Goal: Task Accomplishment & Management: Complete application form

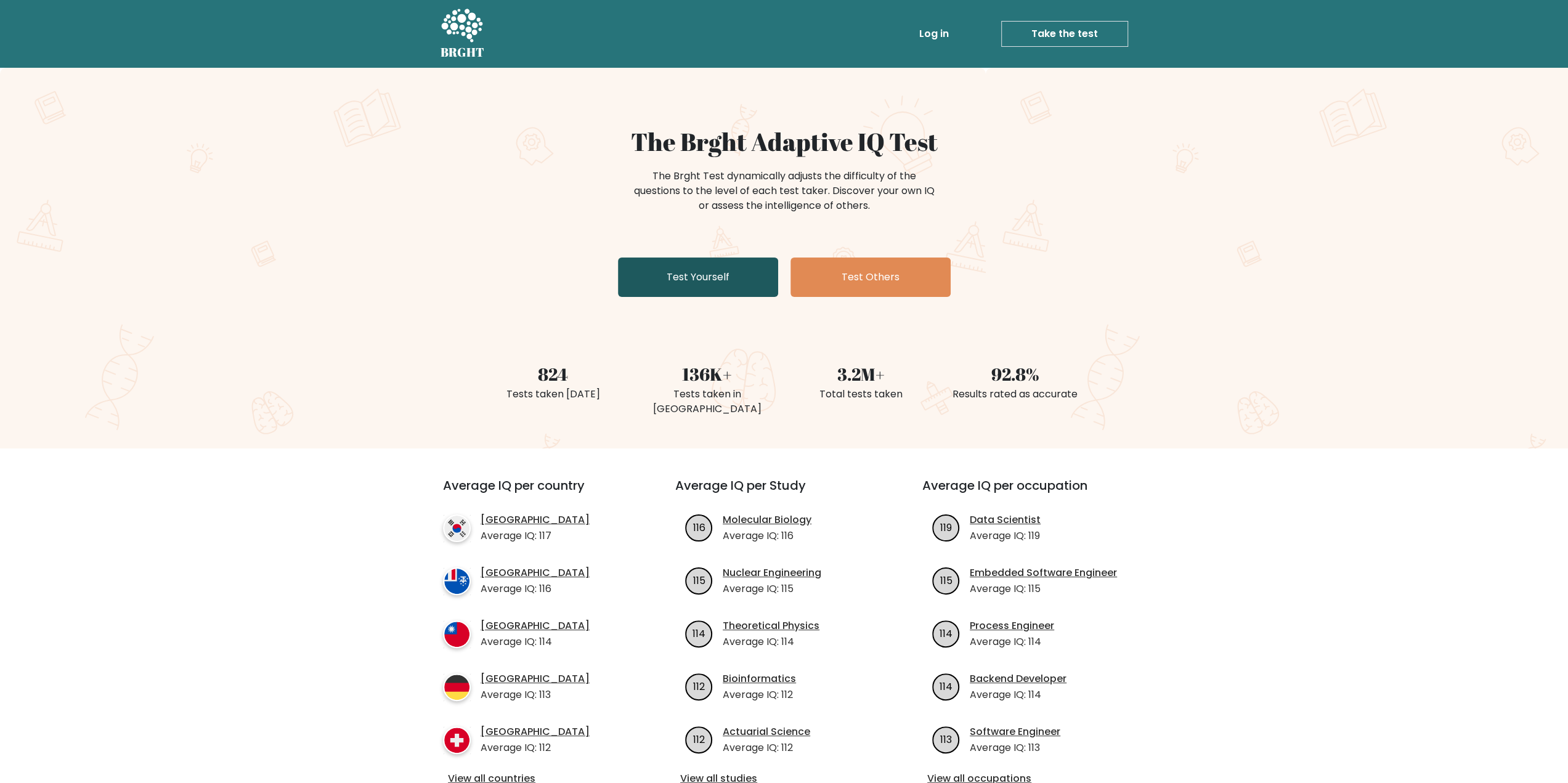
click at [713, 272] on link "Test Yourself" at bounding box center [698, 277] width 161 height 39
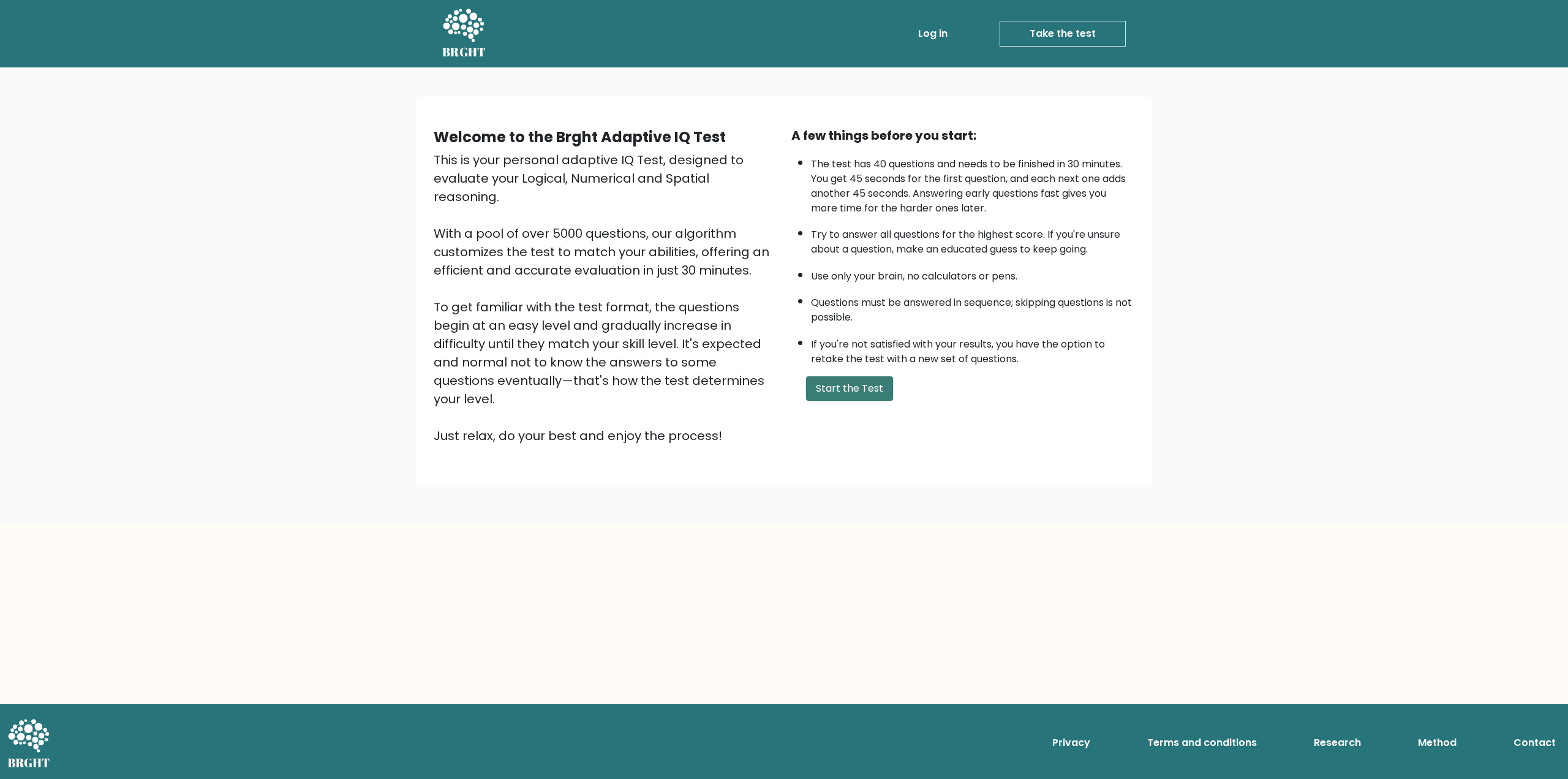
click at [856, 385] on button "Start the Test" at bounding box center [849, 388] width 87 height 25
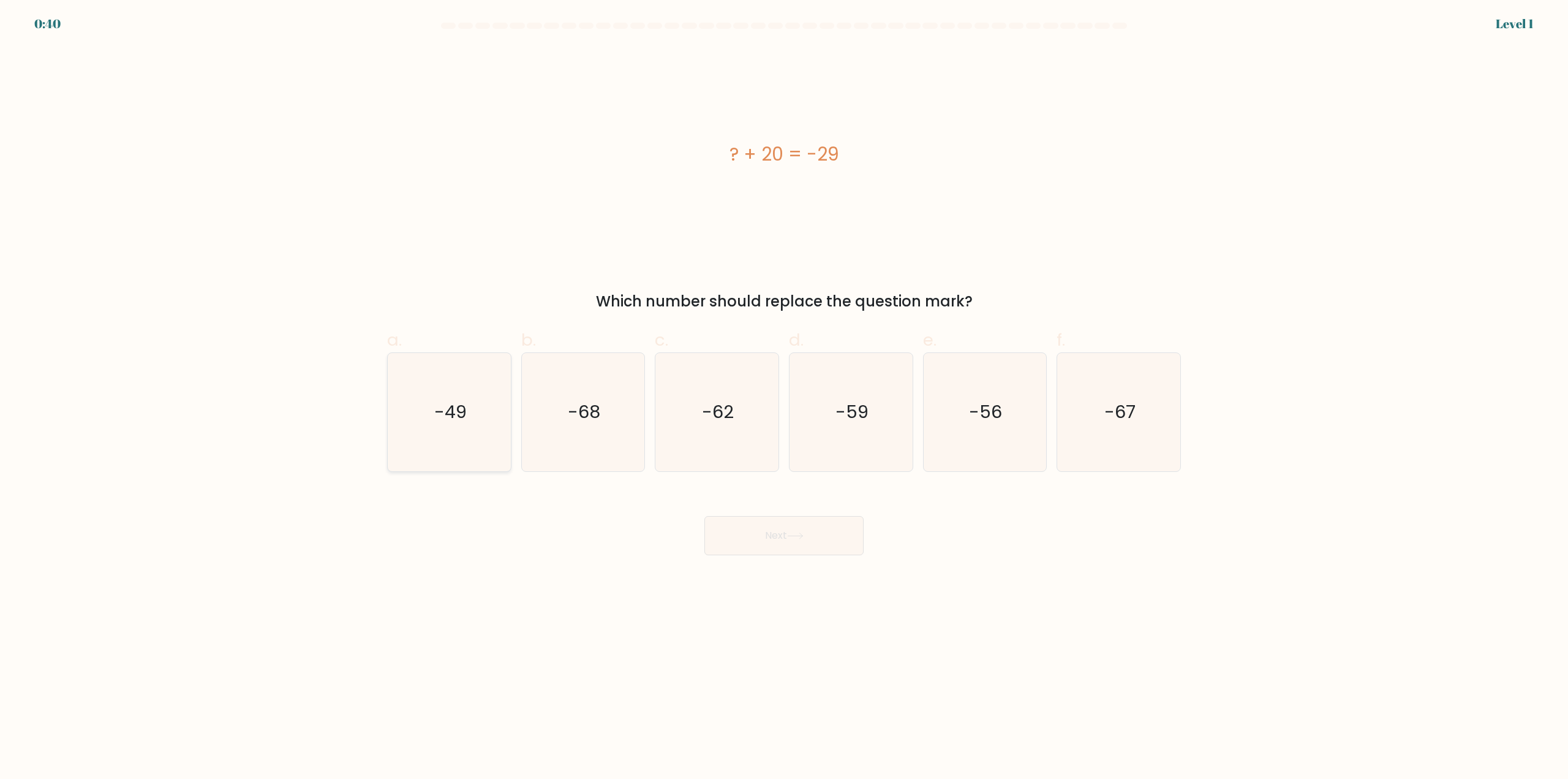
click at [444, 413] on text "-49" at bounding box center [451, 412] width 33 height 25
click at [784, 398] on input "a. -49" at bounding box center [784, 394] width 1 height 8
radio input "true"
click at [771, 554] on button "Next" at bounding box center [784, 535] width 160 height 39
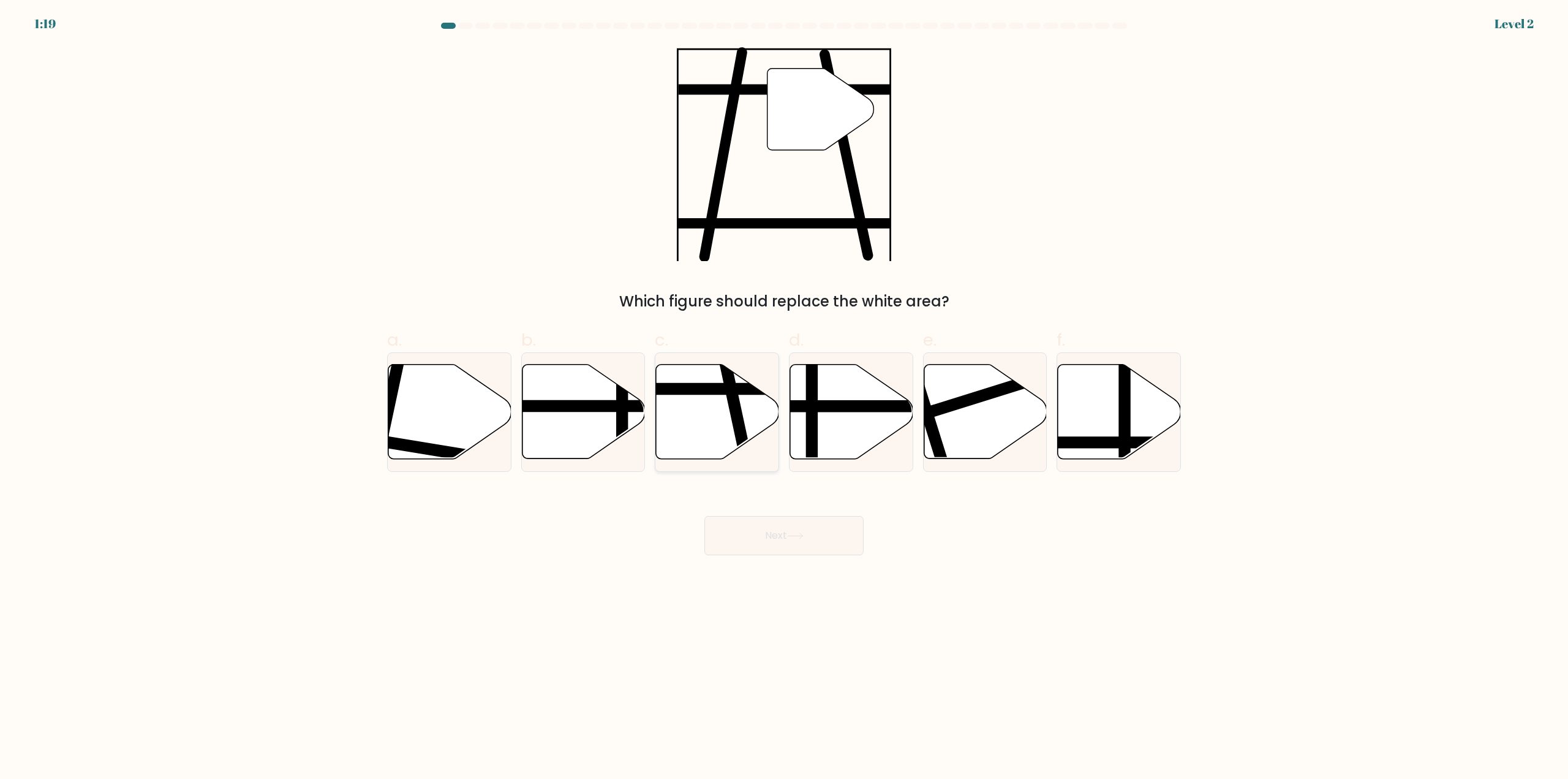
click at [737, 411] on line at bounding box center [747, 465] width 50 height 232
click at [784, 398] on input "c." at bounding box center [784, 394] width 1 height 8
radio input "true"
click at [822, 533] on button "Next" at bounding box center [784, 535] width 160 height 39
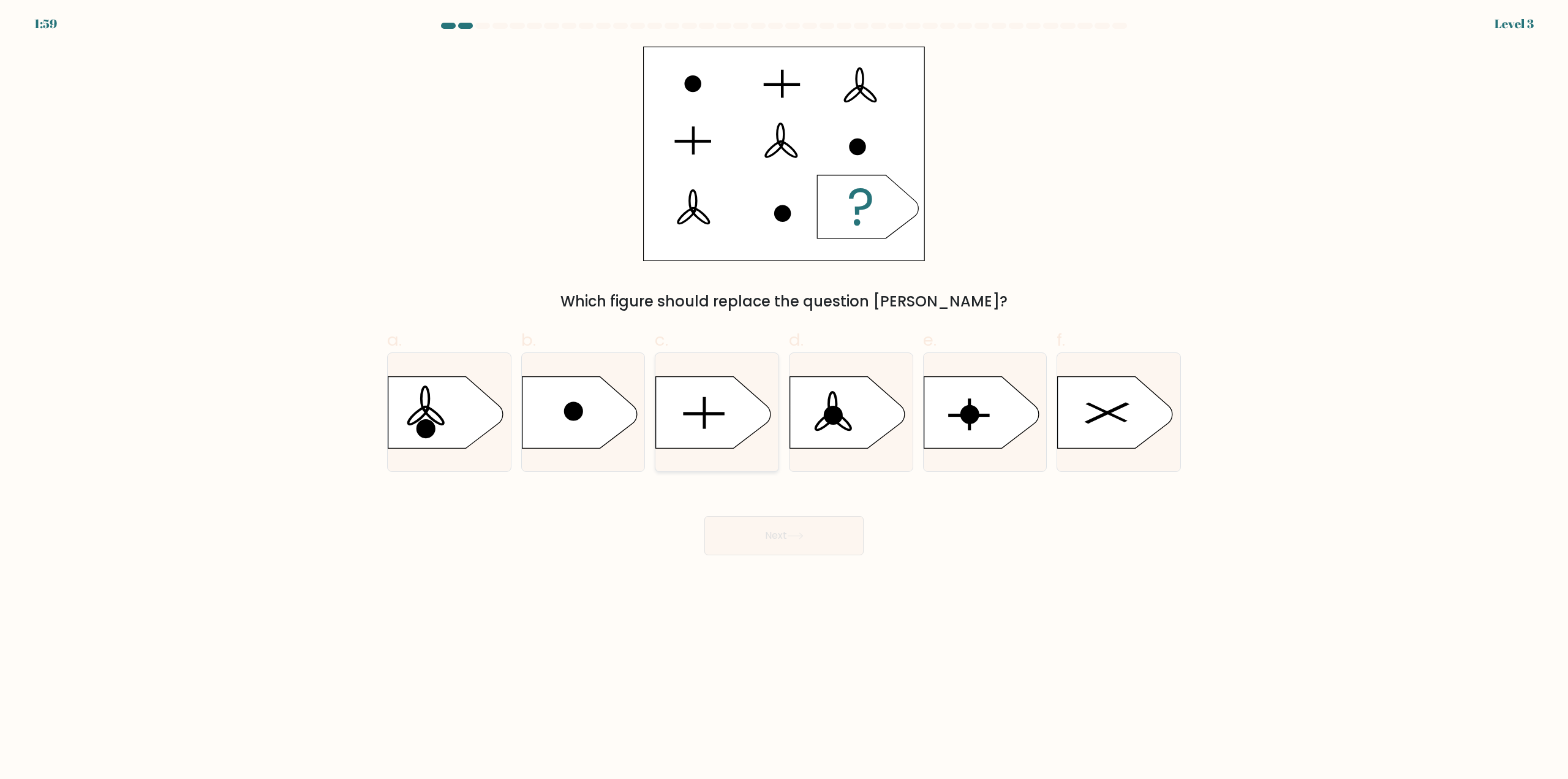
click at [683, 420] on icon at bounding box center [714, 412] width 115 height 72
click at [784, 398] on input "c." at bounding box center [784, 394] width 1 height 8
radio input "true"
click at [810, 563] on body "1:57 Level 3 a." at bounding box center [784, 389] width 1568 height 779
drag, startPoint x: 813, startPoint y: 543, endPoint x: 843, endPoint y: 545, distance: 30.1
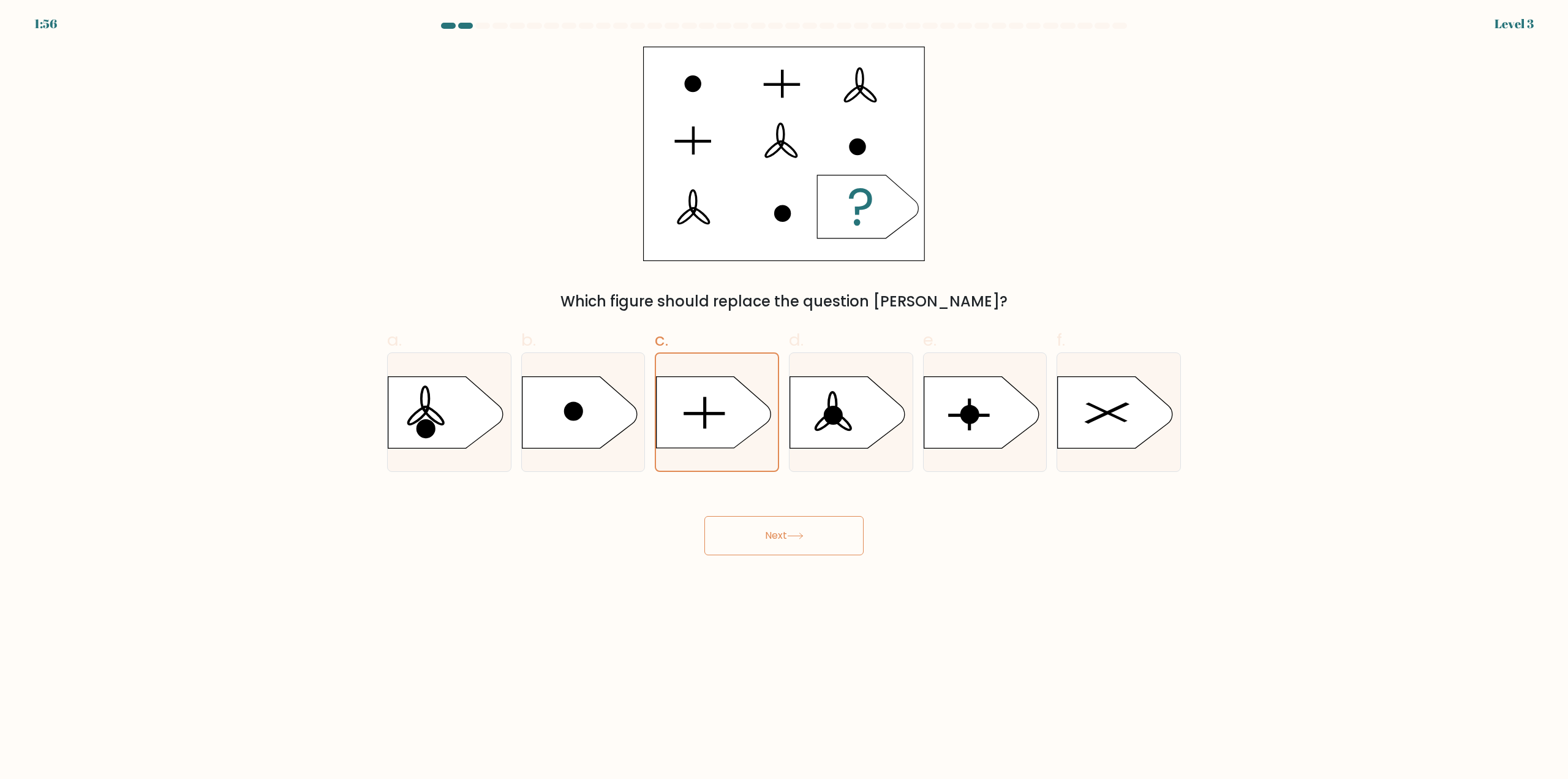
click at [813, 543] on button "Next" at bounding box center [784, 535] width 160 height 39
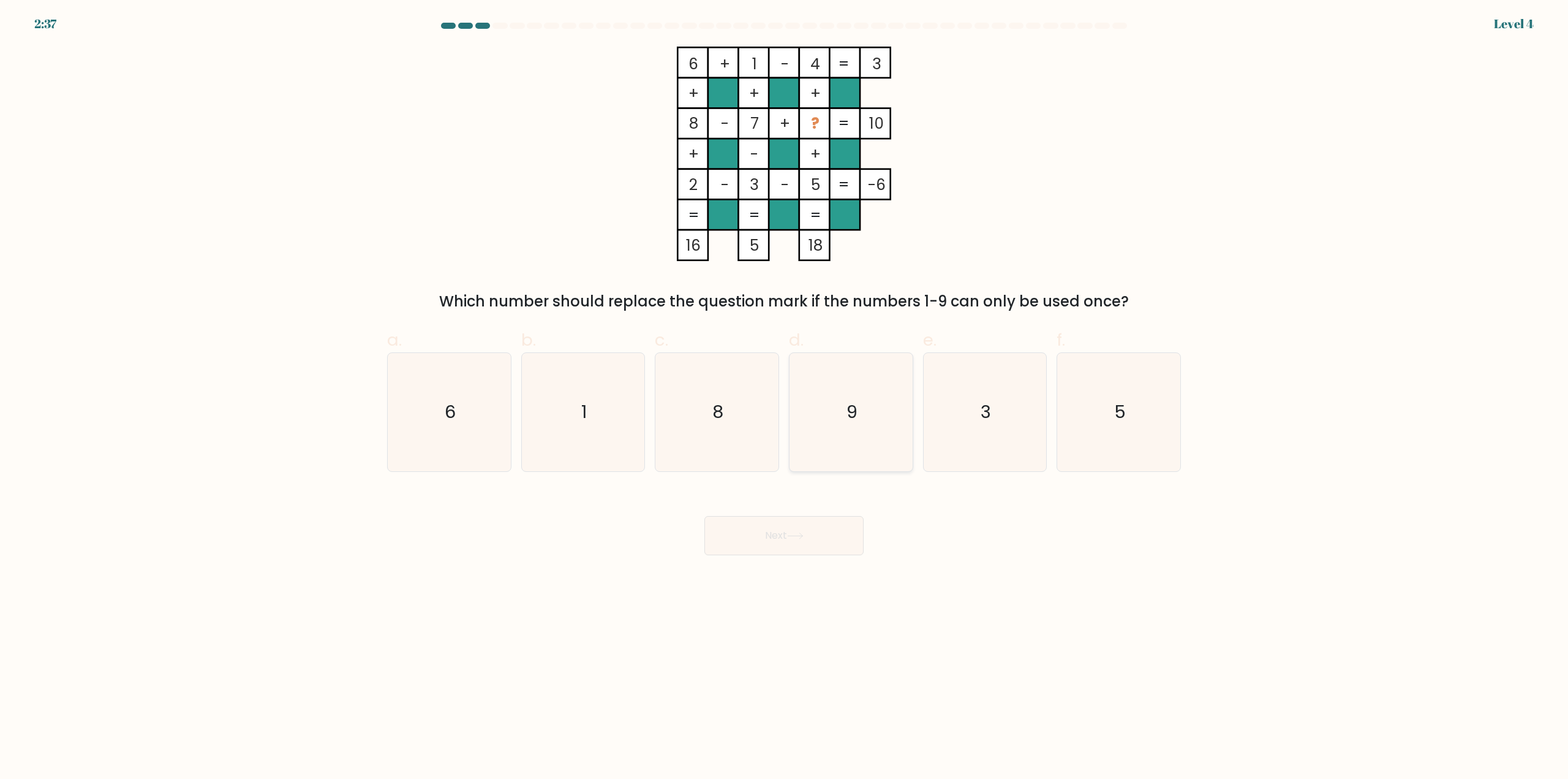
click at [877, 418] on icon "9" at bounding box center [852, 413] width 119 height 119
click at [785, 398] on input "d. 9" at bounding box center [784, 394] width 1 height 8
radio input "true"
click at [831, 545] on button "Next" at bounding box center [784, 535] width 160 height 39
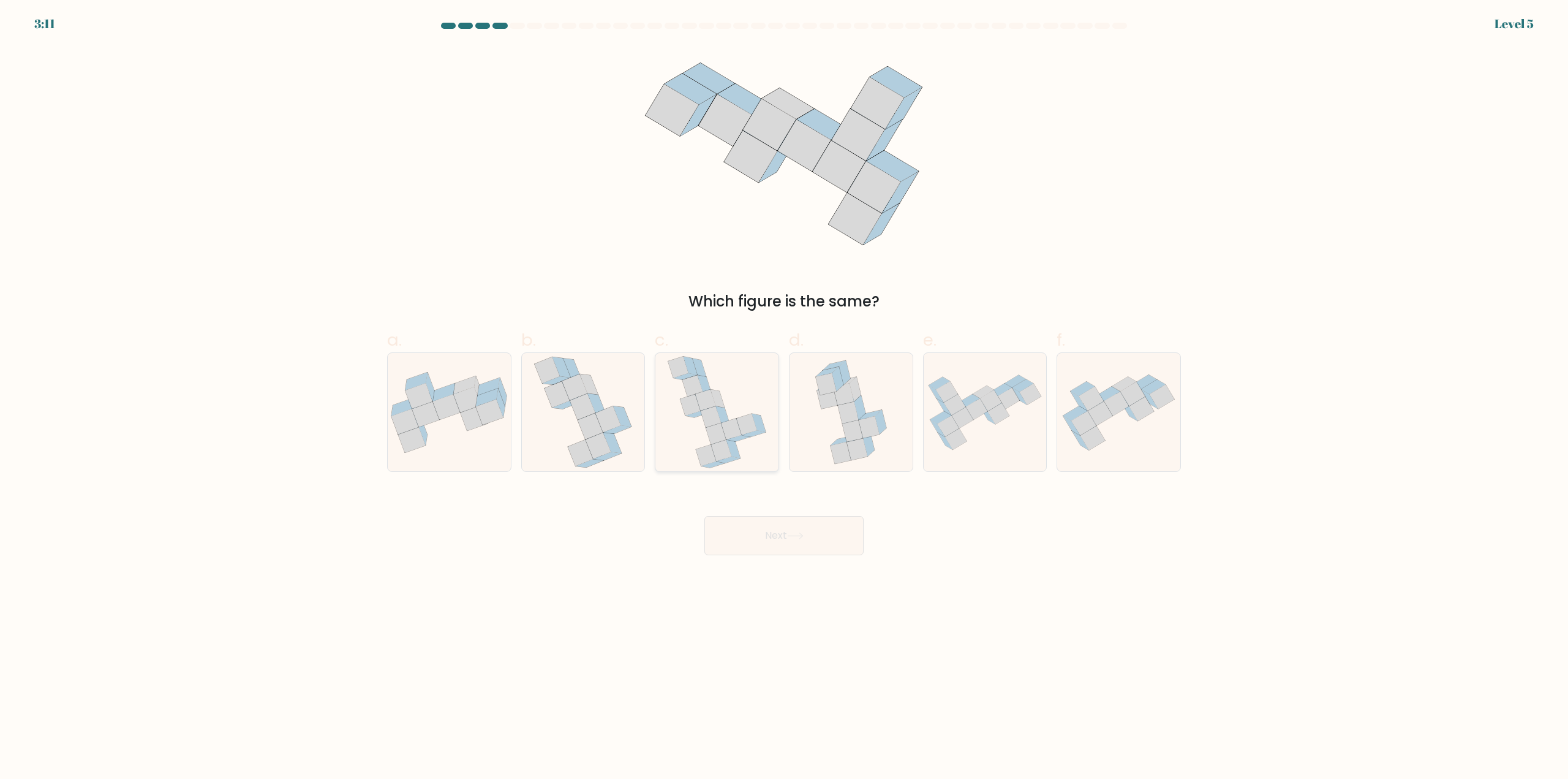
drag, startPoint x: 717, startPoint y: 404, endPoint x: 735, endPoint y: 460, distance: 58.8
click at [717, 404] on icon at bounding box center [717, 399] width 14 height 18
click at [784, 398] on input "c." at bounding box center [784, 394] width 1 height 8
radio input "true"
click at [821, 542] on button "Next" at bounding box center [784, 535] width 160 height 39
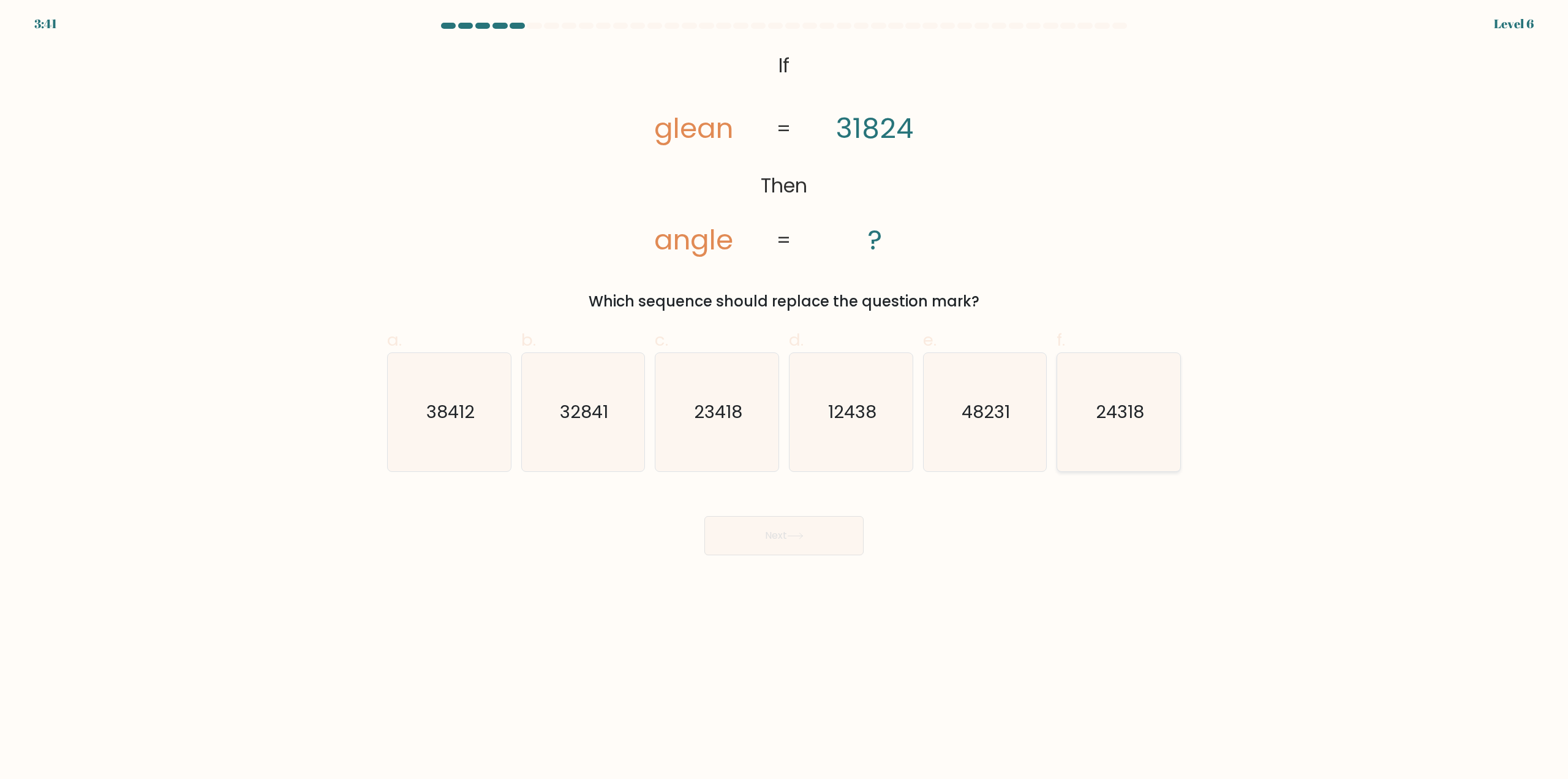
click at [1145, 410] on icon "24318" at bounding box center [1119, 413] width 119 height 119
click at [785, 398] on input "f. 24318" at bounding box center [784, 394] width 1 height 8
radio input "true"
click at [784, 544] on button "Next" at bounding box center [784, 535] width 160 height 39
click at [983, 414] on text "49/55" at bounding box center [986, 412] width 54 height 25
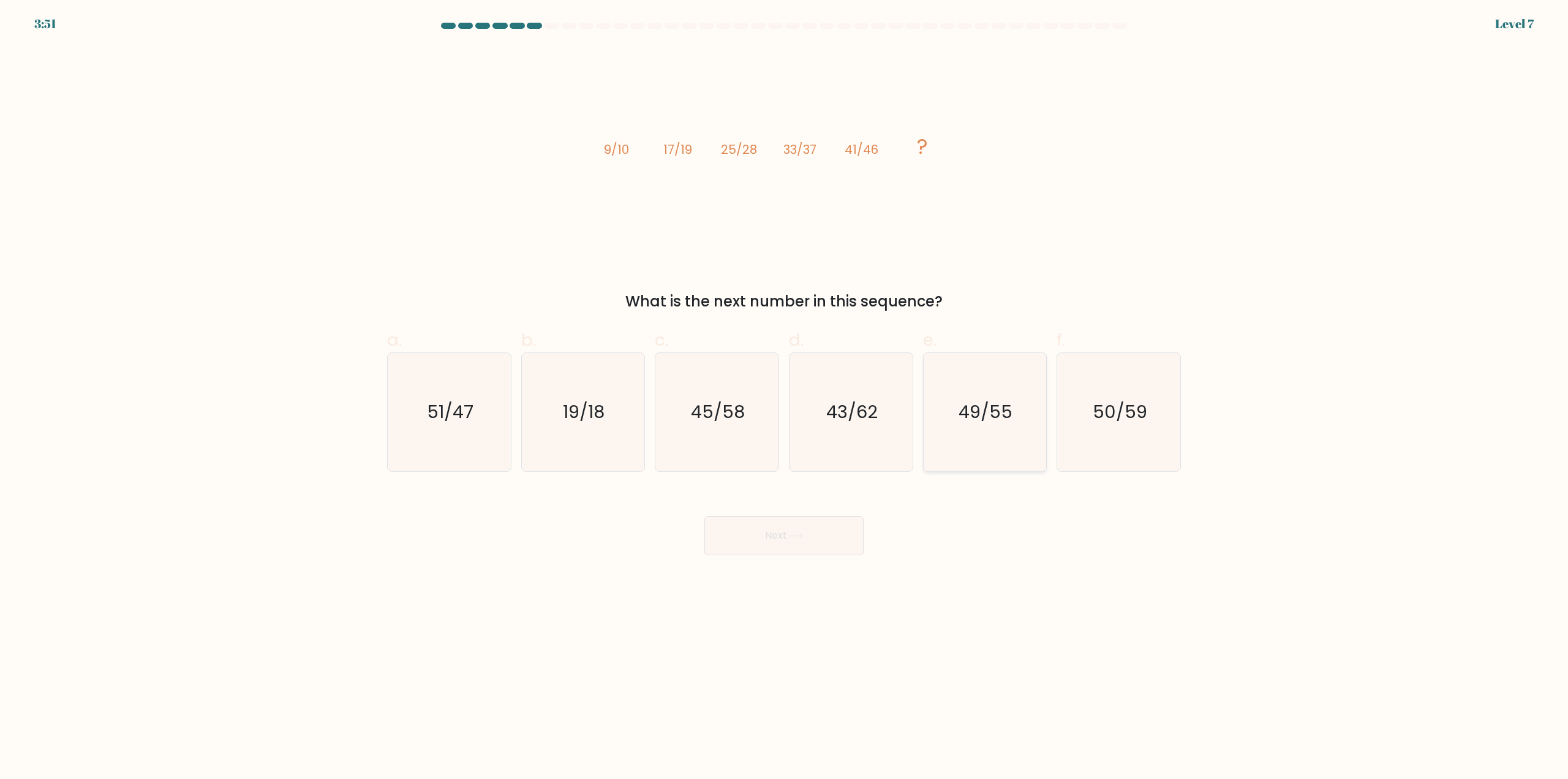
click at [785, 398] on input "e. 49/55" at bounding box center [784, 394] width 1 height 8
radio input "true"
click at [810, 532] on button "Next" at bounding box center [784, 535] width 160 height 39
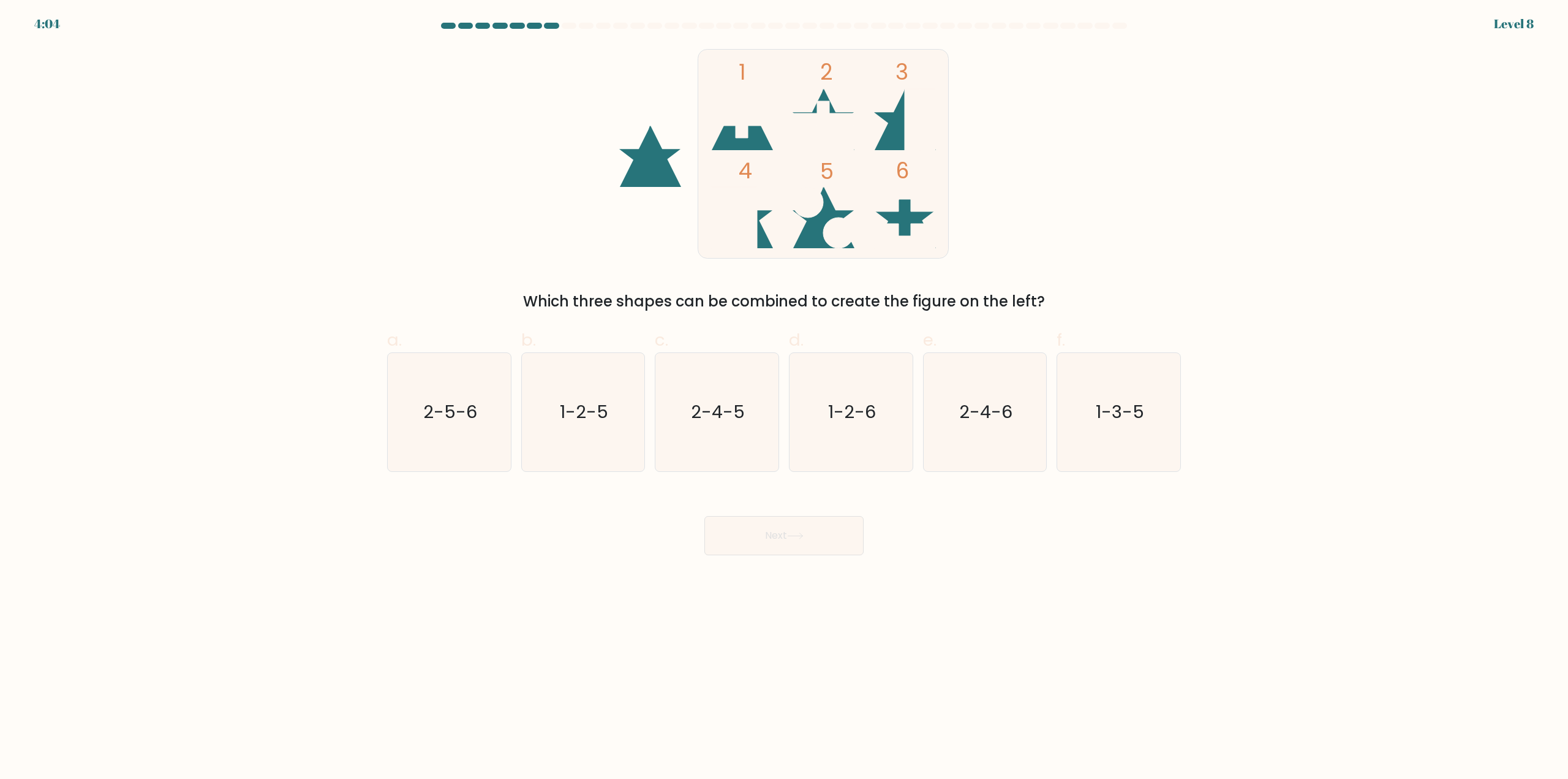
drag, startPoint x: 815, startPoint y: 500, endPoint x: 815, endPoint y: 490, distance: 10.0
click at [815, 499] on div "Next" at bounding box center [784, 521] width 809 height 68
drag, startPoint x: 837, startPoint y: 422, endPoint x: 837, endPoint y: 431, distance: 9.0
click at [837, 425] on icon "1-2-6" at bounding box center [852, 413] width 119 height 119
click at [785, 398] on input "d. 1-2-6" at bounding box center [784, 394] width 1 height 8
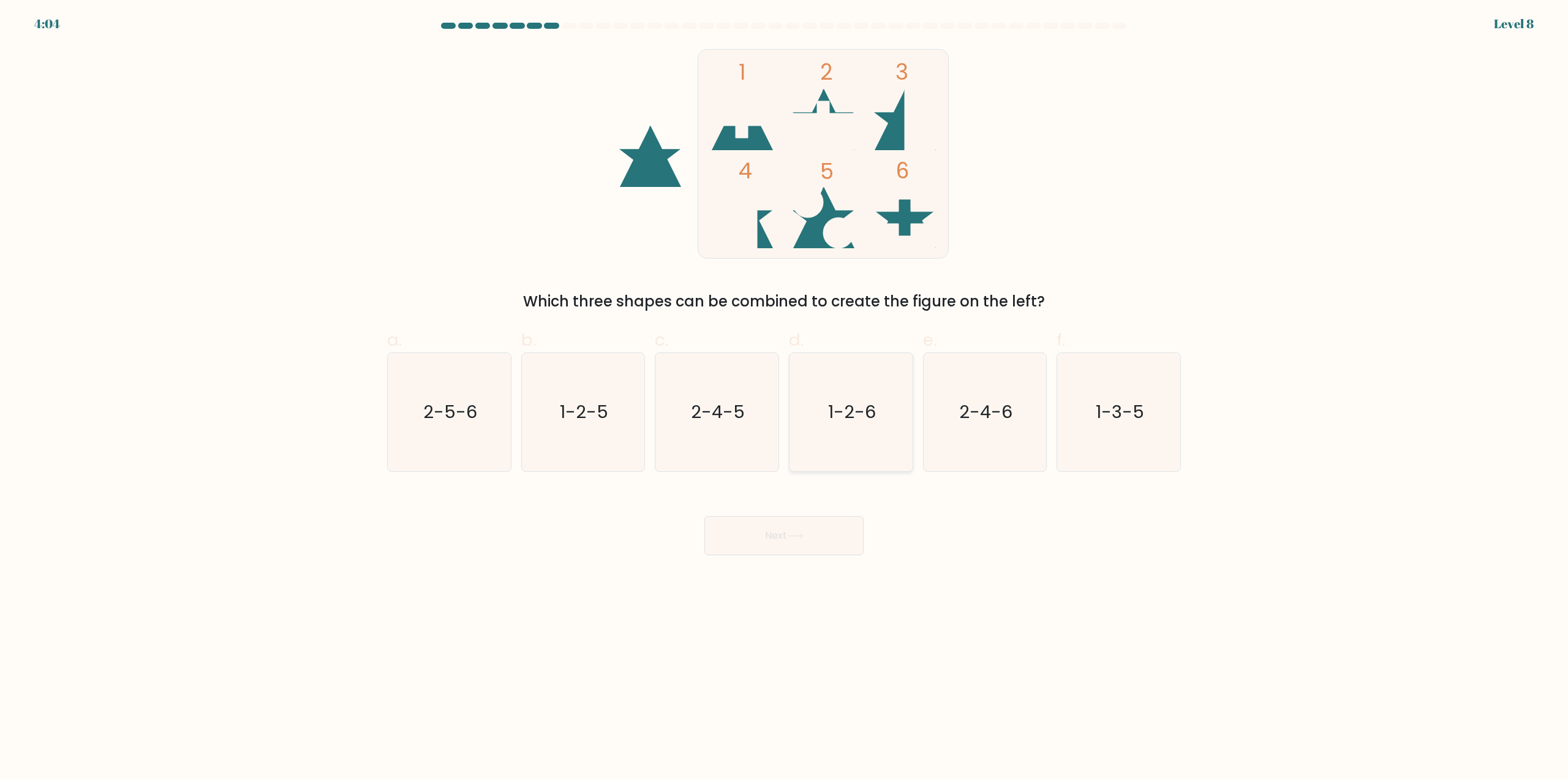
radio input "true"
click at [841, 531] on button "Next" at bounding box center [784, 535] width 160 height 39
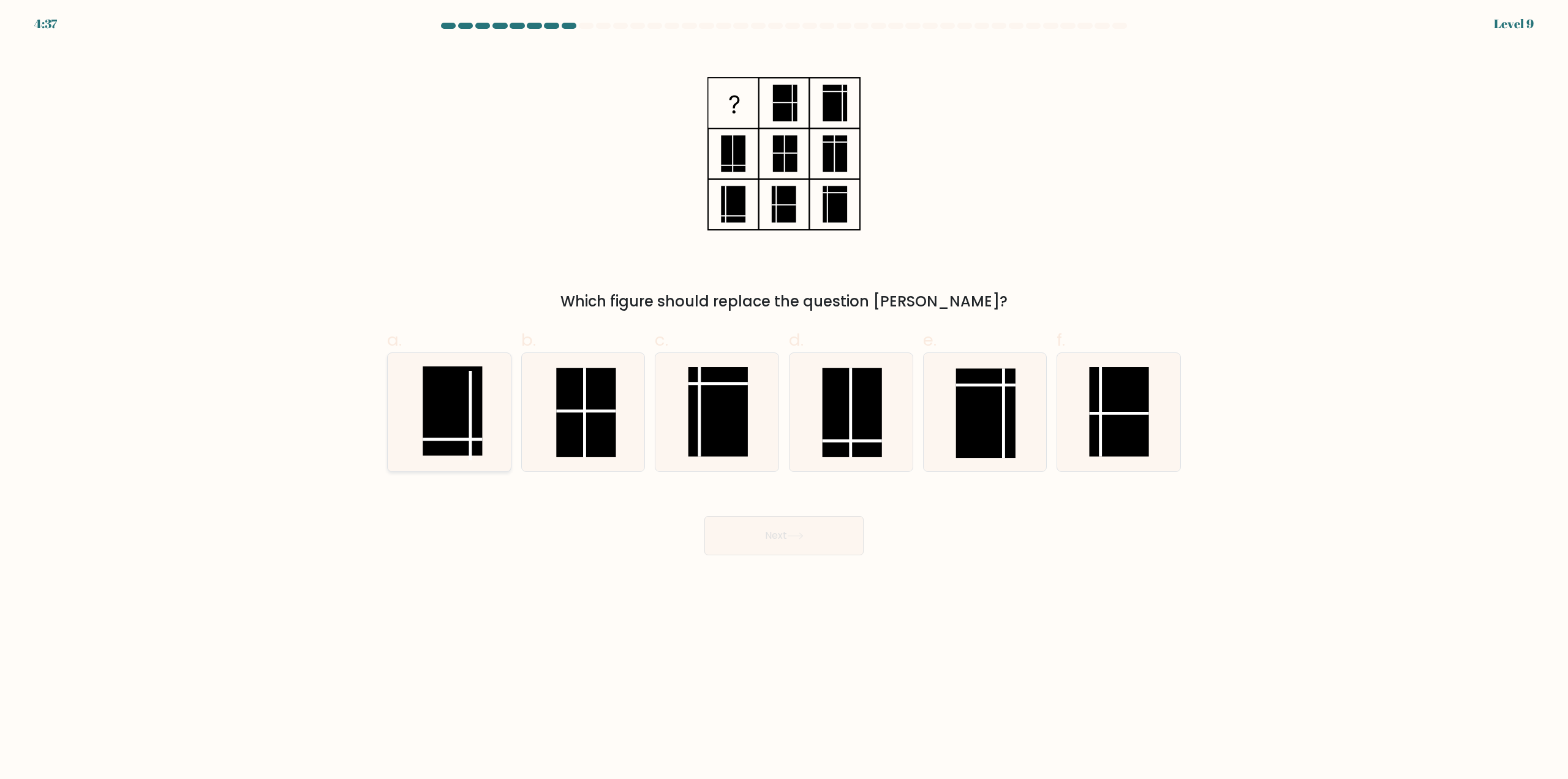
click at [456, 434] on rect at bounding box center [452, 411] width 59 height 89
click at [784, 398] on input "a." at bounding box center [784, 394] width 1 height 8
radio input "true"
click at [902, 564] on body "4:36 Level 9" at bounding box center [784, 389] width 1568 height 779
drag, startPoint x: 805, startPoint y: 543, endPoint x: 811, endPoint y: 546, distance: 6.7
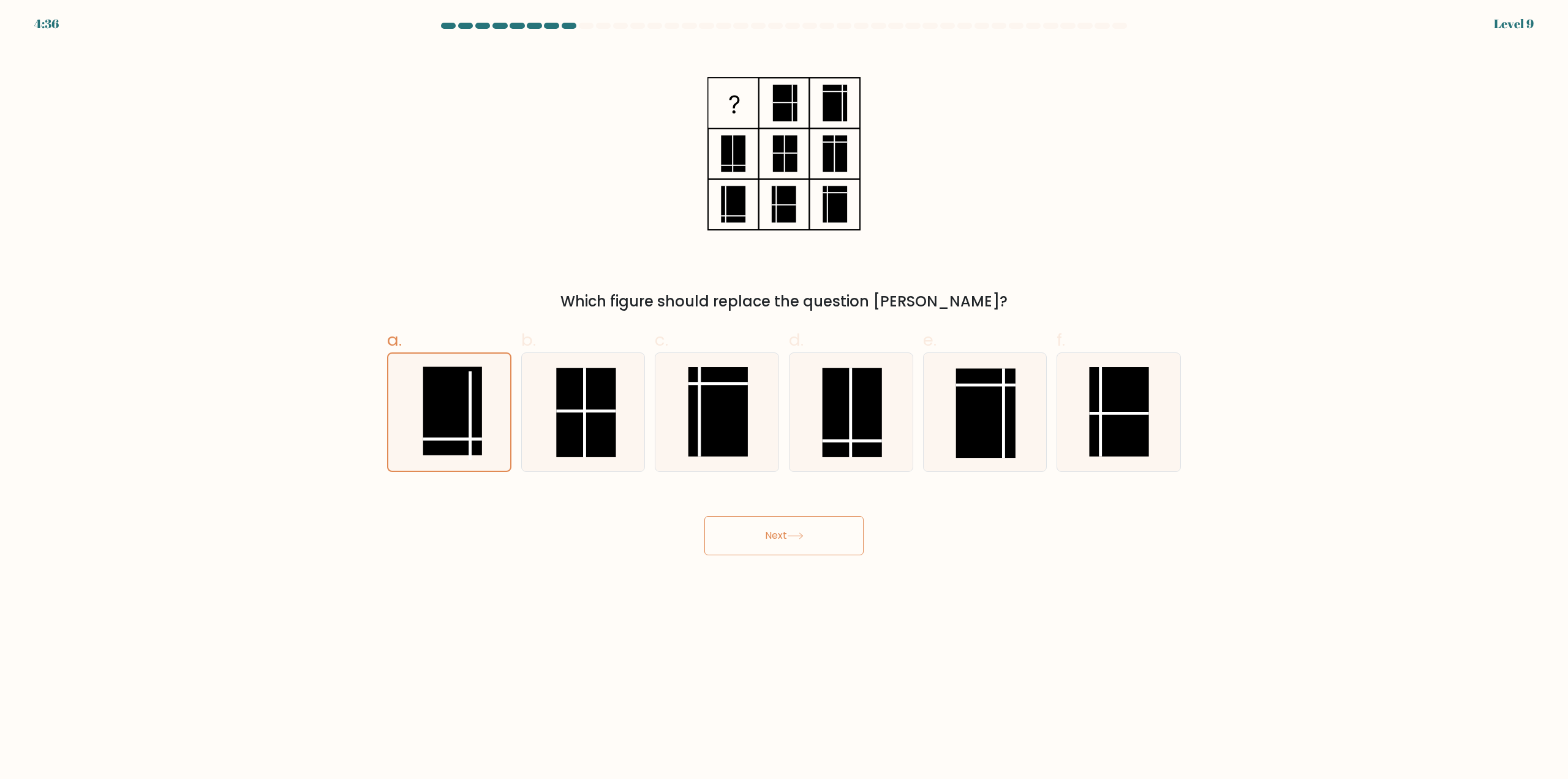
click at [802, 547] on button "Next" at bounding box center [784, 535] width 160 height 39
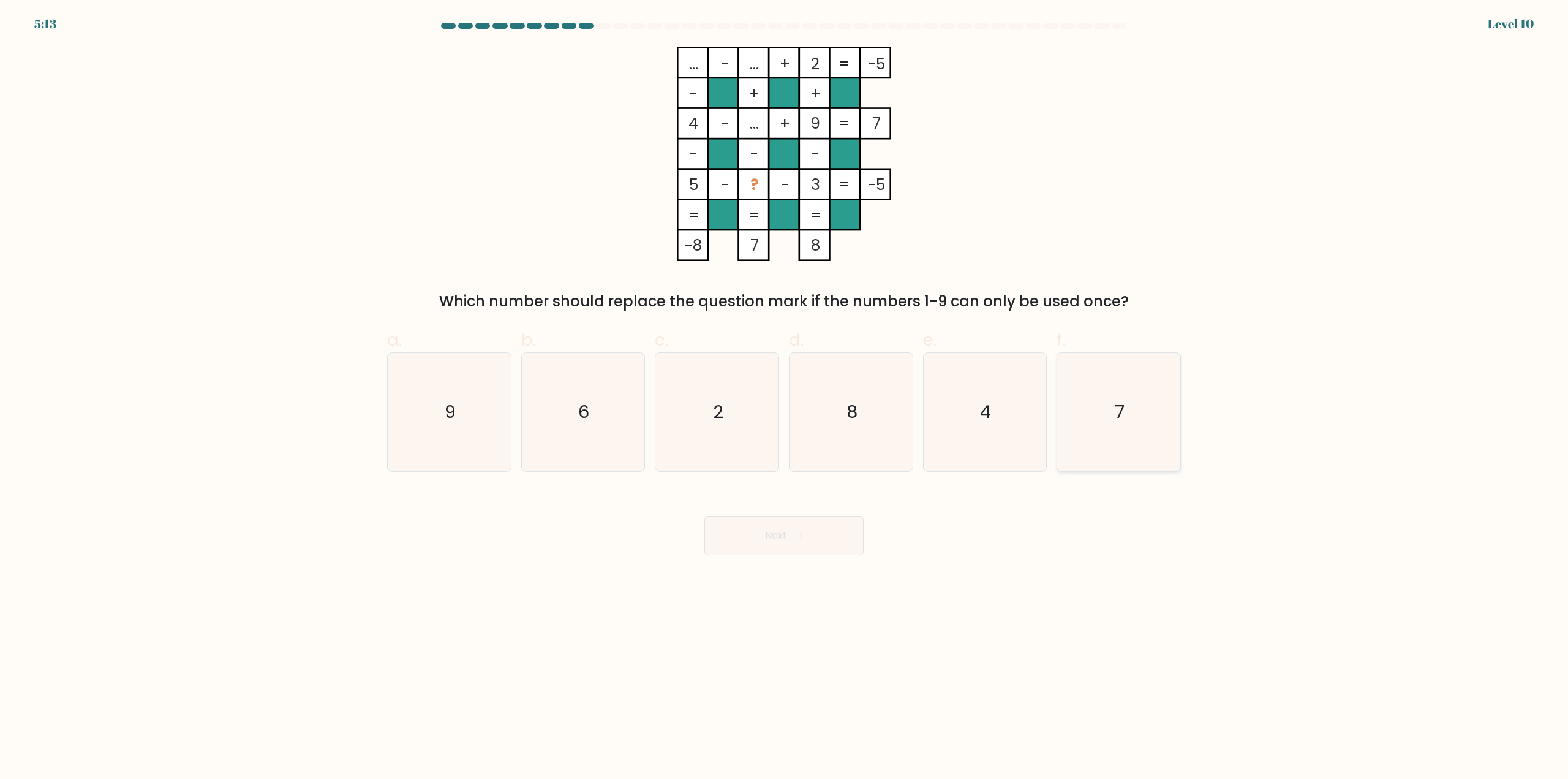
click at [1110, 419] on icon "7" at bounding box center [1119, 413] width 119 height 119
click at [785, 398] on input "f. 7" at bounding box center [784, 394] width 1 height 8
radio input "true"
click at [831, 532] on button "Next" at bounding box center [784, 535] width 160 height 39
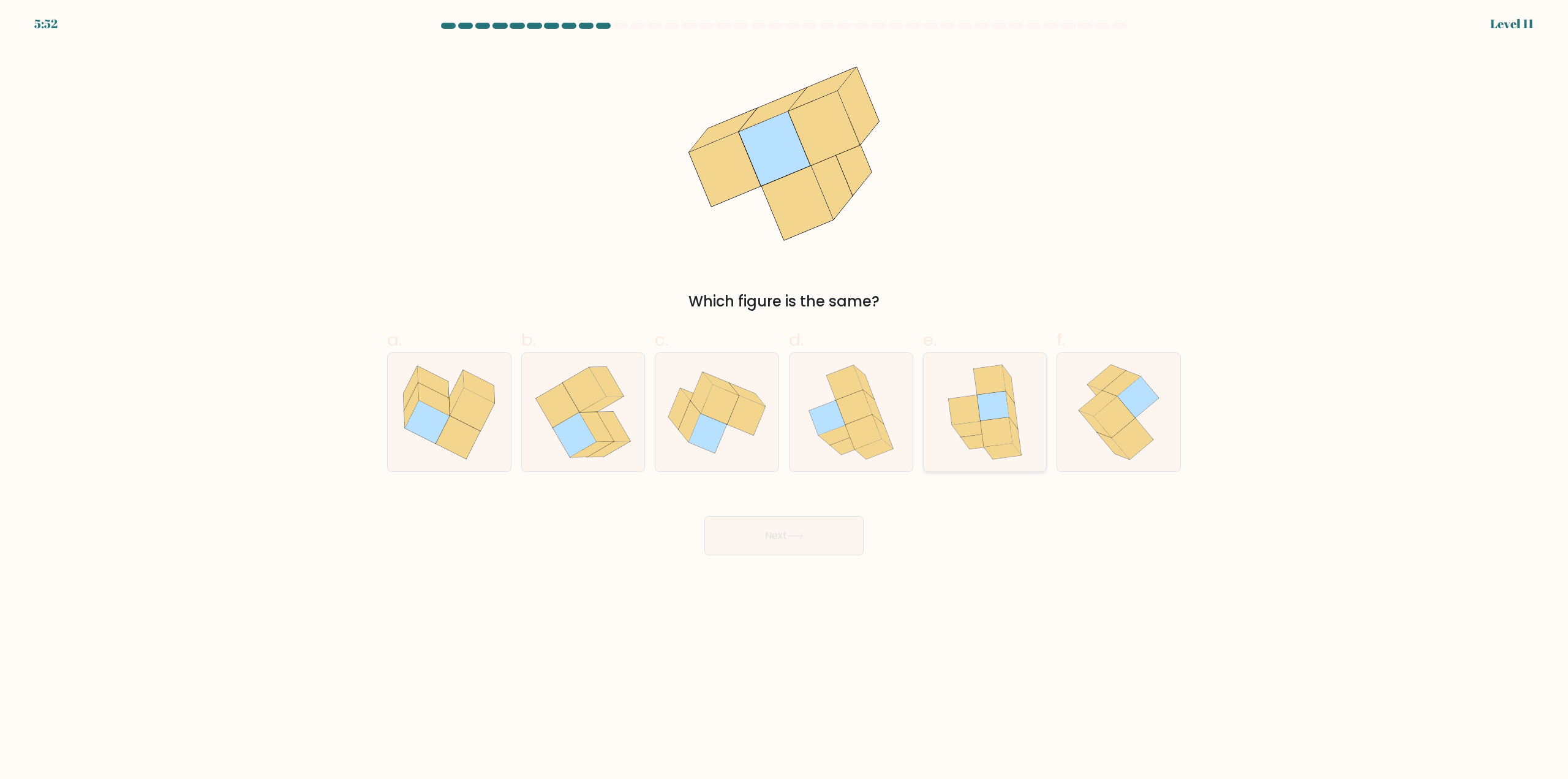
drag, startPoint x: 1005, startPoint y: 420, endPoint x: 996, endPoint y: 459, distance: 40.0
click at [1004, 424] on icon at bounding box center [997, 433] width 32 height 29
click at [785, 398] on input "e." at bounding box center [784, 394] width 1 height 8
radio input "true"
click at [794, 544] on button "Next" at bounding box center [784, 535] width 160 height 39
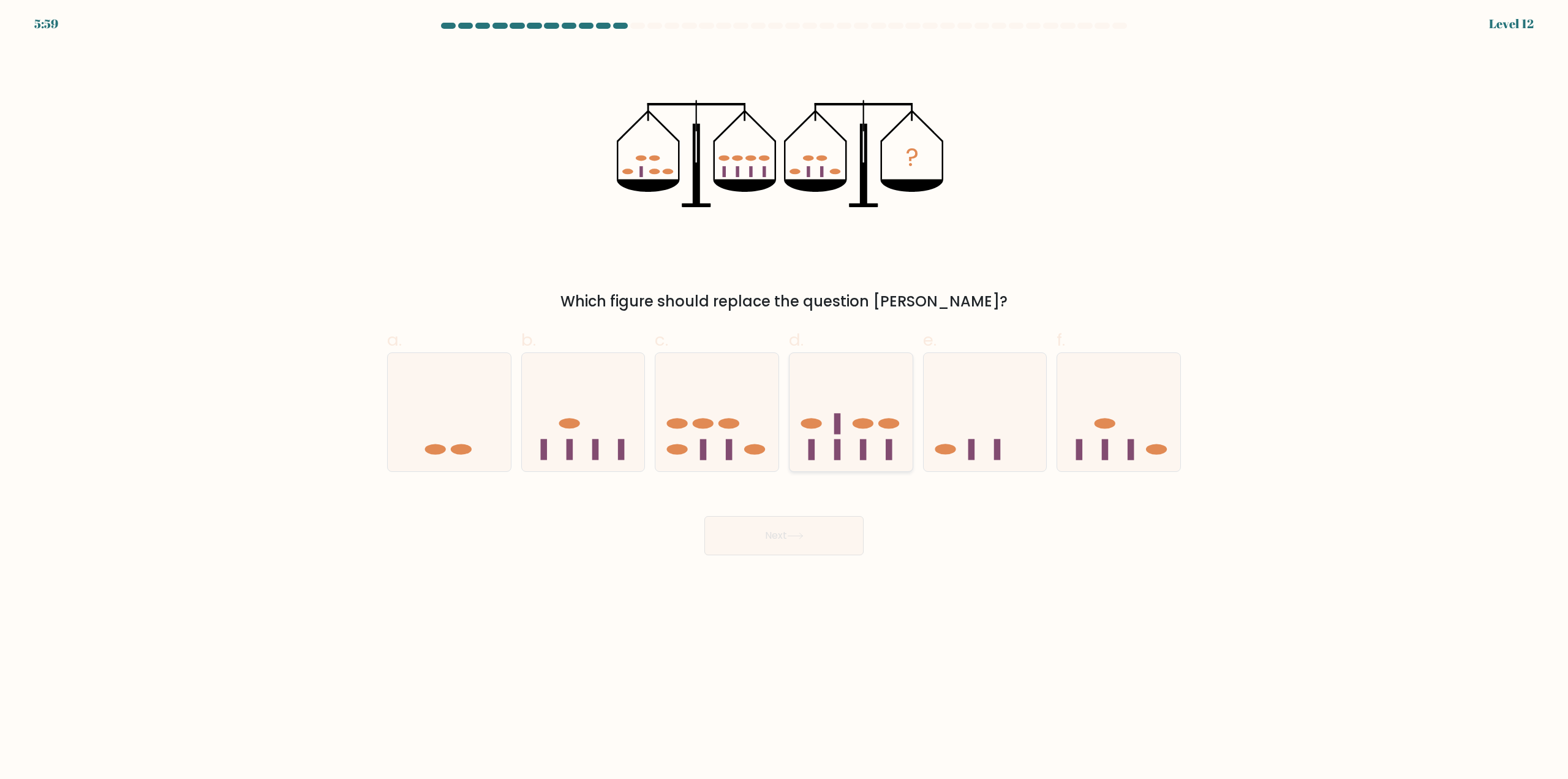
click at [862, 443] on rect at bounding box center [862, 449] width 6 height 21
click at [785, 398] on input "d." at bounding box center [784, 394] width 1 height 8
radio input "true"
click at [841, 548] on button "Next" at bounding box center [784, 535] width 160 height 39
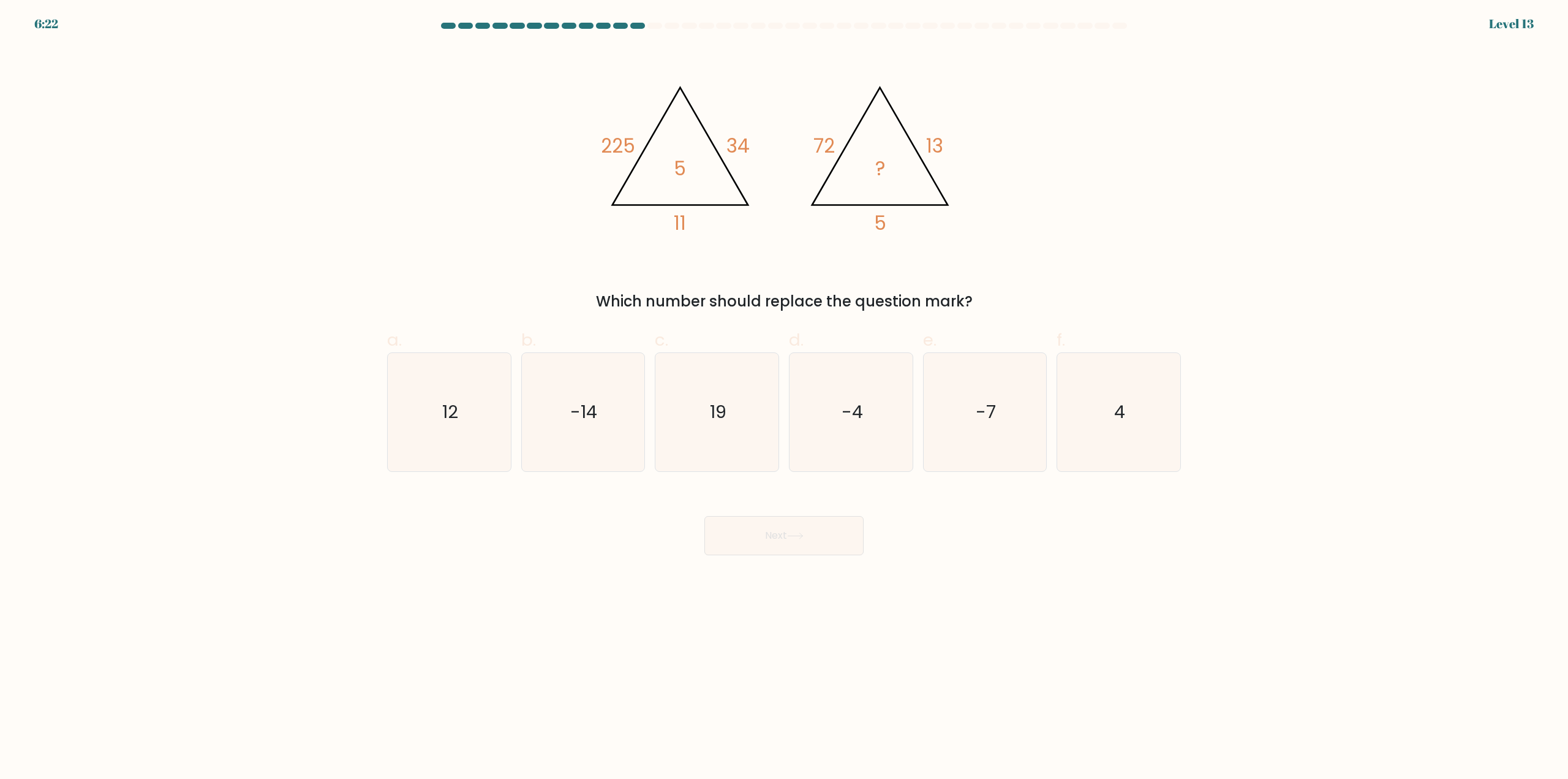
click at [1235, 213] on form at bounding box center [784, 289] width 1568 height 532
click at [1135, 407] on icon "4" at bounding box center [1119, 413] width 119 height 119
click at [785, 398] on input "f. 4" at bounding box center [784, 394] width 1 height 8
radio input "true"
click at [803, 558] on body "5:18 Level 13" at bounding box center [784, 389] width 1568 height 779
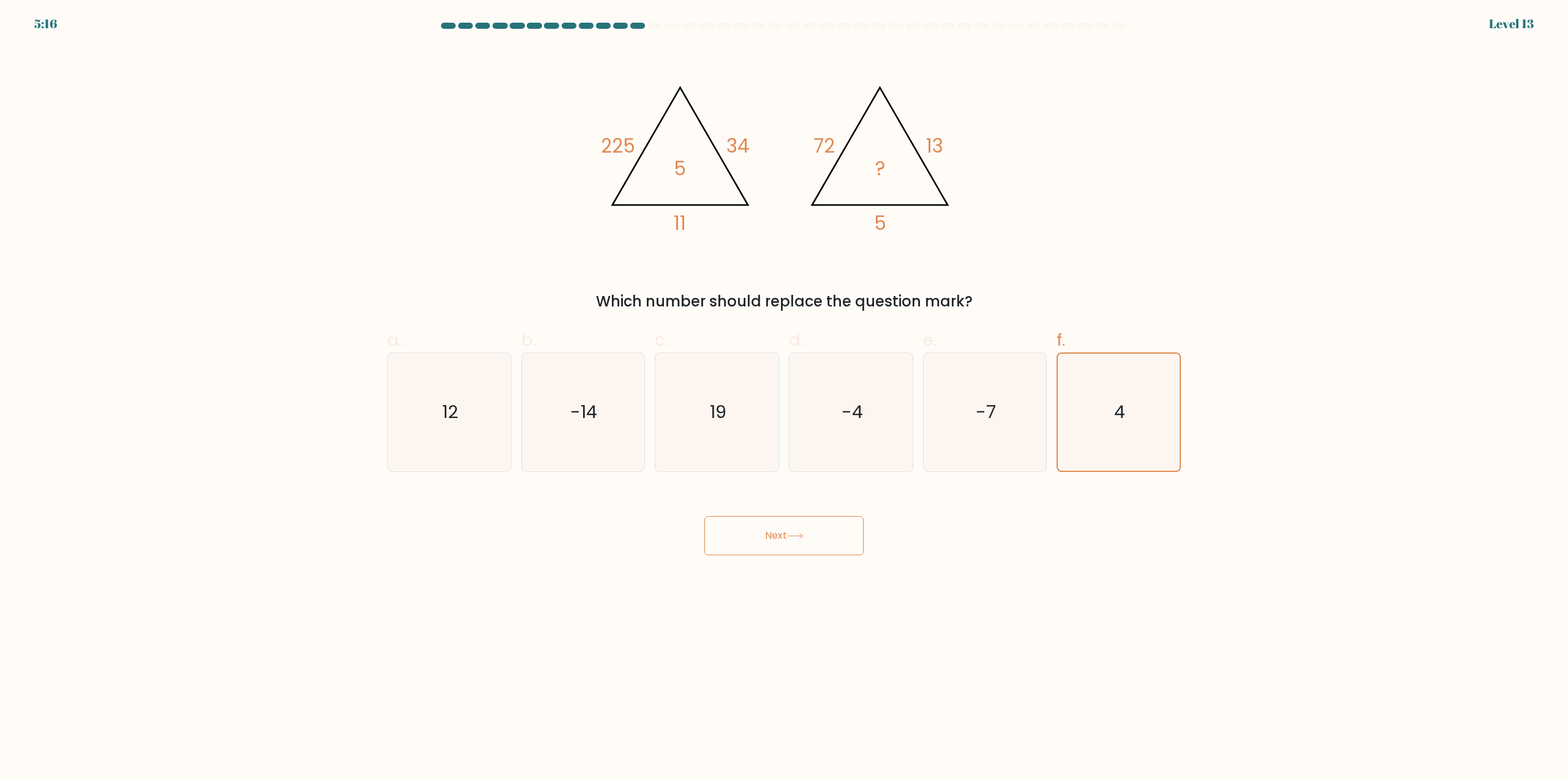
click at [795, 540] on button "Next" at bounding box center [784, 535] width 160 height 39
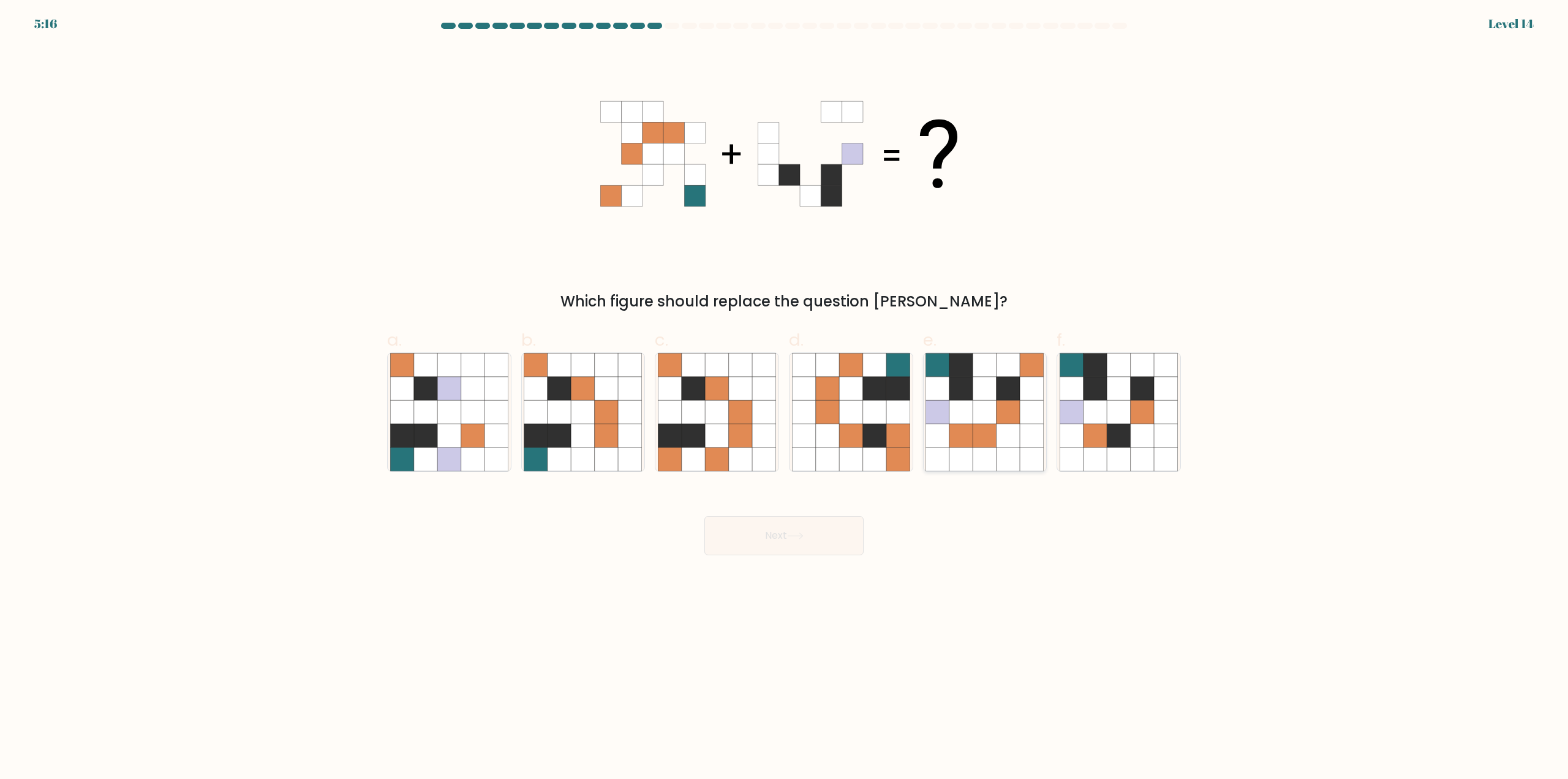
click at [1002, 418] on icon at bounding box center [1009, 413] width 24 height 24
click at [785, 398] on input "e." at bounding box center [784, 394] width 1 height 8
radio input "true"
drag, startPoint x: 817, startPoint y: 567, endPoint x: 819, endPoint y: 559, distance: 8.2
click at [816, 567] on body "5:15 Level 14" at bounding box center [784, 389] width 1568 height 779
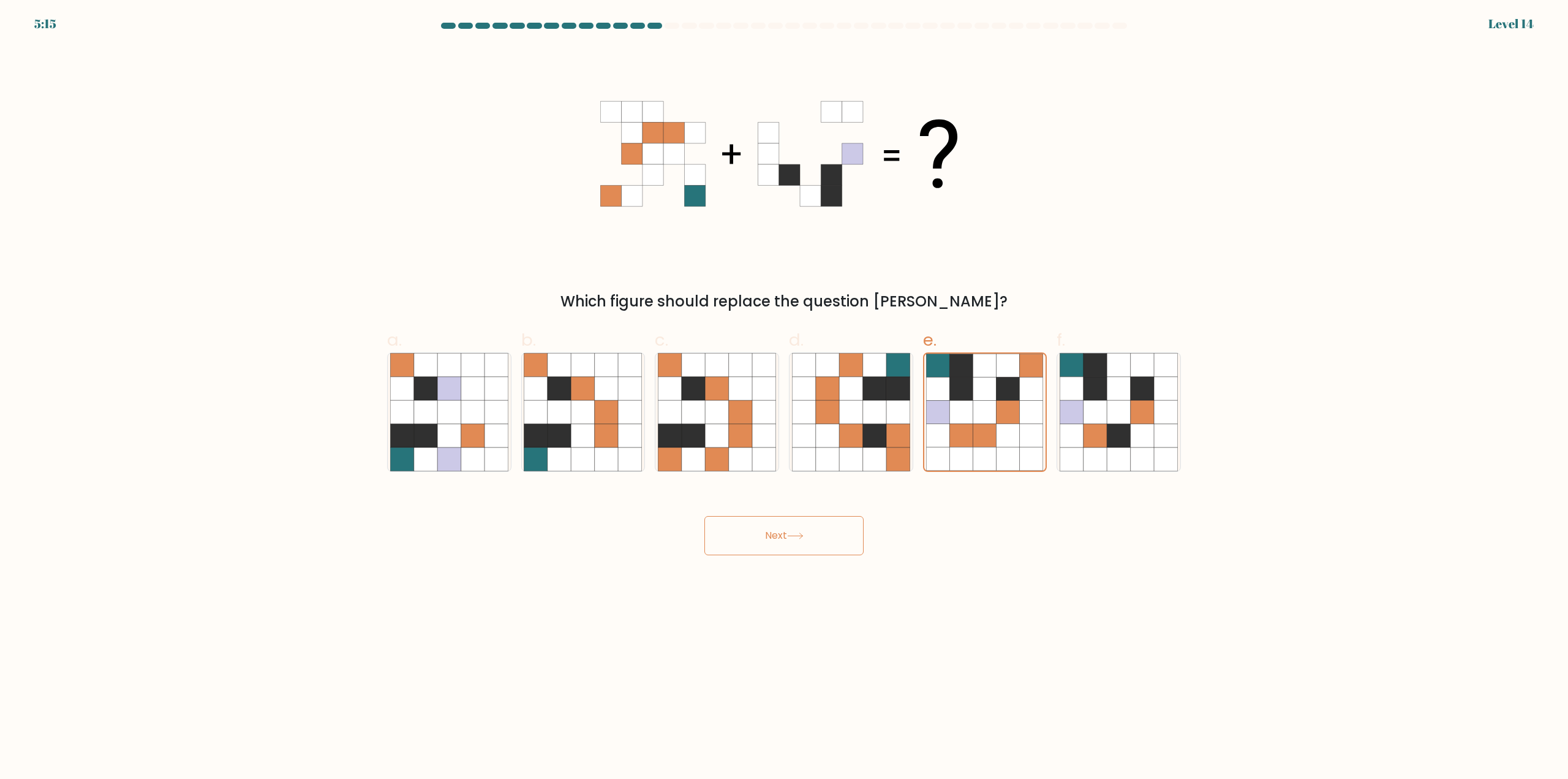
click at [819, 547] on button "Next" at bounding box center [784, 535] width 160 height 39
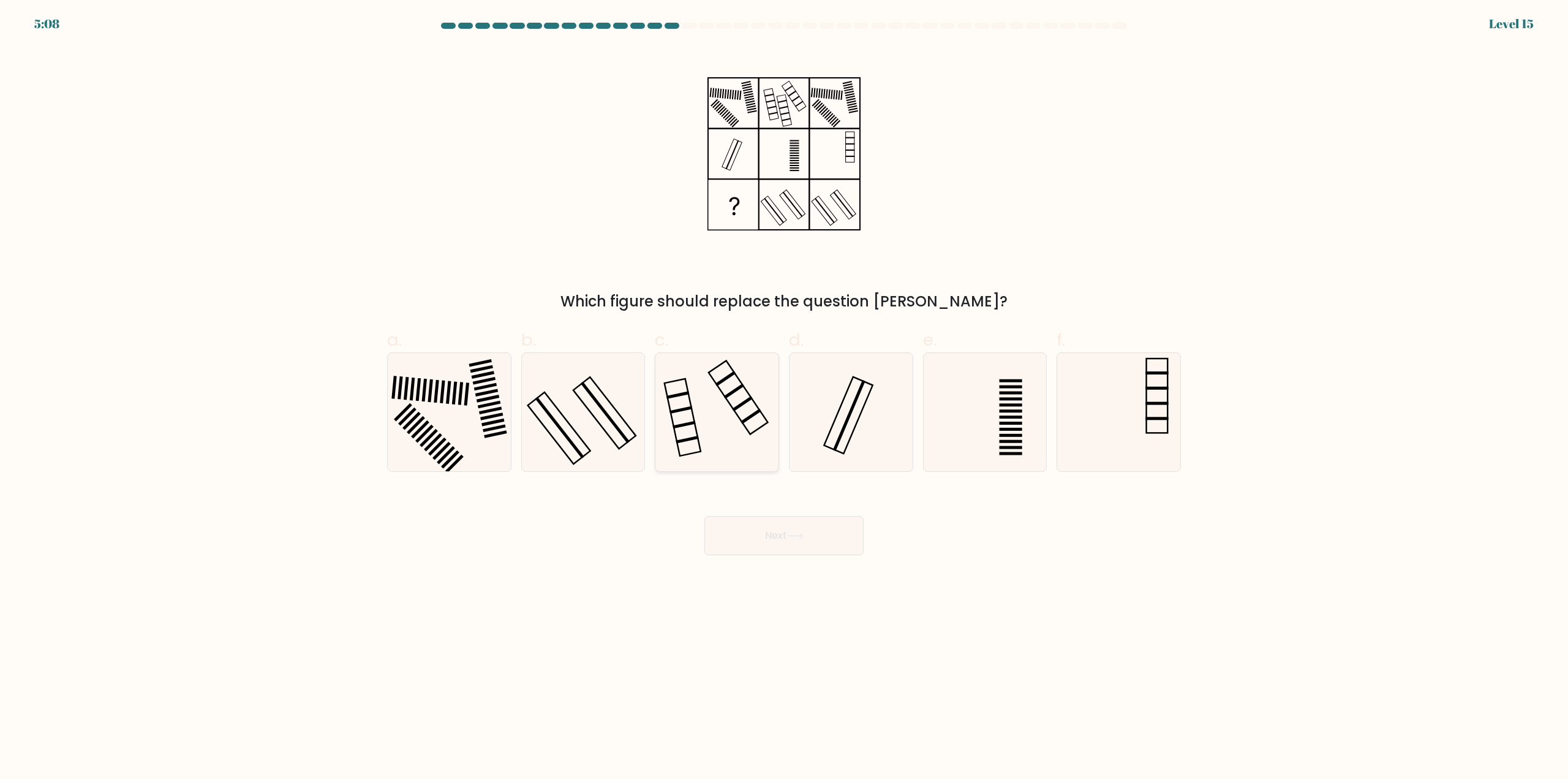
click at [740, 409] on icon at bounding box center [717, 413] width 119 height 119
click at [784, 398] on input "c." at bounding box center [784, 394] width 1 height 8
radio input "true"
click at [811, 537] on button "Next" at bounding box center [784, 535] width 160 height 39
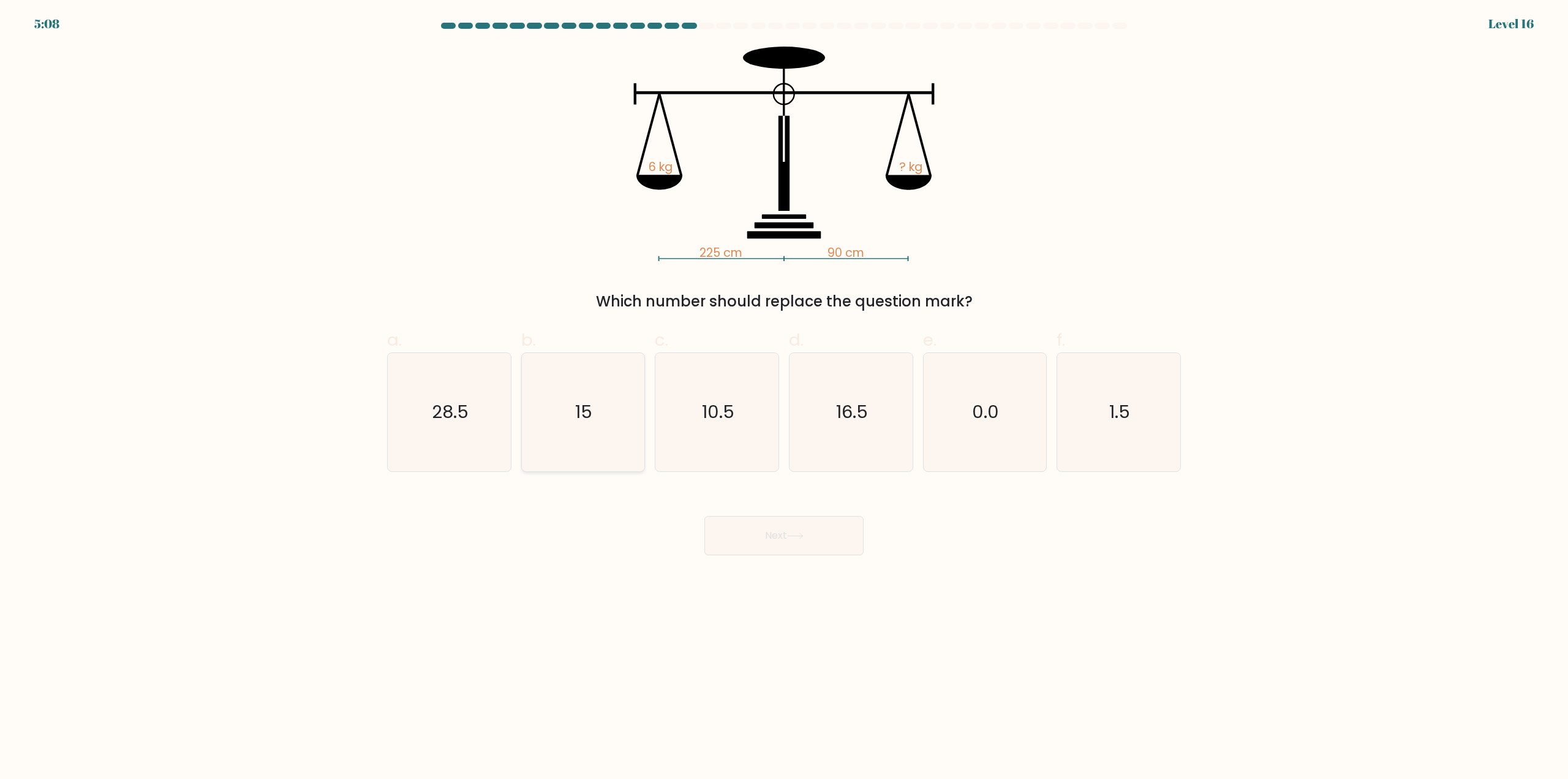
click at [616, 411] on icon "15" at bounding box center [583, 413] width 119 height 119
click at [784, 398] on input "b. 15" at bounding box center [784, 394] width 1 height 8
radio input "true"
click at [803, 534] on icon at bounding box center [796, 535] width 16 height 6
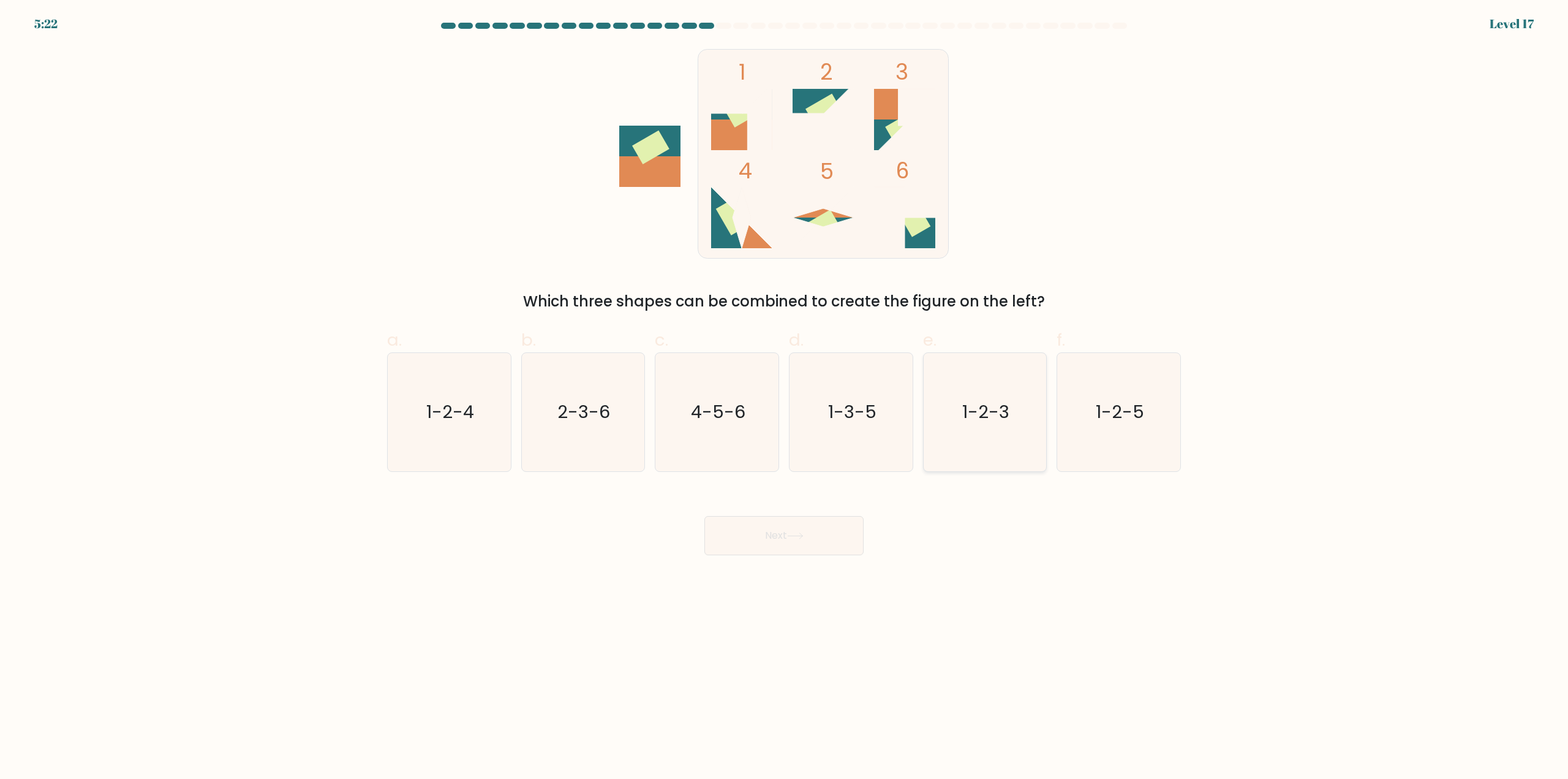
click at [1026, 410] on icon "1-2-3" at bounding box center [985, 413] width 119 height 119
click at [785, 398] on input "e. 1-2-3" at bounding box center [784, 394] width 1 height 8
radio input "true"
click at [769, 545] on button "Next" at bounding box center [784, 535] width 160 height 39
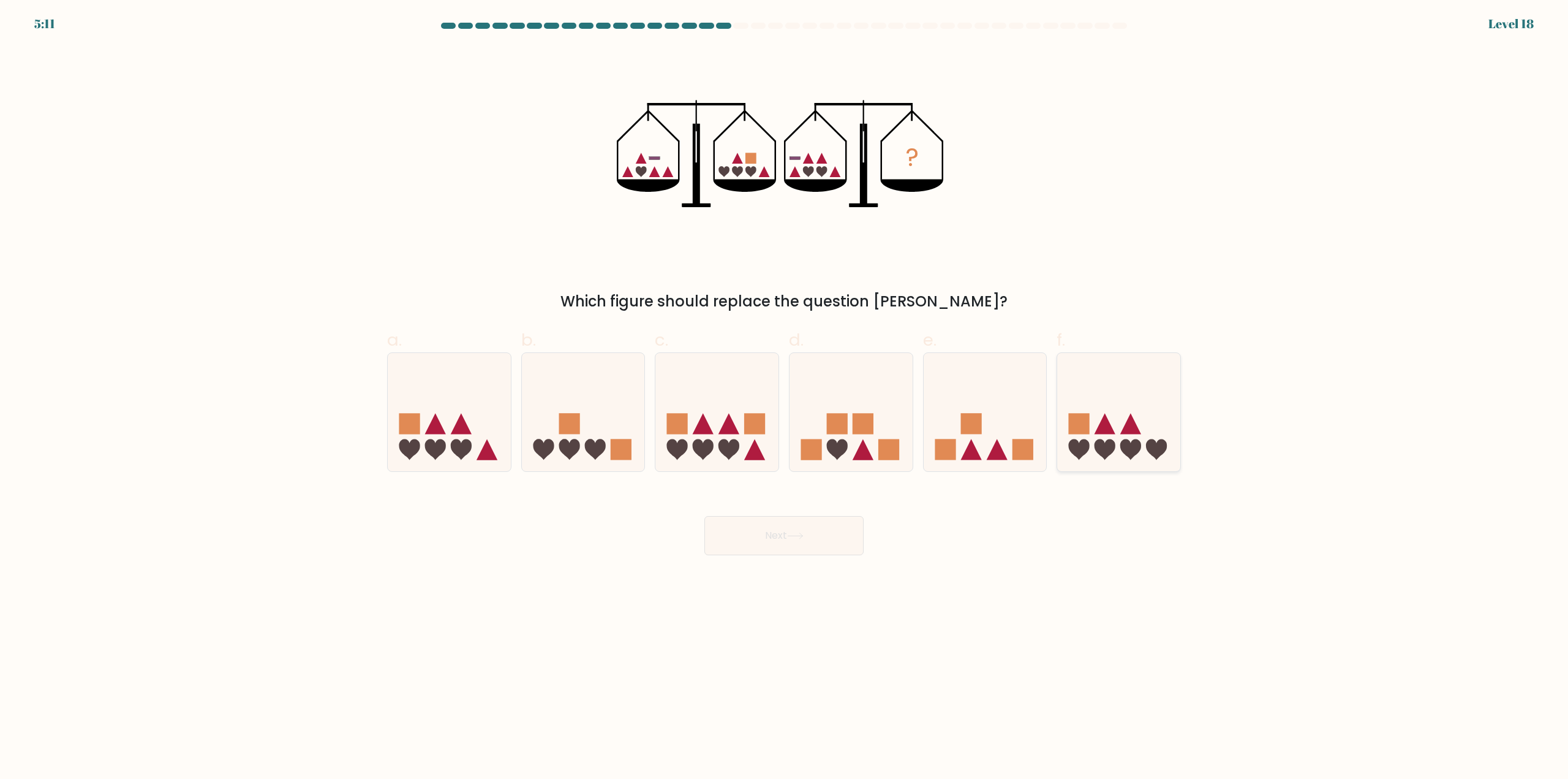
click at [1145, 447] on icon at bounding box center [1119, 412] width 123 height 101
click at [785, 398] on input "f." at bounding box center [784, 394] width 1 height 8
radio input "true"
click at [814, 531] on button "Next" at bounding box center [784, 535] width 160 height 39
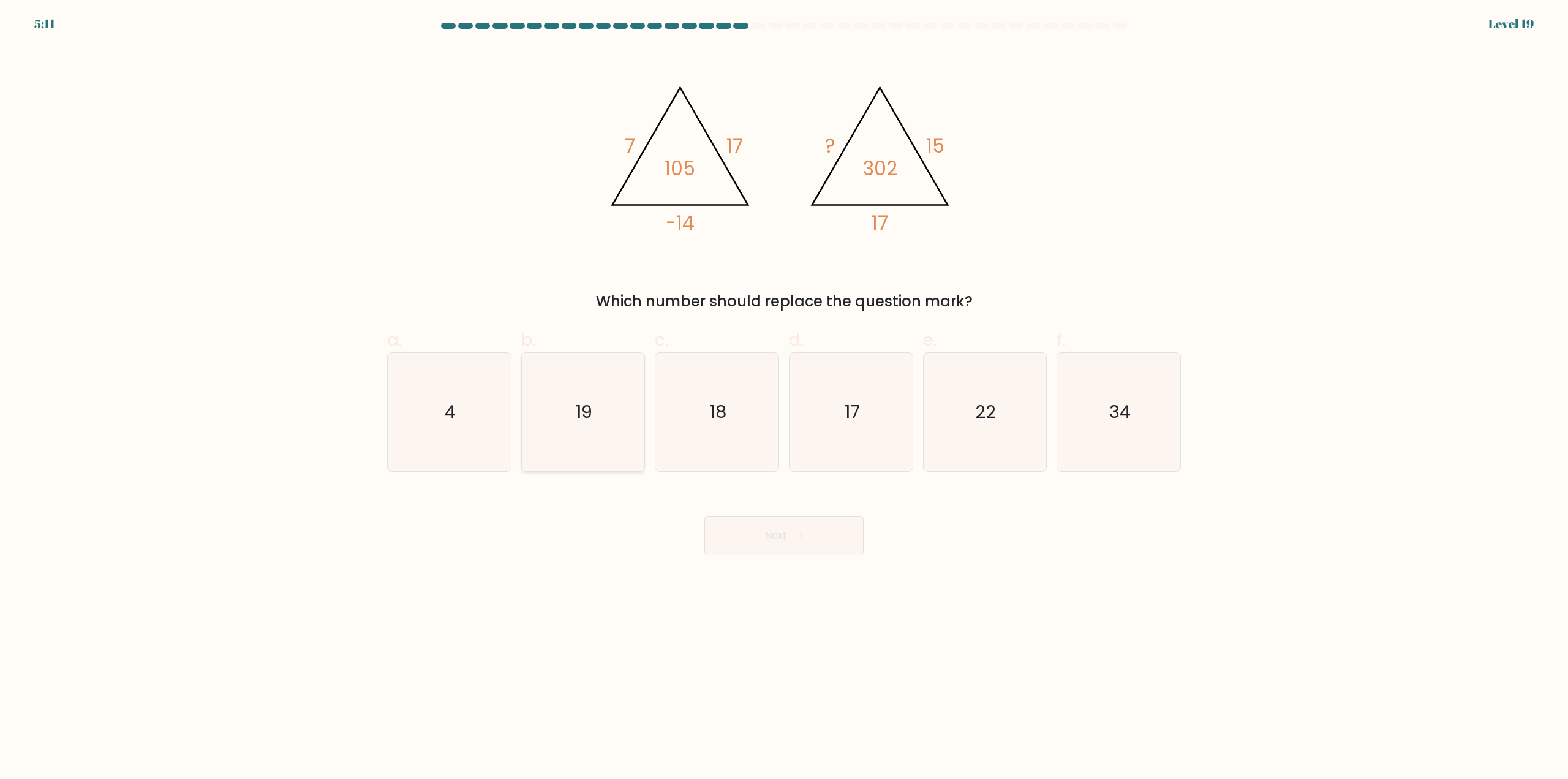
drag, startPoint x: 537, startPoint y: 410, endPoint x: 566, endPoint y: 437, distance: 39.6
click at [537, 411] on icon "19" at bounding box center [583, 413] width 119 height 119
click at [784, 398] on input "b. 19" at bounding box center [784, 394] width 1 height 8
radio input "true"
click at [832, 529] on button "Next" at bounding box center [784, 535] width 160 height 39
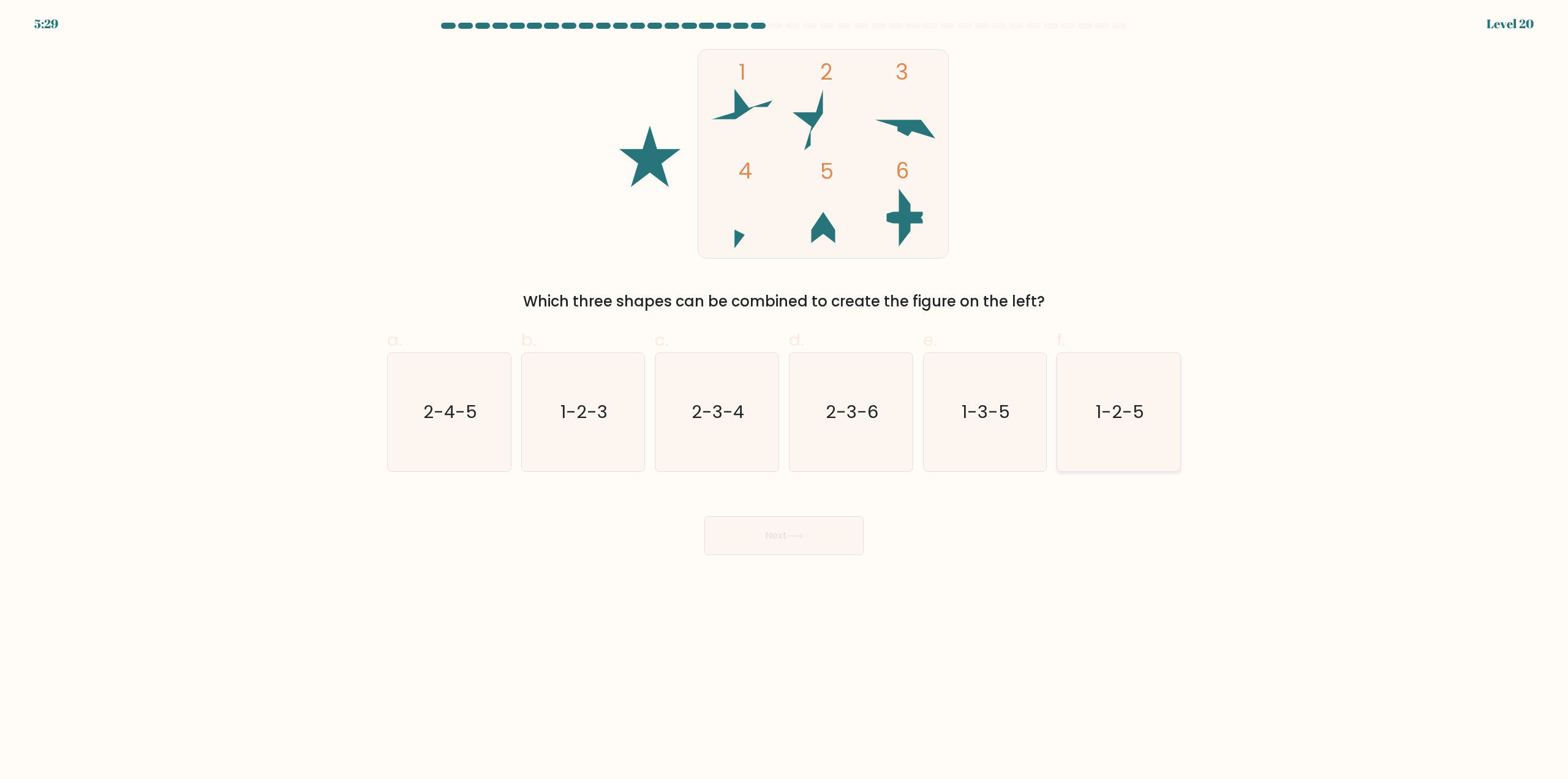
click at [1130, 425] on icon "1-2-5" at bounding box center [1119, 413] width 119 height 119
click at [785, 398] on input "f. 1-2-5" at bounding box center [784, 394] width 1 height 8
radio input "true"
click at [726, 581] on body "5:27 Level 20" at bounding box center [784, 389] width 1568 height 779
click at [774, 550] on button "Next" at bounding box center [784, 535] width 160 height 39
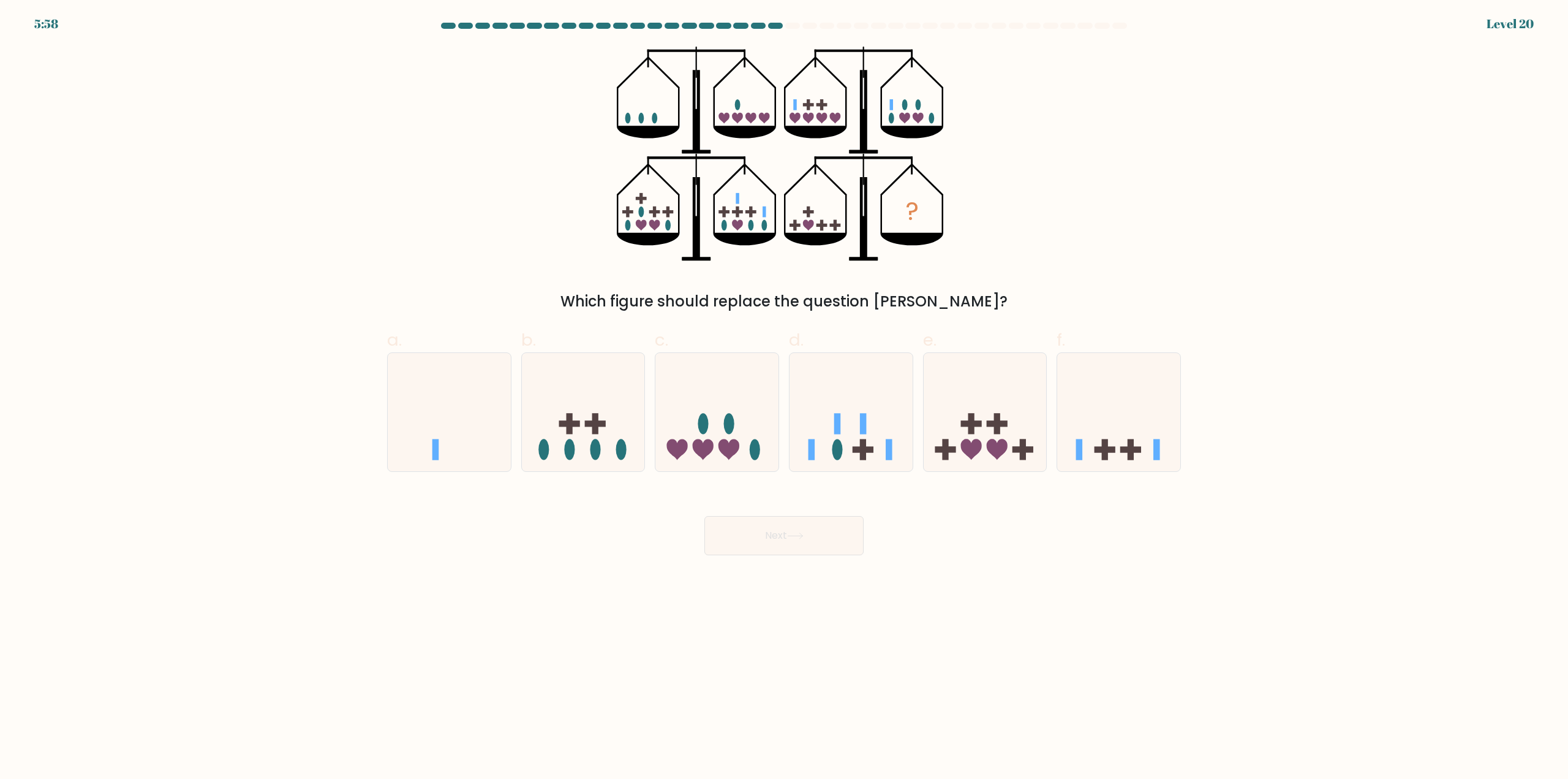
click at [1066, 188] on div "? Which figure should replace the question mark?" at bounding box center [784, 179] width 809 height 266
click at [1110, 106] on div "? Which figure should replace the question mark?" at bounding box center [784, 179] width 809 height 266
click at [839, 450] on ellipse at bounding box center [837, 449] width 10 height 21
click at [785, 398] on input "d." at bounding box center [784, 394] width 1 height 8
radio input "true"
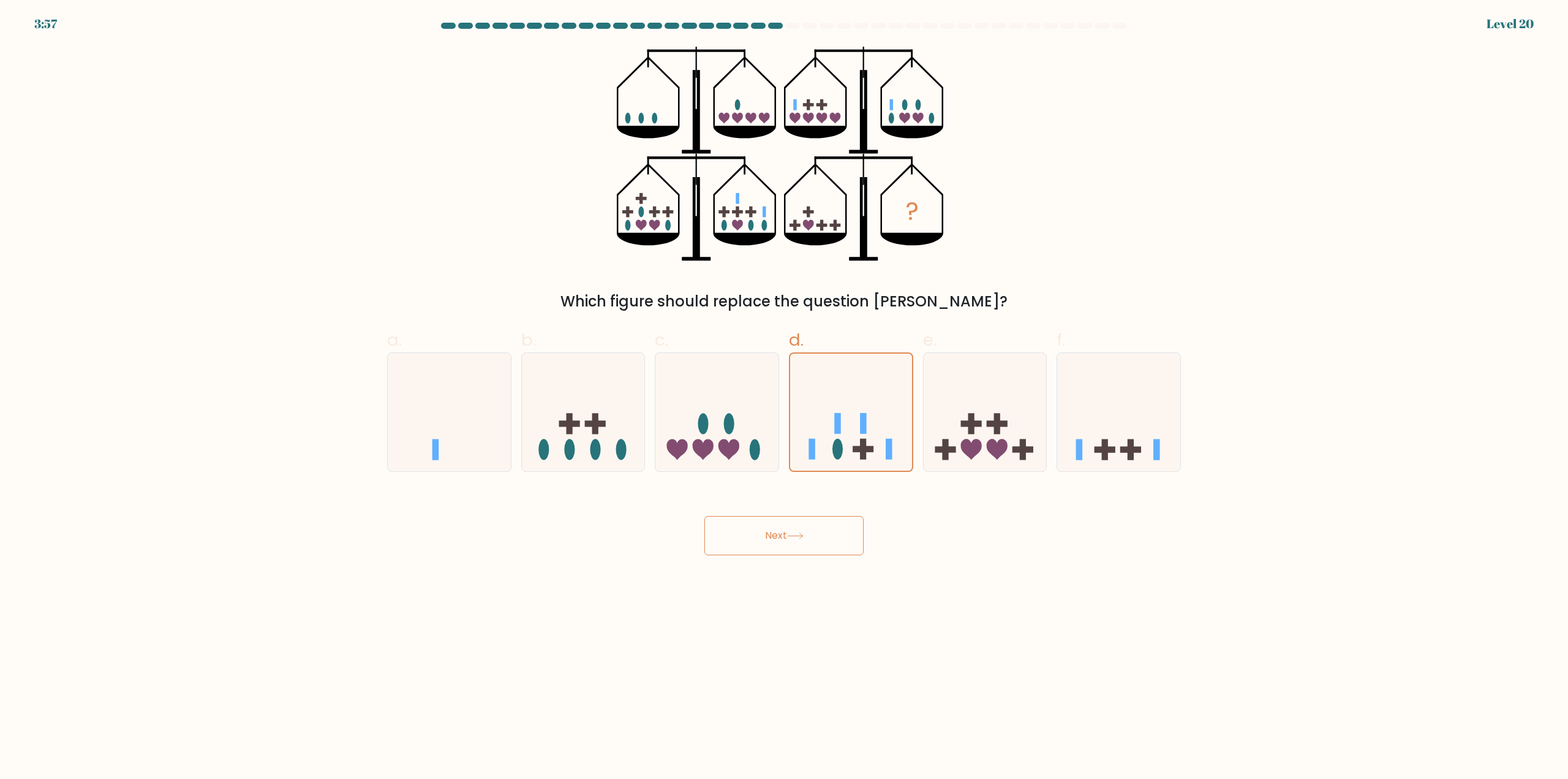
click at [776, 546] on button "Next" at bounding box center [784, 535] width 160 height 39
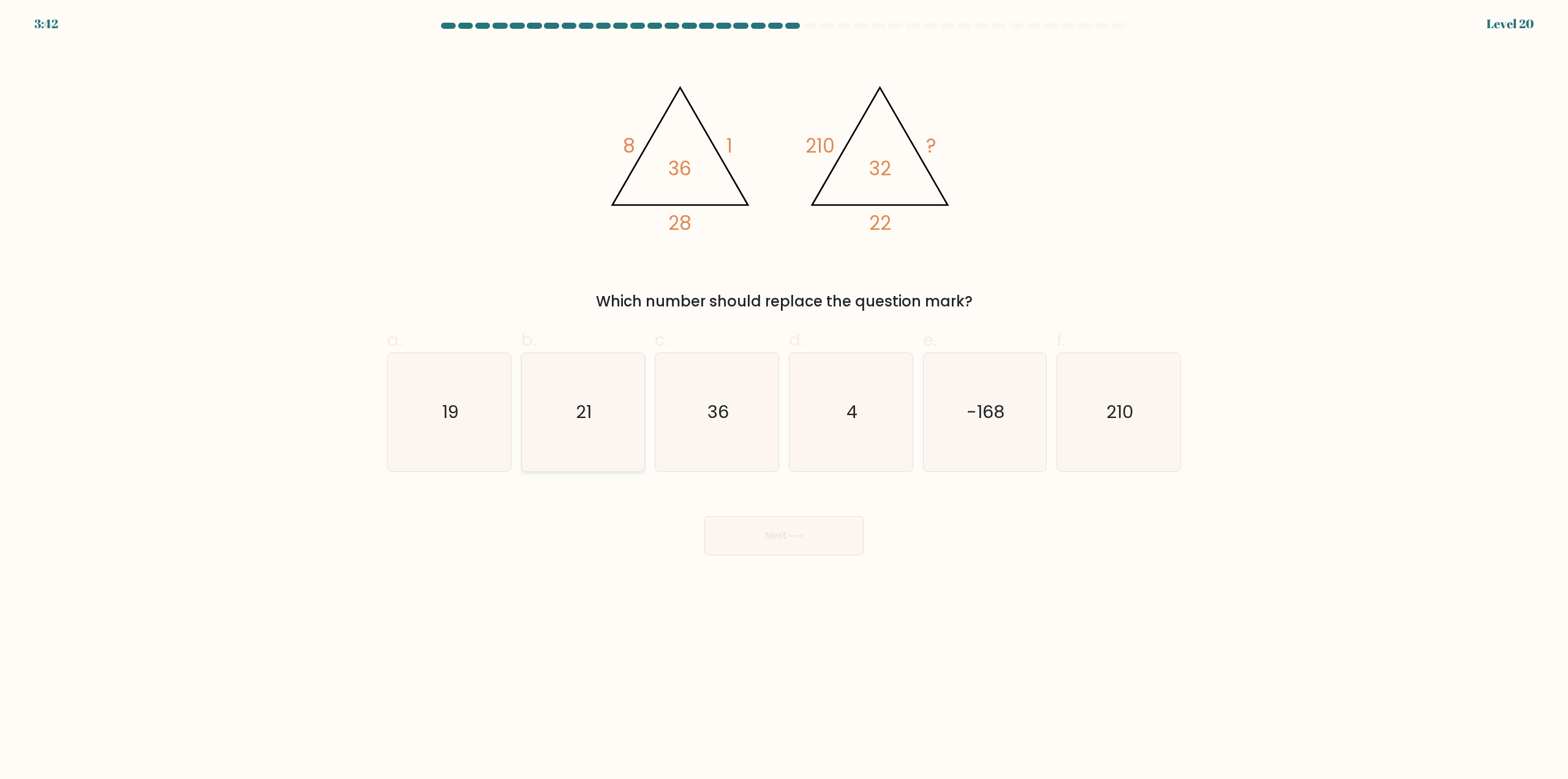
click at [570, 436] on icon "21" at bounding box center [583, 413] width 119 height 119
click at [784, 398] on input "b. 21" at bounding box center [784, 394] width 1 height 8
radio input "true"
drag, startPoint x: 805, startPoint y: 552, endPoint x: 819, endPoint y: 543, distance: 16.6
click at [805, 551] on button "Next" at bounding box center [784, 535] width 160 height 39
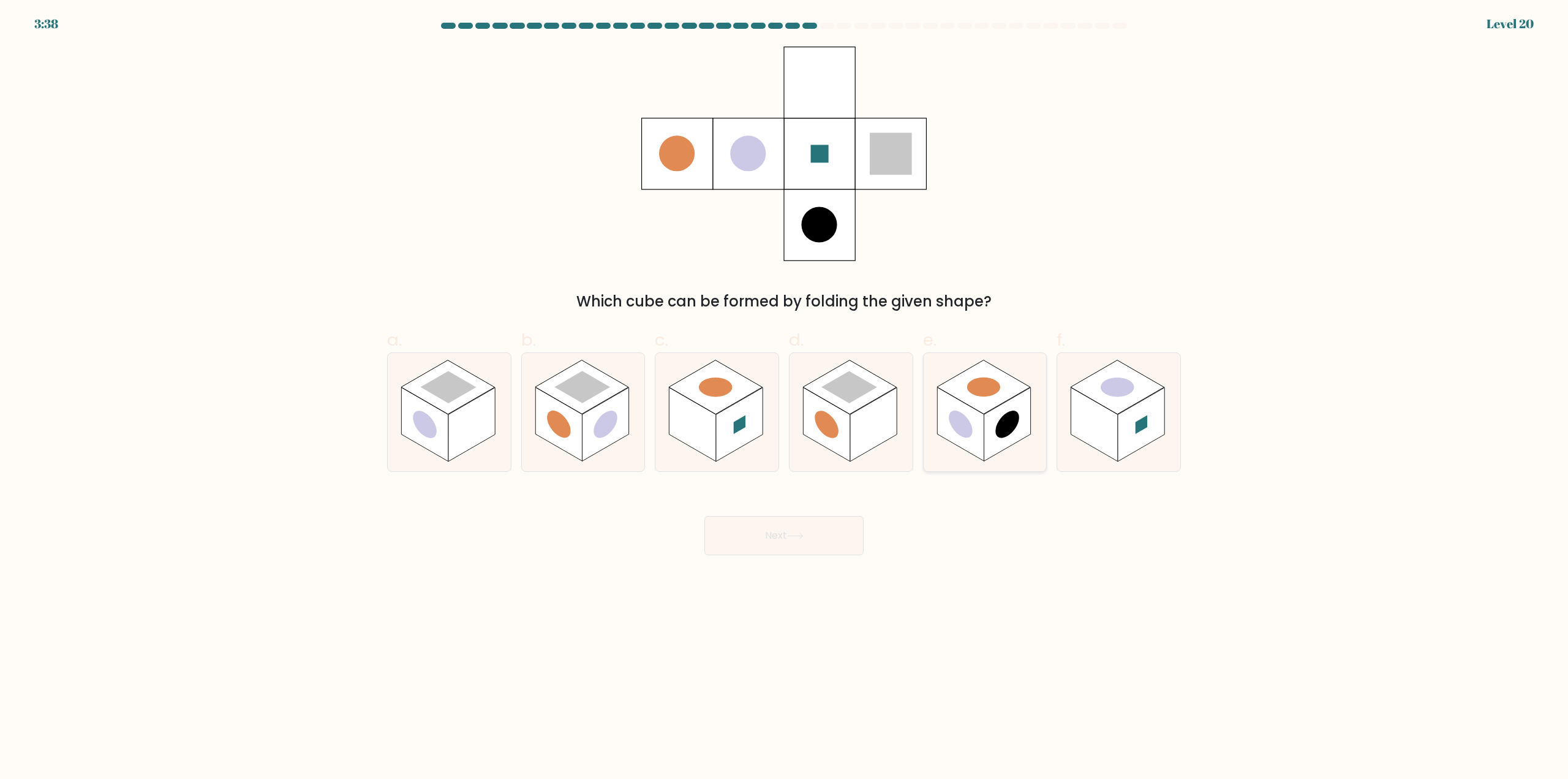
click at [997, 437] on rect at bounding box center [1007, 425] width 47 height 74
click at [785, 398] on input "e." at bounding box center [784, 394] width 1 height 8
radio input "true"
click at [822, 543] on button "Next" at bounding box center [784, 535] width 160 height 39
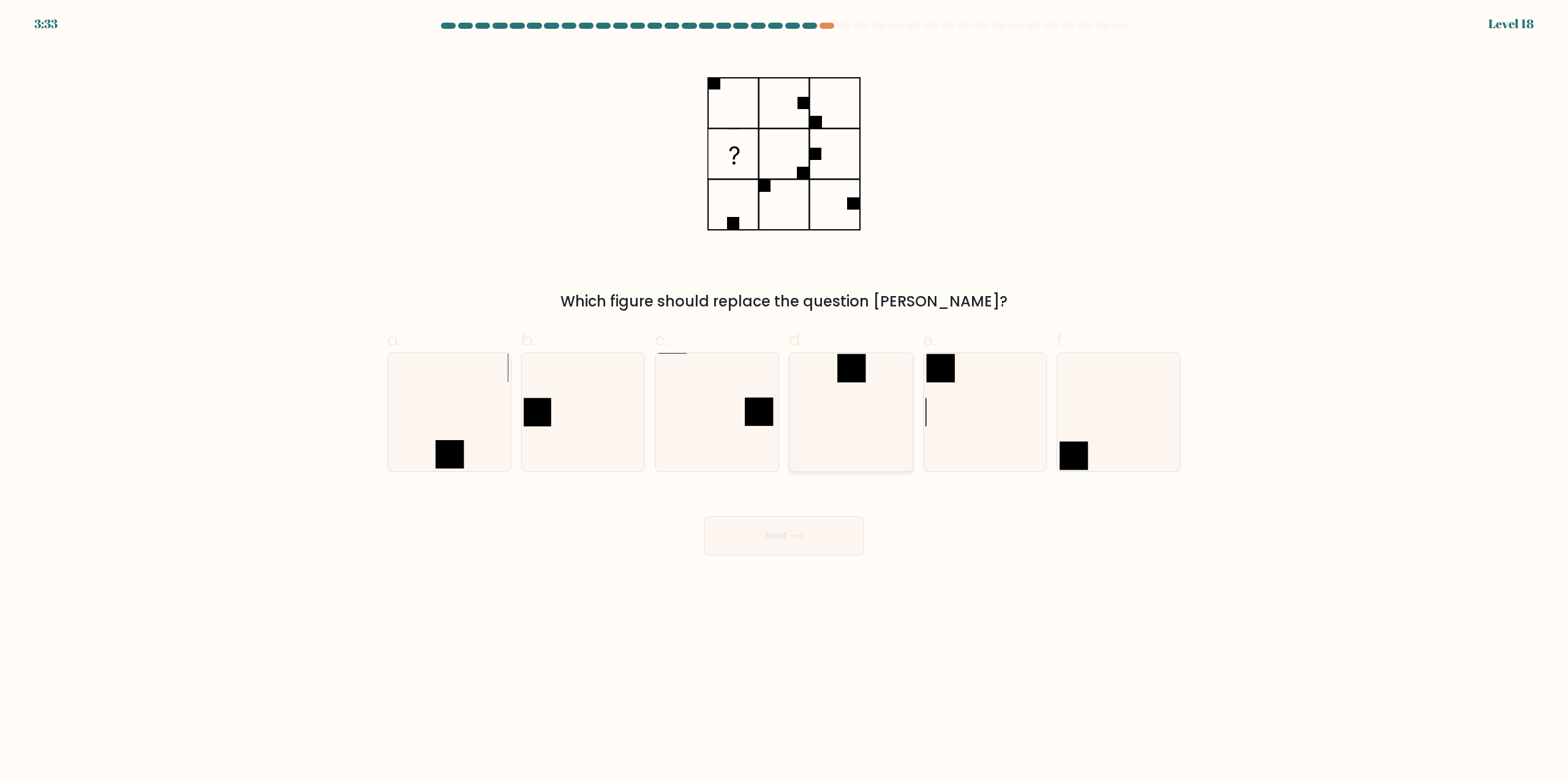
click at [848, 385] on icon at bounding box center [852, 413] width 119 height 119
click at [785, 390] on input "d." at bounding box center [784, 394] width 1 height 8
radio input "true"
click at [827, 547] on button "Next" at bounding box center [784, 535] width 160 height 39
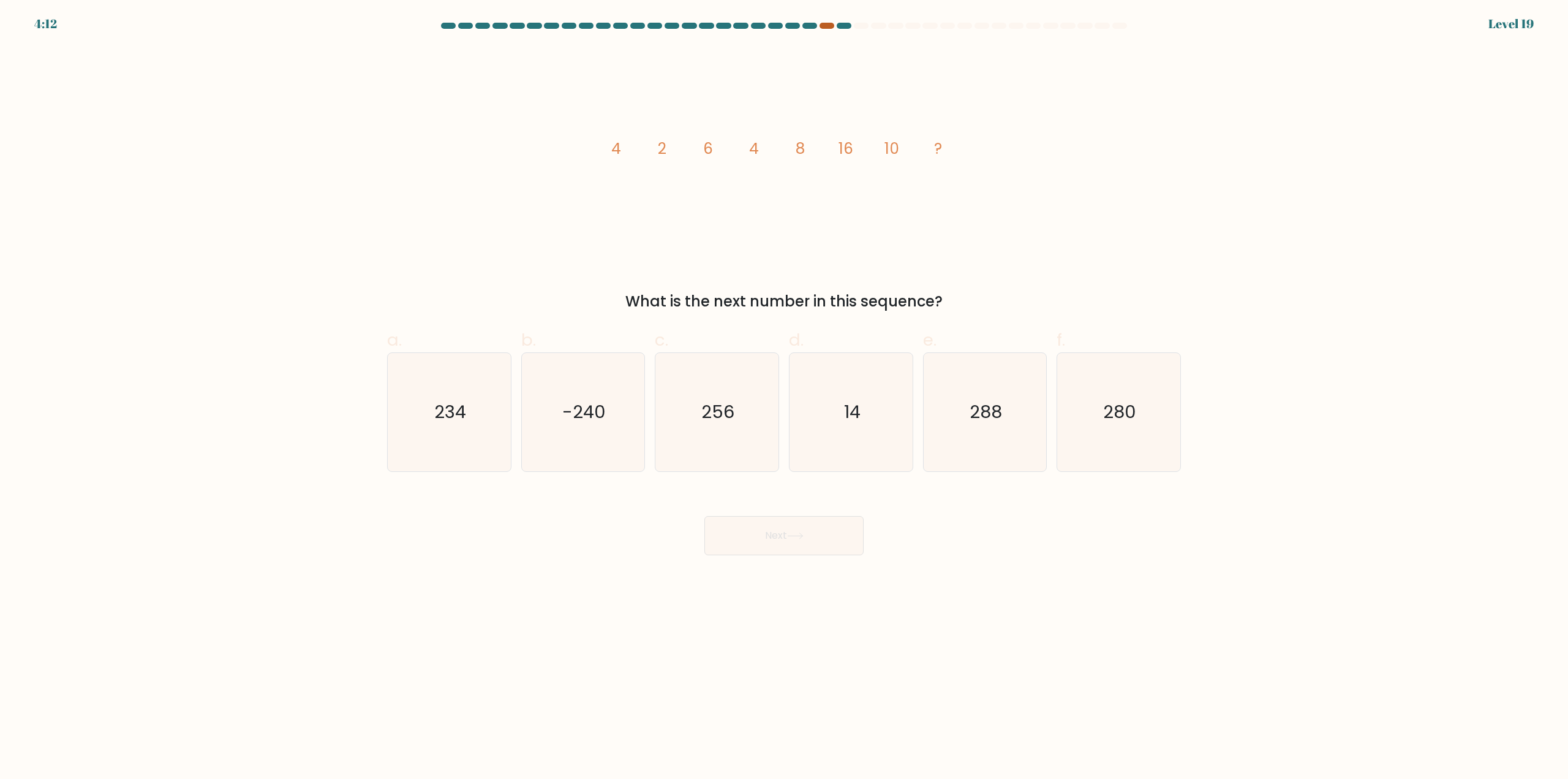
click at [828, 26] on div at bounding box center [827, 26] width 15 height 6
drag, startPoint x: 860, startPoint y: 382, endPoint x: 869, endPoint y: 424, distance: 43.0
click at [860, 382] on icon "14" at bounding box center [852, 413] width 119 height 119
click at [785, 390] on input "d. 14" at bounding box center [784, 394] width 1 height 8
radio input "true"
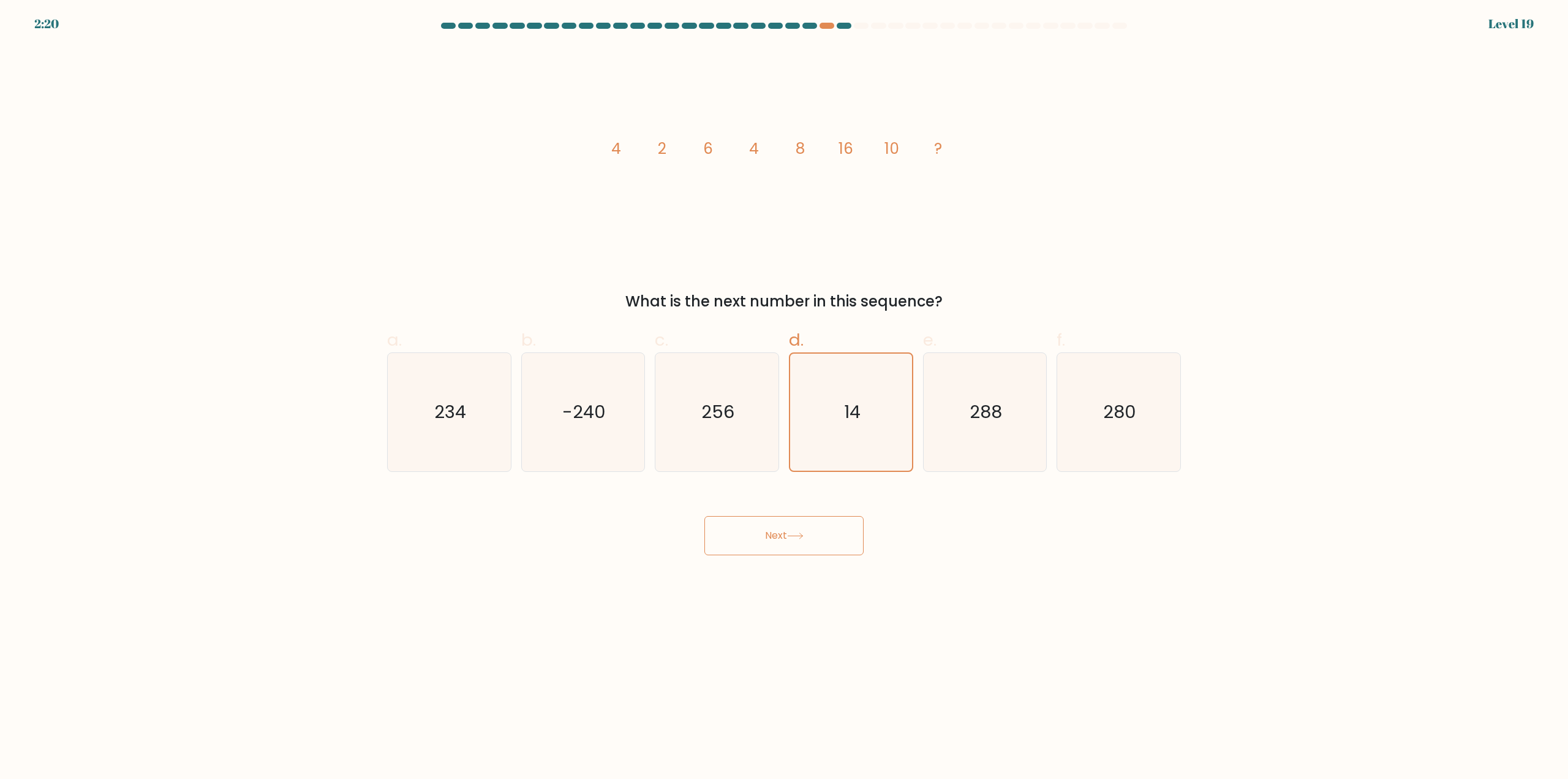
click at [818, 521] on button "Next" at bounding box center [784, 535] width 160 height 39
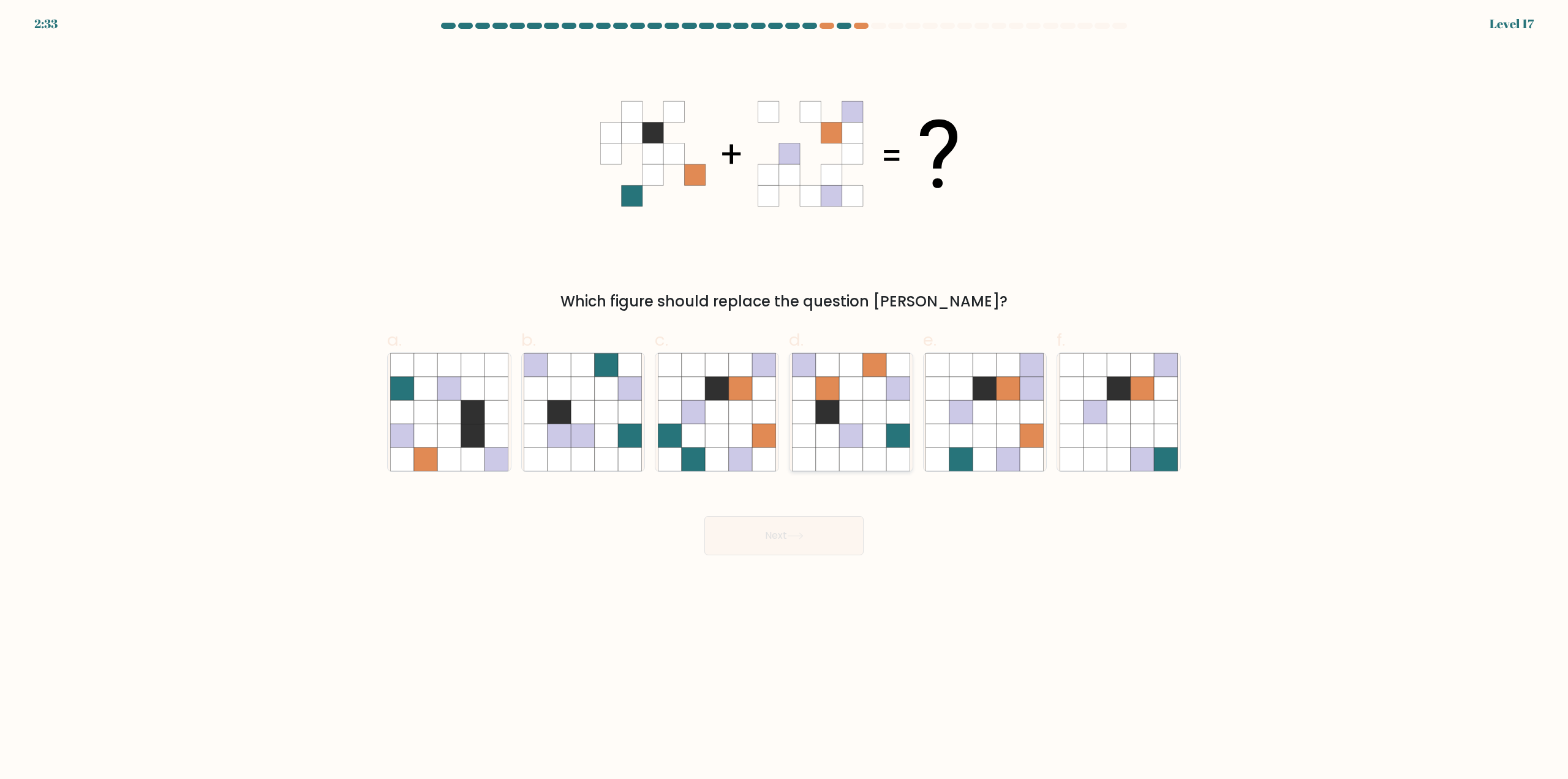
click at [831, 400] on icon at bounding box center [852, 413] width 119 height 119
click at [785, 398] on input "d." at bounding box center [784, 394] width 1 height 8
radio input "true"
click at [819, 539] on button "Next" at bounding box center [784, 535] width 160 height 39
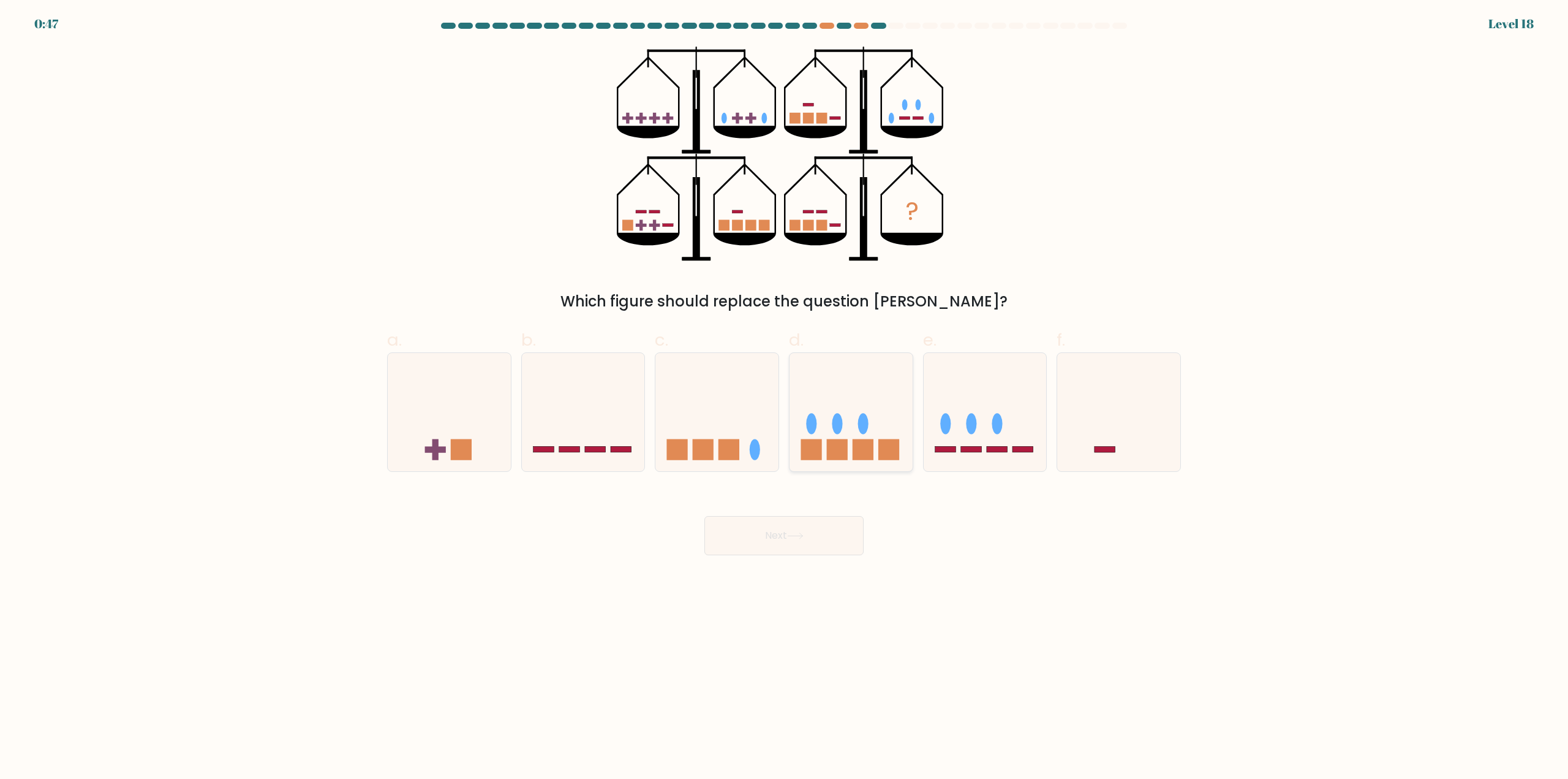
drag, startPoint x: 877, startPoint y: 452, endPoint x: 873, endPoint y: 463, distance: 11.7
click at [877, 452] on icon at bounding box center [851, 412] width 123 height 101
click at [785, 398] on input "d." at bounding box center [784, 394] width 1 height 8
radio input "true"
click at [791, 542] on button "Next" at bounding box center [784, 535] width 160 height 39
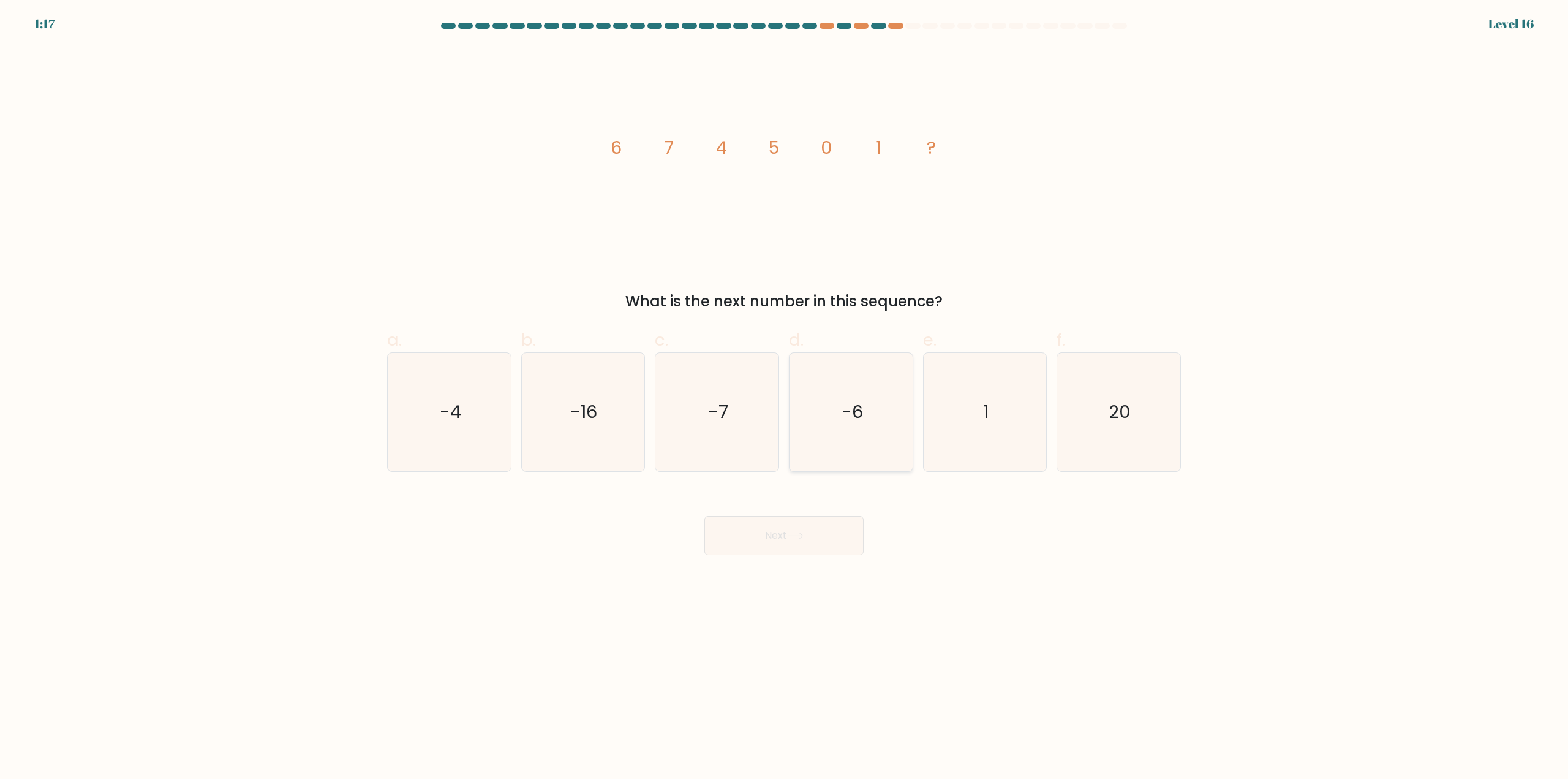
drag, startPoint x: 860, startPoint y: 430, endPoint x: 873, endPoint y: 426, distance: 13.6
click at [861, 429] on icon "-6" at bounding box center [852, 413] width 119 height 119
click at [785, 398] on input "d. -6" at bounding box center [784, 394] width 1 height 8
radio input "true"
click at [823, 566] on body "1:16 Level 16" at bounding box center [784, 389] width 1568 height 779
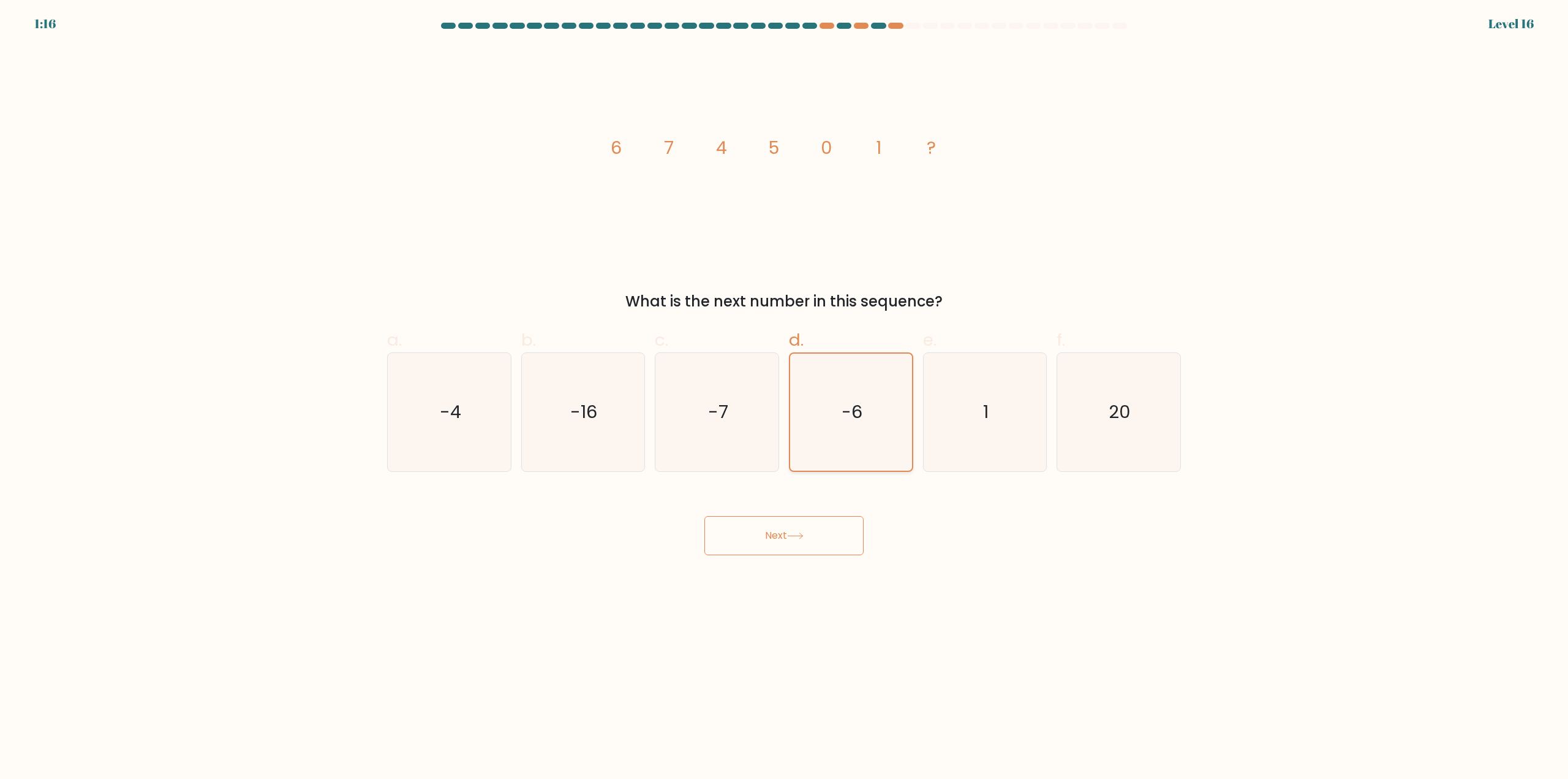
drag, startPoint x: 828, startPoint y: 532, endPoint x: 862, endPoint y: 431, distance: 106.6
click at [827, 532] on button "Next" at bounding box center [784, 535] width 160 height 39
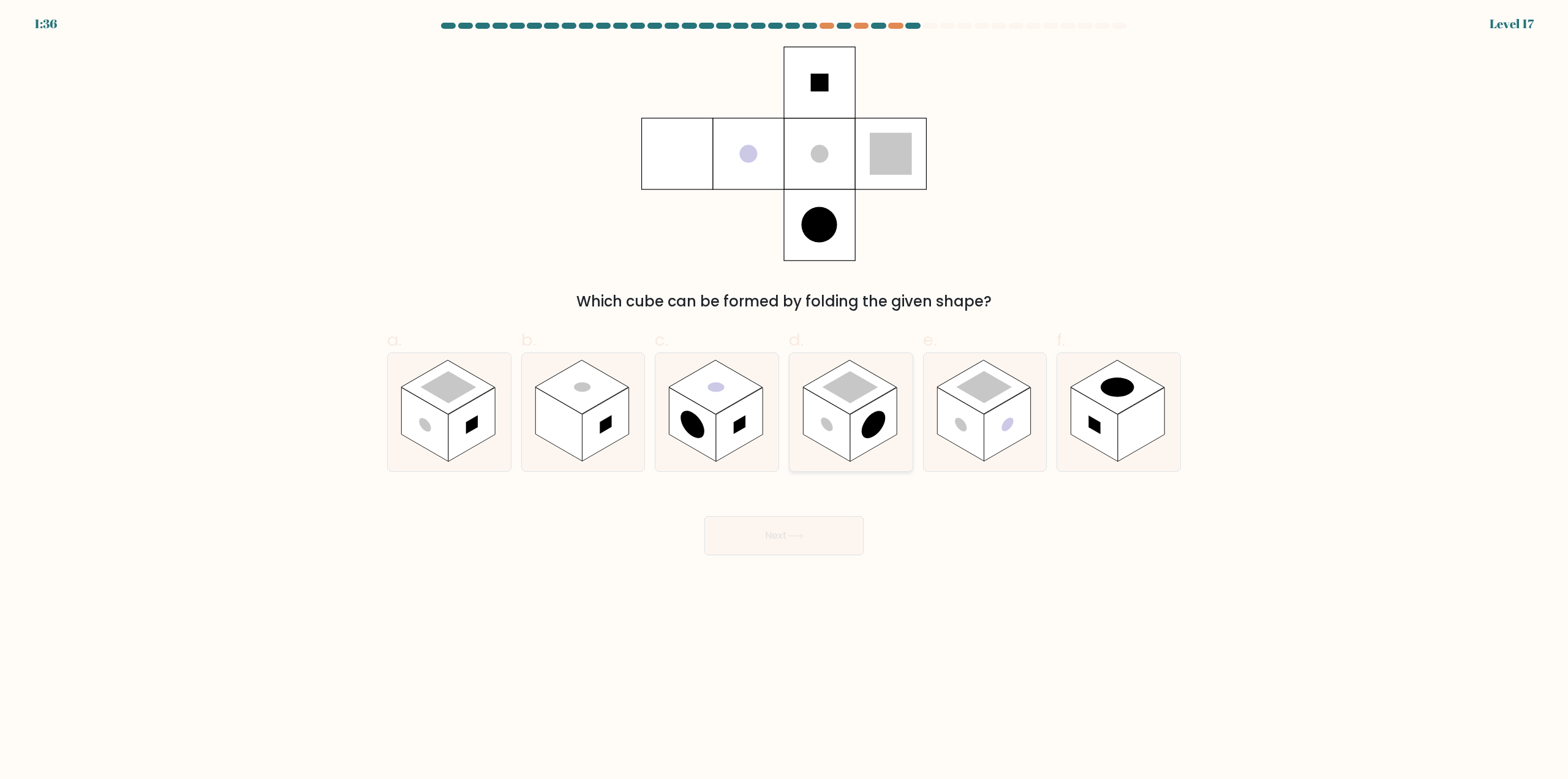
click at [858, 422] on rect at bounding box center [873, 425] width 47 height 74
click at [785, 398] on input "d." at bounding box center [784, 394] width 1 height 8
radio input "true"
click at [789, 542] on button "Next" at bounding box center [784, 535] width 160 height 39
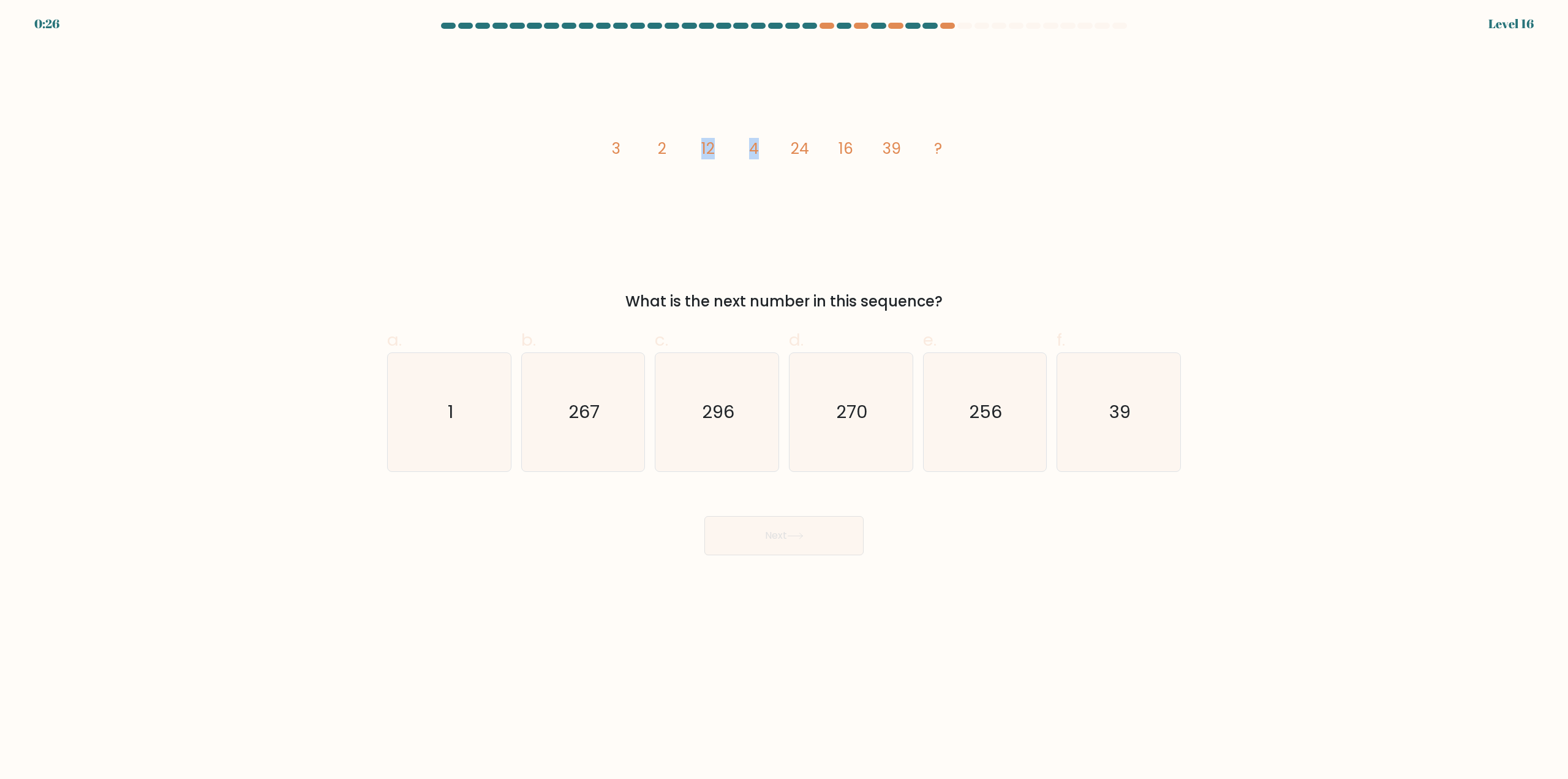
drag, startPoint x: 701, startPoint y: 148, endPoint x: 758, endPoint y: 144, distance: 57.1
click at [758, 144] on g "3 2 12 4 24 16 39 ?" at bounding box center [778, 148] width 330 height 21
click at [759, 144] on icon "image/svg+xml 3 2 12 4 24 16 39 ?" at bounding box center [784, 153] width 368 height 215
click at [803, 149] on tspan "24" at bounding box center [800, 148] width 18 height 21
drag, startPoint x: 791, startPoint y: 146, endPoint x: 809, endPoint y: 146, distance: 18.0
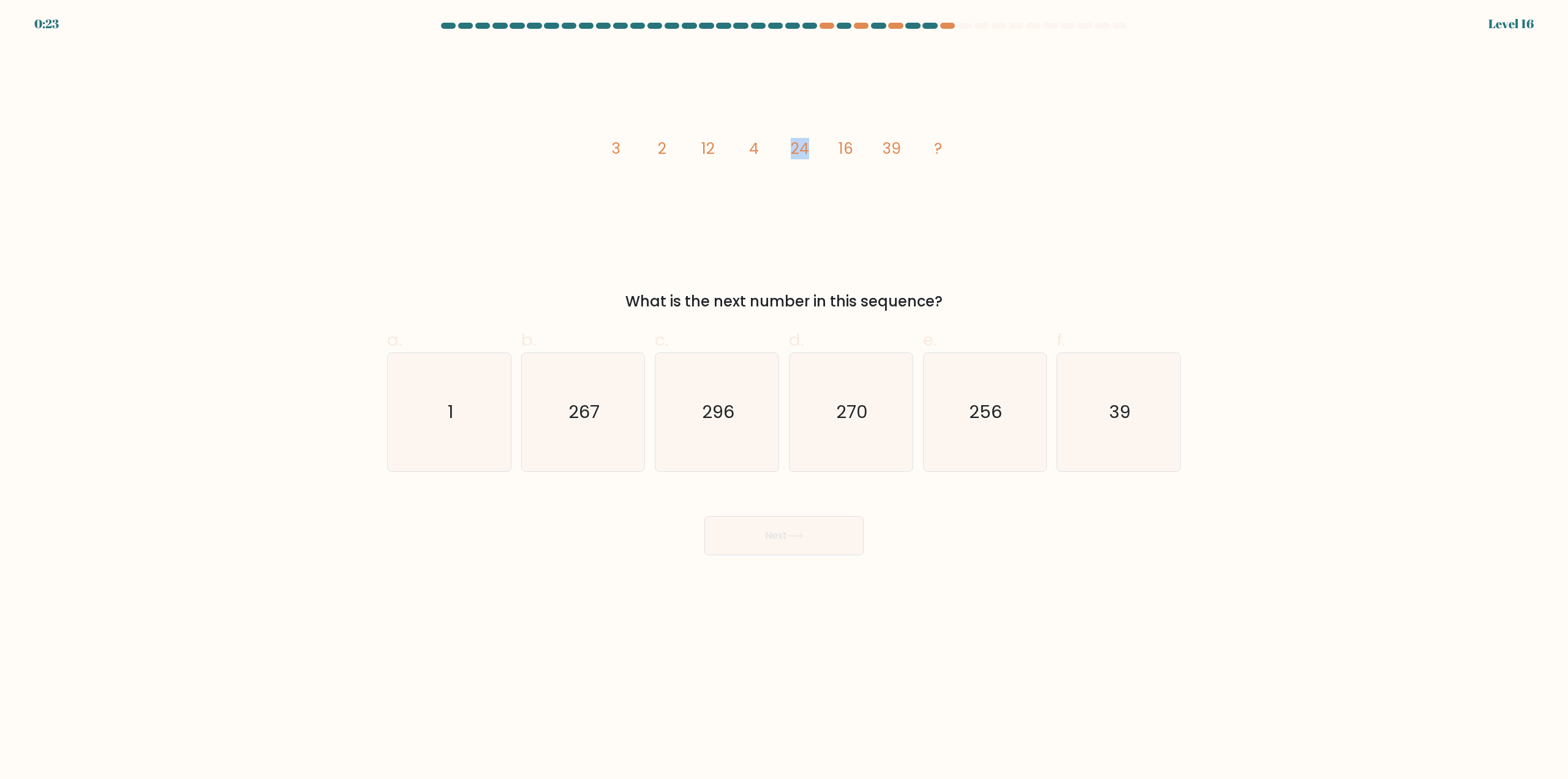
click at [809, 146] on tspan "24" at bounding box center [800, 148] width 18 height 21
drag, startPoint x: 838, startPoint y: 148, endPoint x: 873, endPoint y: 148, distance: 35.0
click at [873, 148] on icon "image/svg+xml 3 2 12 4 24 16 39 ?" at bounding box center [784, 153] width 368 height 215
click at [866, 148] on icon "image/svg+xml 3 2 12 4 24 16 39 ?" at bounding box center [784, 153] width 368 height 215
drag, startPoint x: 802, startPoint y: 146, endPoint x: 854, endPoint y: 145, distance: 52.0
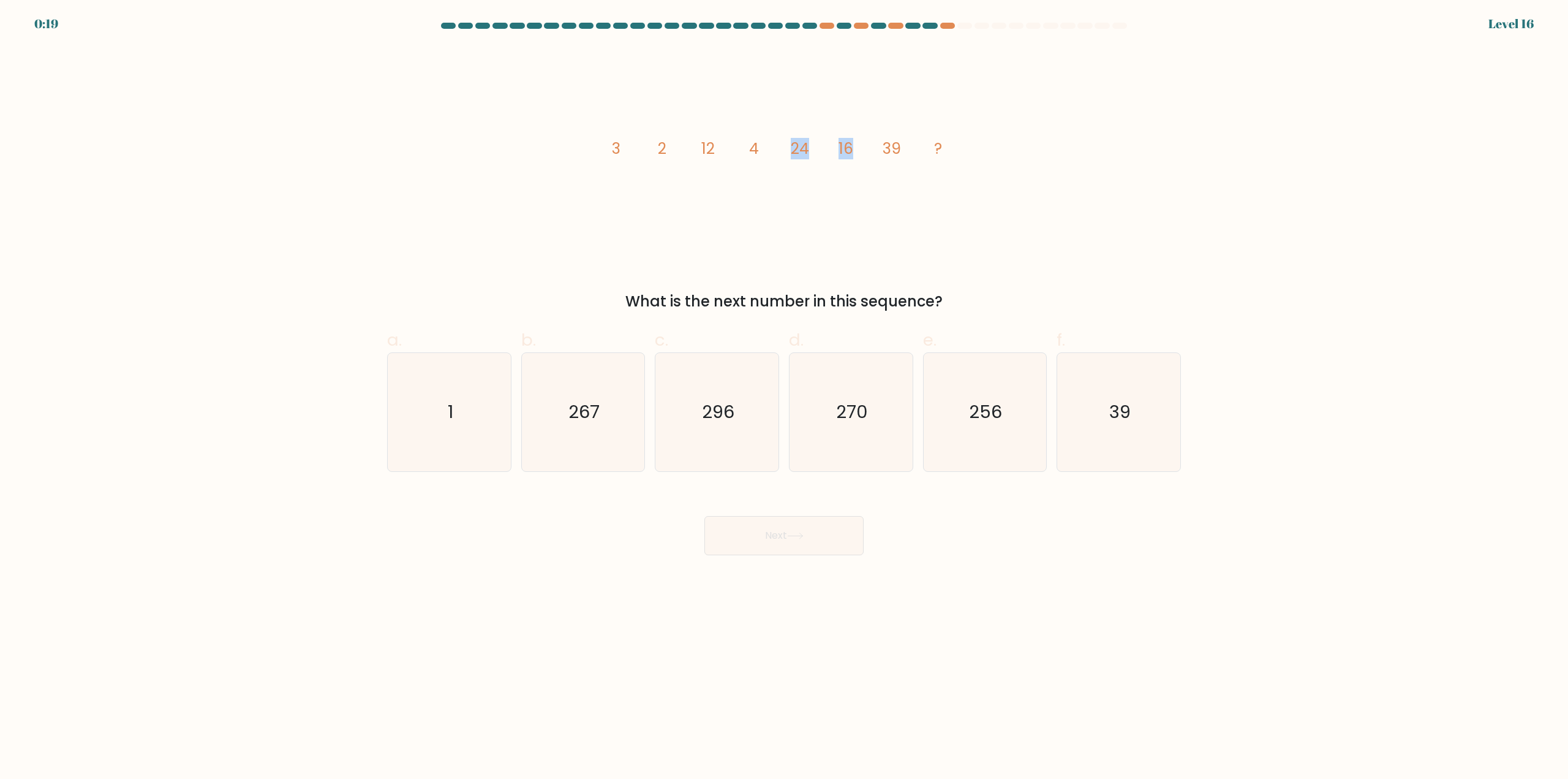
click at [854, 145] on icon "image/svg+xml 3 2 12 4 24 16 39 ?" at bounding box center [784, 153] width 368 height 215
click at [856, 142] on icon "image/svg+xml 3 2 12 4 24 16 39 ?" at bounding box center [784, 153] width 368 height 215
click at [869, 132] on icon "image/svg+xml 3 2 12 4 24 16 39 ?" at bounding box center [784, 153] width 368 height 215
click at [580, 424] on icon "267" at bounding box center [583, 413] width 119 height 119
click at [784, 398] on input "b. 267" at bounding box center [784, 394] width 1 height 8
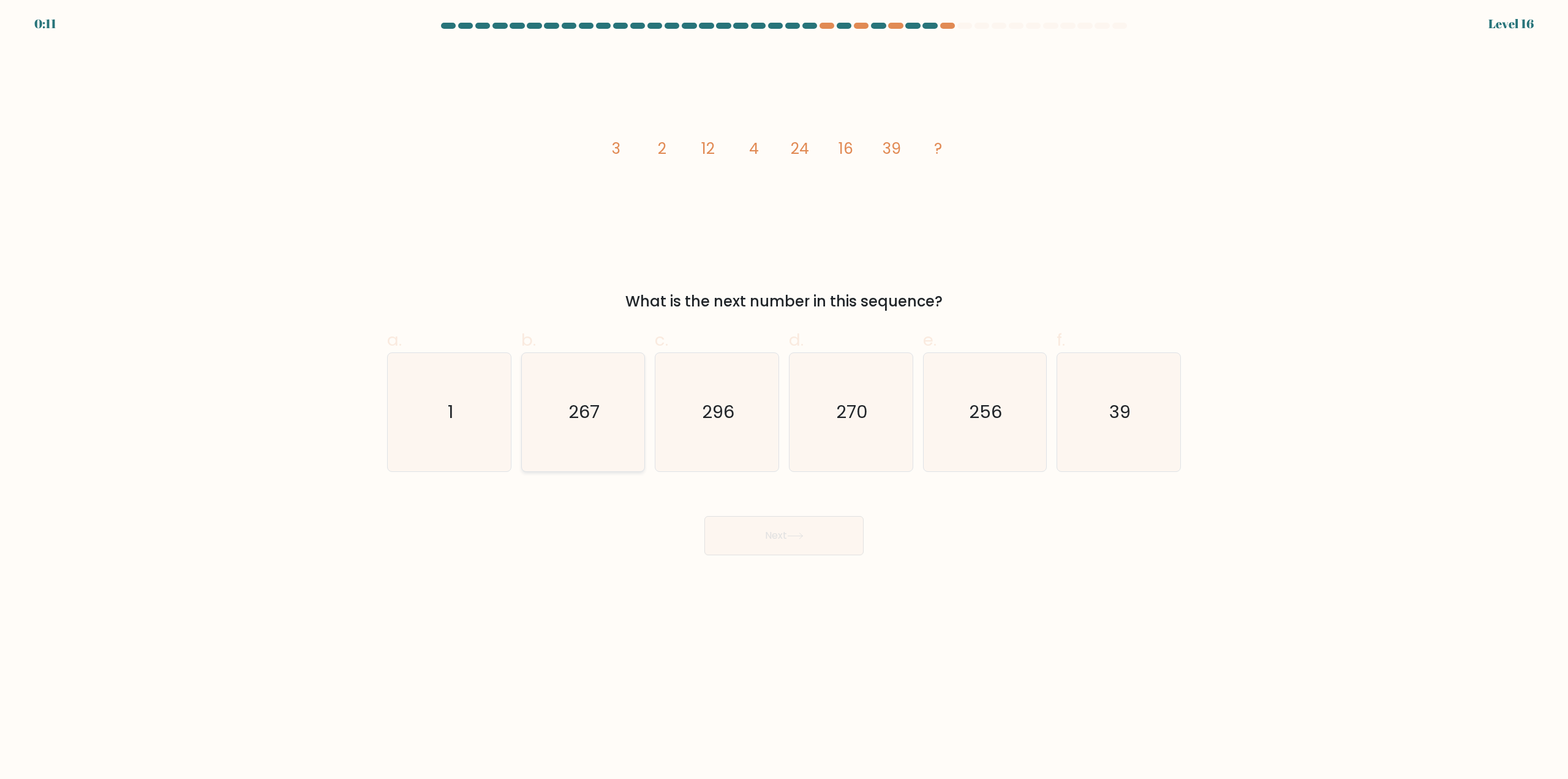
radio input "true"
click at [802, 536] on icon at bounding box center [795, 536] width 15 height 5
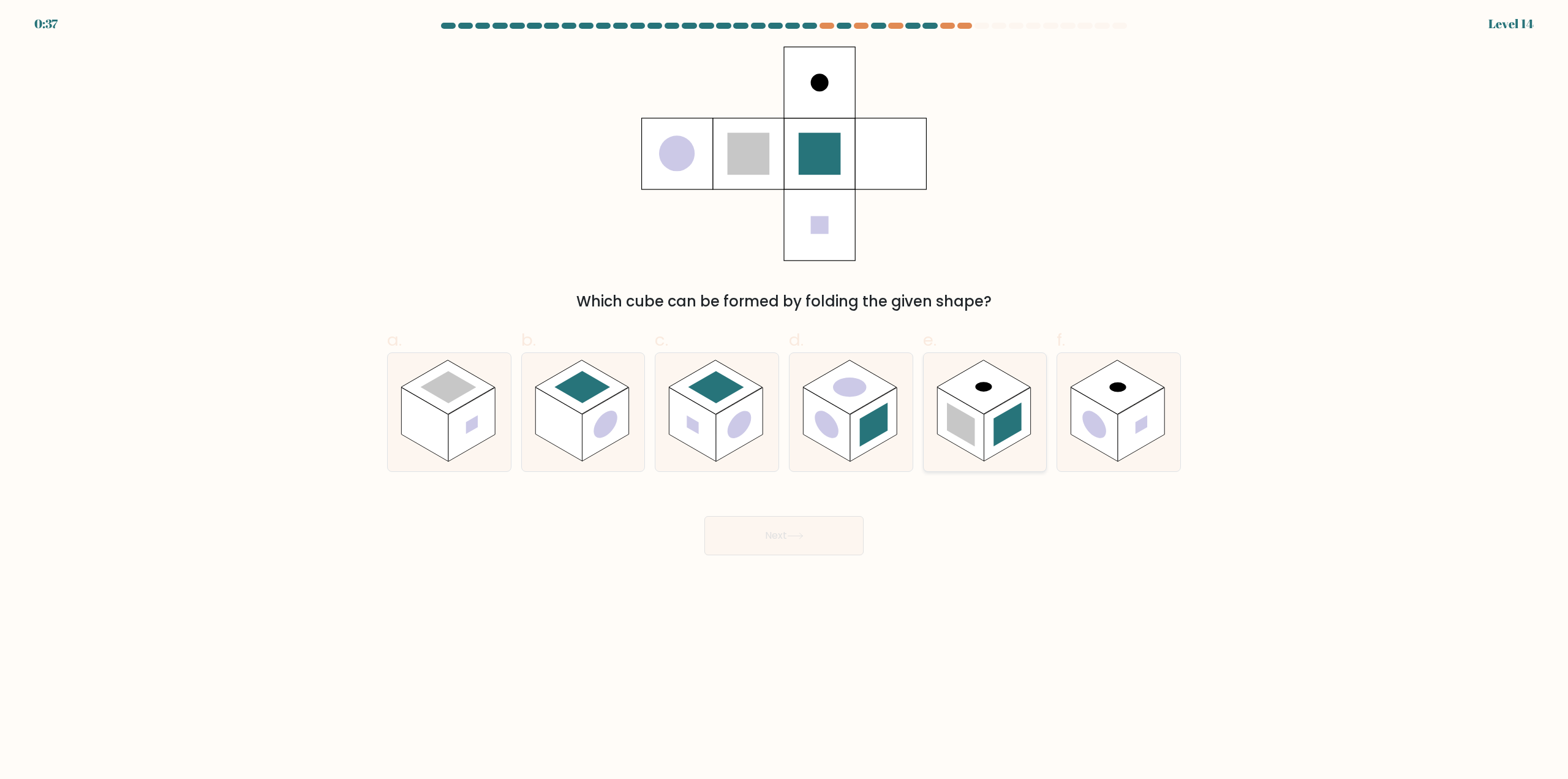
click at [991, 422] on rect at bounding box center [1007, 425] width 47 height 74
click at [785, 398] on input "e." at bounding box center [784, 394] width 1 height 8
radio input "true"
click at [785, 550] on button "Next" at bounding box center [784, 535] width 160 height 39
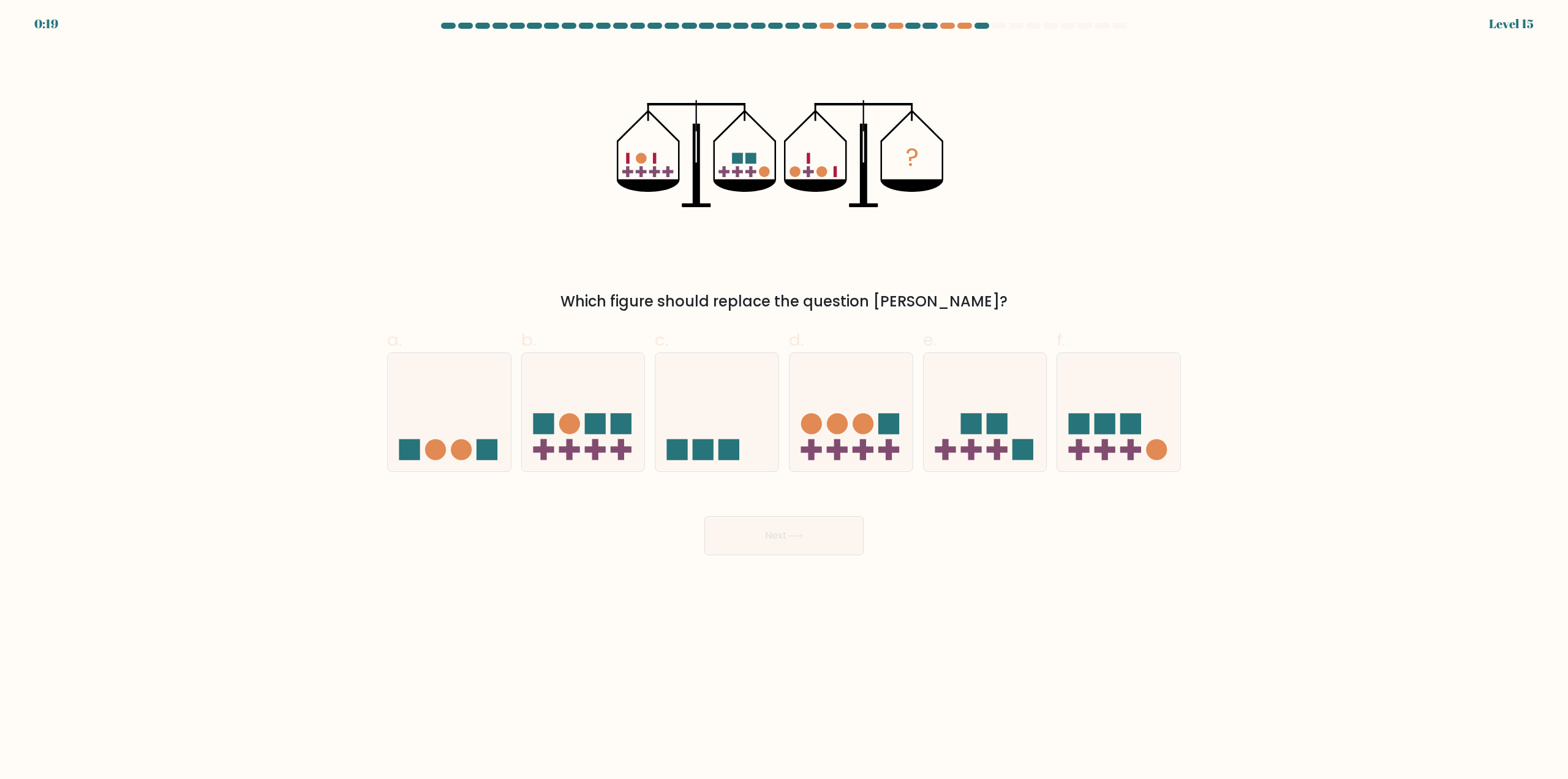
drag, startPoint x: 604, startPoint y: 424, endPoint x: 654, endPoint y: 453, distance: 57.8
click at [604, 424] on rect at bounding box center [595, 423] width 21 height 21
click at [784, 398] on input "b." at bounding box center [784, 394] width 1 height 8
radio input "true"
click at [821, 524] on button "Next" at bounding box center [784, 535] width 160 height 39
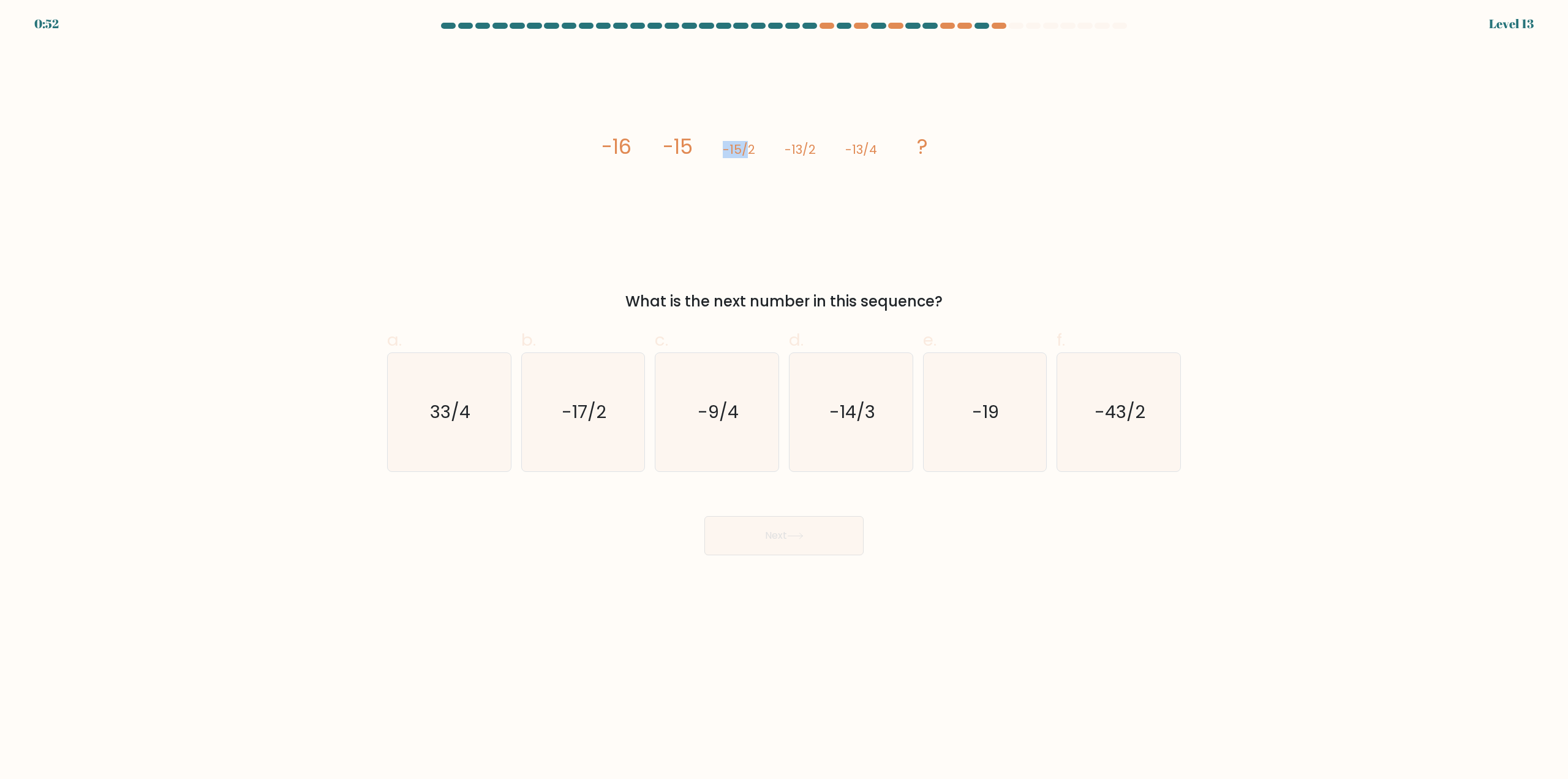
drag, startPoint x: 726, startPoint y: 150, endPoint x: 750, endPoint y: 150, distance: 24.0
click at [750, 150] on tspan "-15/2" at bounding box center [739, 149] width 33 height 17
drag, startPoint x: 784, startPoint y: 150, endPoint x: 832, endPoint y: 150, distance: 48.0
click at [832, 150] on icon "image/svg+xml -16 -15 -15/2 -13/2 -13/4 ?" at bounding box center [784, 153] width 368 height 215
click at [724, 409] on text "-9/4" at bounding box center [718, 412] width 41 height 25
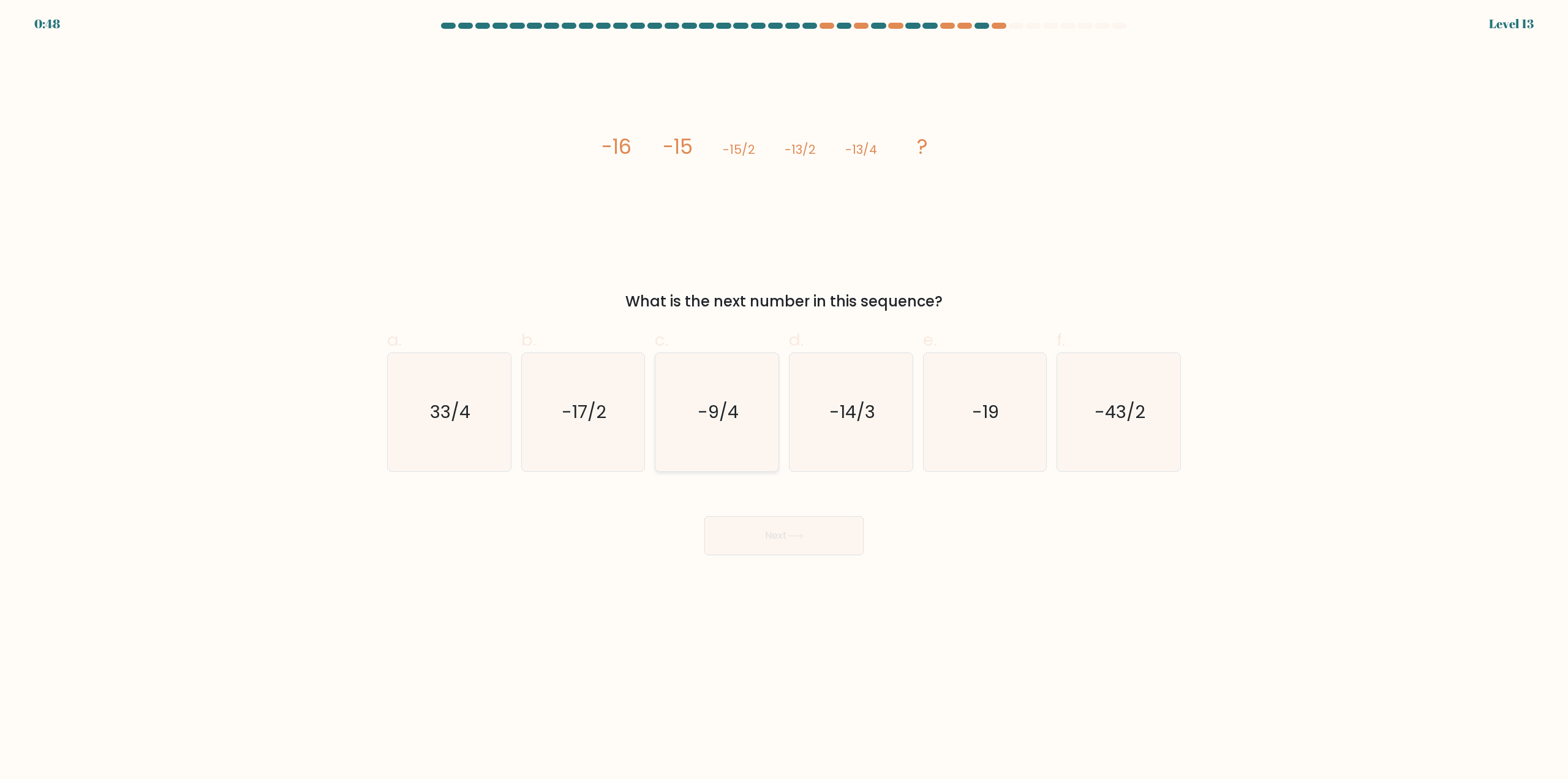
click at [784, 398] on input "c. -9/4" at bounding box center [784, 394] width 1 height 8
radio input "true"
click at [838, 536] on button "Next" at bounding box center [784, 535] width 160 height 39
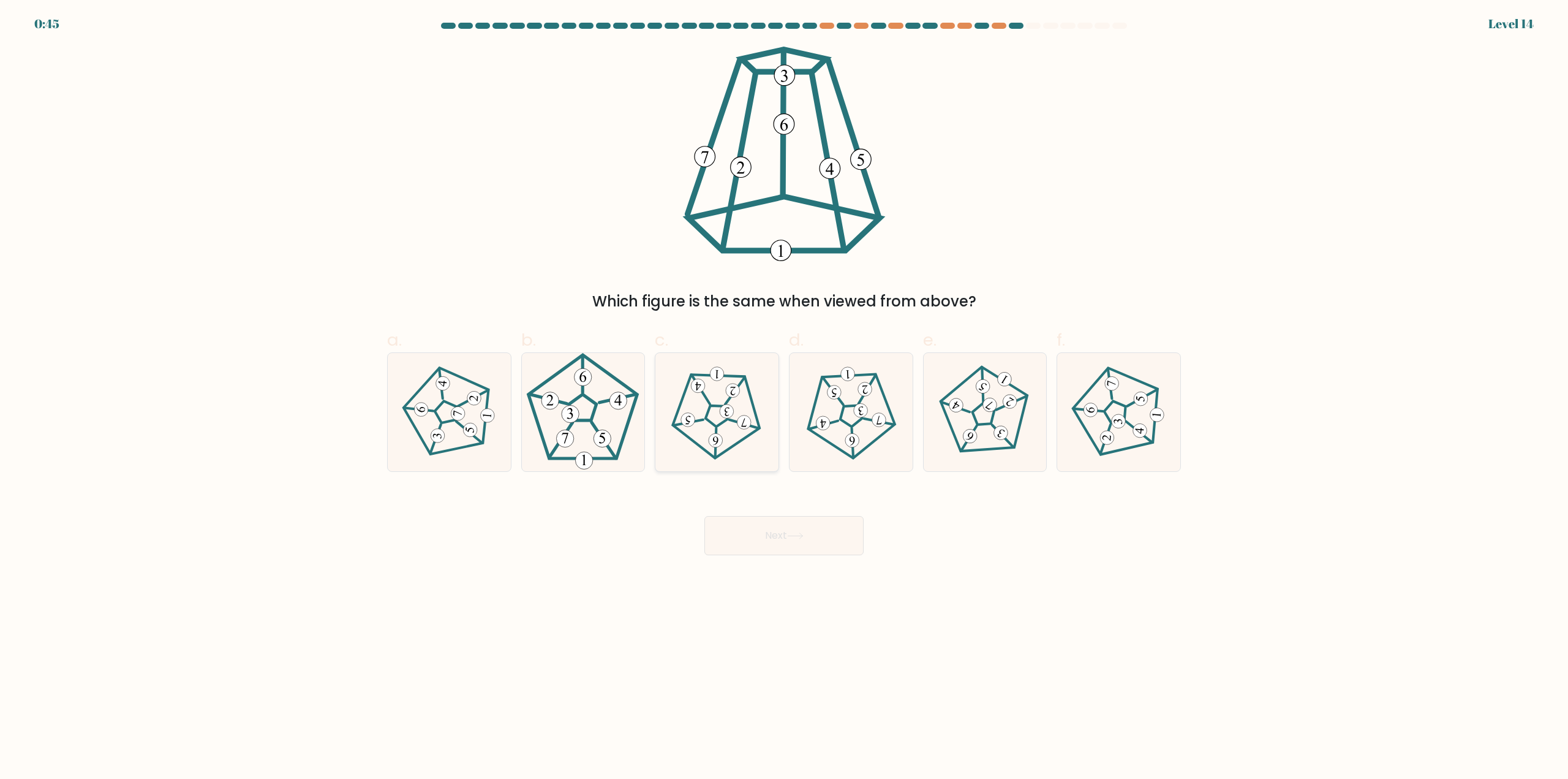
click at [711, 418] on icon at bounding box center [716, 412] width 94 height 94
click at [784, 398] on input "c." at bounding box center [784, 394] width 1 height 8
radio input "true"
click at [802, 542] on button "Next" at bounding box center [784, 535] width 160 height 39
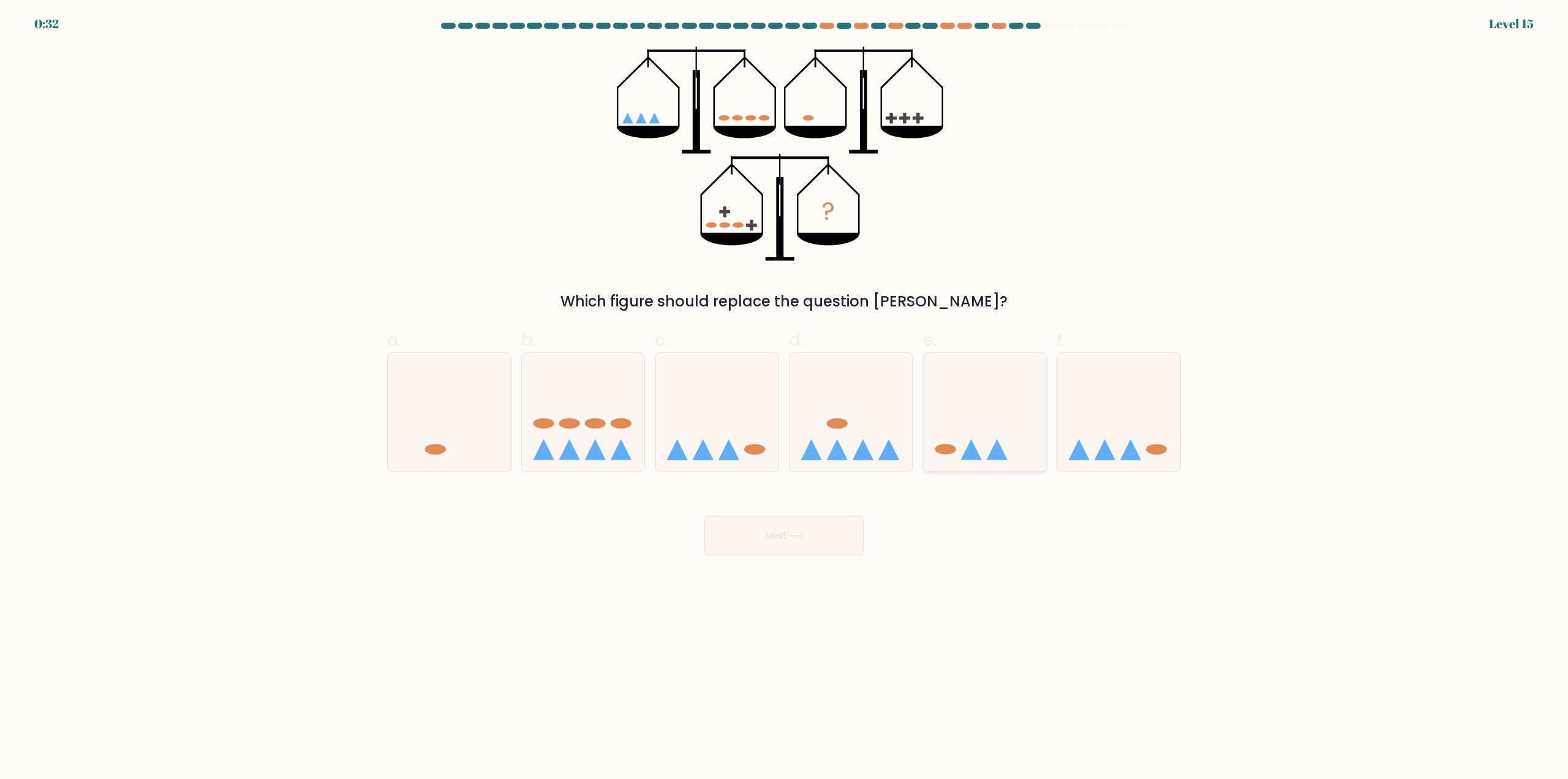
click at [974, 447] on icon at bounding box center [970, 449] width 21 height 21
click at [785, 398] on input "e." at bounding box center [784, 394] width 1 height 8
radio input "true"
click at [781, 532] on button "Next" at bounding box center [784, 535] width 160 height 39
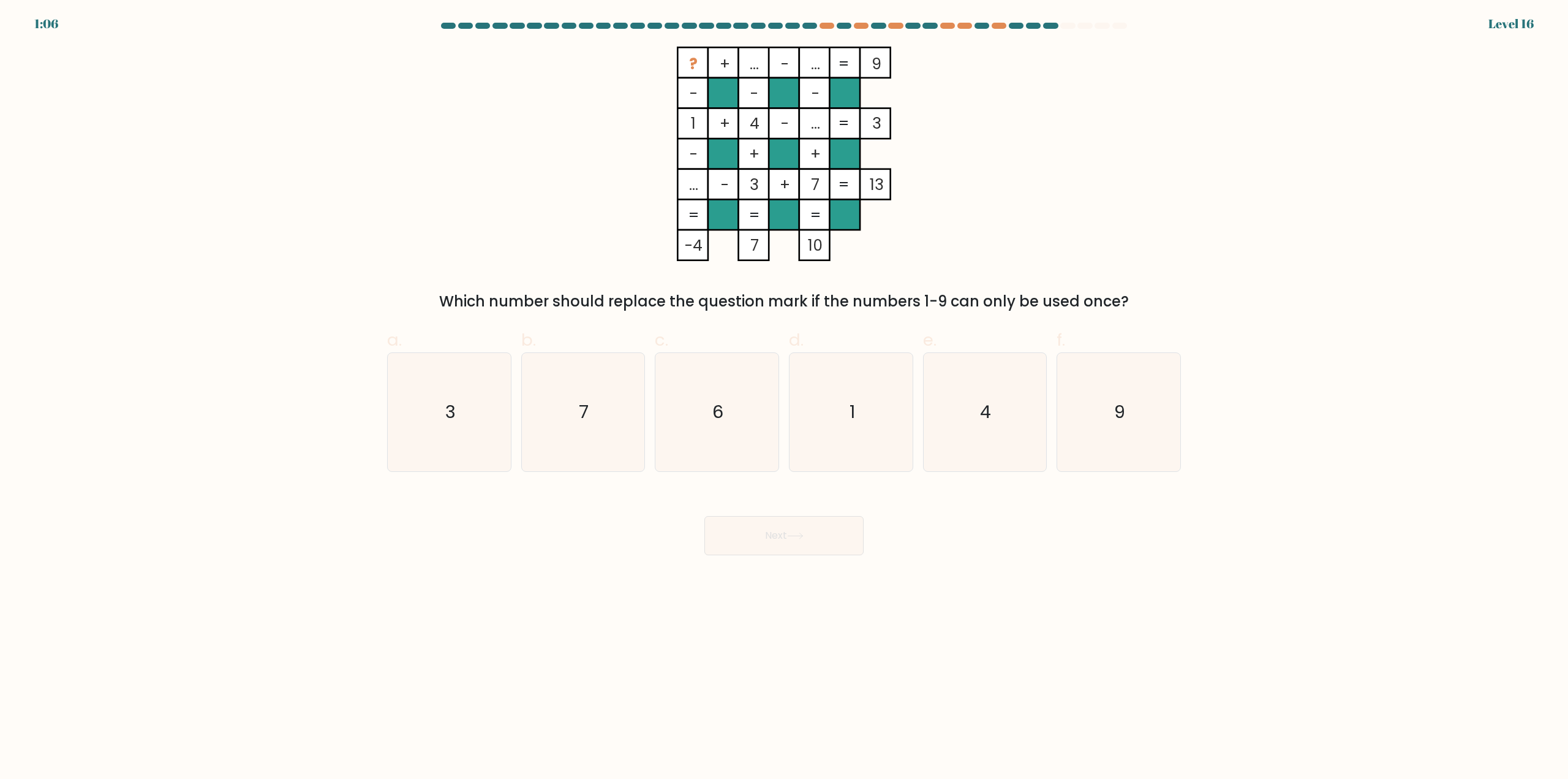
click at [811, 121] on tspan "..." at bounding box center [816, 123] width 9 height 21
click at [811, 122] on tspan "..." at bounding box center [816, 123] width 9 height 21
click at [964, 110] on icon "? + ... - ... 9 - - - 1 + 4 - ... 3 - + + ... - 3 + 7 = 13 = = = = -4 7 10 =" at bounding box center [784, 153] width 368 height 215
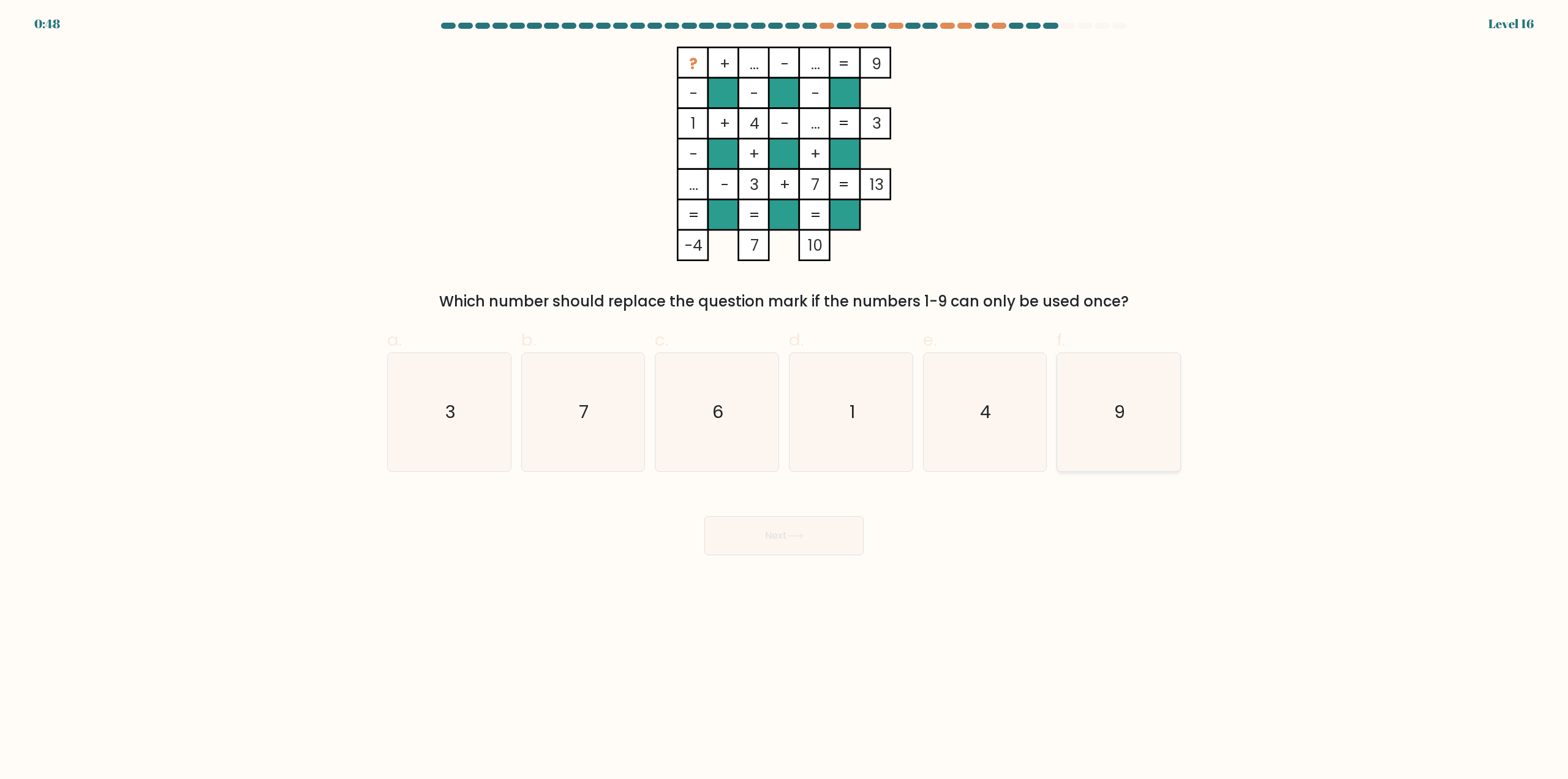
click at [1094, 416] on icon "9" at bounding box center [1119, 413] width 119 height 119
click at [785, 398] on input "f. 9" at bounding box center [784, 394] width 1 height 8
radio input "true"
click at [832, 531] on button "Next" at bounding box center [784, 535] width 160 height 39
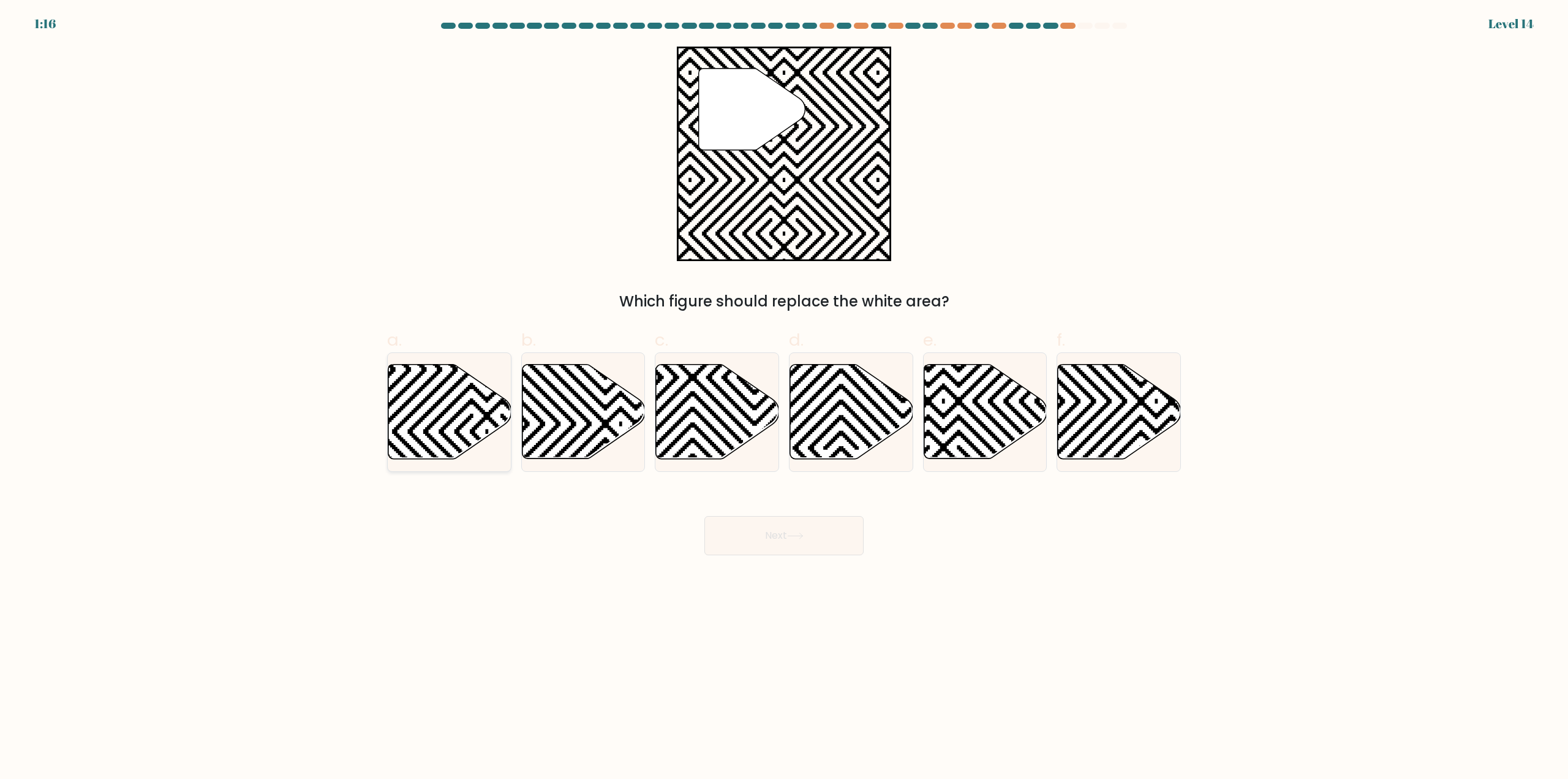
click at [422, 398] on icon at bounding box center [450, 411] width 123 height 94
click at [784, 398] on input "a." at bounding box center [784, 394] width 1 height 8
radio input "true"
click at [826, 542] on button "Next" at bounding box center [784, 535] width 160 height 39
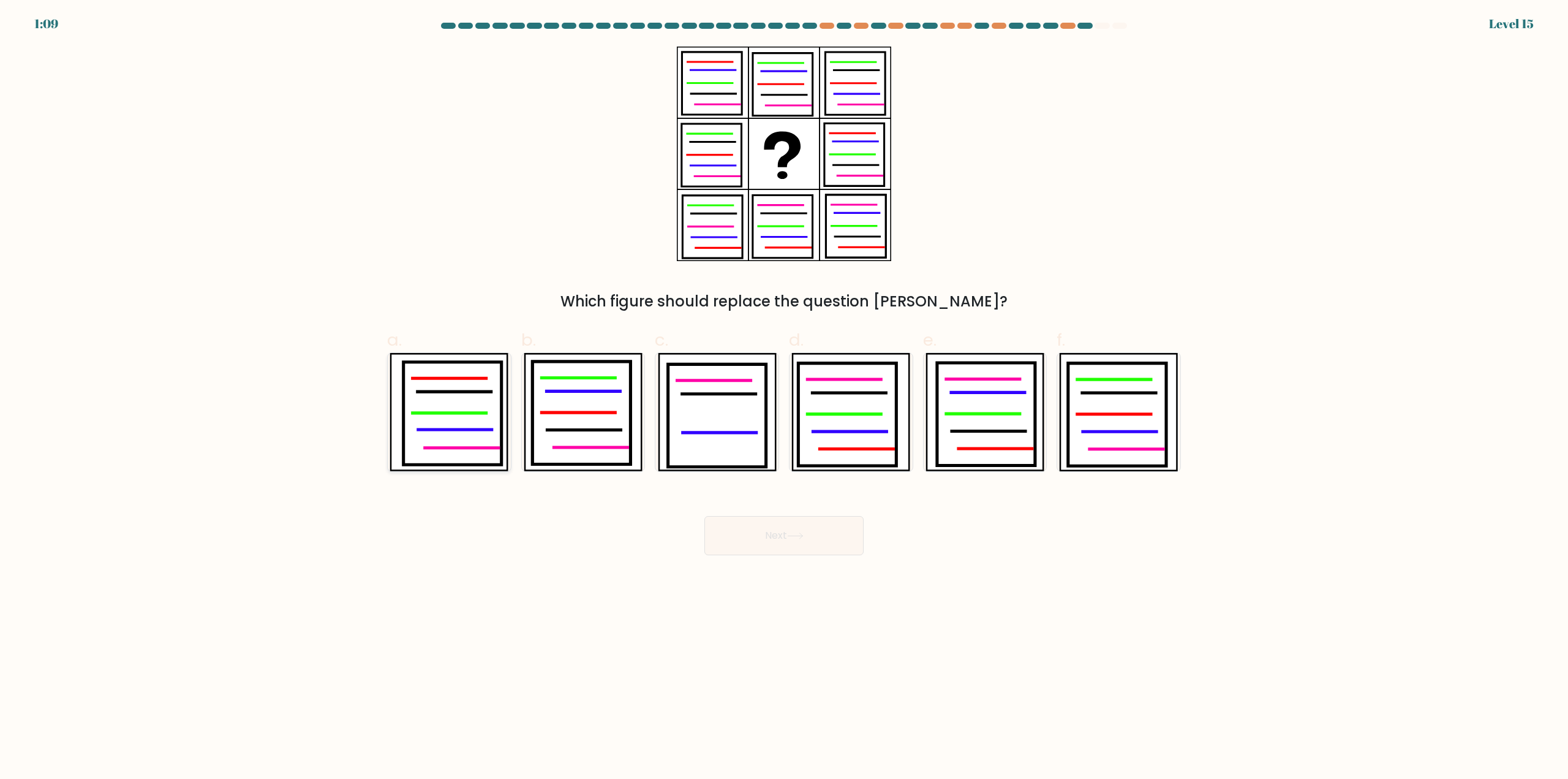
drag, startPoint x: 470, startPoint y: 405, endPoint x: 483, endPoint y: 430, distance: 28.2
click at [469, 404] on icon at bounding box center [452, 414] width 98 height 103
click at [784, 398] on input "a." at bounding box center [784, 394] width 1 height 8
radio input "true"
drag, startPoint x: 862, startPoint y: 531, endPoint x: 852, endPoint y: 533, distance: 10.2
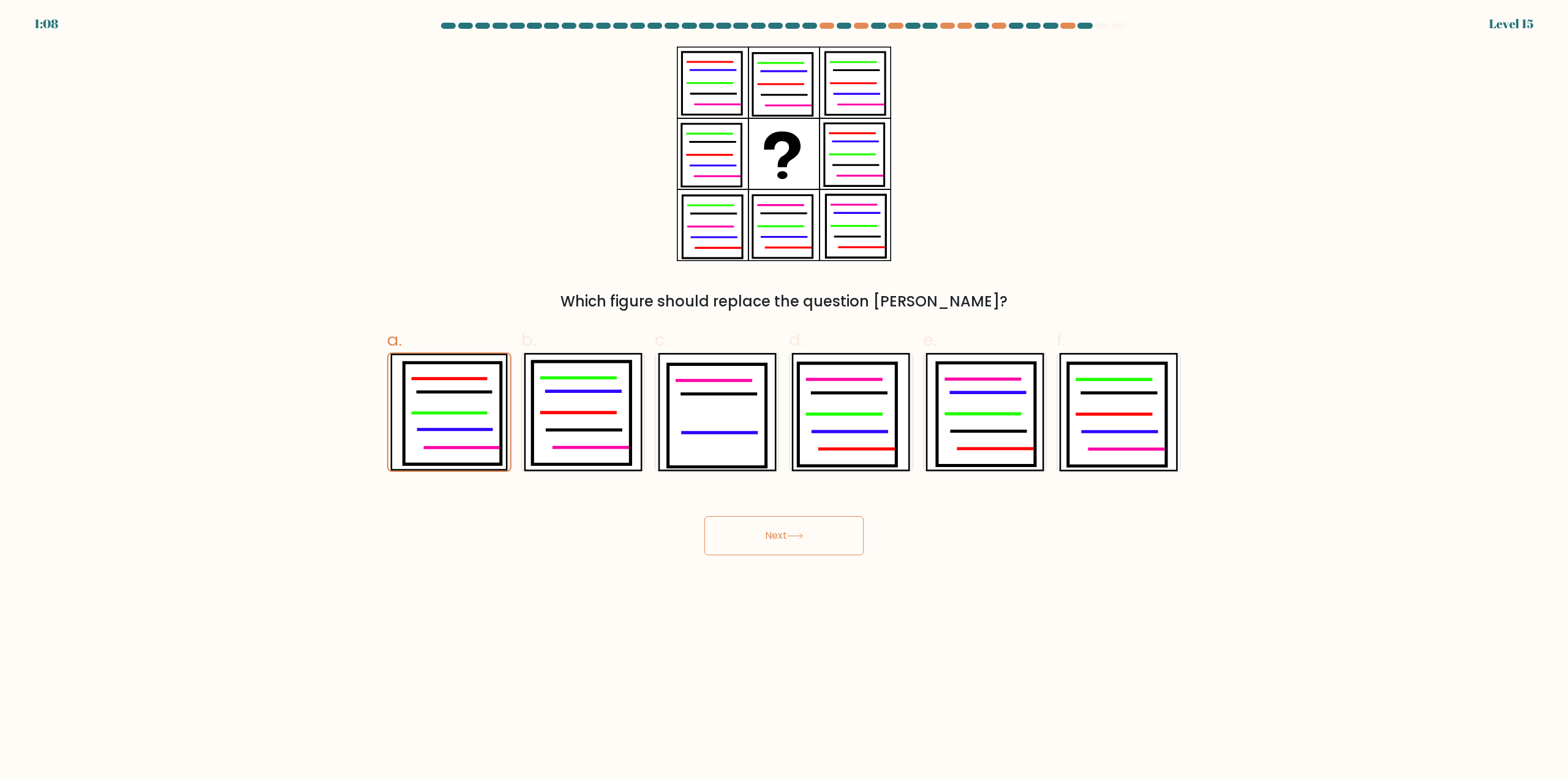
click at [854, 531] on div "Next" at bounding box center [784, 521] width 809 height 68
click at [826, 531] on button "Next" at bounding box center [784, 535] width 160 height 39
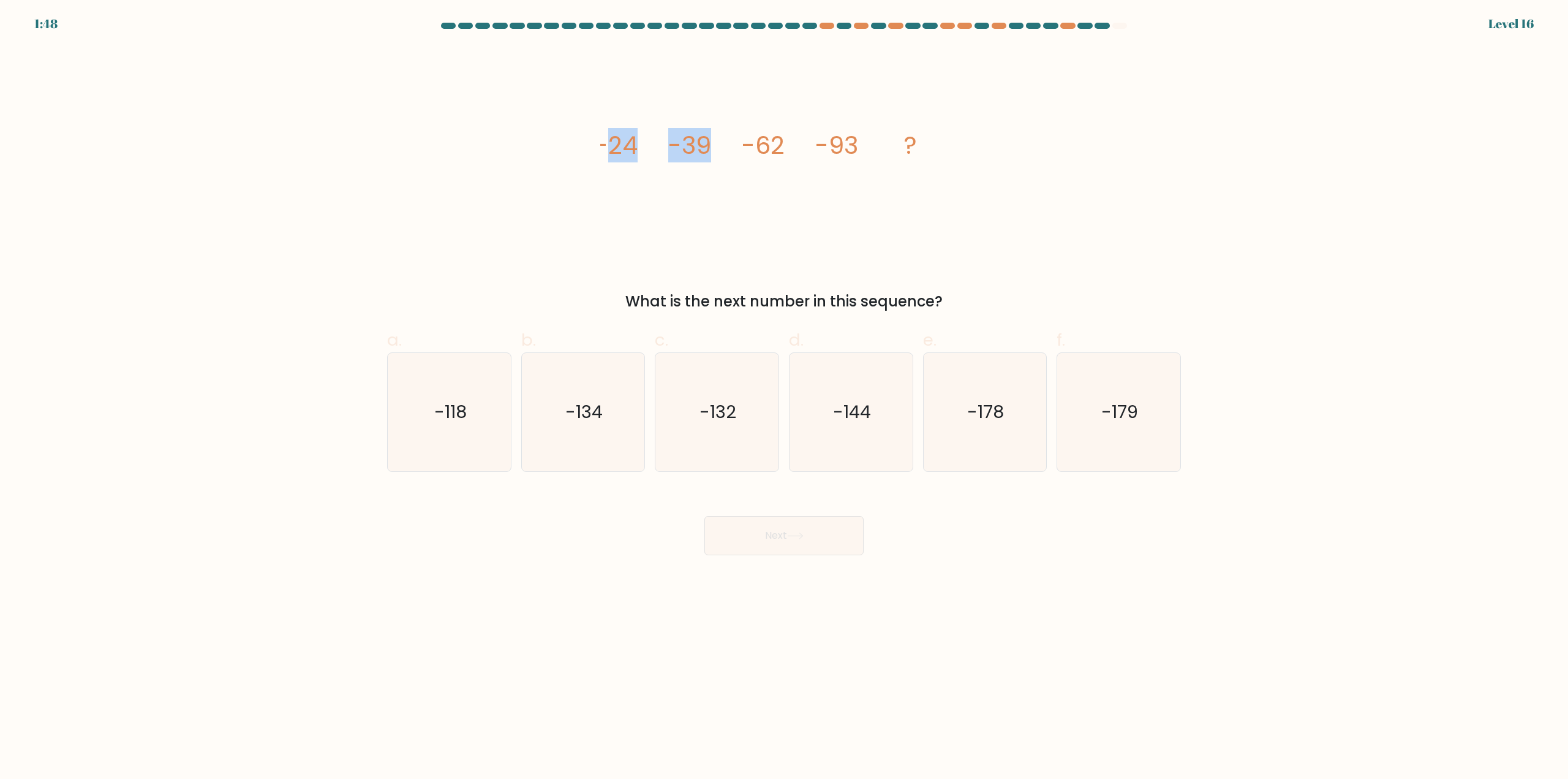
drag, startPoint x: 631, startPoint y: 142, endPoint x: 724, endPoint y: 134, distance: 93.3
click at [724, 134] on icon "image/svg+xml -24 -39 -62 -93 ?" at bounding box center [784, 153] width 368 height 215
click at [695, 152] on tspan "-39" at bounding box center [689, 145] width 43 height 35
drag, startPoint x: 601, startPoint y: 142, endPoint x: 727, endPoint y: 142, distance: 126.0
click at [727, 142] on div "image/svg+xml -24 -39 -62 -93 ? What is the next number in this sequence?" at bounding box center [784, 179] width 809 height 266
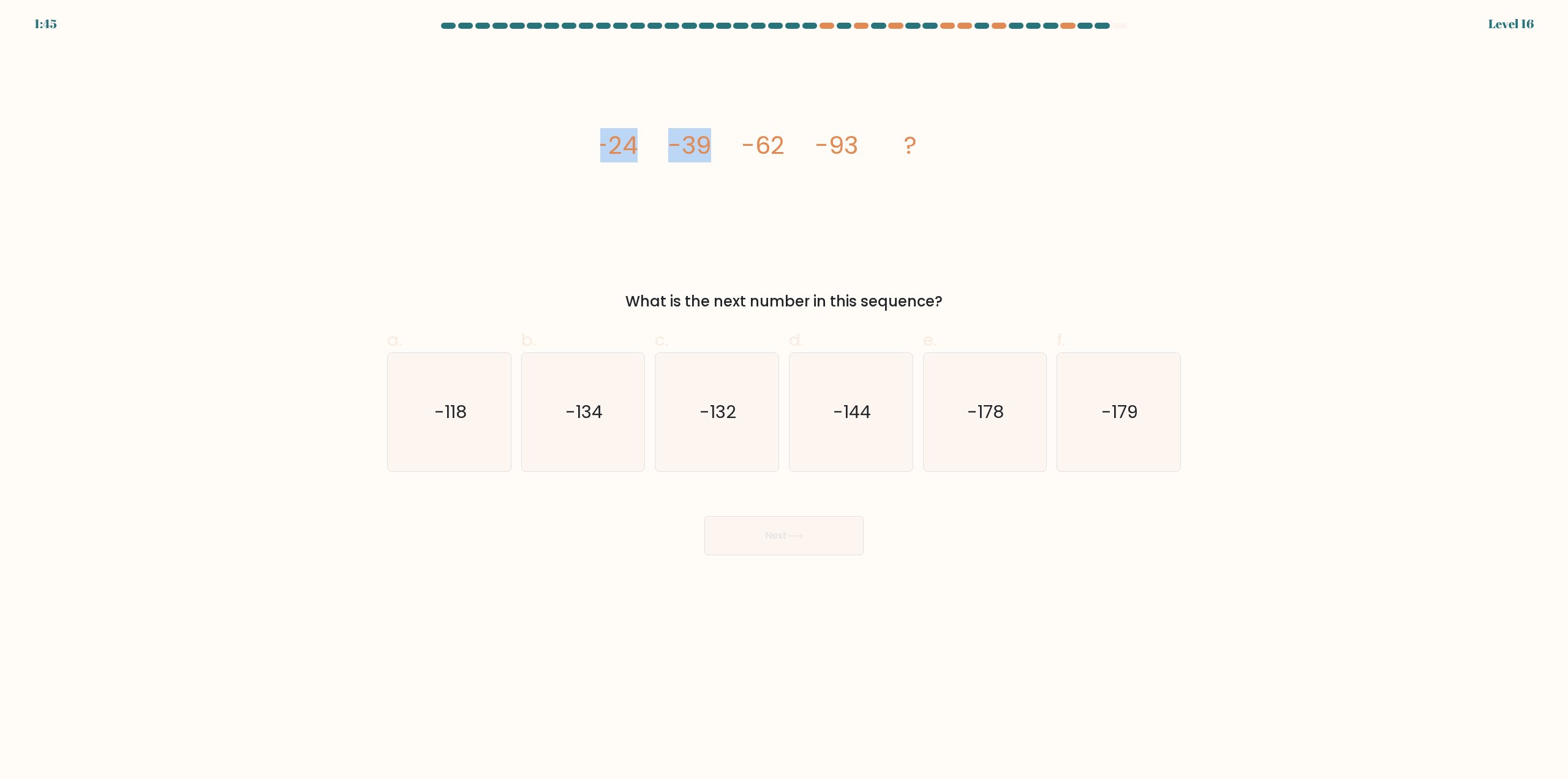
click at [744, 151] on tspan "-62" at bounding box center [763, 145] width 43 height 35
drag, startPoint x: 749, startPoint y: 146, endPoint x: 784, endPoint y: 146, distance: 35.0
click at [784, 146] on tspan "-62" at bounding box center [763, 145] width 43 height 35
click at [780, 146] on tspan "-62" at bounding box center [763, 145] width 43 height 35
drag, startPoint x: 677, startPoint y: 146, endPoint x: 729, endPoint y: 142, distance: 52.2
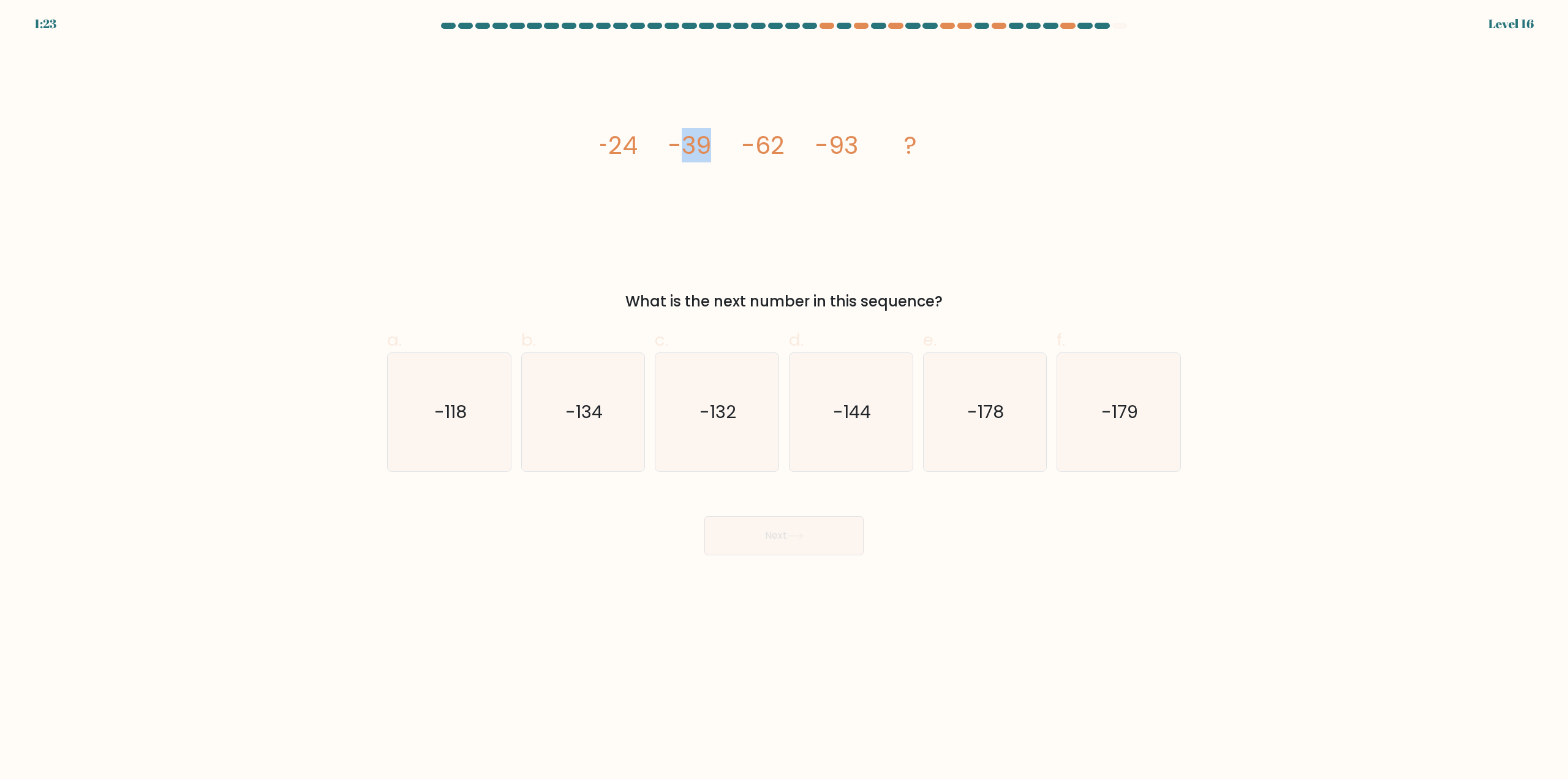
click at [729, 142] on icon "image/svg+xml -24 -39 -62 -93 ?" at bounding box center [784, 153] width 368 height 215
drag, startPoint x: 715, startPoint y: 146, endPoint x: 670, endPoint y: 145, distance: 45.0
click at [670, 145] on icon "image/svg+xml -24 -39 -62 -93 ?" at bounding box center [784, 153] width 368 height 215
click at [684, 140] on tspan "-39" at bounding box center [689, 145] width 43 height 35
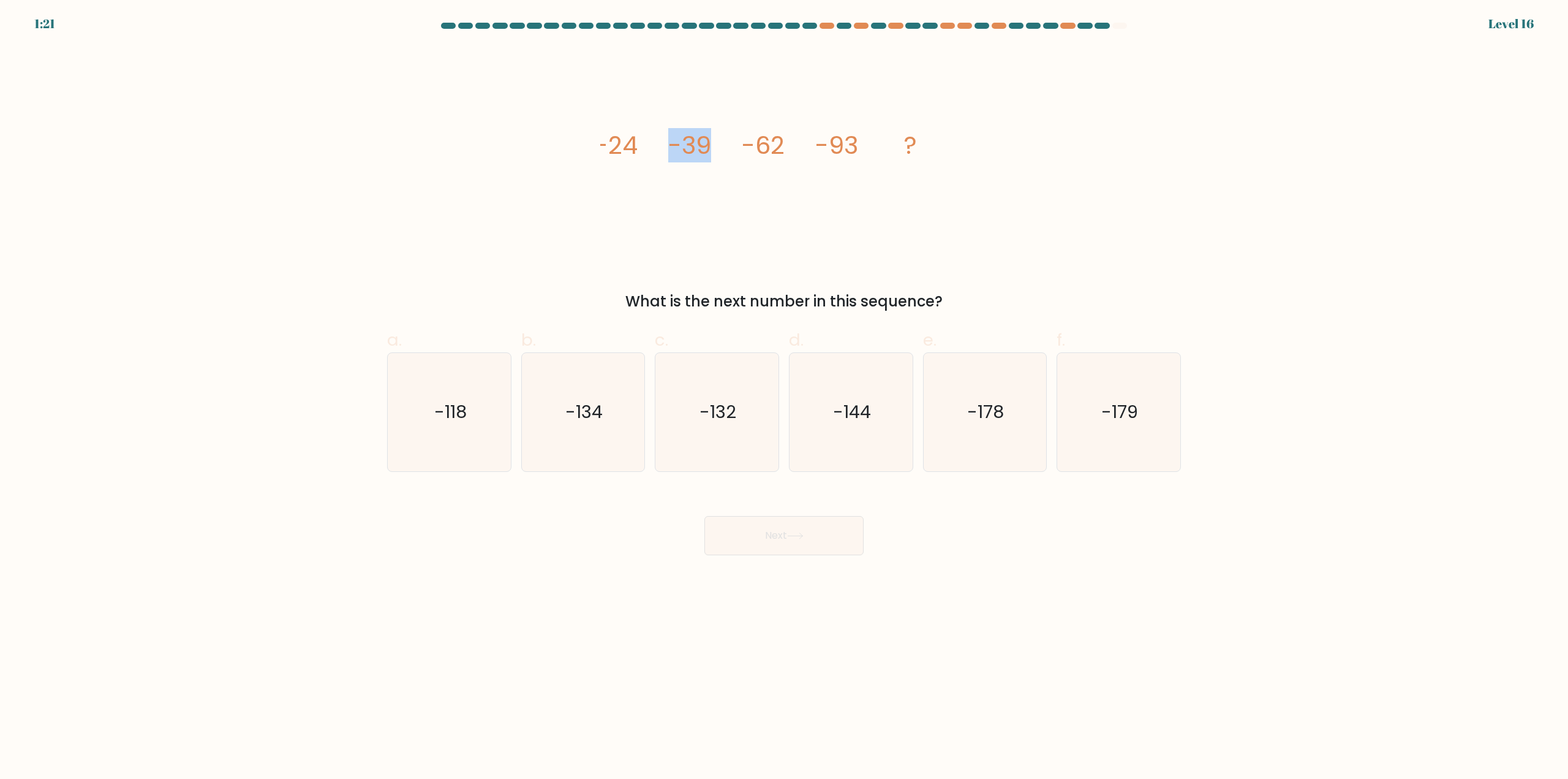
click at [720, 139] on icon "image/svg+xml -24 -39 -62 -93 ?" at bounding box center [784, 153] width 368 height 215
drag, startPoint x: 788, startPoint y: 142, endPoint x: 739, endPoint y: 142, distance: 49.0
click at [740, 142] on icon "image/svg+xml -24 -39 -62 -93 ?" at bounding box center [784, 153] width 368 height 215
click at [713, 143] on icon "image/svg+xml -24 -39 -62 -93 ?" at bounding box center [784, 153] width 368 height 215
drag, startPoint x: 601, startPoint y: 143, endPoint x: 672, endPoint y: 139, distance: 71.1
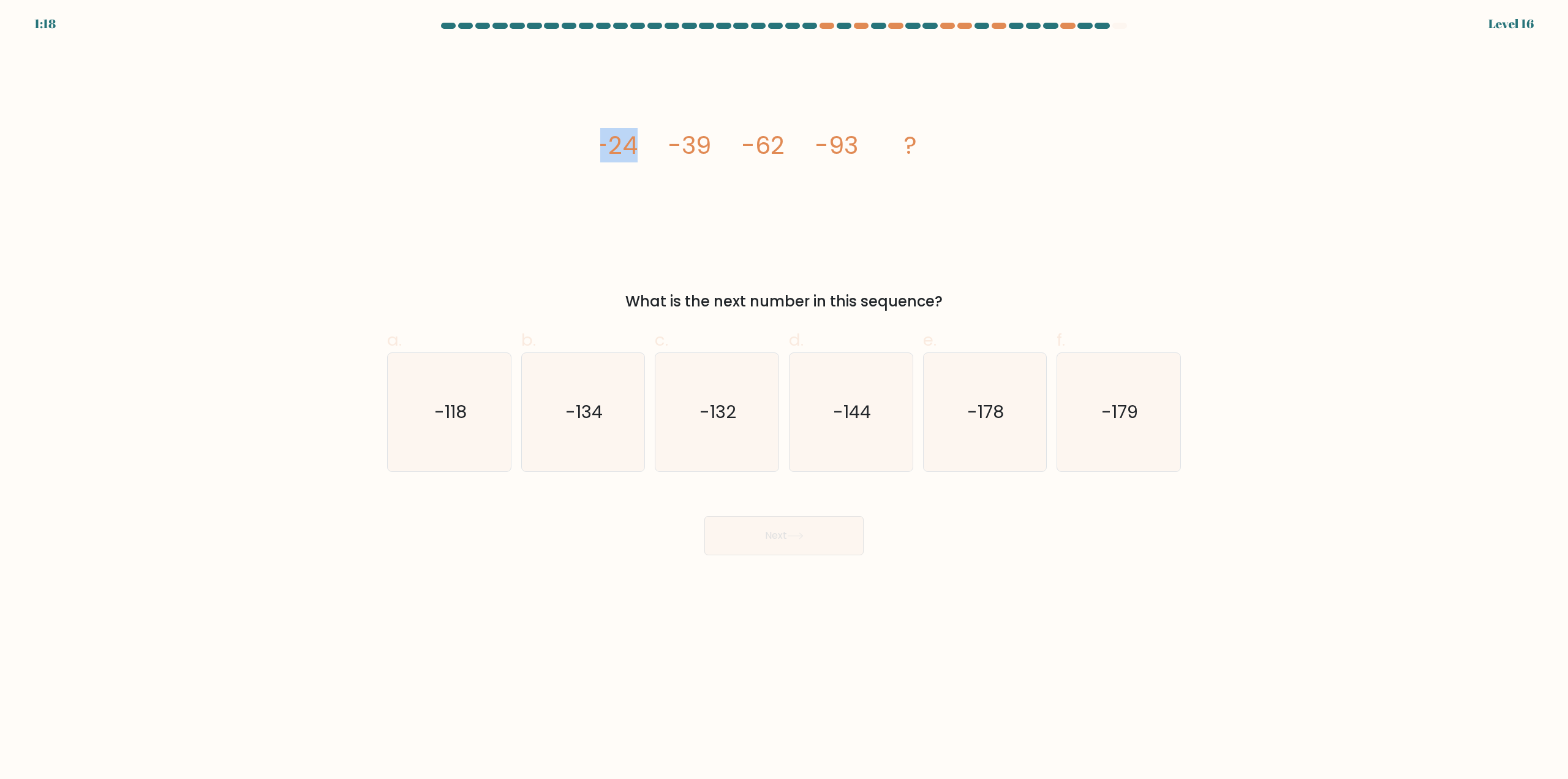
click at [672, 139] on g "-24 -39 -62 -93 ?" at bounding box center [756, 145] width 322 height 35
click at [691, 140] on tspan "-39" at bounding box center [689, 145] width 43 height 35
drag, startPoint x: 668, startPoint y: 148, endPoint x: 715, endPoint y: 144, distance: 47.2
click at [715, 144] on icon "image/svg+xml -24 -39 -62 -93 ?" at bounding box center [784, 153] width 368 height 215
click at [784, 142] on tspan "-62" at bounding box center [763, 145] width 43 height 35
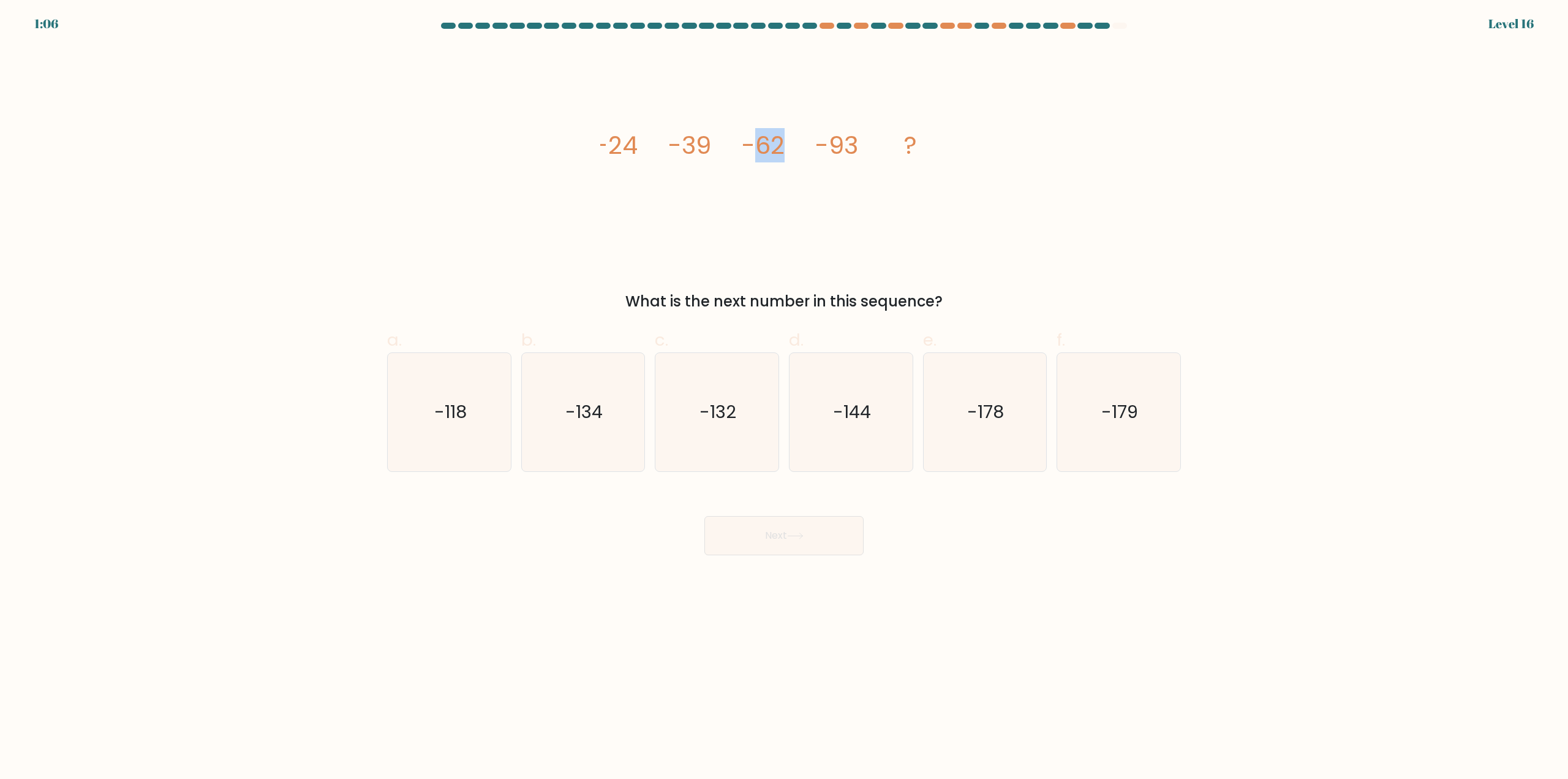
drag, startPoint x: 752, startPoint y: 142, endPoint x: 787, endPoint y: 140, distance: 35.1
click at [787, 140] on icon "image/svg+xml -24 -39 -62 -93 ?" at bounding box center [784, 153] width 368 height 215
click at [839, 147] on tspan "-93" at bounding box center [836, 145] width 43 height 35
drag, startPoint x: 826, startPoint y: 142, endPoint x: 863, endPoint y: 141, distance: 37.0
click at [863, 141] on icon "image/svg+xml -24 -39 -62 -93 ?" at bounding box center [784, 153] width 368 height 215
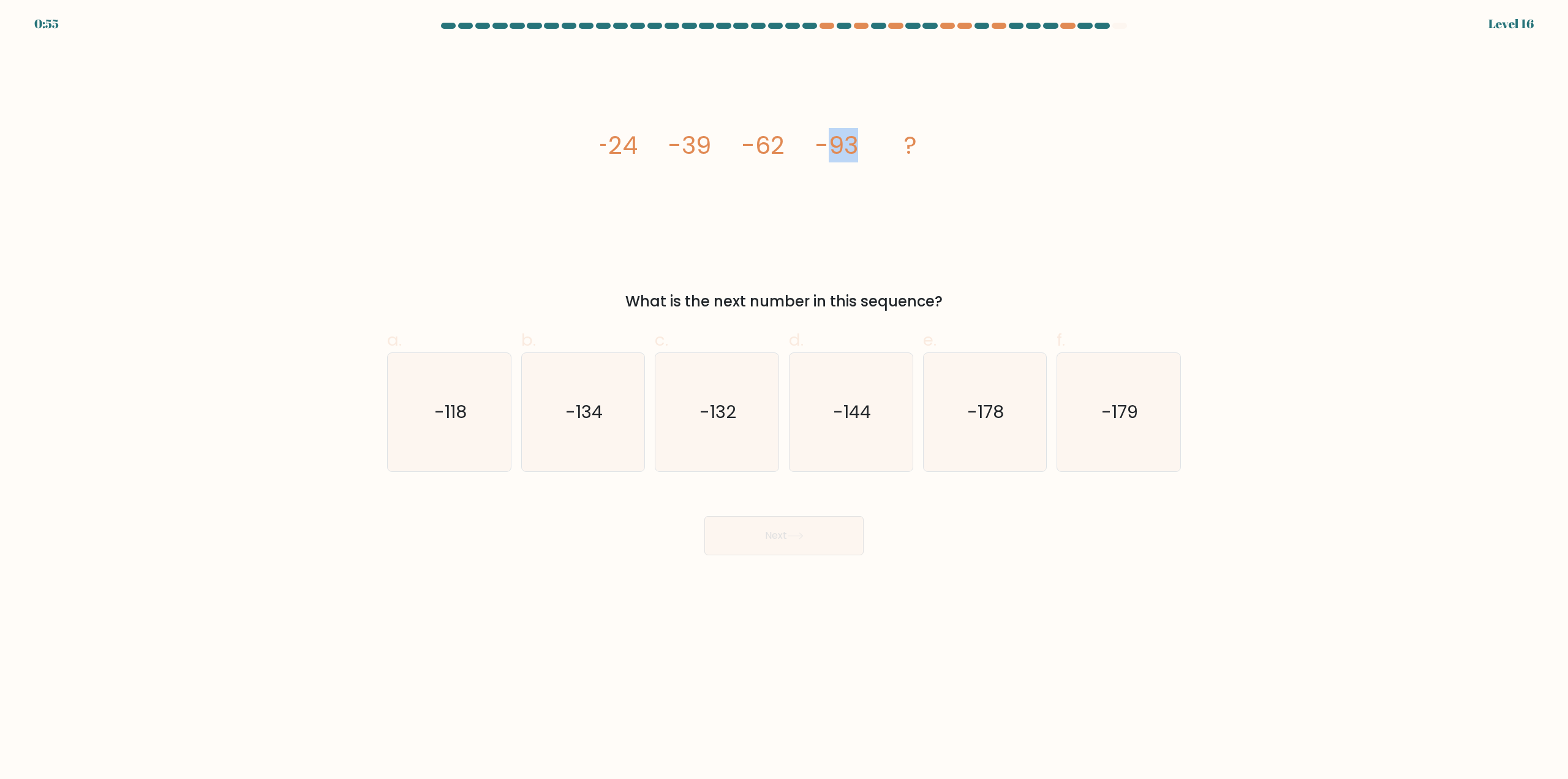
click at [841, 144] on tspan "-93" at bounding box center [836, 145] width 43 height 35
drag, startPoint x: 831, startPoint y: 148, endPoint x: 865, endPoint y: 149, distance: 34.0
click at [865, 149] on icon "image/svg+xml -24 -39 -62 -93 ?" at bounding box center [784, 153] width 368 height 215
click at [709, 410] on text "-132" at bounding box center [718, 412] width 37 height 25
click at [784, 398] on input "c. -132" at bounding box center [784, 394] width 1 height 8
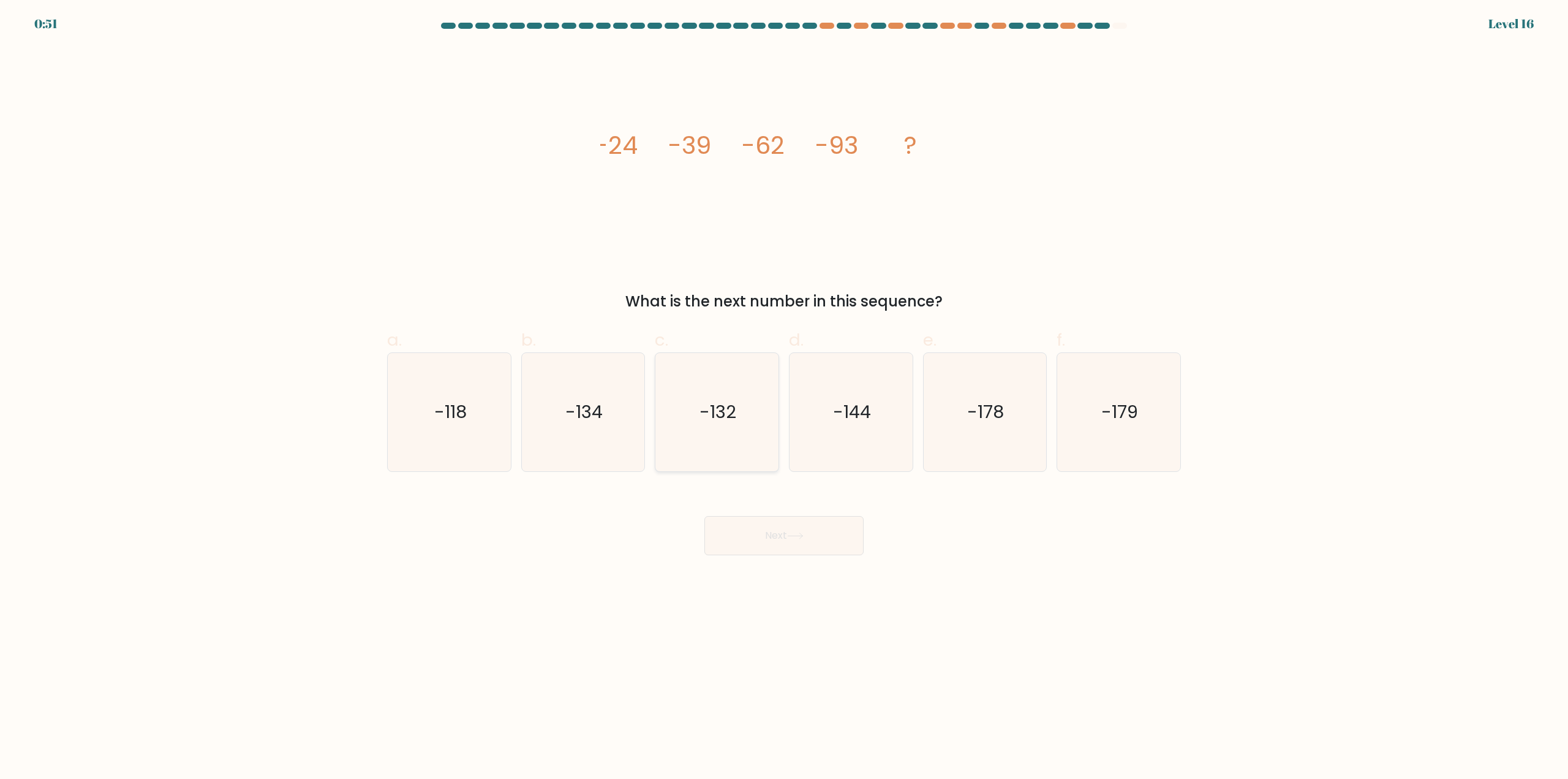
radio input "true"
click at [847, 553] on button "Next" at bounding box center [784, 535] width 160 height 39
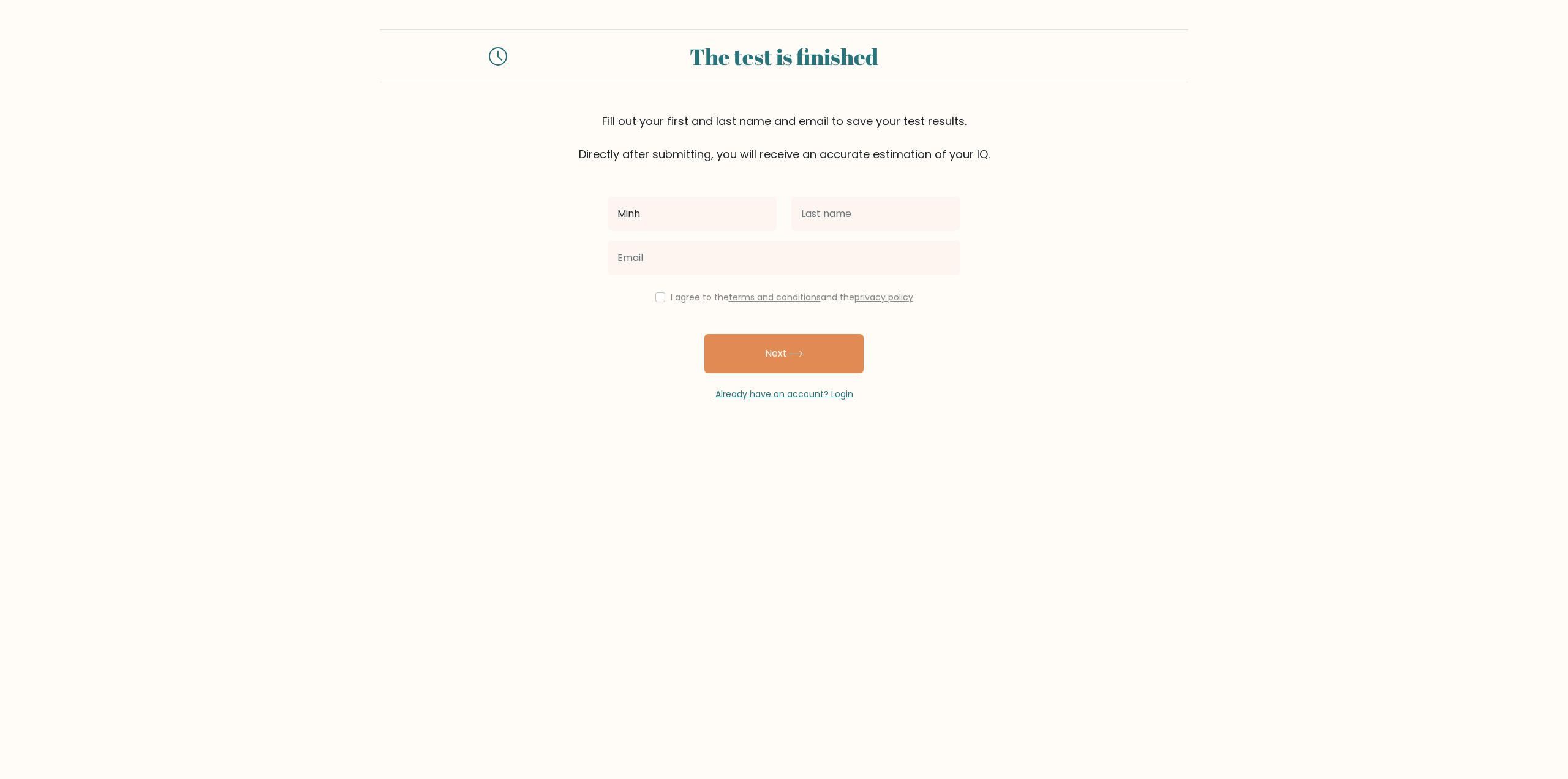
type input "Minh"
type input "[PERSON_NAME]"
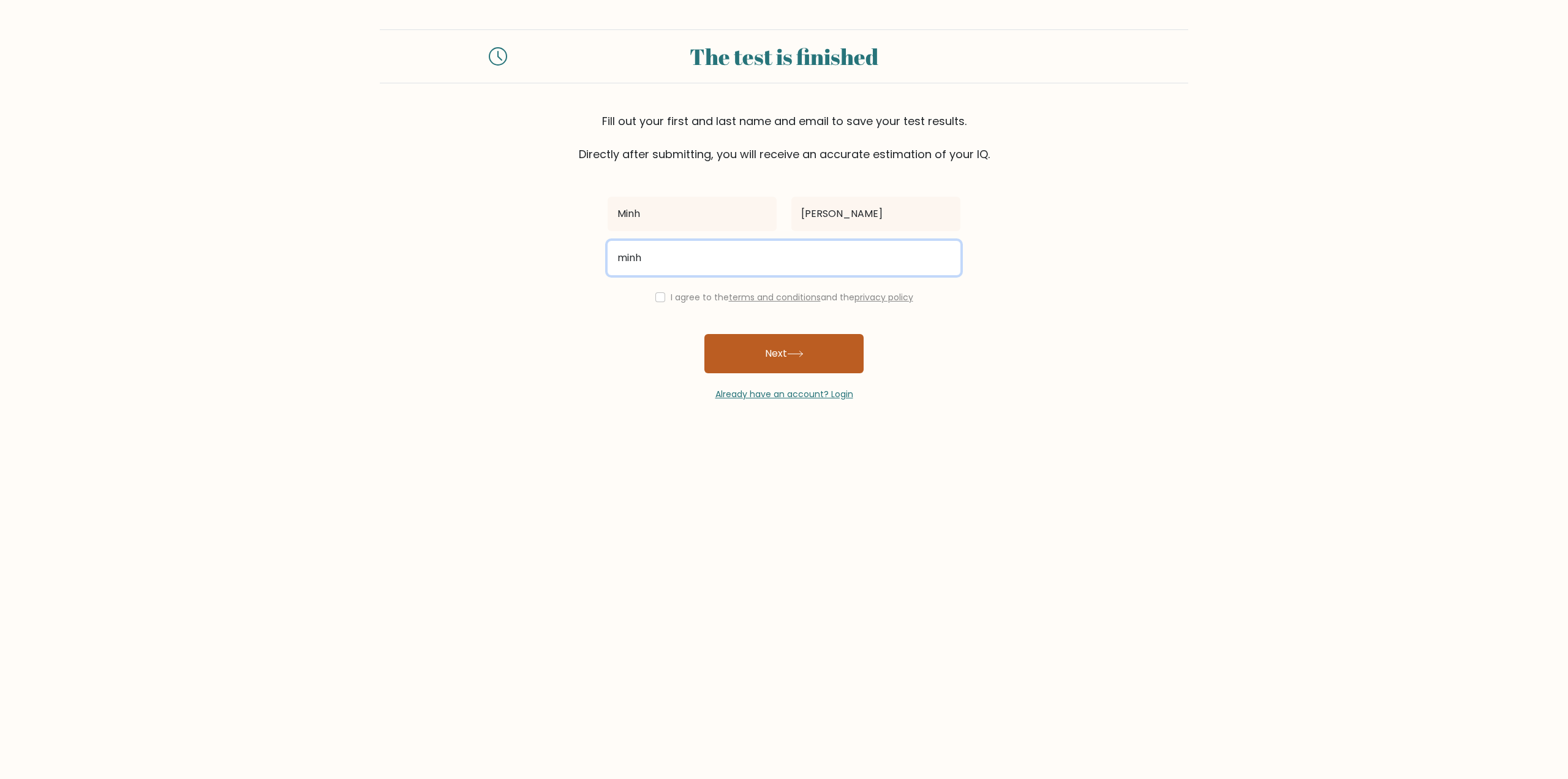
type input "[EMAIL_ADDRESS][DOMAIN_NAME]"
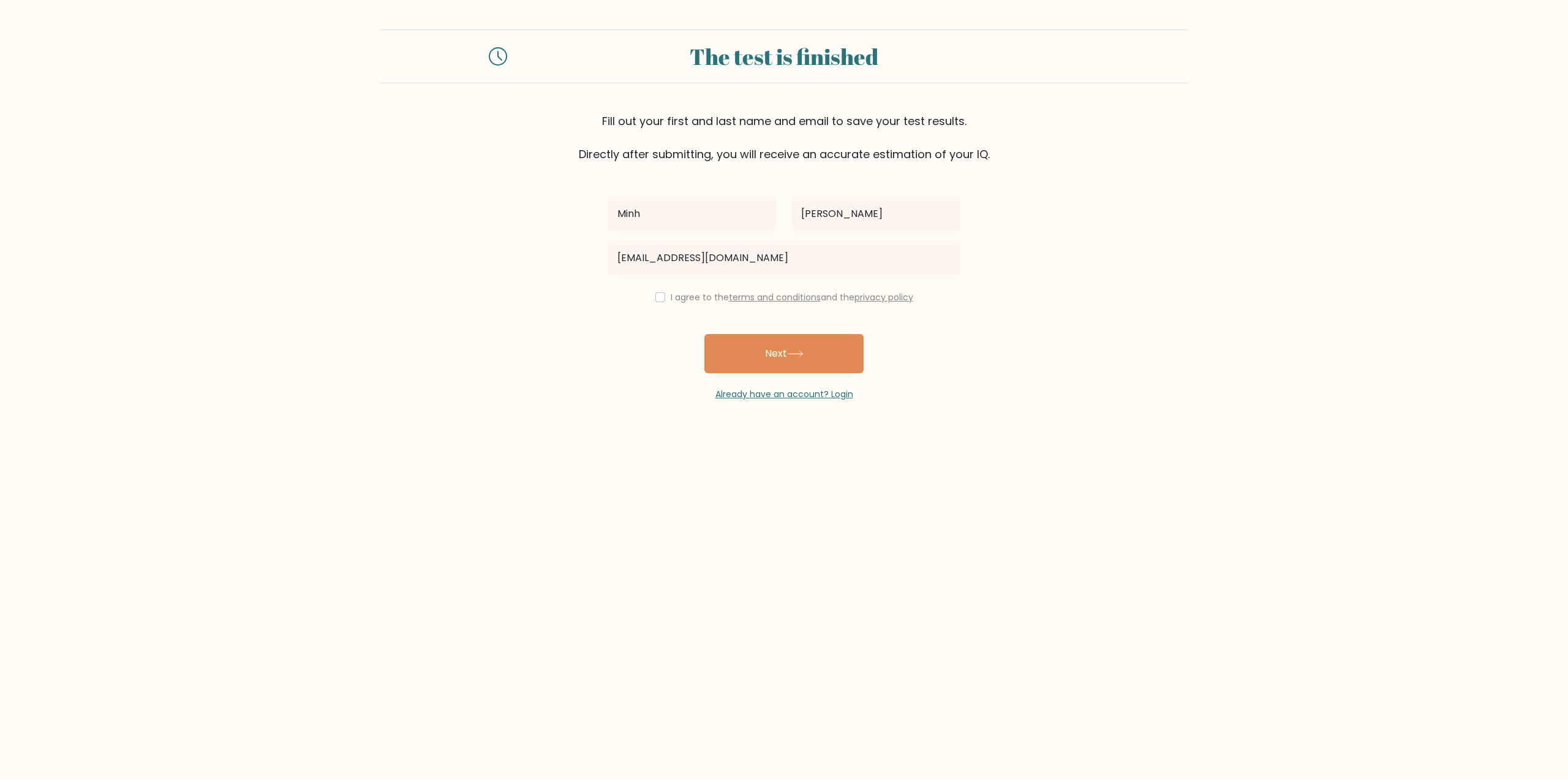
click at [663, 301] on div "I agree to the terms and conditions and the privacy policy" at bounding box center [784, 297] width 368 height 15
click at [791, 353] on icon at bounding box center [796, 353] width 16 height 6
click at [659, 291] on div "I agree to the terms and conditions and the privacy policy" at bounding box center [784, 297] width 368 height 15
click at [659, 301] on input "checkbox" at bounding box center [660, 297] width 10 height 10
checkbox input "true"
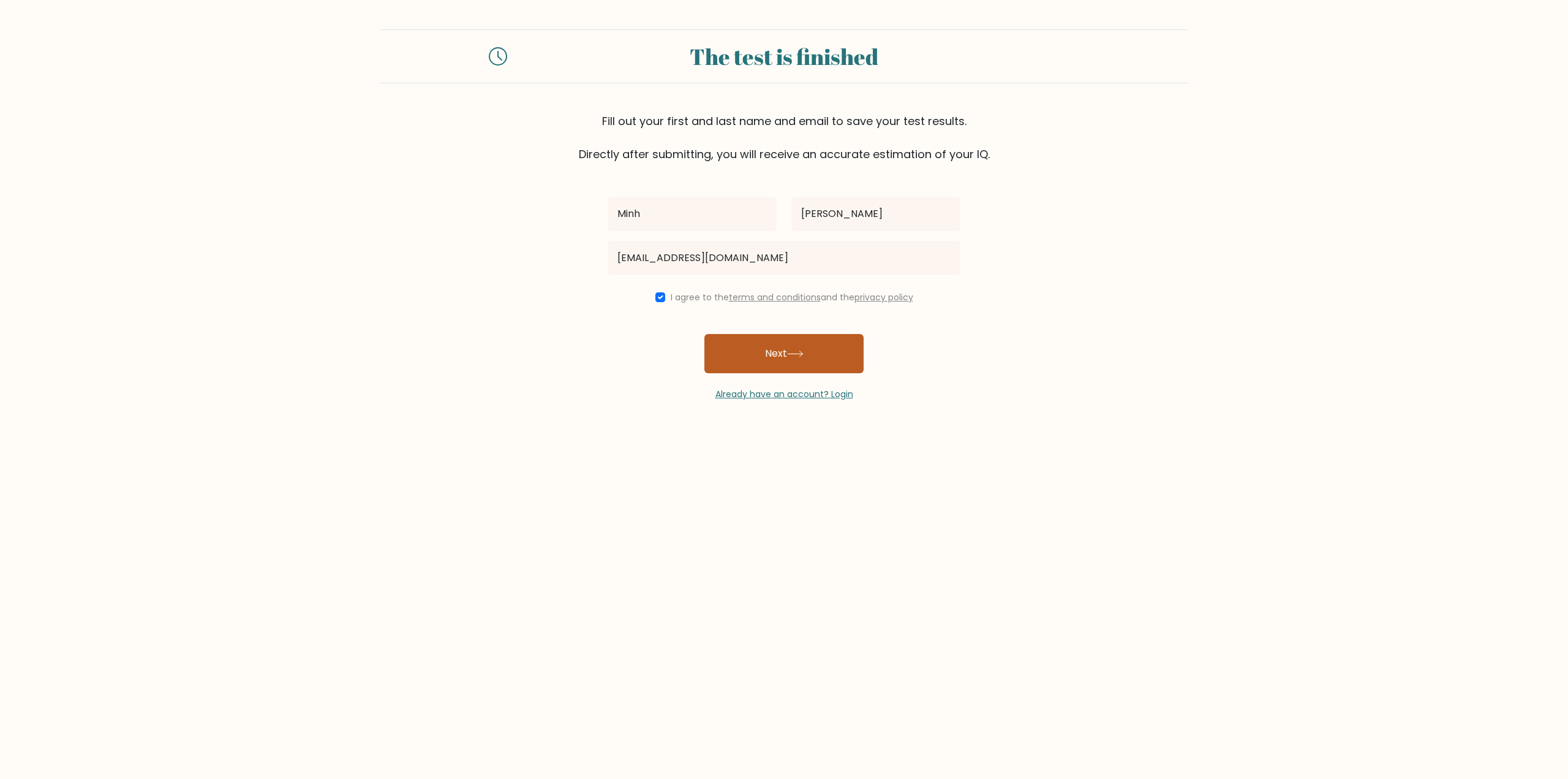
click at [777, 342] on button "Next" at bounding box center [784, 353] width 160 height 39
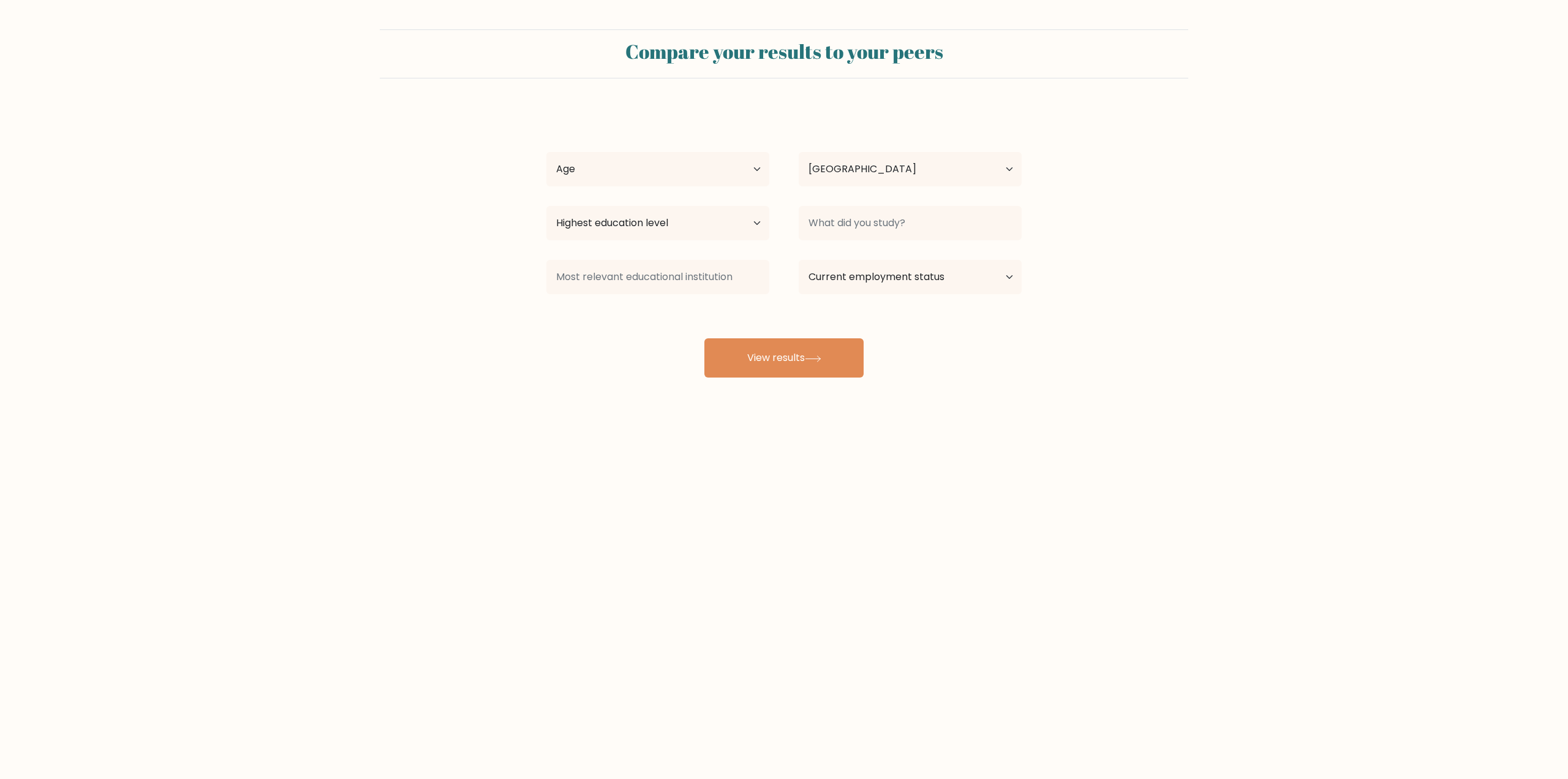
select select "US"
click at [698, 209] on select "Highest education level No schooling Primary Lower Secondary Upper Secondary Oc…" at bounding box center [658, 224] width 223 height 35
click at [623, 395] on div "Compare your results to your peers Minh Pham Age Under 18 years old 18-24 years…" at bounding box center [784, 232] width 1568 height 465
click at [869, 228] on input at bounding box center [910, 224] width 223 height 35
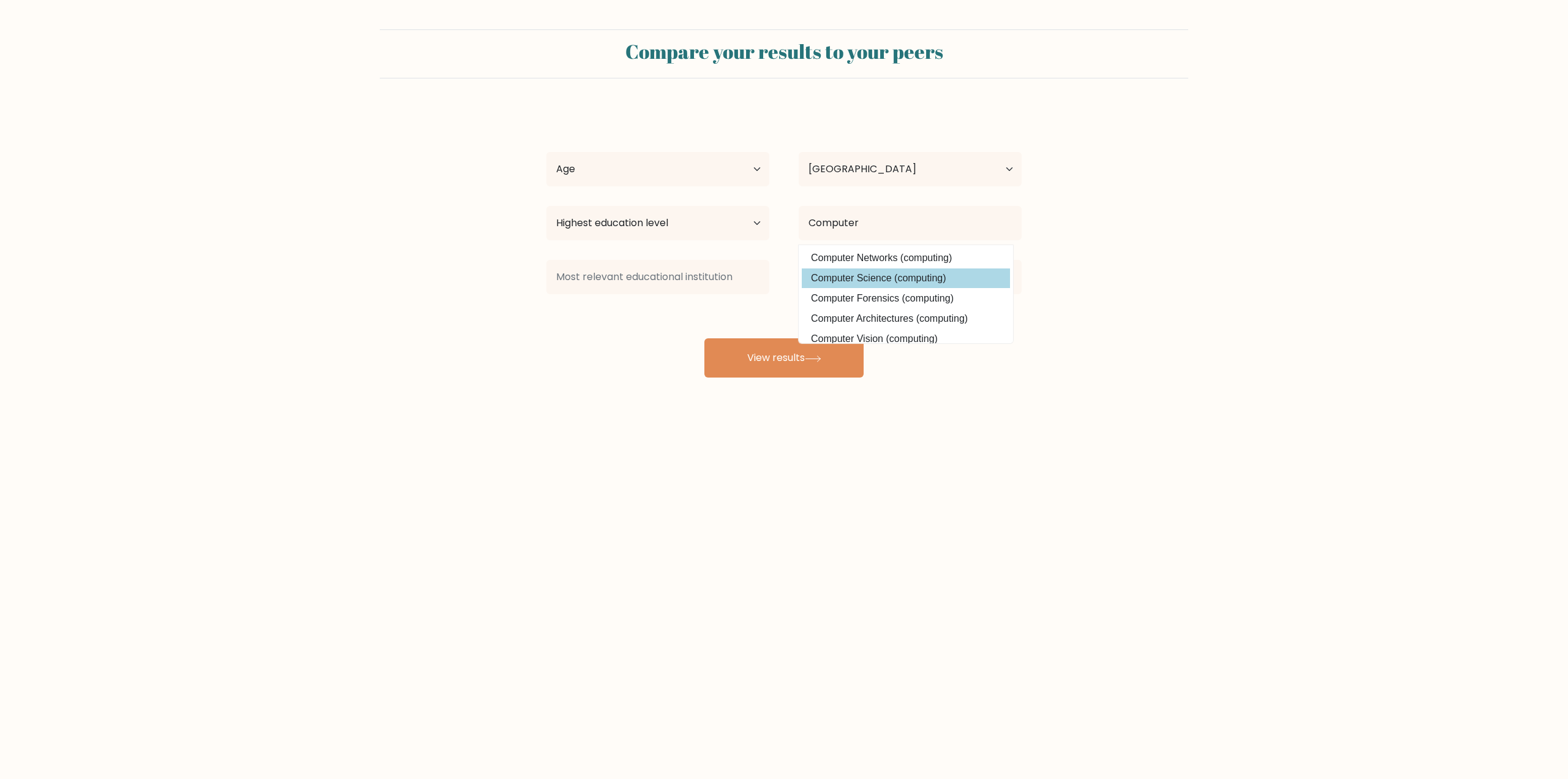
click at [887, 282] on option "Computer Science (computing)" at bounding box center [906, 278] width 208 height 19
type input "Computer Science"
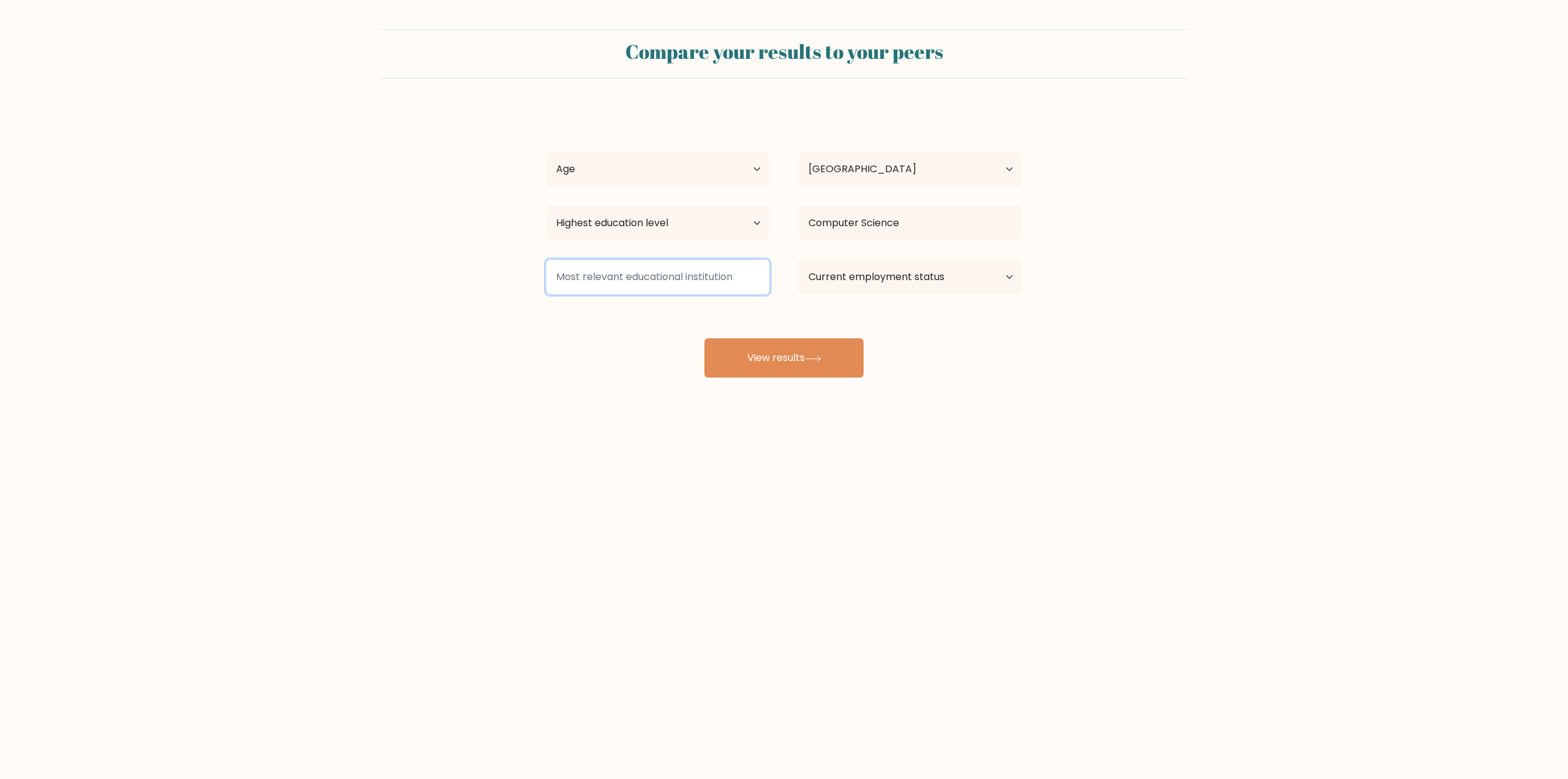
click at [674, 279] on input at bounding box center [658, 278] width 223 height 35
drag, startPoint x: 878, startPoint y: 279, endPoint x: 885, endPoint y: 280, distance: 7.1
click at [879, 279] on select "Current employment status Employed Student Retired Other / prefer not to answer" at bounding box center [910, 278] width 223 height 35
select select "employed"
click at [799, 260] on select "Current employment status Employed Student Retired Other / prefer not to answer" at bounding box center [910, 278] width 223 height 35
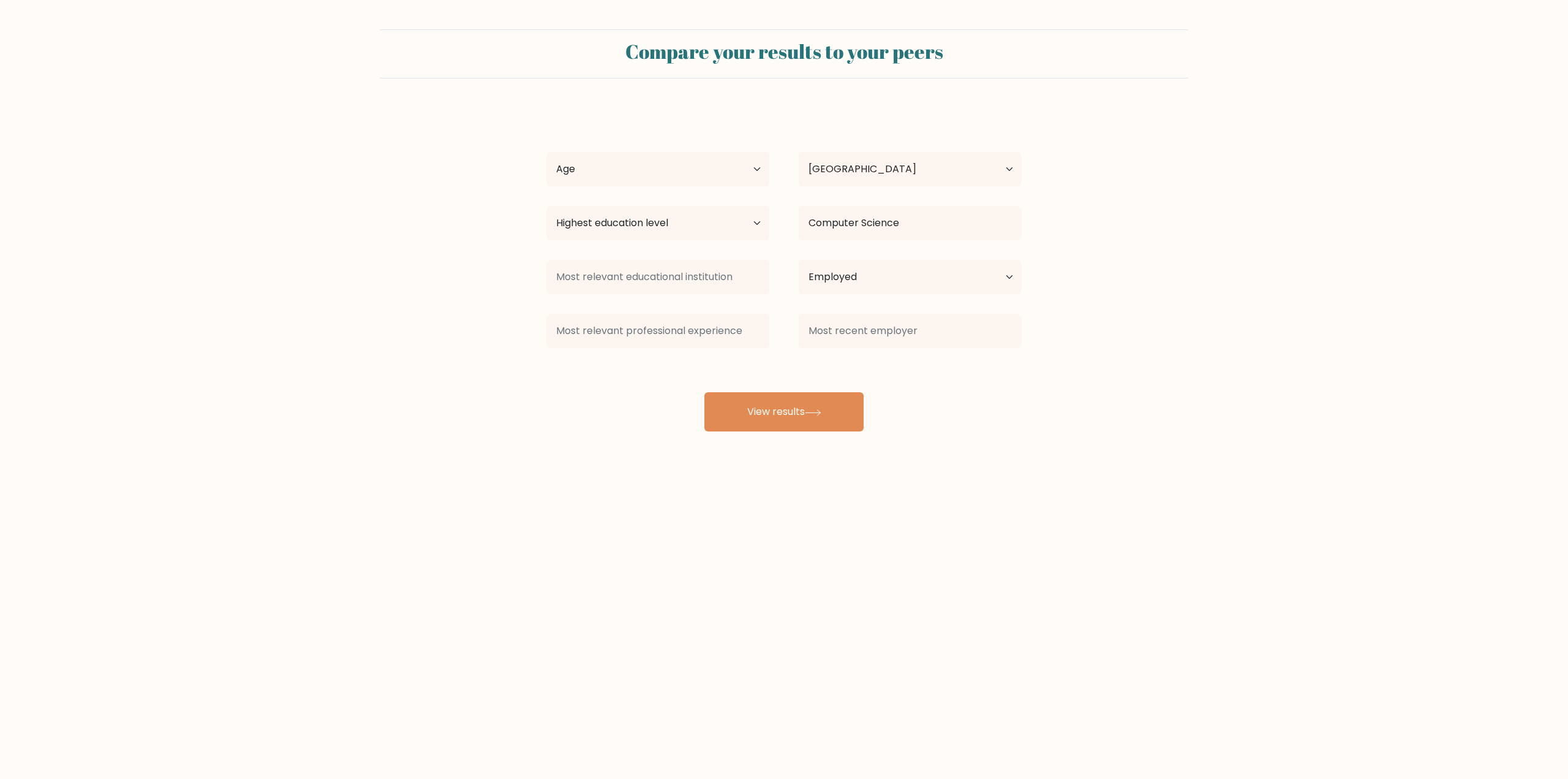
click at [810, 361] on div "Minh Pham Age Under 18 years old 18-24 years old 25-34 years old 35-44 years ol…" at bounding box center [784, 269] width 490 height 323
click at [695, 328] on input at bounding box center [658, 332] width 223 height 35
click at [785, 399] on button "View results" at bounding box center [784, 412] width 160 height 39
drag, startPoint x: 622, startPoint y: 169, endPoint x: 623, endPoint y: 178, distance: 9.1
click at [622, 169] on select "Age Under 18 years old 18-24 years old 25-34 years old 35-44 years old 45-54 ye…" at bounding box center [658, 169] width 223 height 35
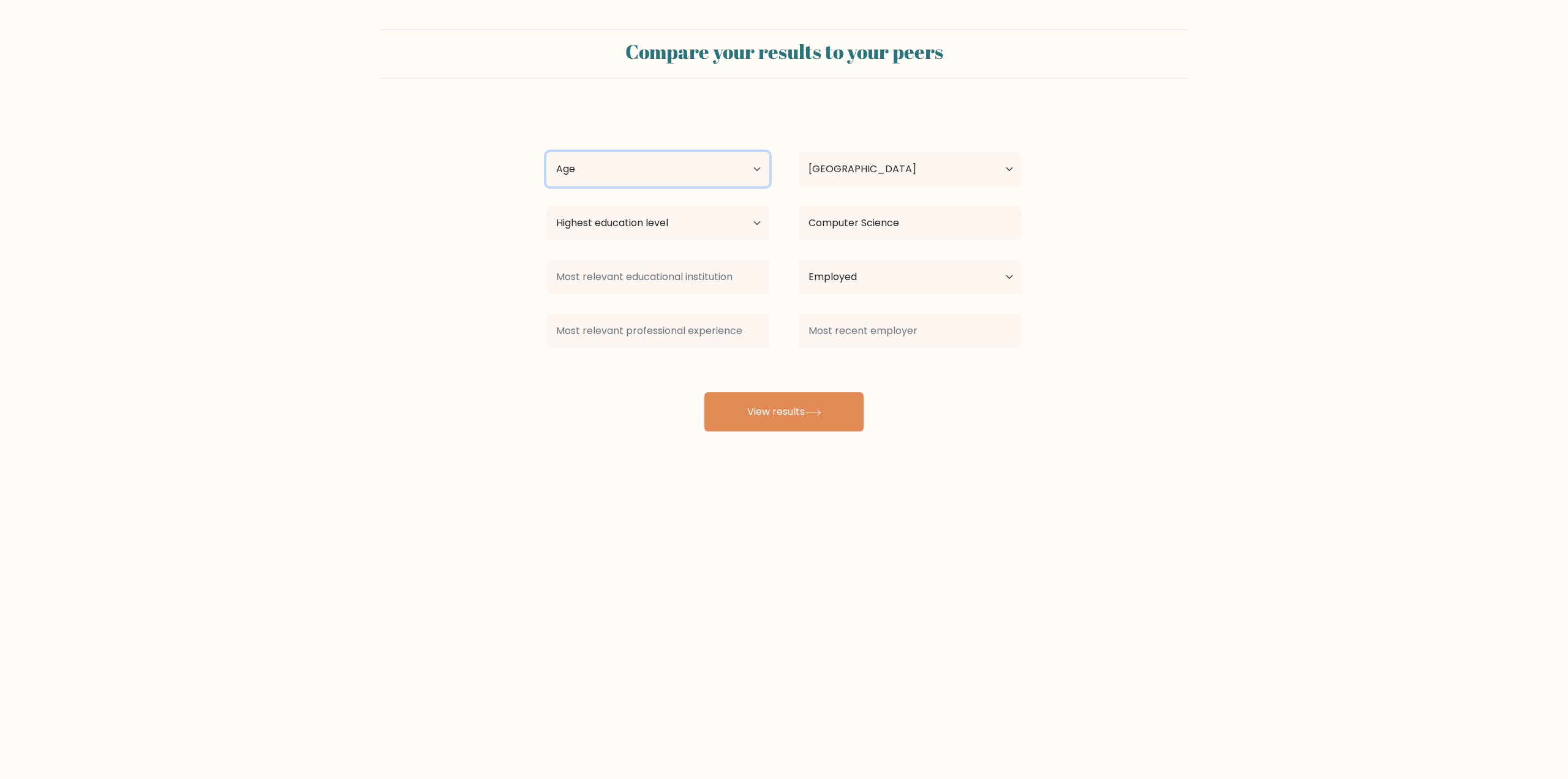
click at [547, 152] on select "Age Under 18 years old 18-24 years old 25-34 years old 35-44 years old 45-54 ye…" at bounding box center [658, 169] width 223 height 35
click at [663, 184] on select "Age Under 18 years old 18-24 years old 25-34 years old 35-44 years old 45-54 ye…" at bounding box center [658, 169] width 223 height 35
select select "25_34"
click at [547, 152] on select "Age Under 18 years old 18-24 years old 25-34 years old 35-44 years old 45-54 ye…" at bounding box center [658, 169] width 223 height 35
drag, startPoint x: 817, startPoint y: 408, endPoint x: 858, endPoint y: 398, distance: 42.2
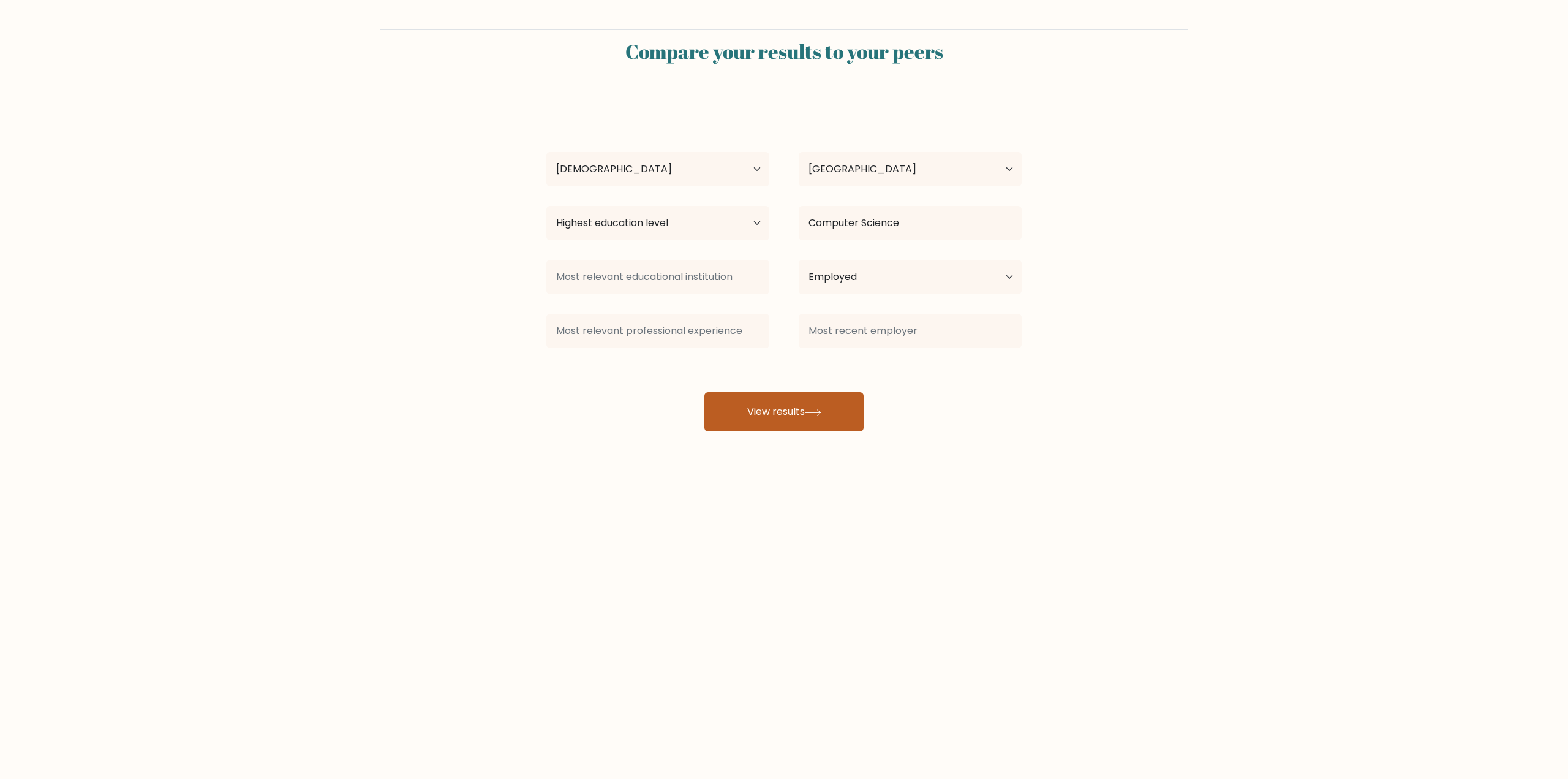
click at [817, 409] on icon at bounding box center [813, 412] width 16 height 6
click at [692, 209] on select "Highest education level No schooling Primary Lower Secondary Upper Secondary Oc…" at bounding box center [658, 224] width 223 height 35
select select "doctoral_degree"
click at [547, 206] on select "Highest education level No schooling Primary Lower Secondary Upper Secondary Oc…" at bounding box center [658, 224] width 223 height 35
click at [804, 420] on button "View results" at bounding box center [784, 412] width 160 height 39
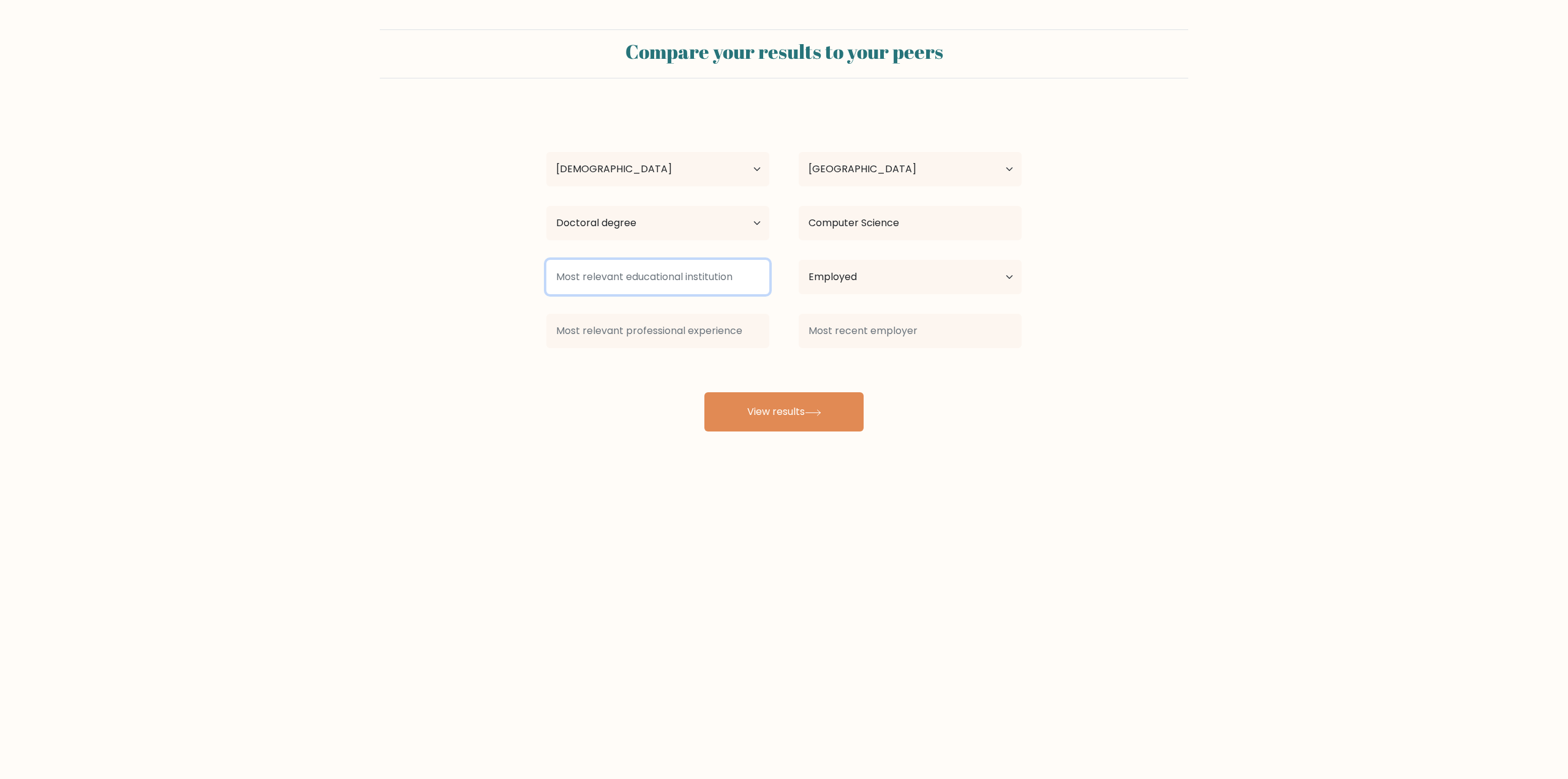
click at [605, 274] on input at bounding box center [658, 278] width 223 height 35
type input "University of Southern California"
click at [755, 386] on div "Minh Pham Age Under 18 years old 18-24 years old 25-34 years old 35-44 years ol…" at bounding box center [784, 269] width 490 height 323
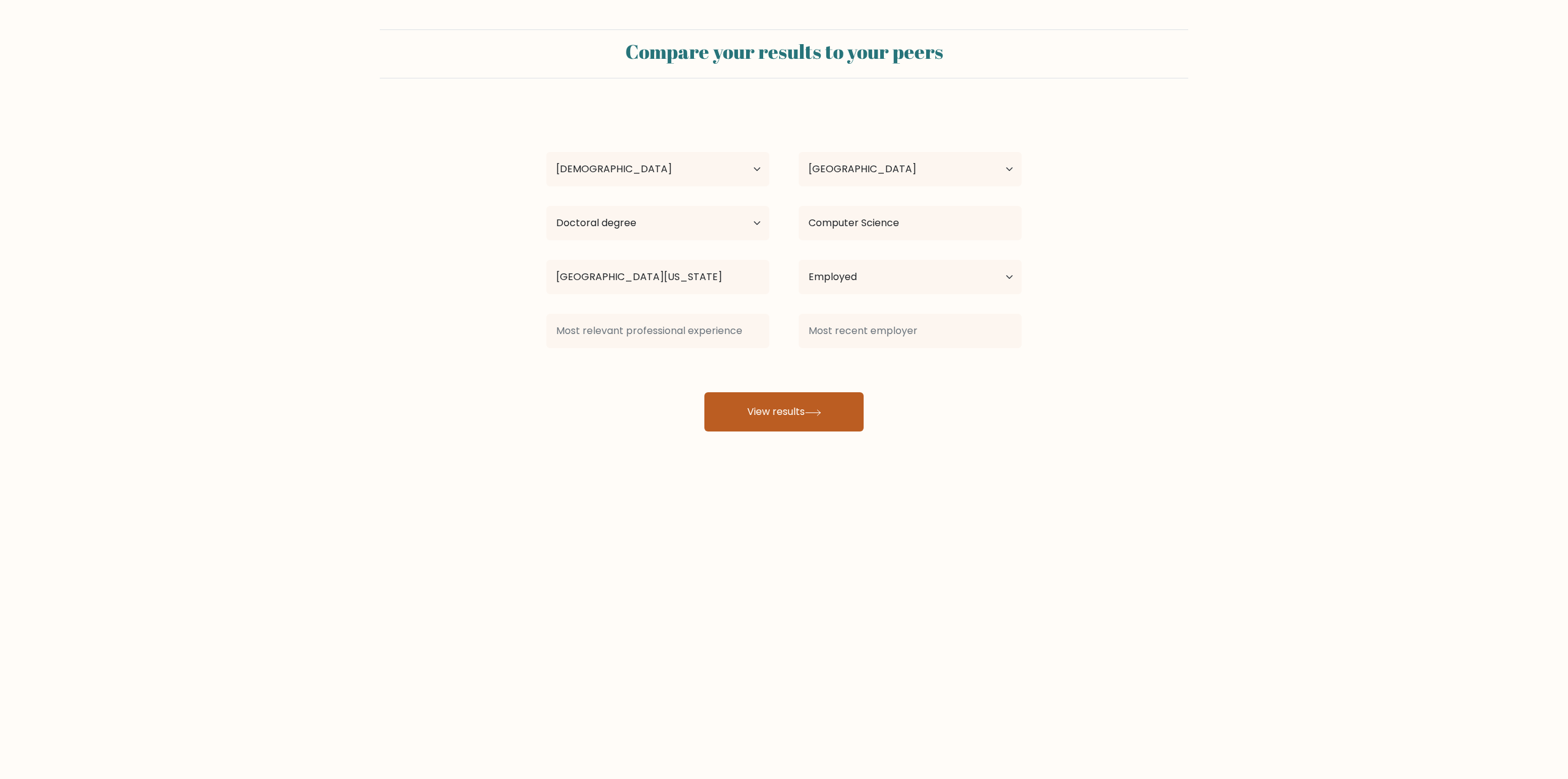
click at [793, 423] on button "View results" at bounding box center [784, 412] width 160 height 39
click at [618, 343] on input at bounding box center [658, 332] width 223 height 35
type input "C"
type input "Software Engineer"
type input "Google"
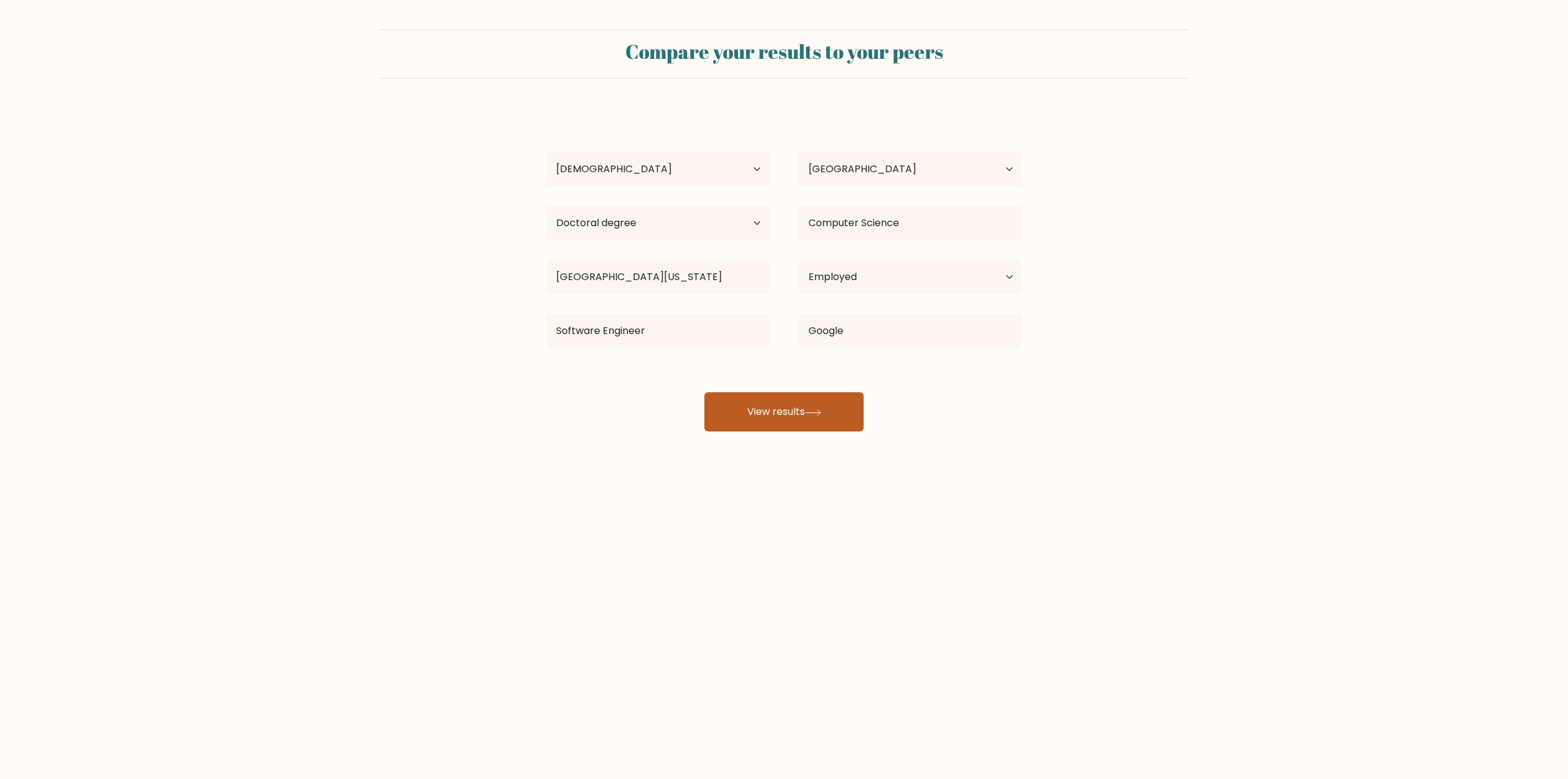
click at [797, 418] on button "View results" at bounding box center [784, 412] width 160 height 39
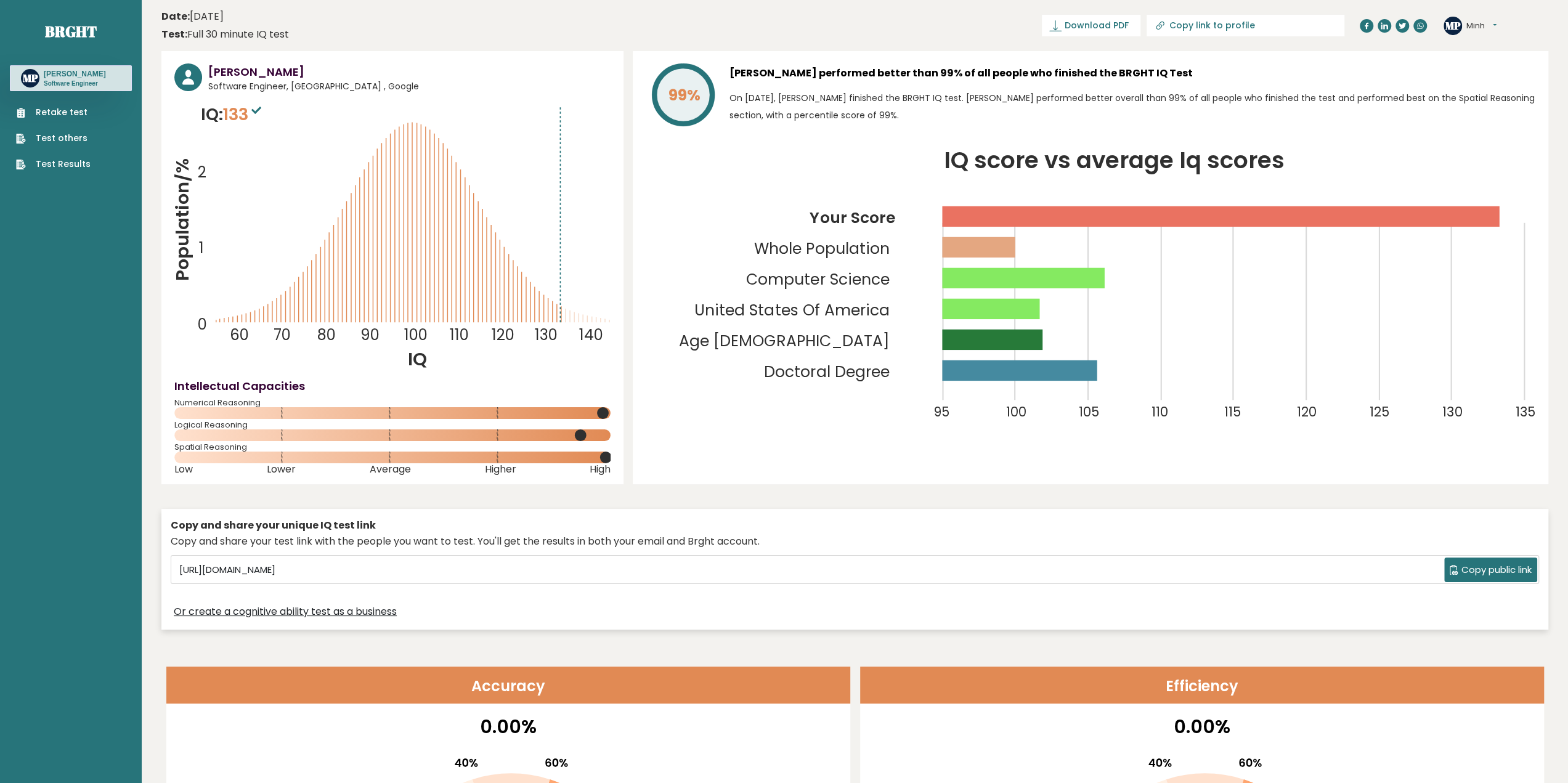
click at [1091, 366] on rect at bounding box center [1020, 371] width 154 height 20
click at [1212, 280] on icon "IQ score vs average Iq scores 95 100 105 110 115 120 125 130 135 Your Score Who…" at bounding box center [1090, 296] width 890 height 293
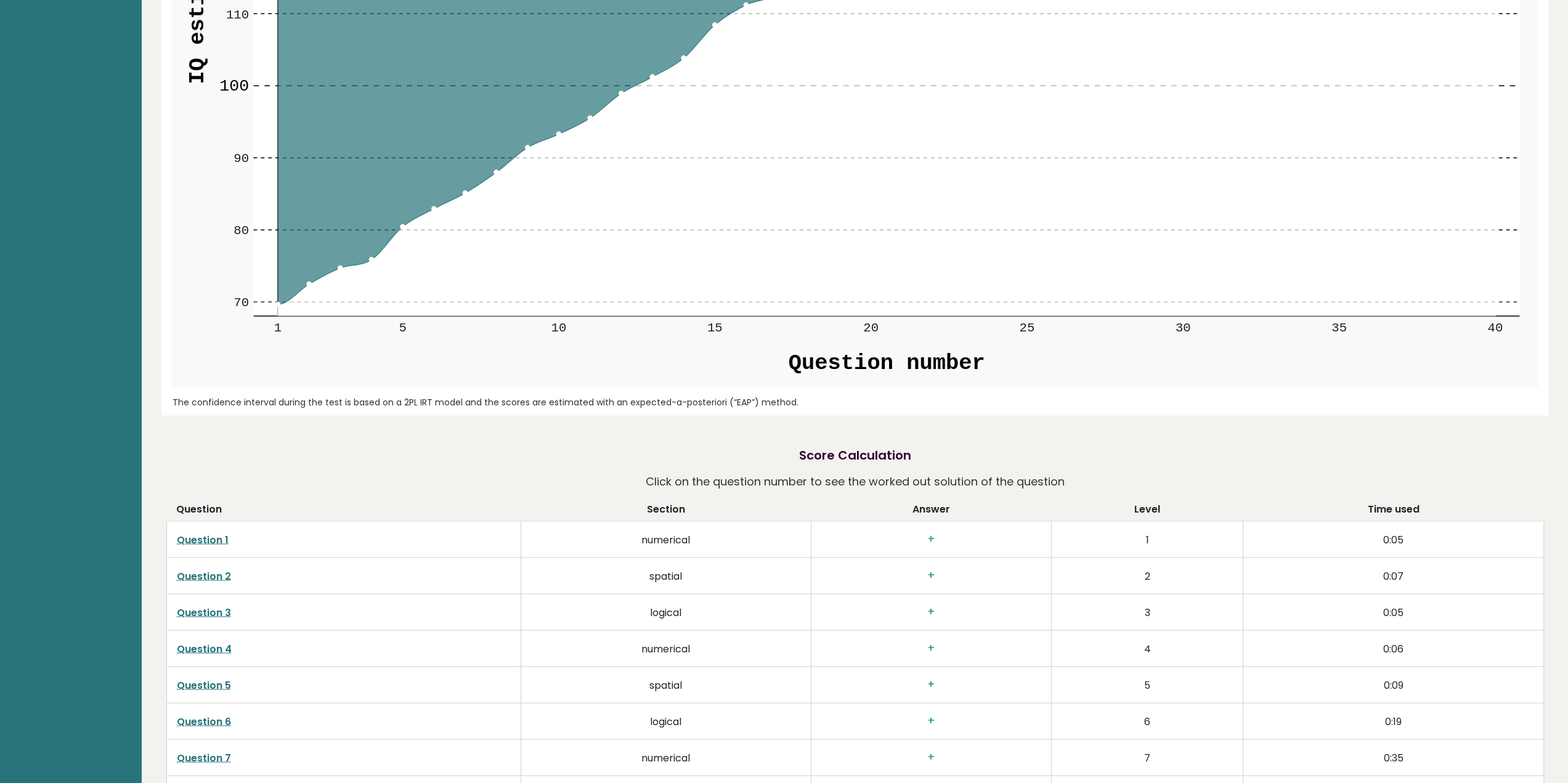
scroll to position [3182, 0]
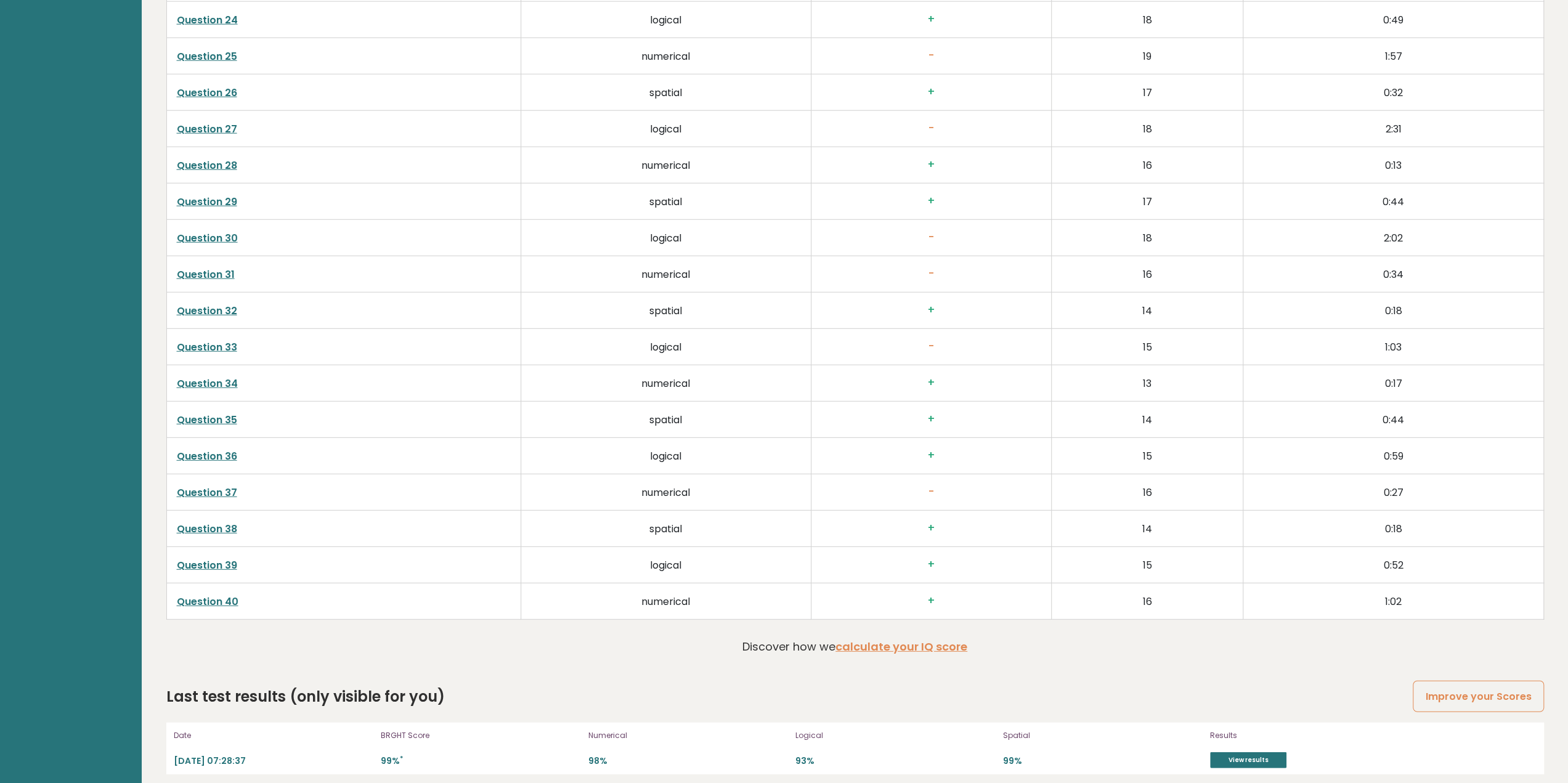
click at [933, 487] on h3 "-" at bounding box center [932, 492] width 220 height 13
click at [928, 341] on h3 "-" at bounding box center [932, 347] width 220 height 13
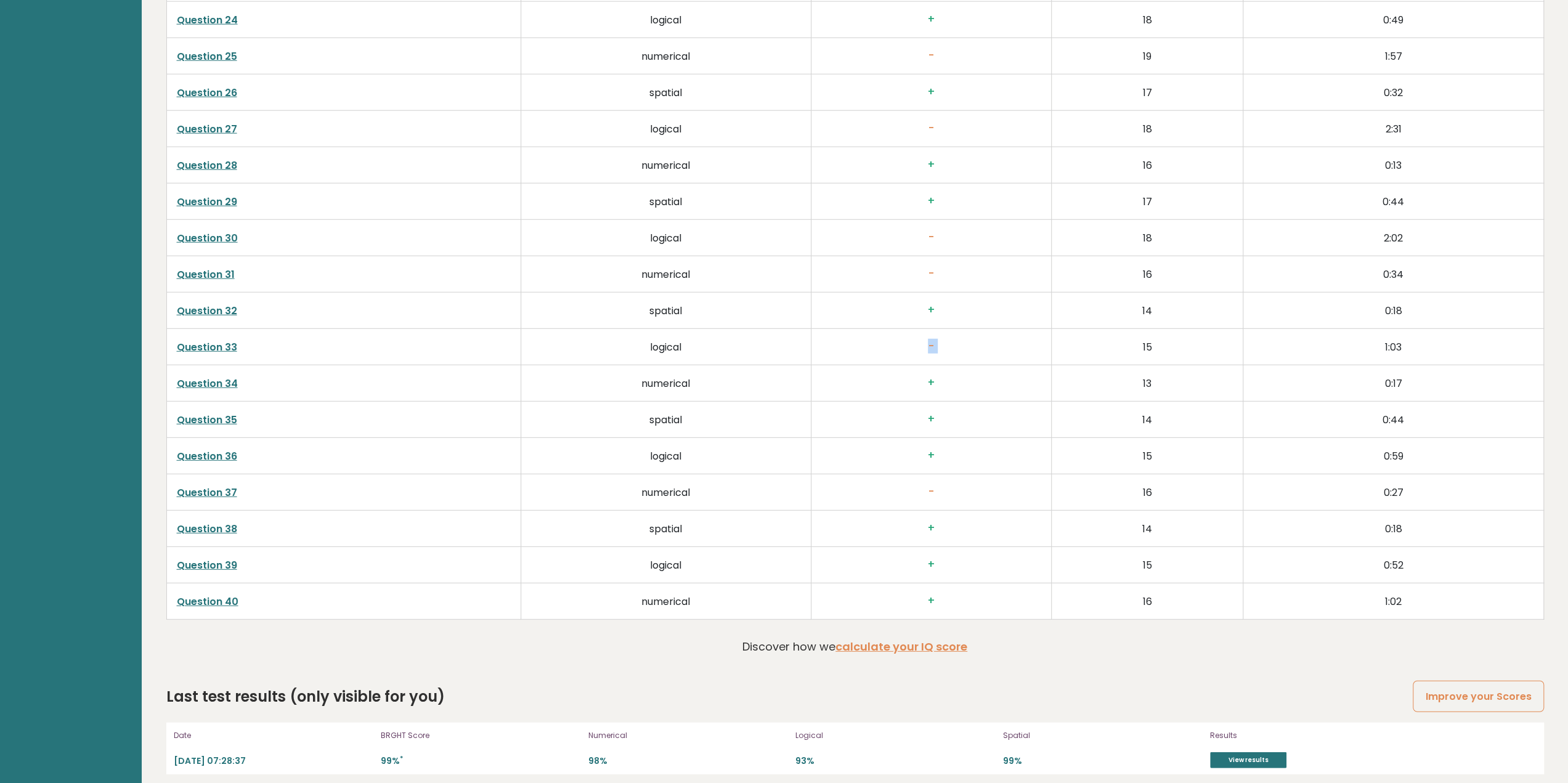
click at [928, 341] on h3 "-" at bounding box center [932, 347] width 220 height 13
click at [929, 256] on td "-" at bounding box center [931, 274] width 241 height 37
click at [925, 231] on h3 "-" at bounding box center [932, 238] width 220 height 13
click at [935, 111] on td "-" at bounding box center [931, 129] width 241 height 37
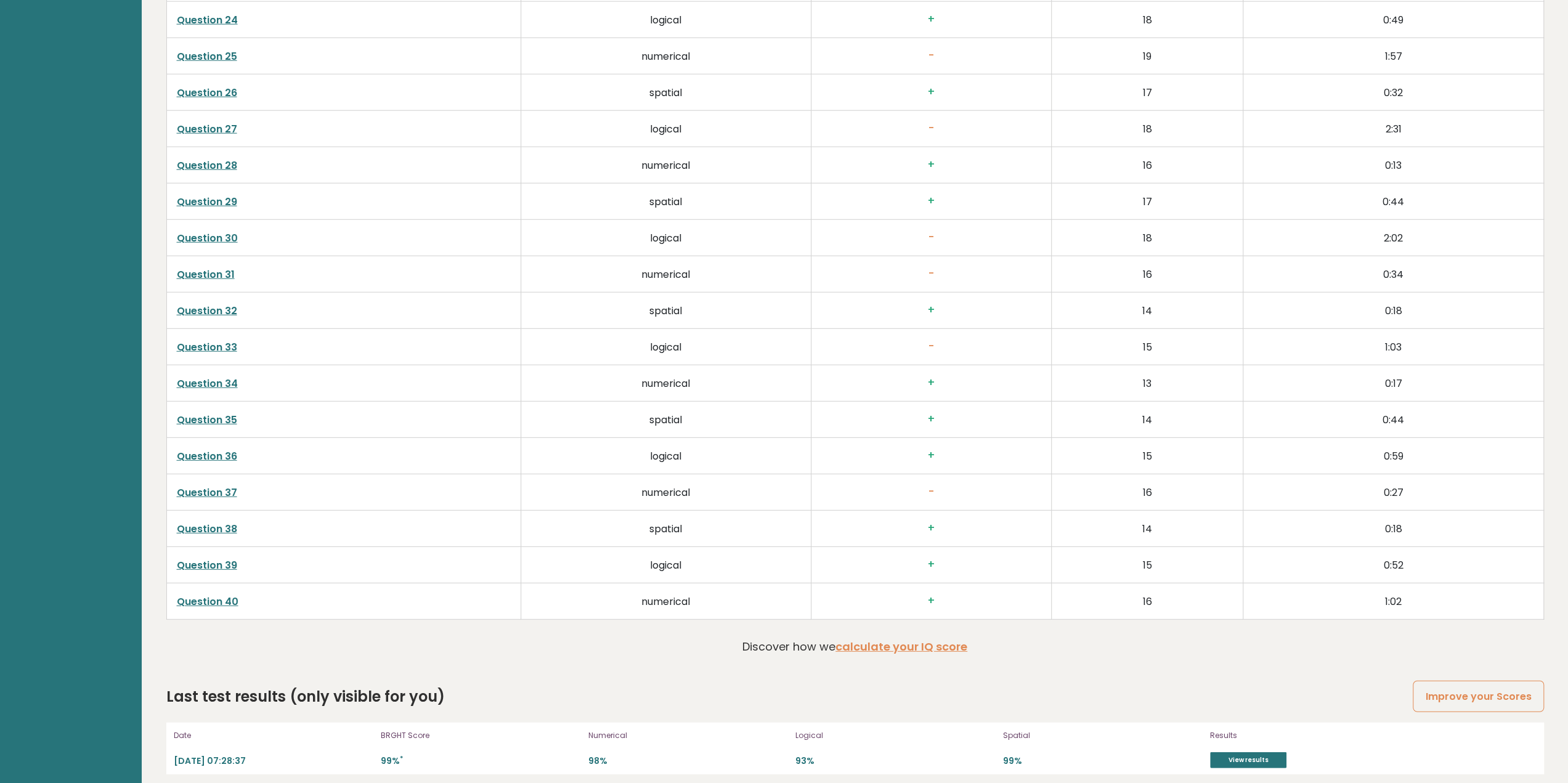
click at [935, 111] on td "-" at bounding box center [931, 129] width 241 height 37
click at [933, 111] on td "-" at bounding box center [931, 129] width 241 height 37
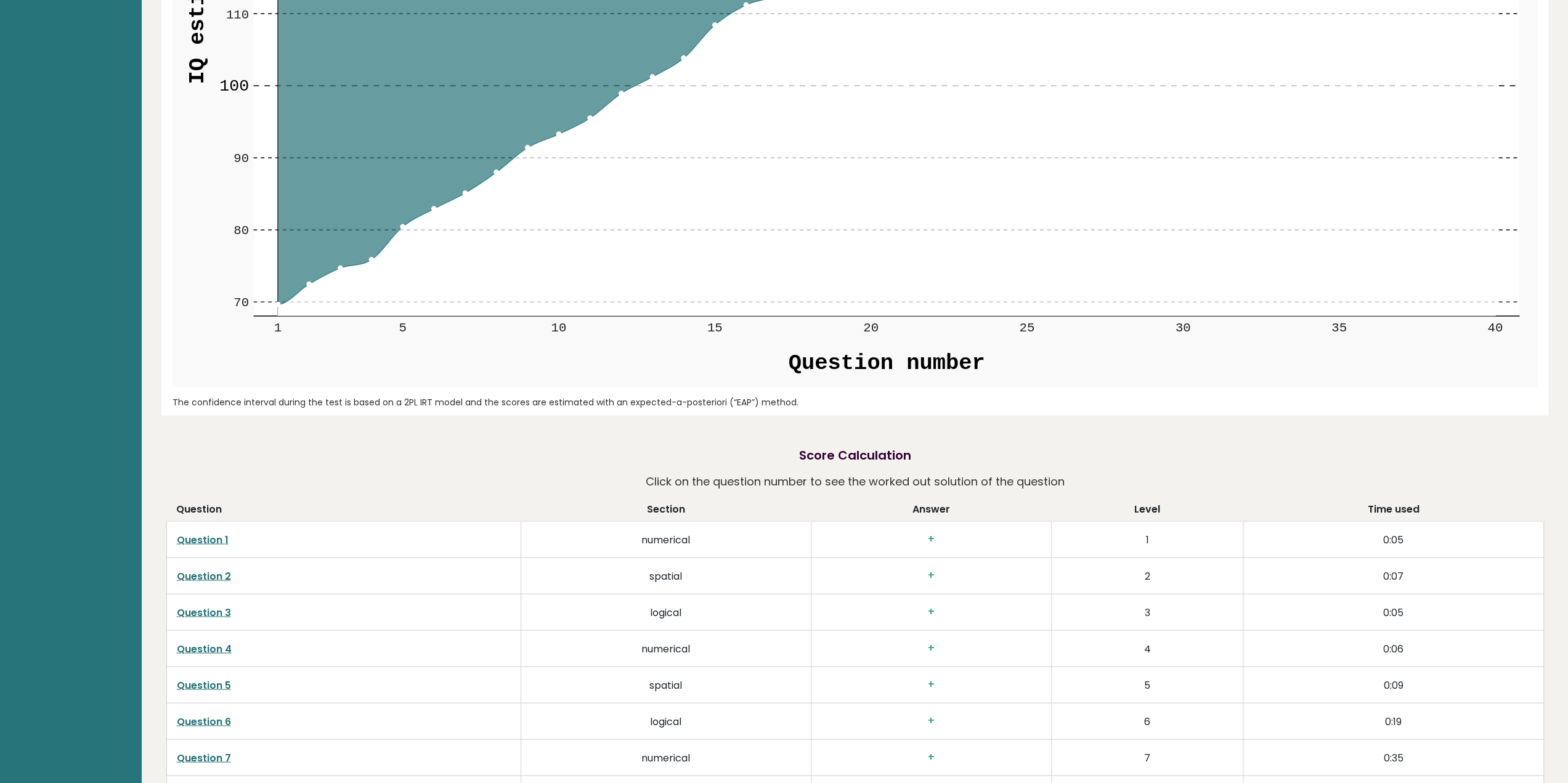
scroll to position [2504, 0]
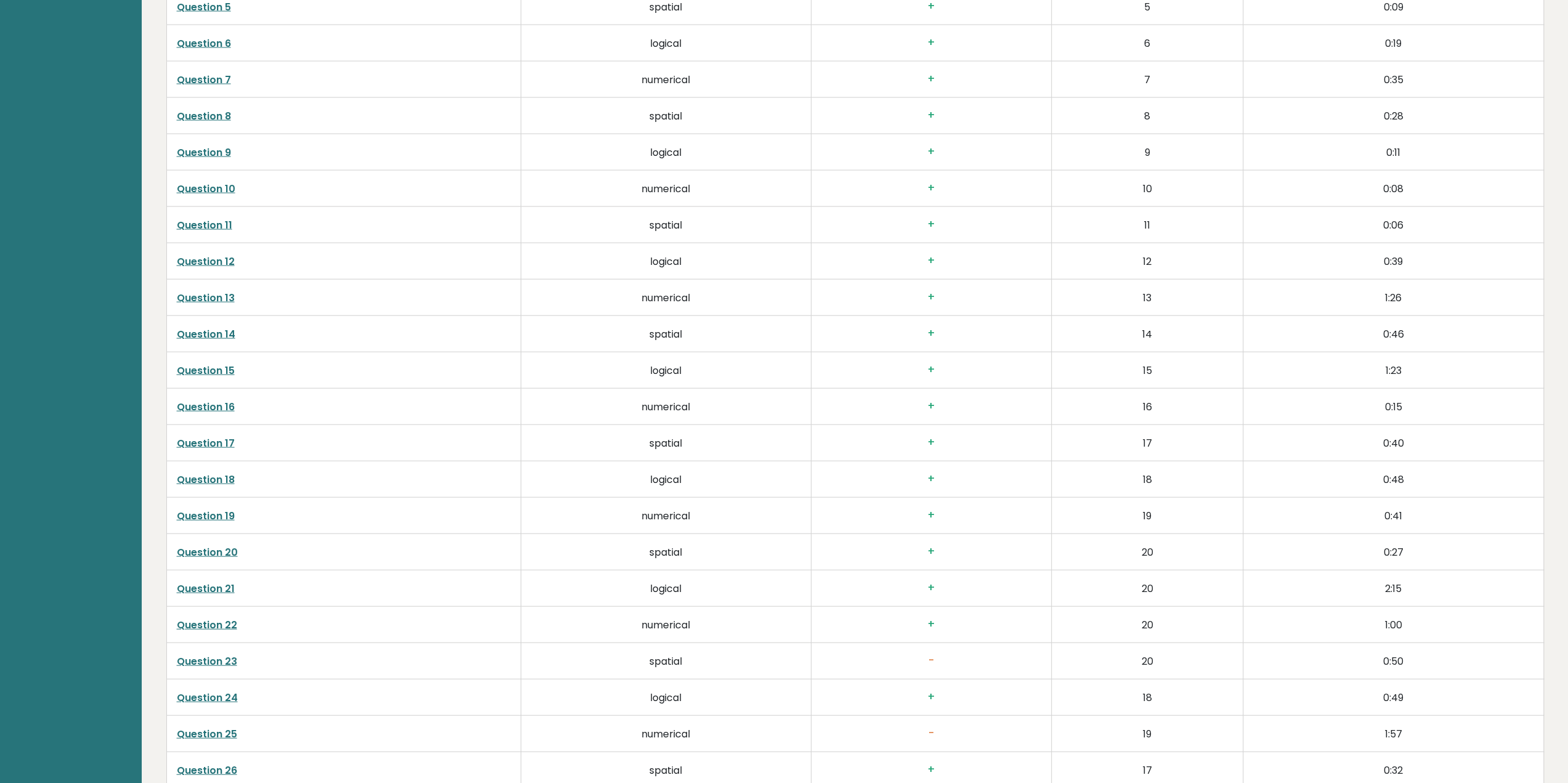
click at [202, 654] on link "Question 23" at bounding box center [207, 661] width 61 height 14
click at [222, 728] on link "Question 25" at bounding box center [207, 733] width 61 height 14
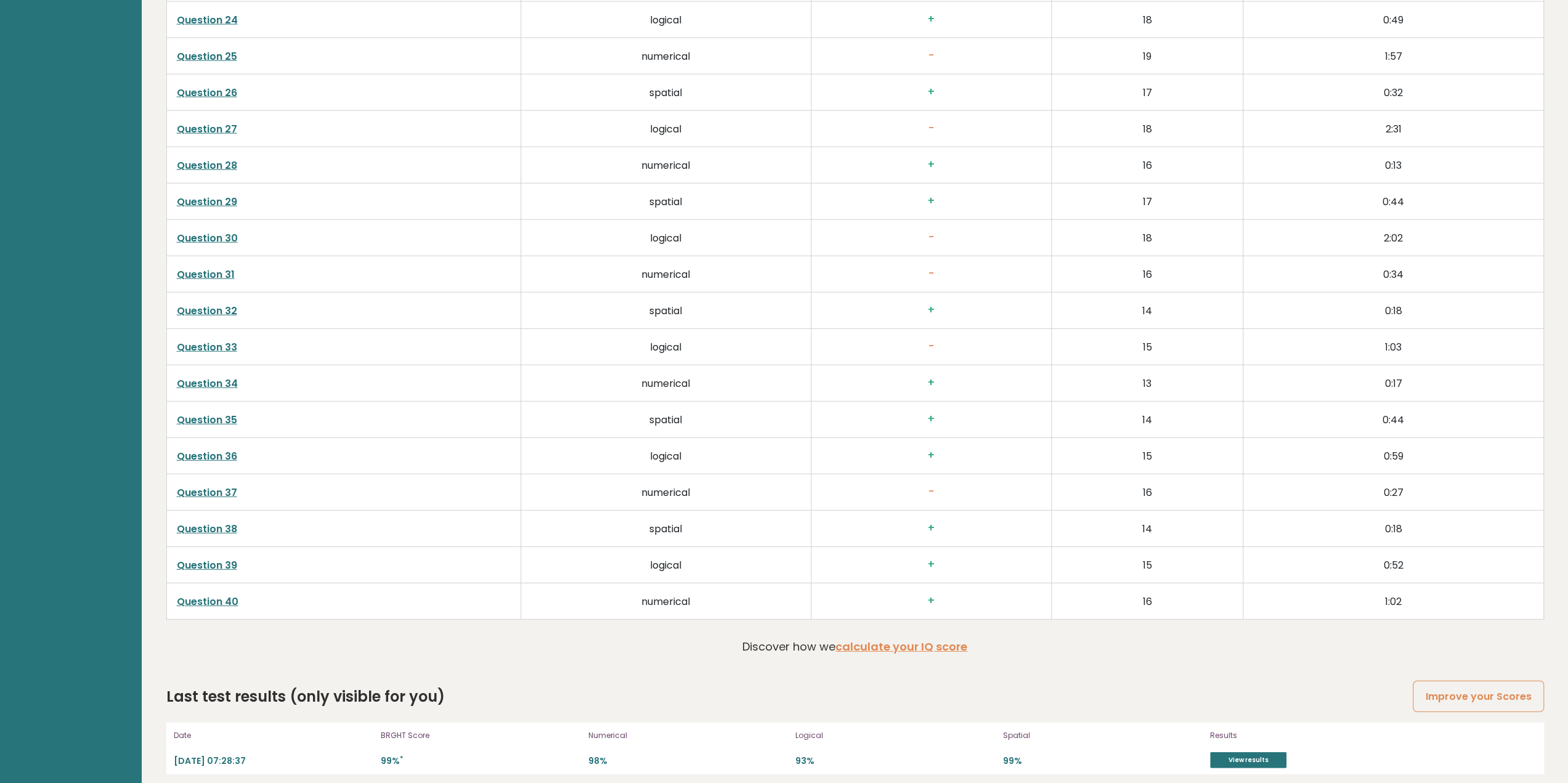
click at [190, 341] on link "Question 33" at bounding box center [207, 347] width 61 height 14
click at [223, 486] on link "Question 37" at bounding box center [207, 492] width 61 height 14
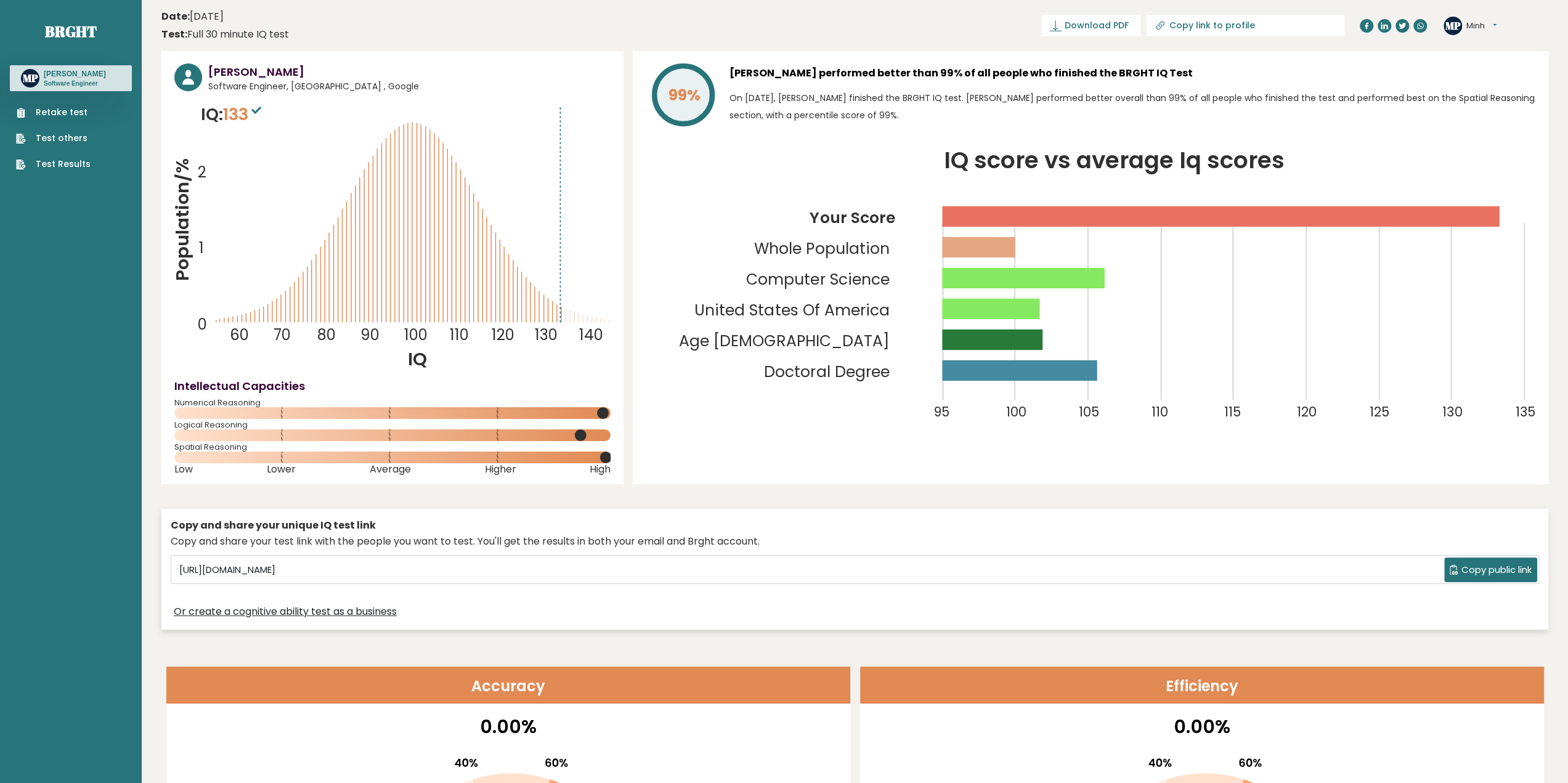
scroll to position [677, 0]
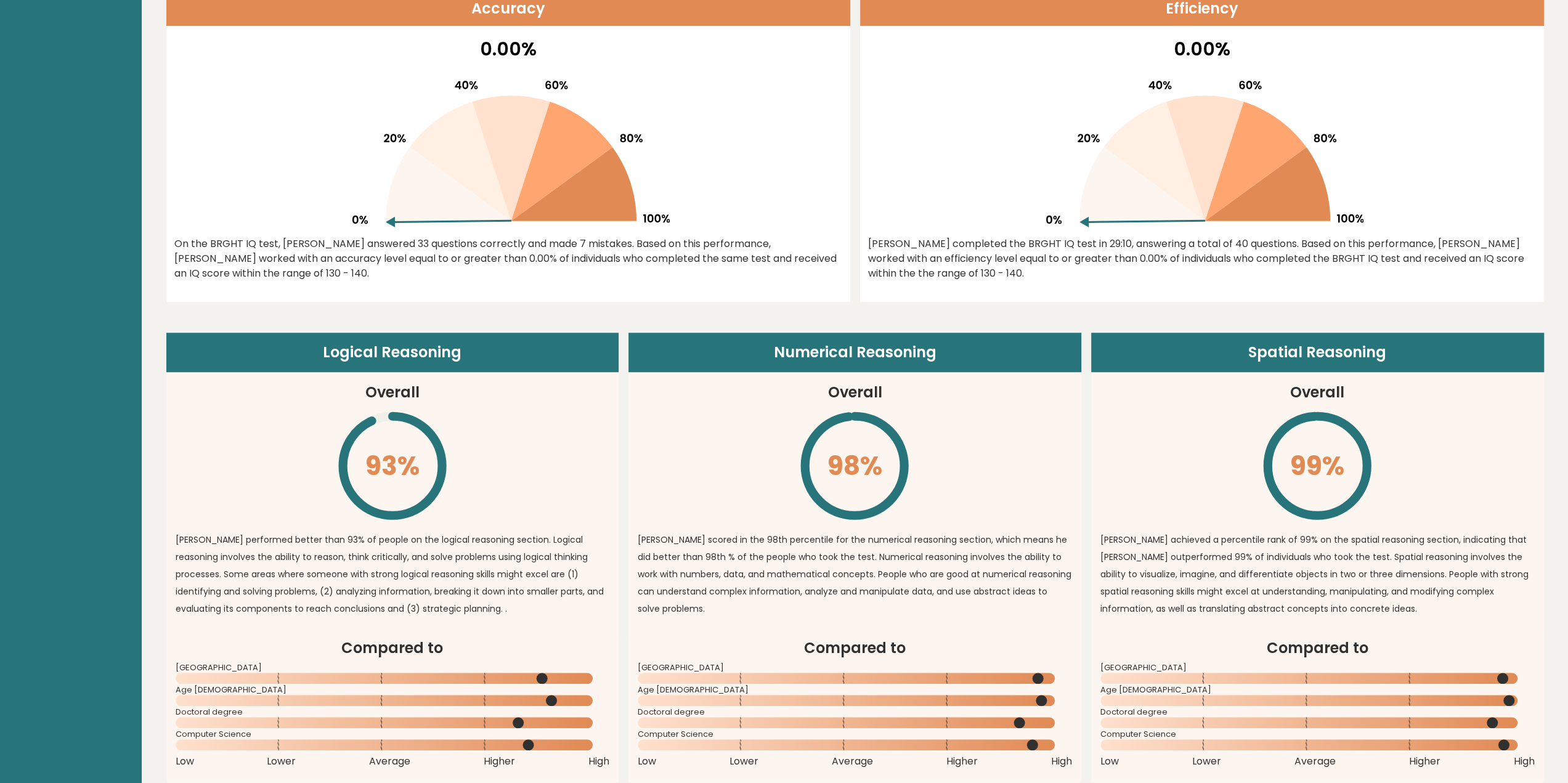
click at [413, 452] on icon "\" at bounding box center [392, 465] width 112 height 112
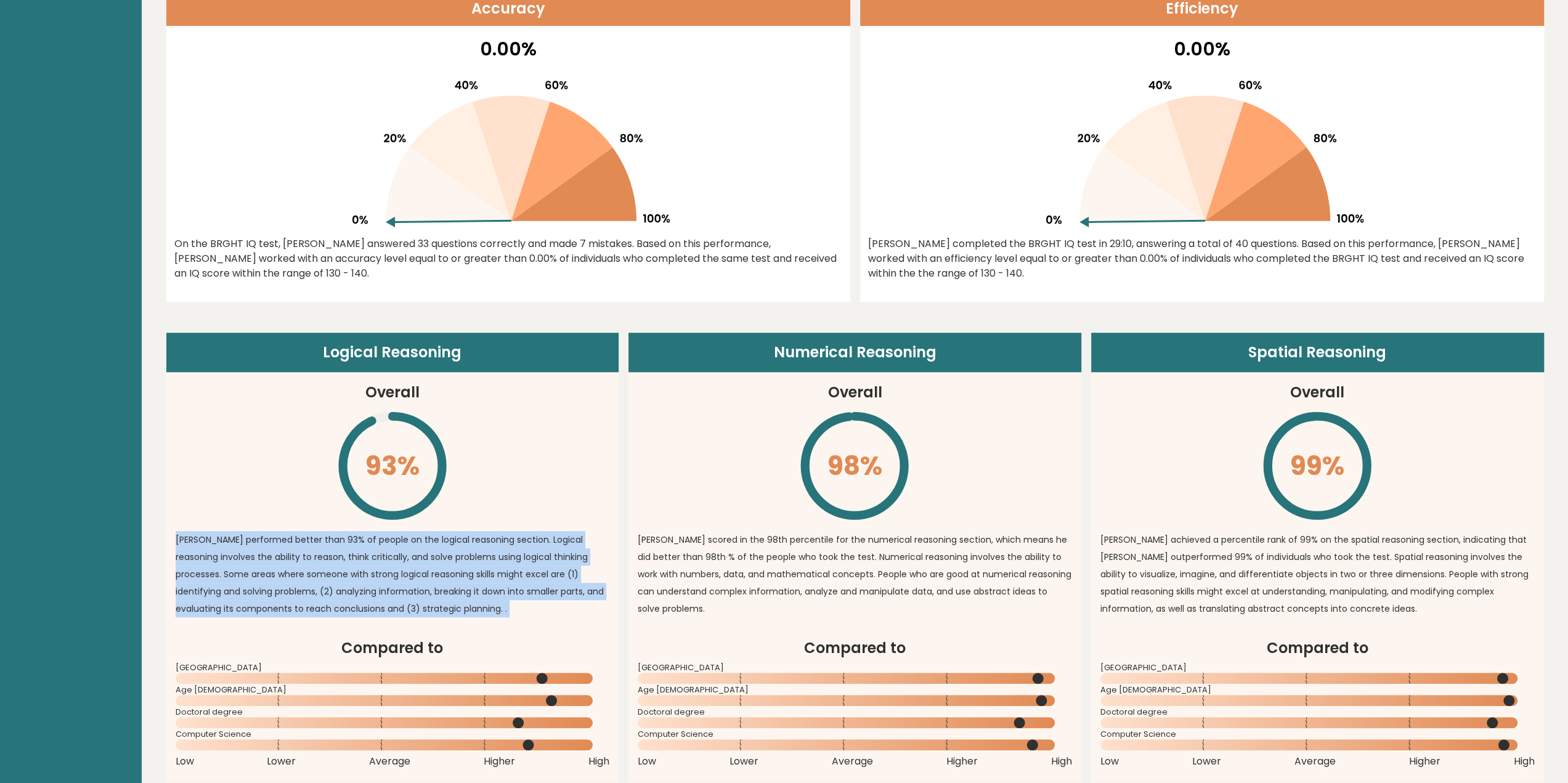
click at [413, 452] on icon "\" at bounding box center [392, 465] width 112 height 112
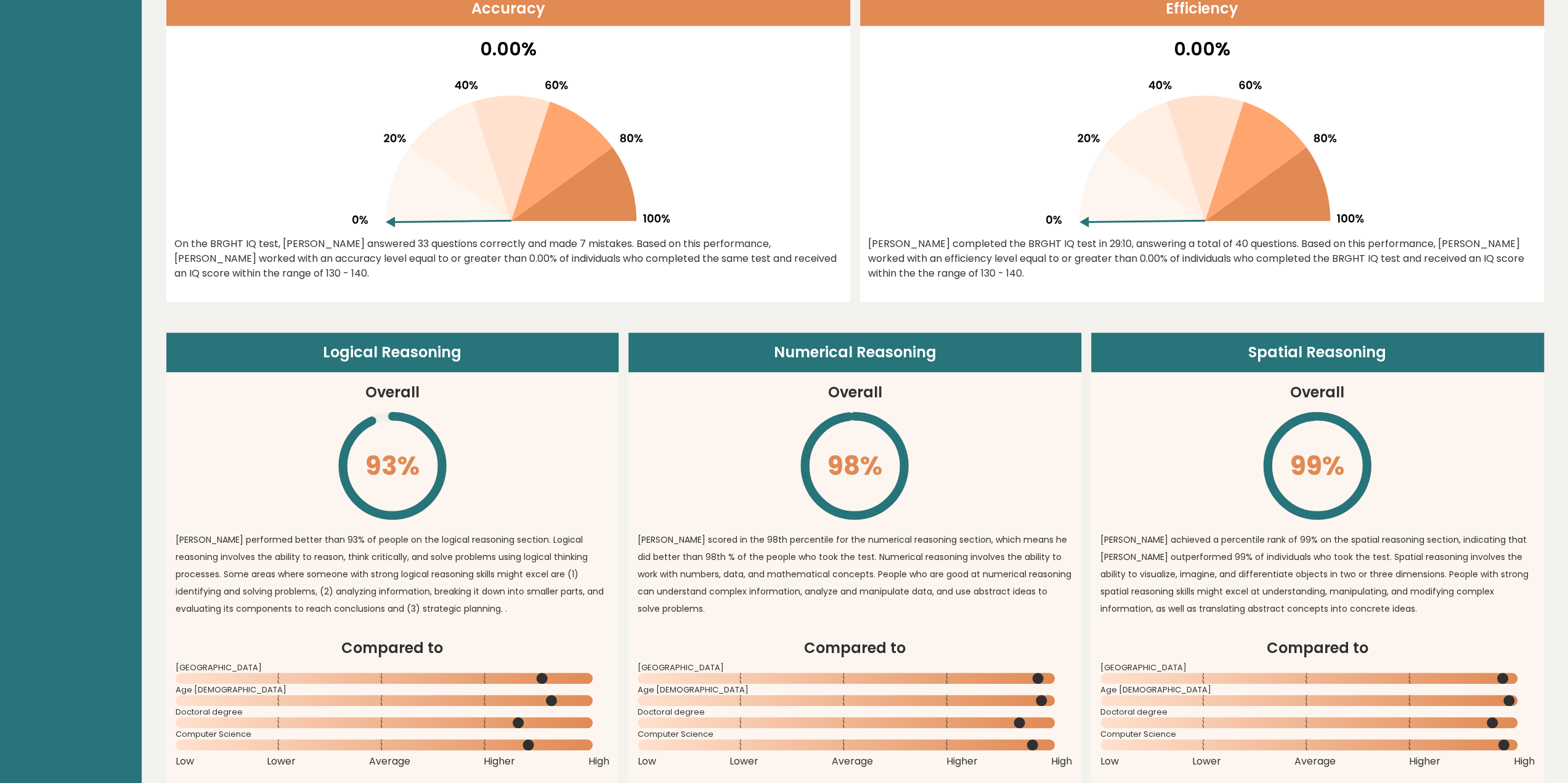
click at [582, 438] on article "Logical Reasoning Overall 93% \ Minh performed better than 93% of people on the…" at bounding box center [392, 485] width 453 height 305
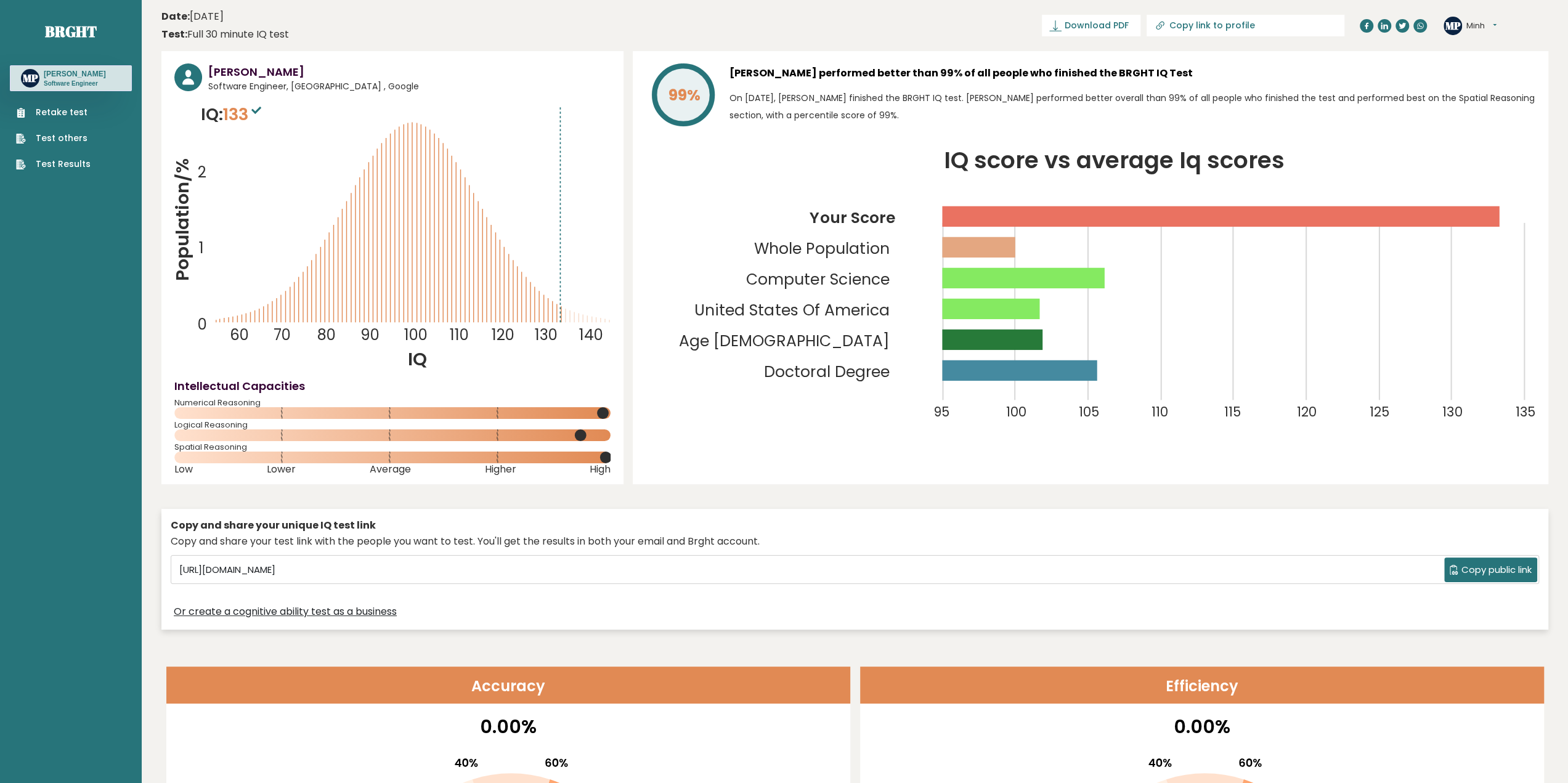
click at [183, 207] on tspan "Population/%" at bounding box center [183, 220] width 26 height 123
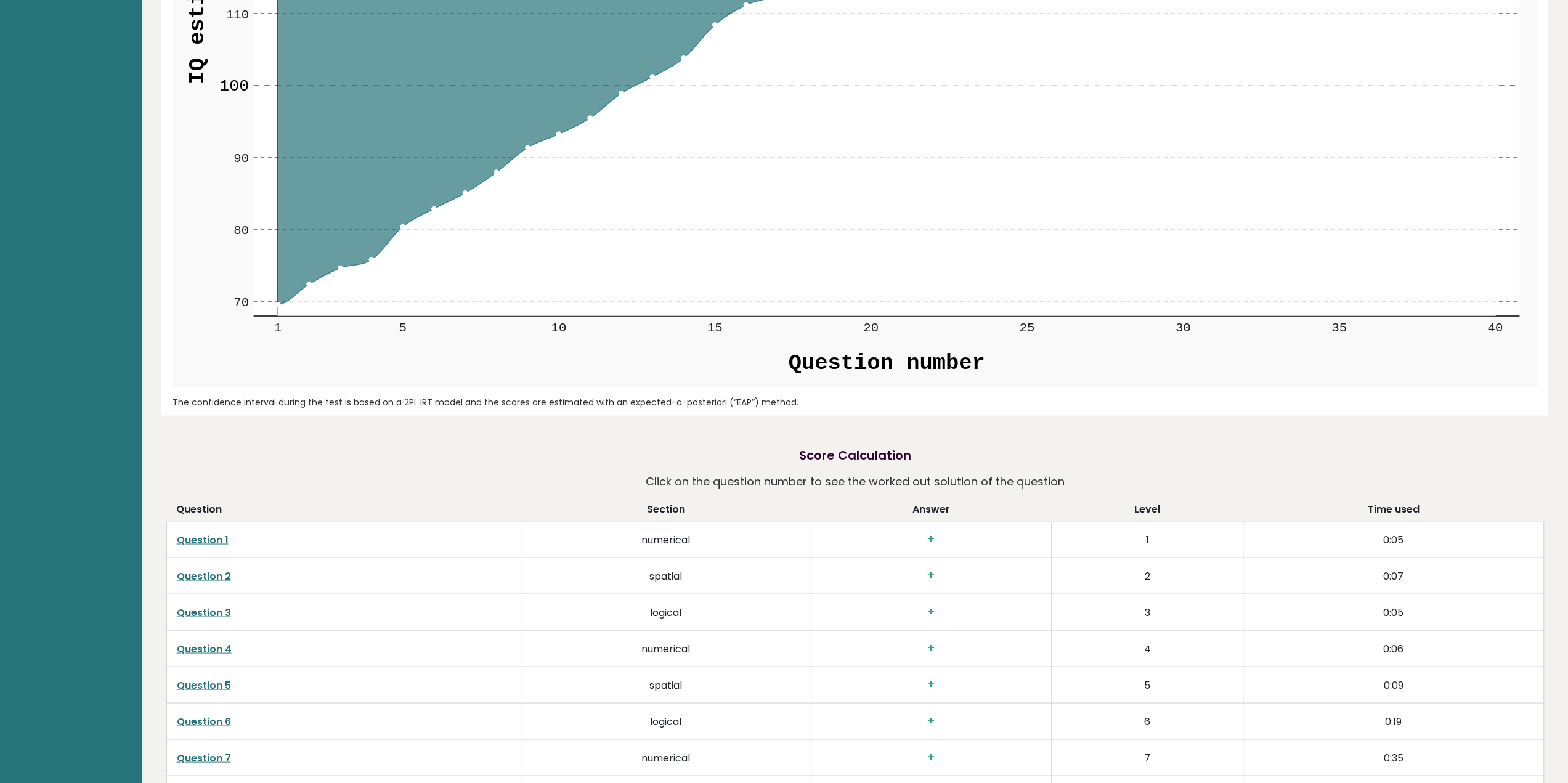
scroll to position [2504, 0]
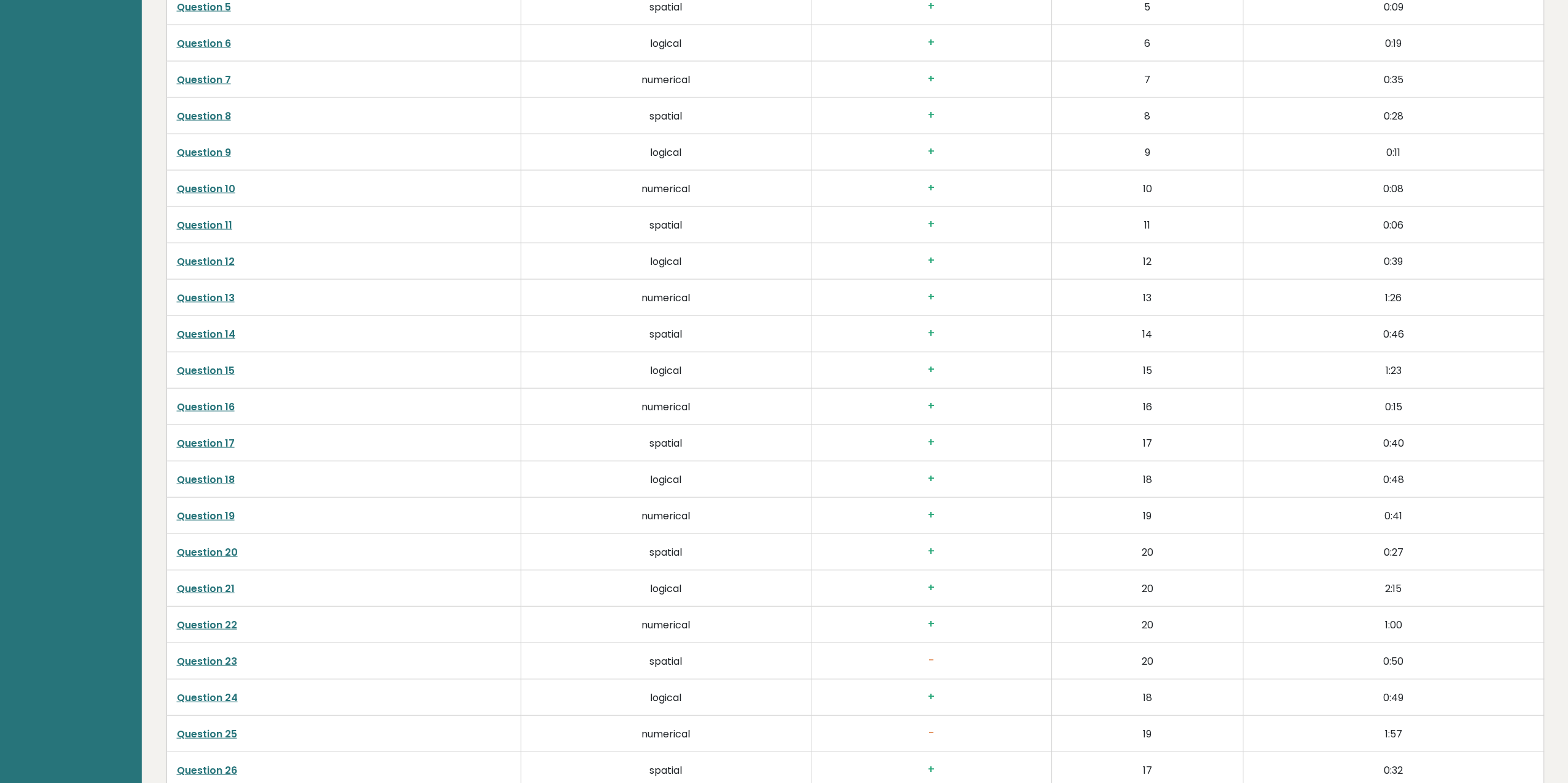
click at [216, 660] on link "Question 23" at bounding box center [207, 661] width 61 height 14
click at [204, 654] on link "Question 23" at bounding box center [207, 661] width 61 height 14
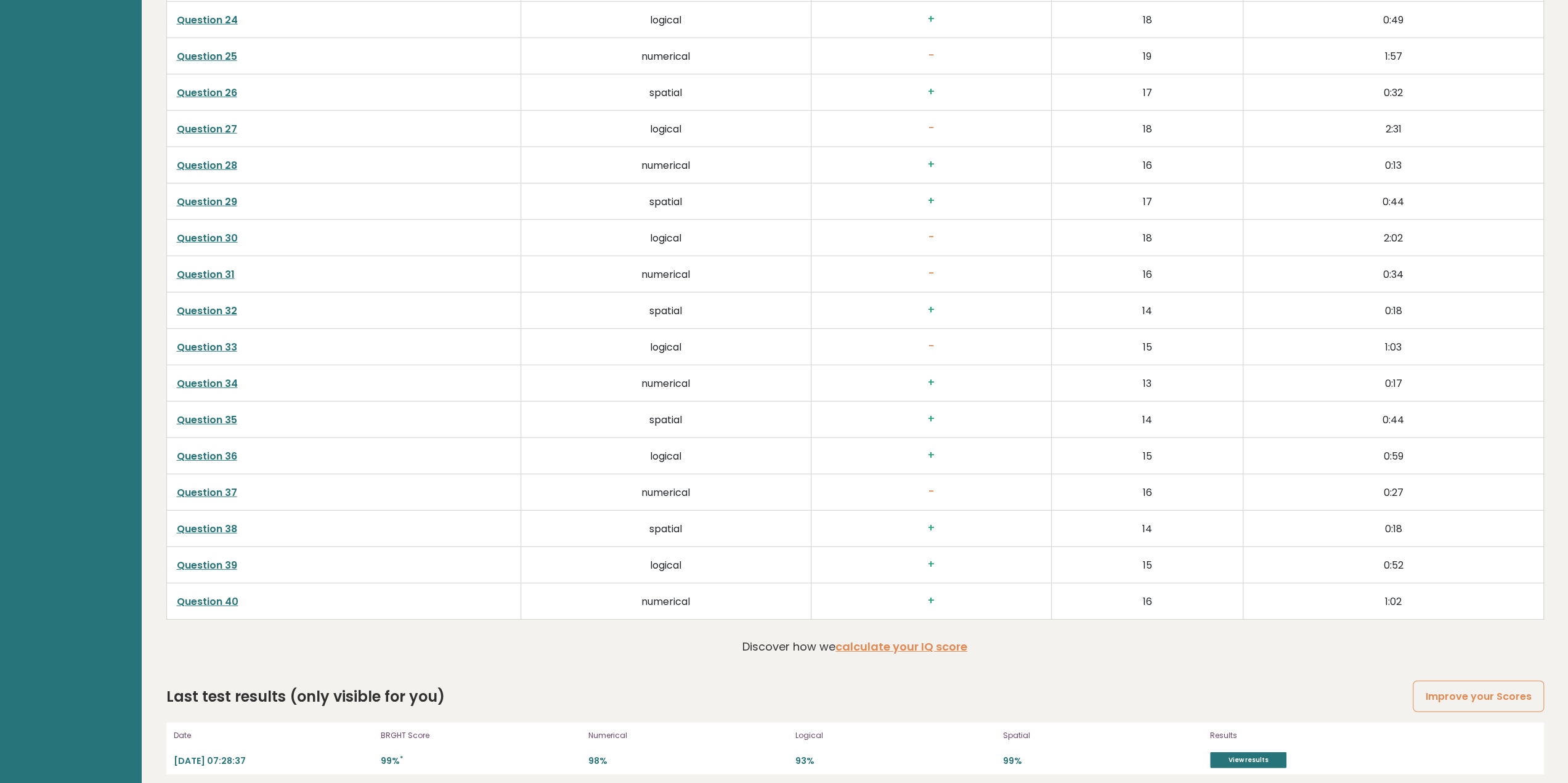
click at [211, 267] on link "Question 31" at bounding box center [206, 274] width 58 height 14
click at [209, 341] on link "Question 33" at bounding box center [207, 347] width 61 height 14
click at [215, 486] on link "Question 37" at bounding box center [207, 492] width 61 height 14
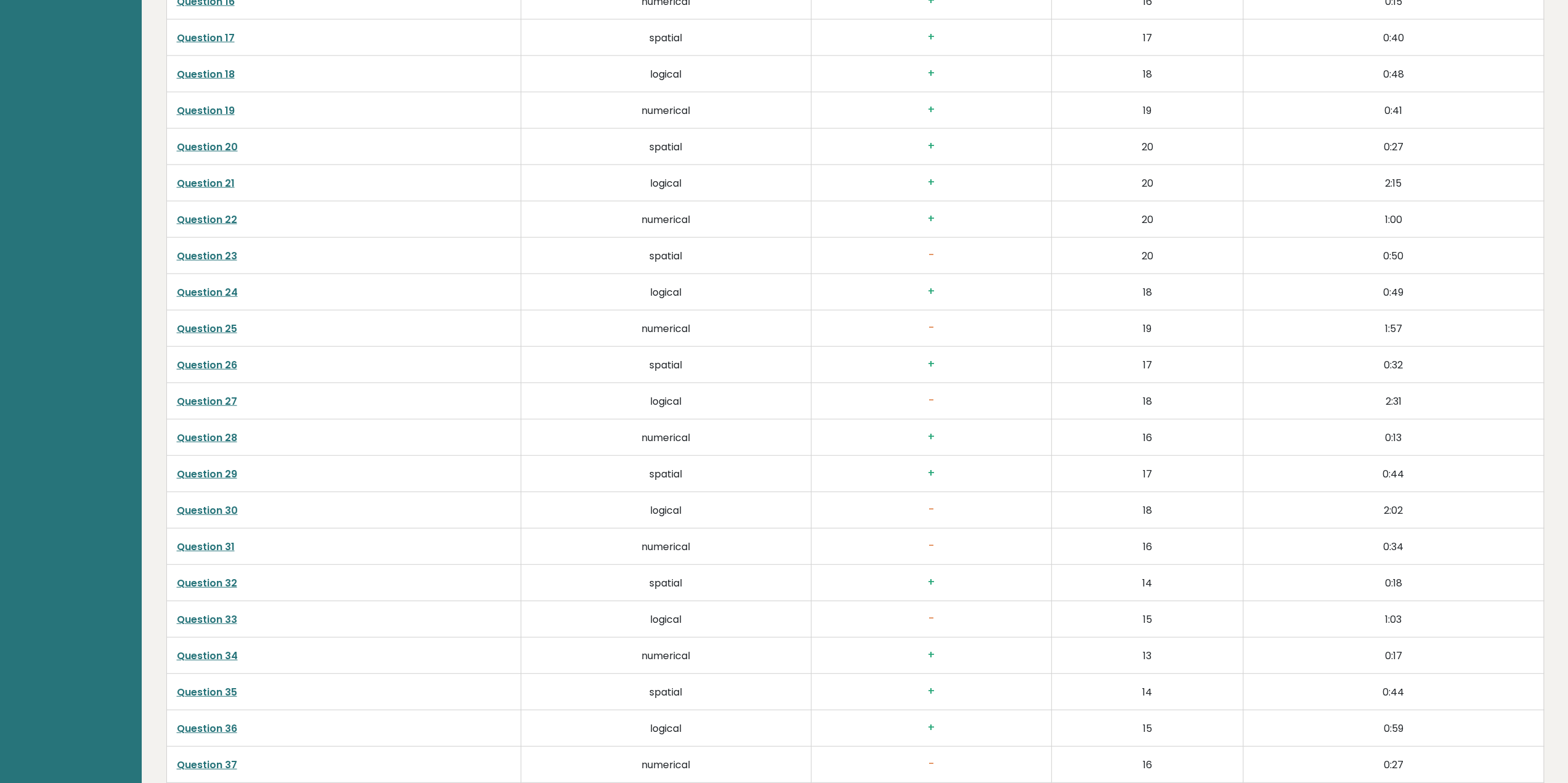
scroll to position [2912, 0]
click at [218, 323] on link "Question 25" at bounding box center [207, 326] width 61 height 14
drag, startPoint x: 206, startPoint y: 391, endPoint x: 231, endPoint y: 386, distance: 25.5
click at [206, 392] on link "Question 27" at bounding box center [207, 398] width 61 height 14
drag, startPoint x: 206, startPoint y: 320, endPoint x: 213, endPoint y: 319, distance: 7.1
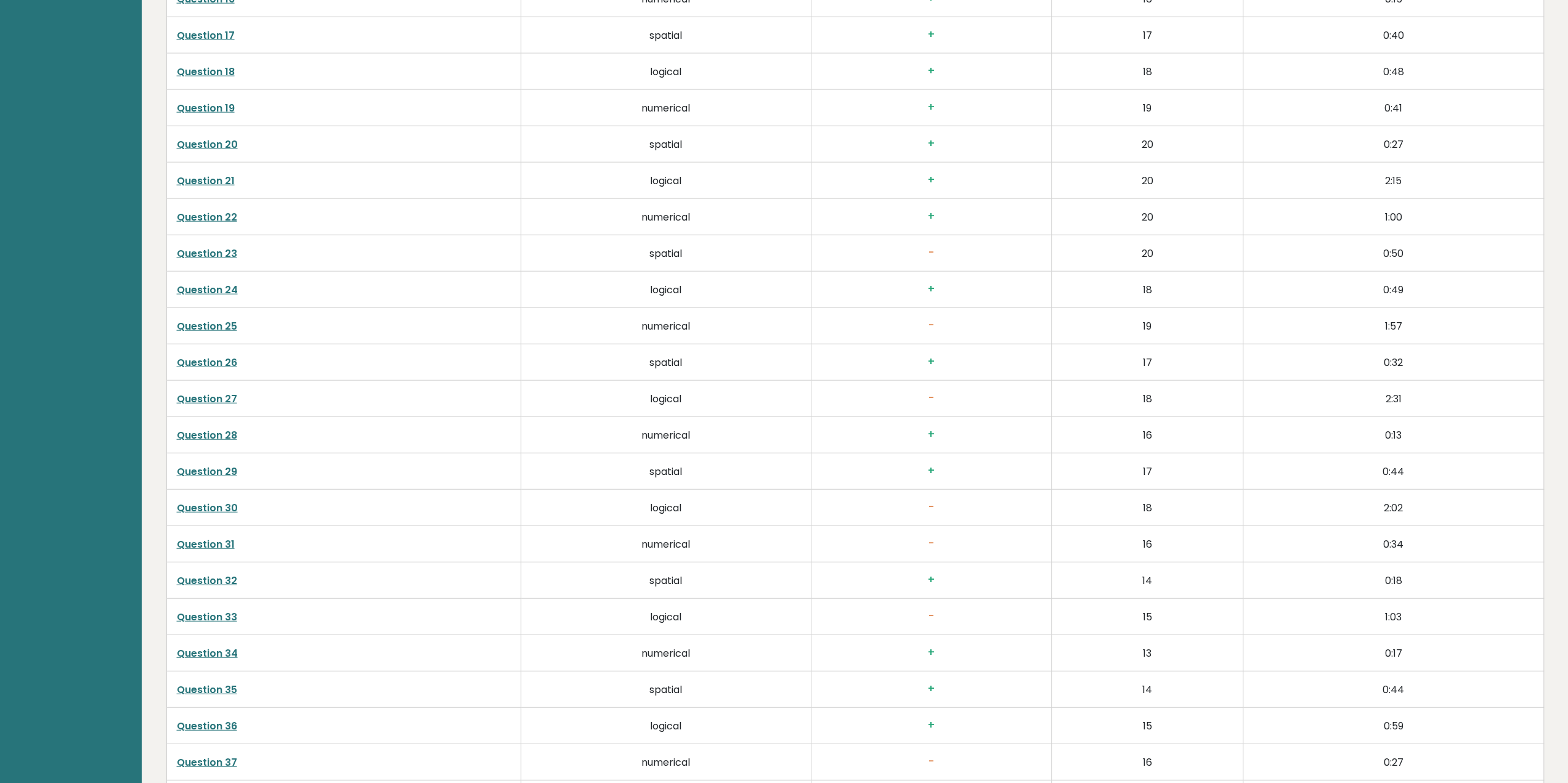
click at [206, 319] on link "Question 25" at bounding box center [207, 326] width 61 height 14
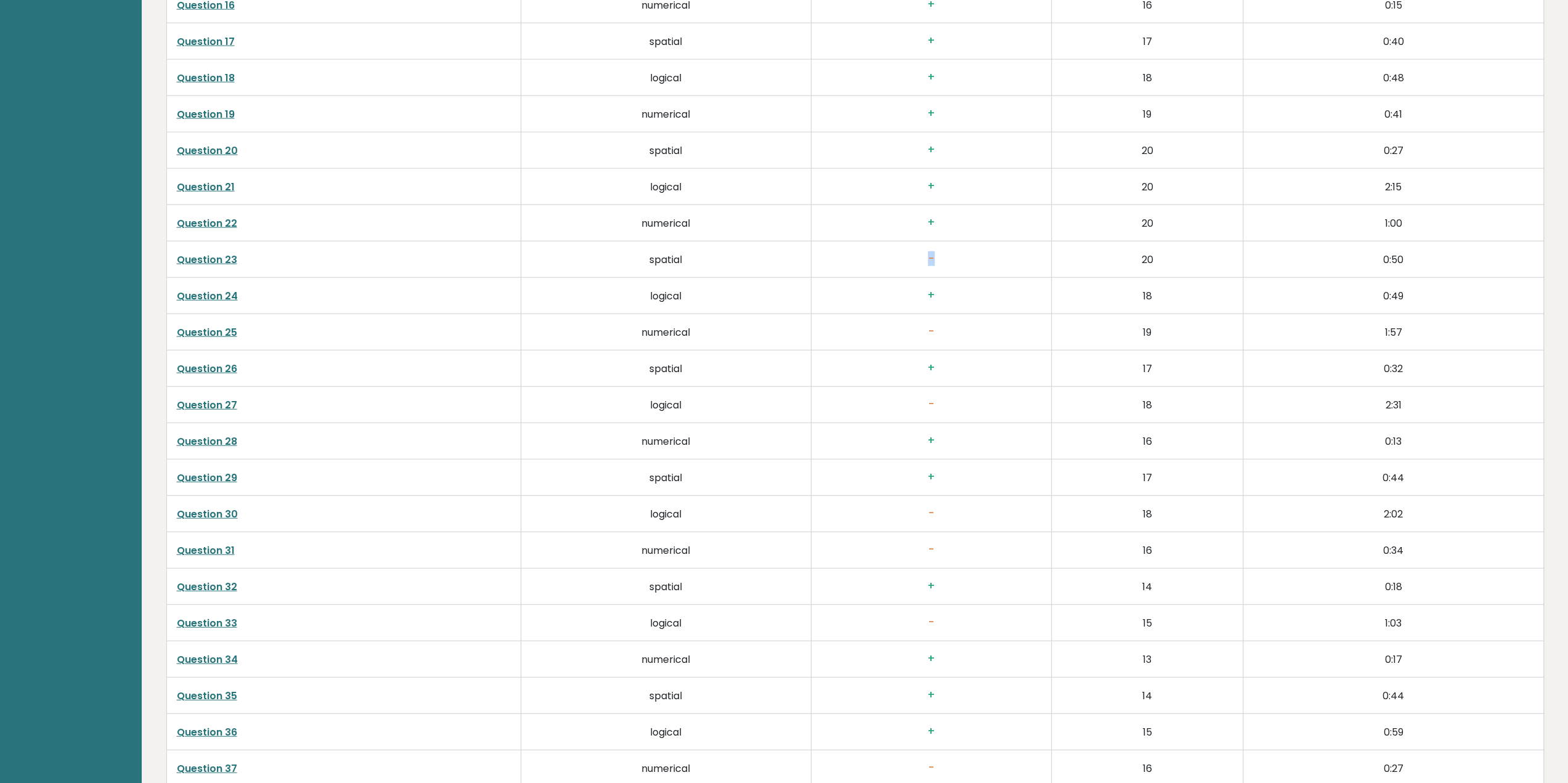
drag, startPoint x: 930, startPoint y: 252, endPoint x: 1009, endPoint y: 263, distance: 79.8
click at [1009, 262] on td "-" at bounding box center [931, 260] width 241 height 37
drag, startPoint x: 954, startPoint y: 334, endPoint x: 965, endPoint y: 442, distance: 108.6
click at [1002, 361] on tbody "Question 1 numerical + 1 0:05 Question 2 spatial + 2 0:07 Question 3 logical + …" at bounding box center [855, 169] width 1377 height 1454
drag, startPoint x: 910, startPoint y: 393, endPoint x: 969, endPoint y: 401, distance: 59.5
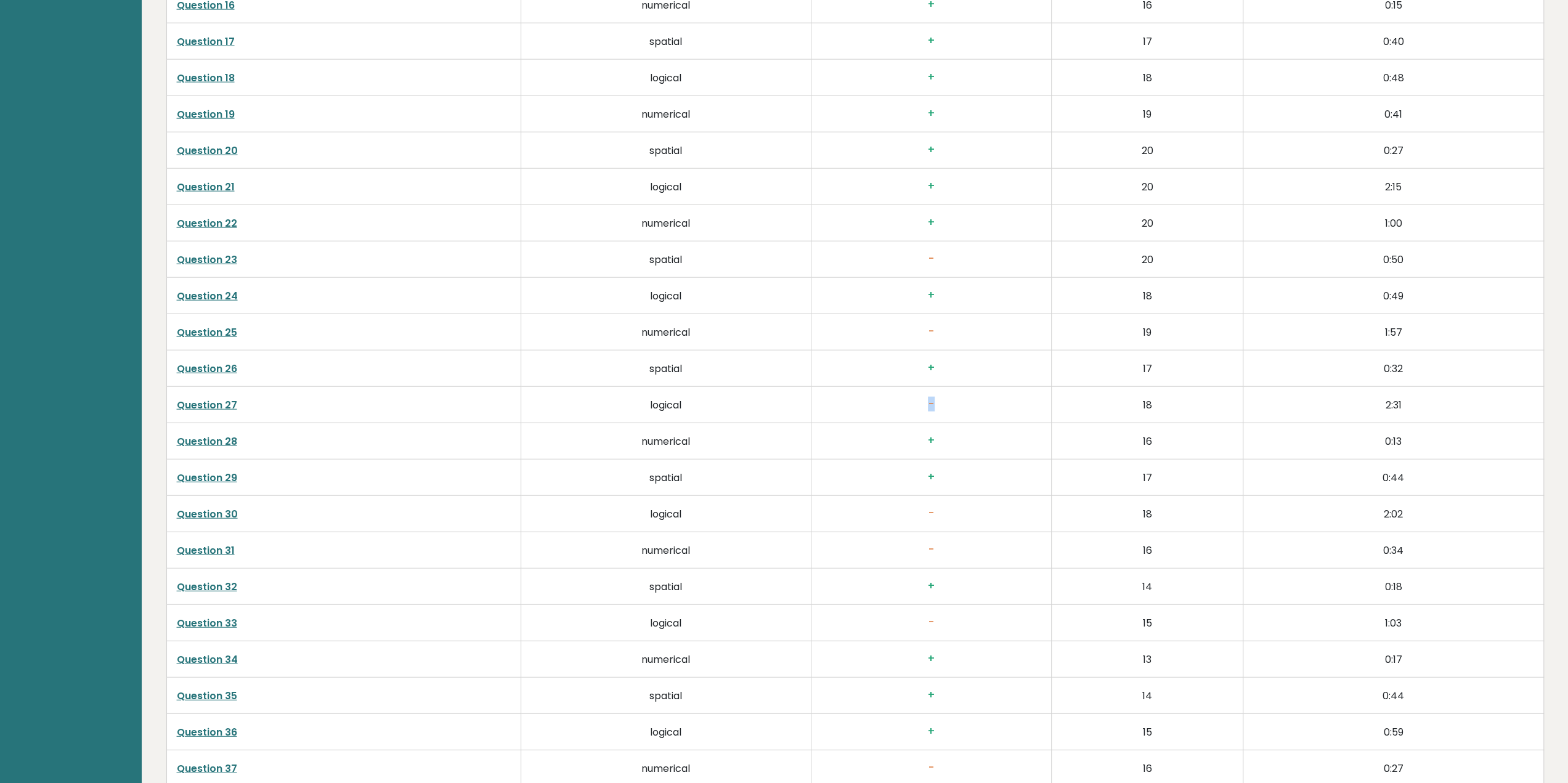
click at [968, 400] on h3 "-" at bounding box center [932, 405] width 220 height 13
drag, startPoint x: 923, startPoint y: 509, endPoint x: 1017, endPoint y: 539, distance: 98.7
click at [1021, 531] on tbody "Question 1 numerical + 1 0:05 Question 2 spatial + 2 0:07 Question 3 logical + …" at bounding box center [855, 169] width 1377 height 1454
click at [933, 623] on td "-" at bounding box center [931, 623] width 241 height 37
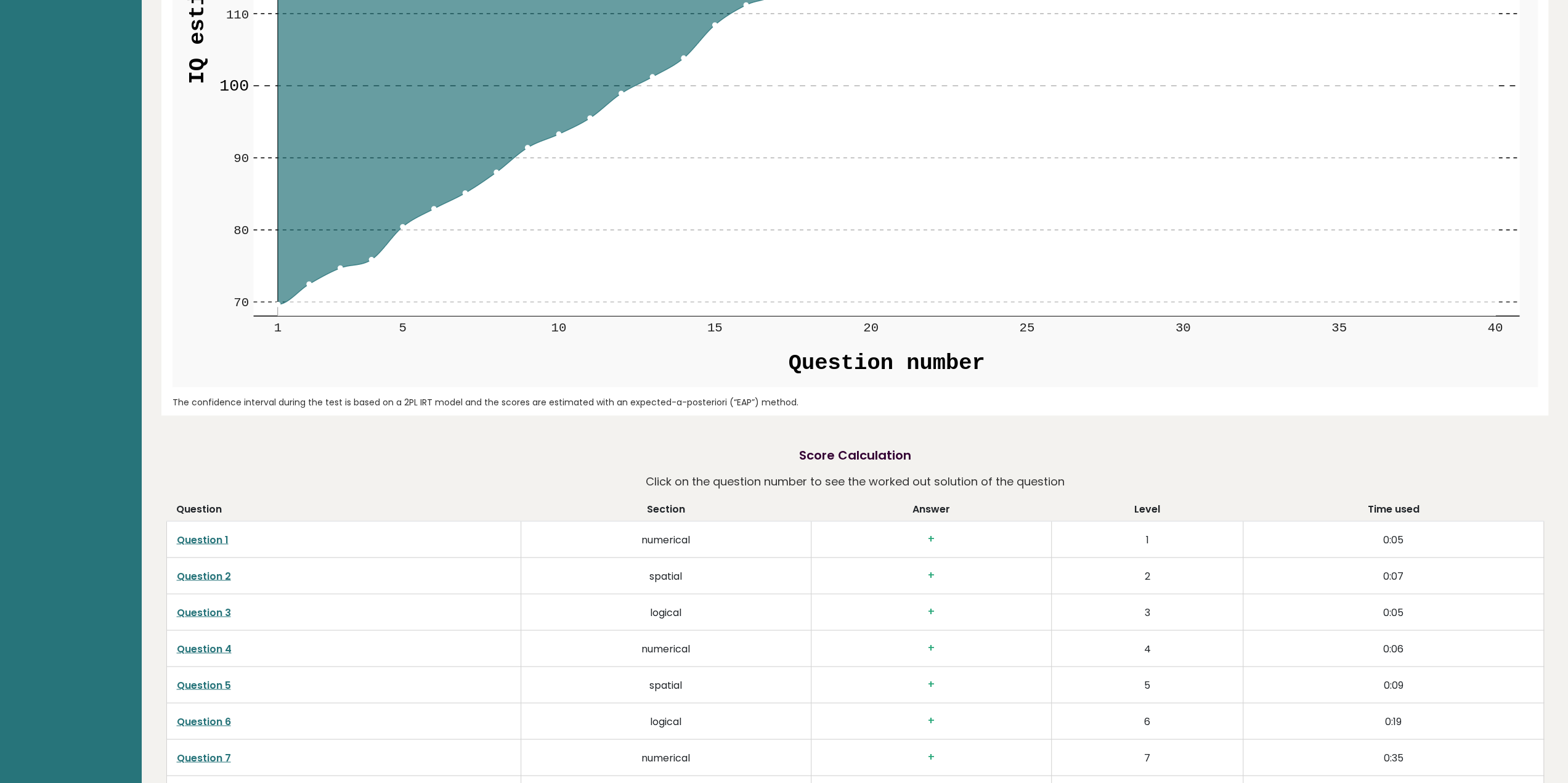
scroll to position [1148, 0]
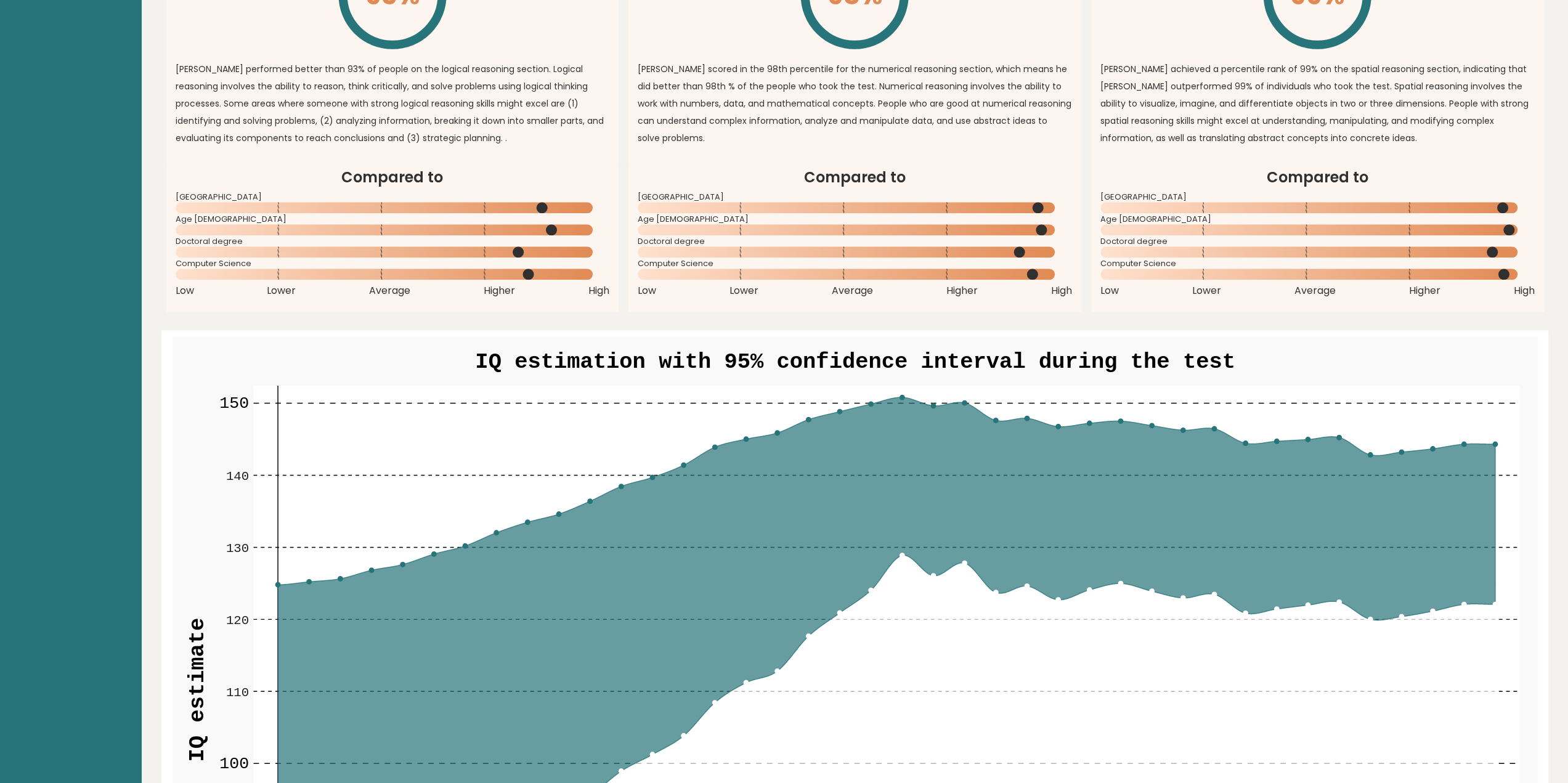
click at [846, 346] on rect at bounding box center [855, 699] width 1365 height 728
click at [911, 353] on text "IQ estimation with 95% confidence interval during the test" at bounding box center [856, 363] width 760 height 26
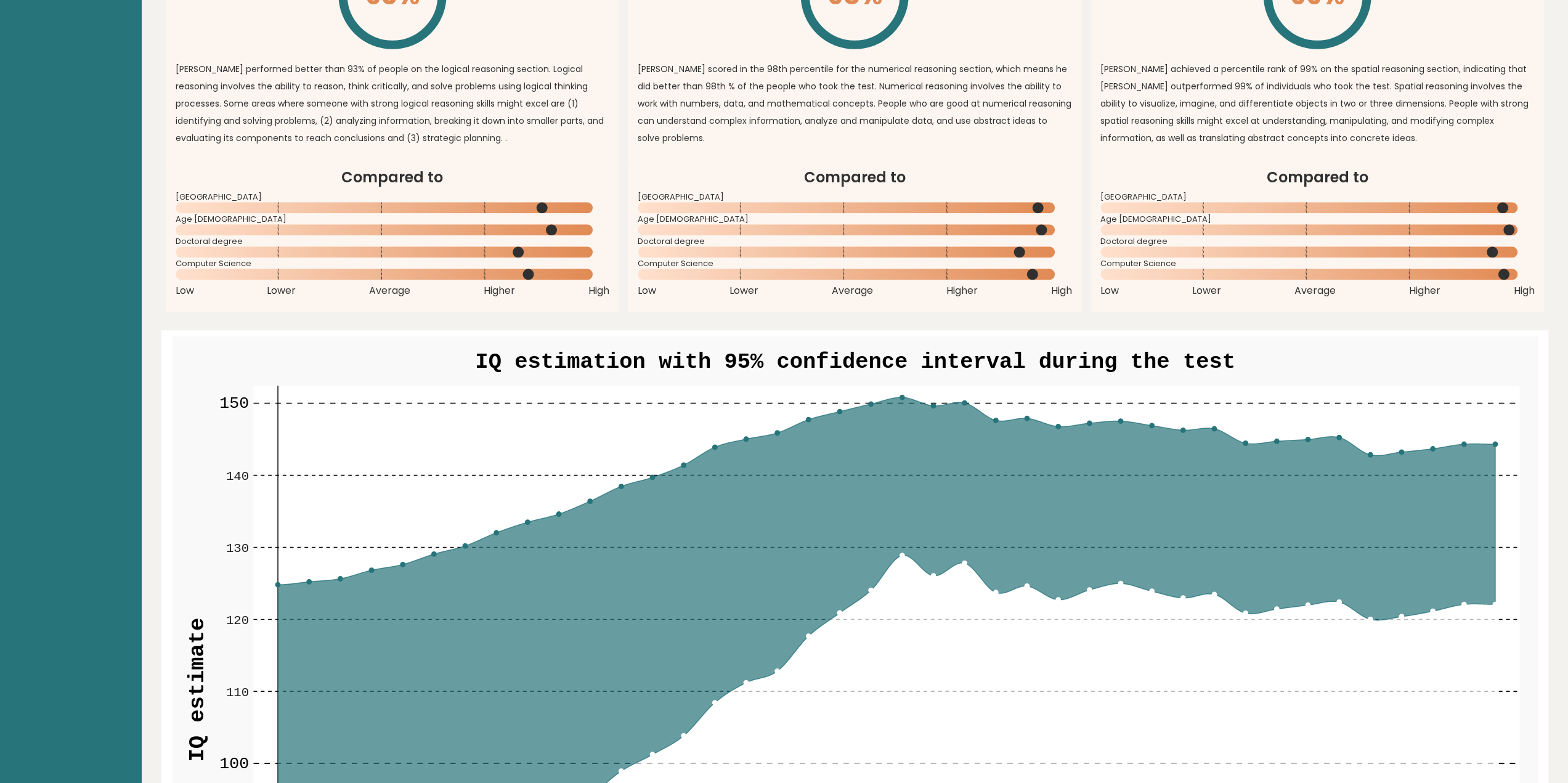
click at [911, 353] on text "IQ estimation with 95% confidence interval during the test" at bounding box center [856, 363] width 760 height 26
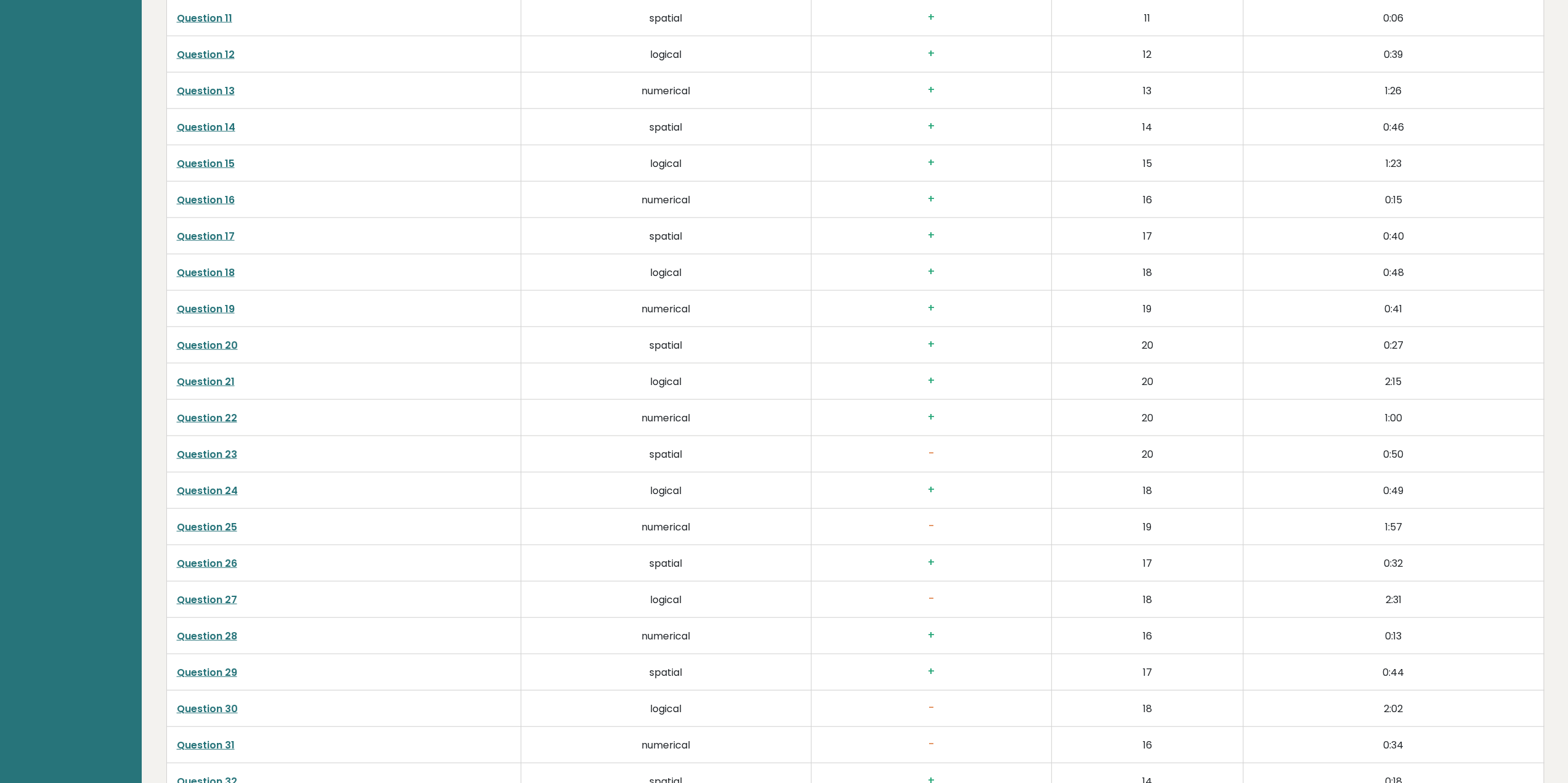
scroll to position [3182, 0]
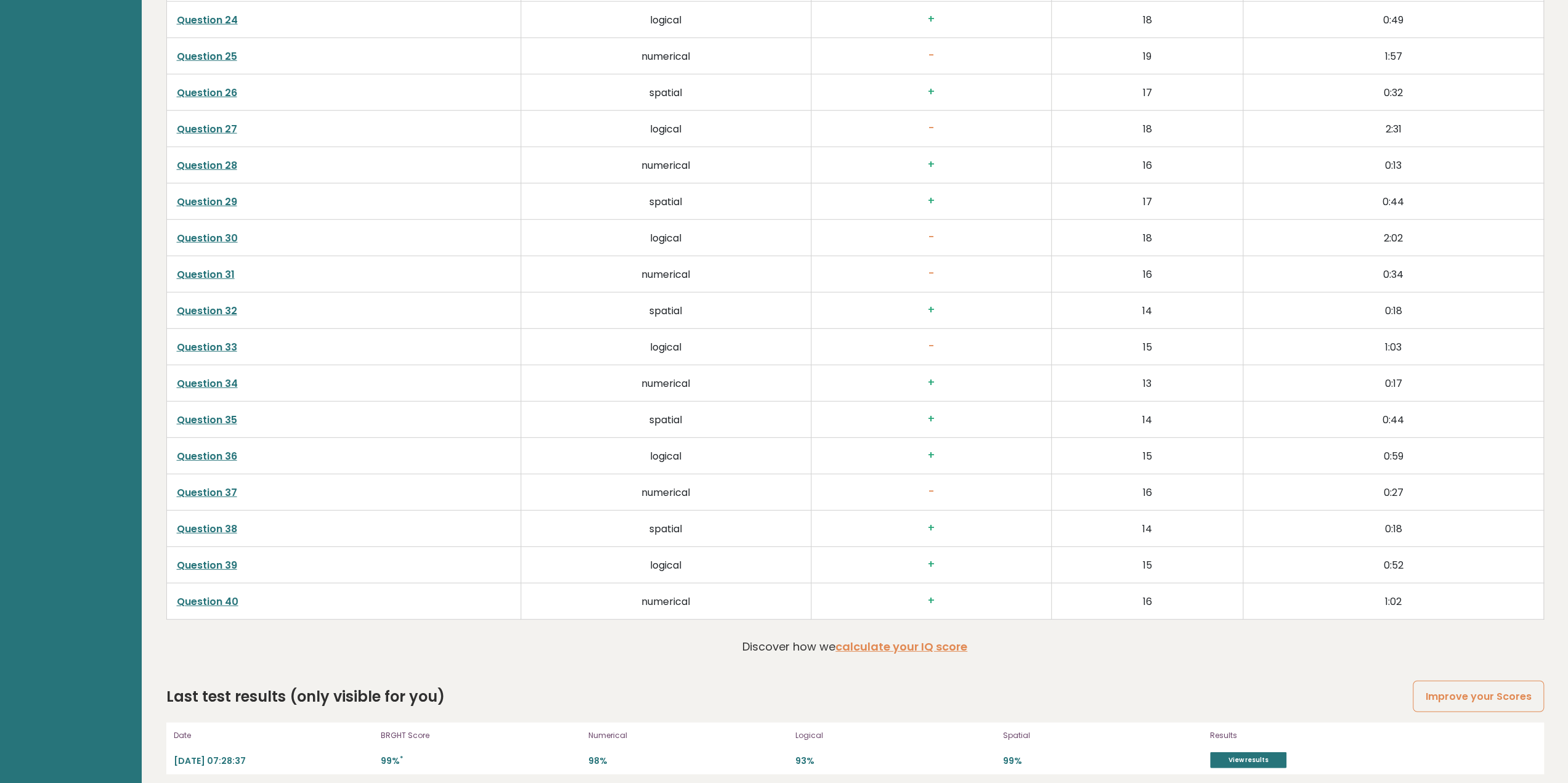
click at [802, 755] on p "93%" at bounding box center [896, 761] width 200 height 12
click at [1271, 753] on link "View results" at bounding box center [1248, 760] width 76 height 16
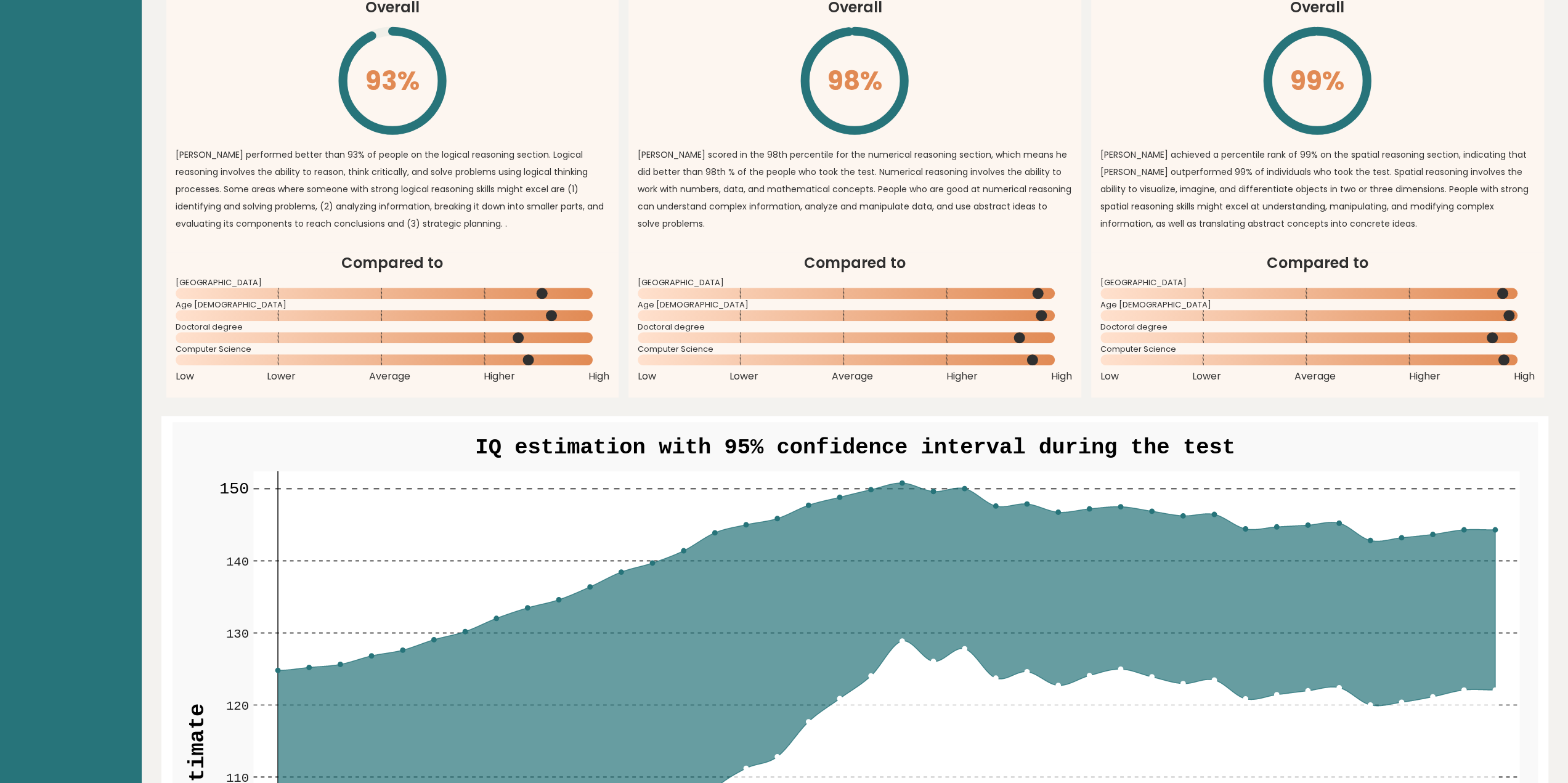
scroll to position [0, 0]
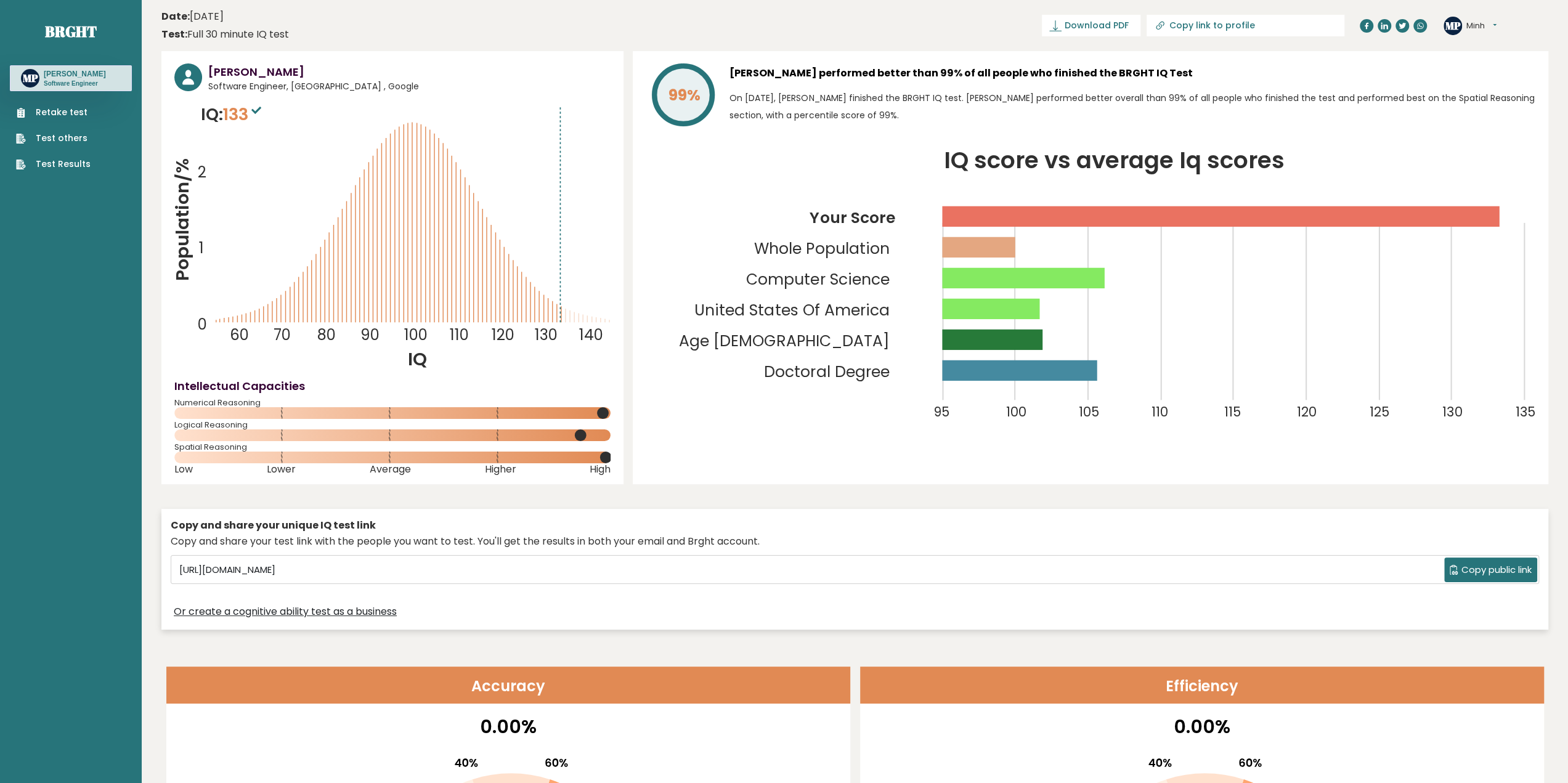
click at [363, 88] on span "Software Engineer, United States of America , Google" at bounding box center [409, 86] width 402 height 13
click at [73, 114] on link "Retake test" at bounding box center [52, 112] width 74 height 13
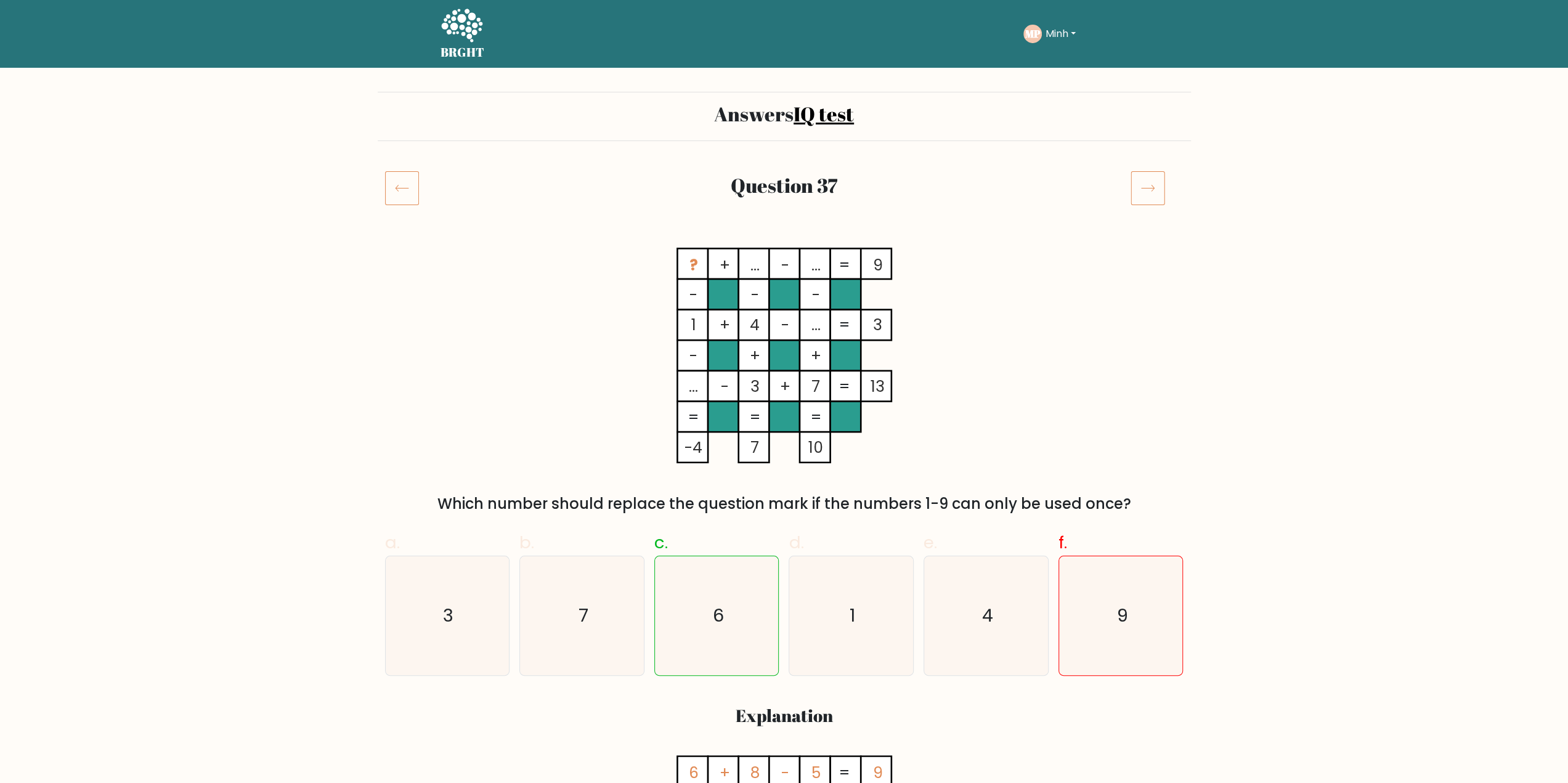
click at [811, 326] on tspan "..." at bounding box center [815, 325] width 9 height 21
click at [834, 192] on h2 "Question 37" at bounding box center [784, 185] width 663 height 24
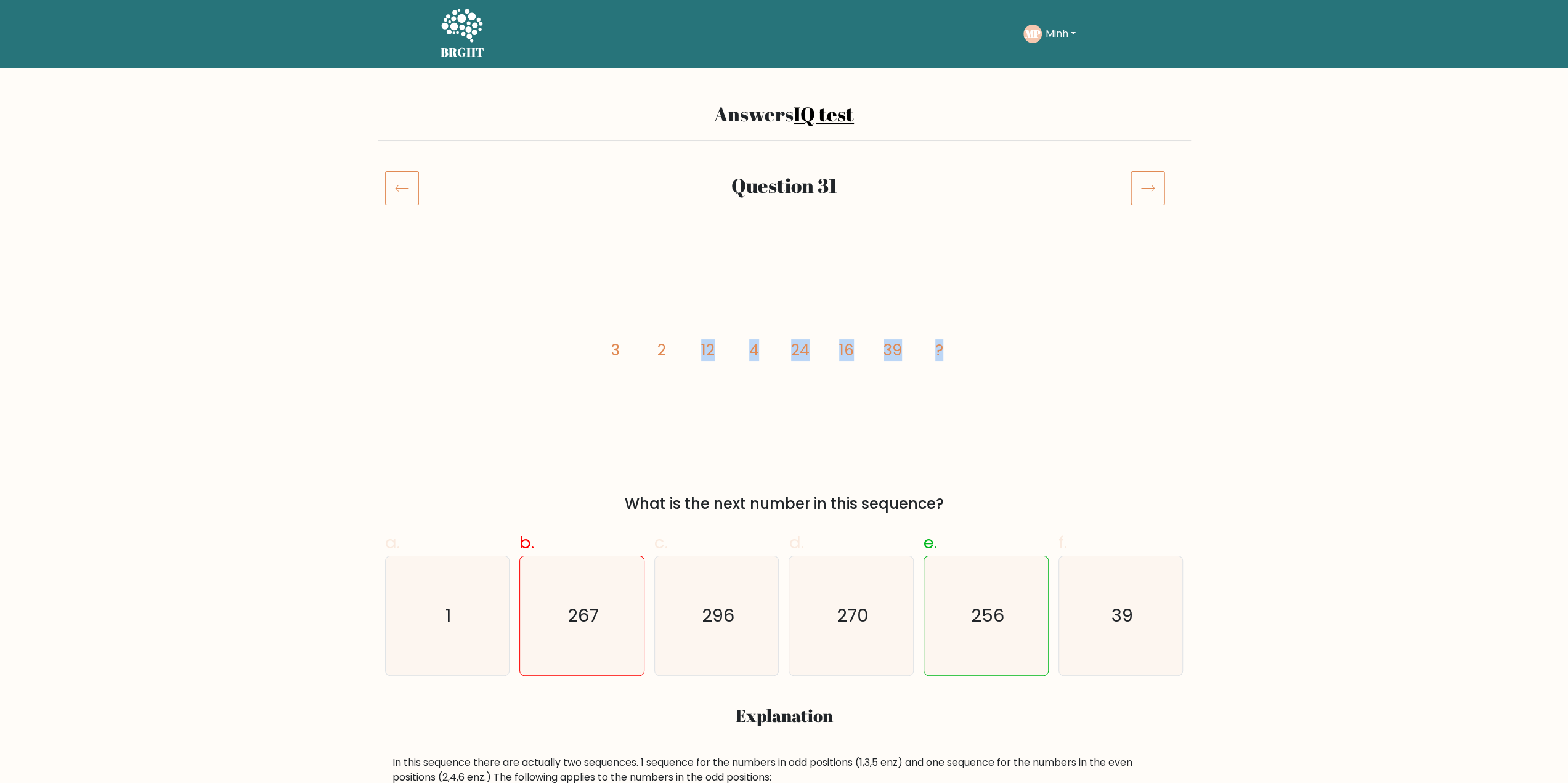
drag, startPoint x: 946, startPoint y: 345, endPoint x: 644, endPoint y: 341, distance: 302.0
click at [657, 338] on icon "image/svg+xml 3 2 12 4 24 16 39 ?" at bounding box center [784, 355] width 370 height 216
click at [633, 341] on icon "image/svg+xml 3 2 12 4 24 16 39 ?" at bounding box center [784, 355] width 370 height 216
drag, startPoint x: 606, startPoint y: 347, endPoint x: 669, endPoint y: 350, distance: 63.1
click at [669, 350] on icon "image/svg+xml 3 2 12 4 24 16 39 ?" at bounding box center [784, 355] width 370 height 216
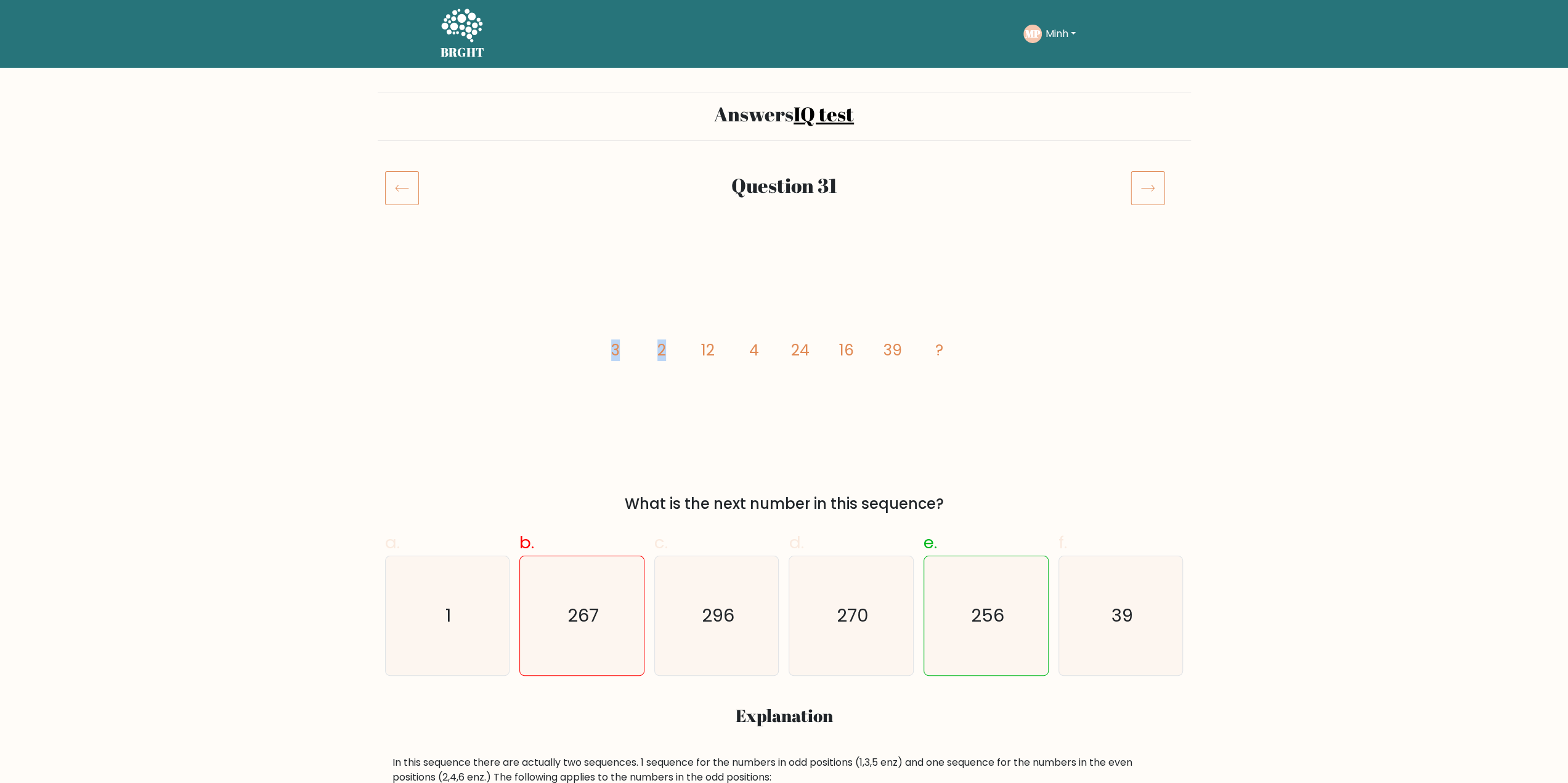
click at [666, 355] on icon "image/svg+xml 3 2 12 4 24 16 39 ?" at bounding box center [784, 355] width 370 height 216
click at [680, 350] on icon "image/svg+xml 3 2 12 4 24 16 39 ?" at bounding box center [784, 355] width 370 height 216
drag, startPoint x: 699, startPoint y: 350, endPoint x: 767, endPoint y: 349, distance: 68.0
click at [767, 349] on icon "image/svg+xml 3 2 12 4 24 16 39 ?" at bounding box center [784, 355] width 370 height 216
click at [801, 350] on tspan "24" at bounding box center [801, 350] width 18 height 21
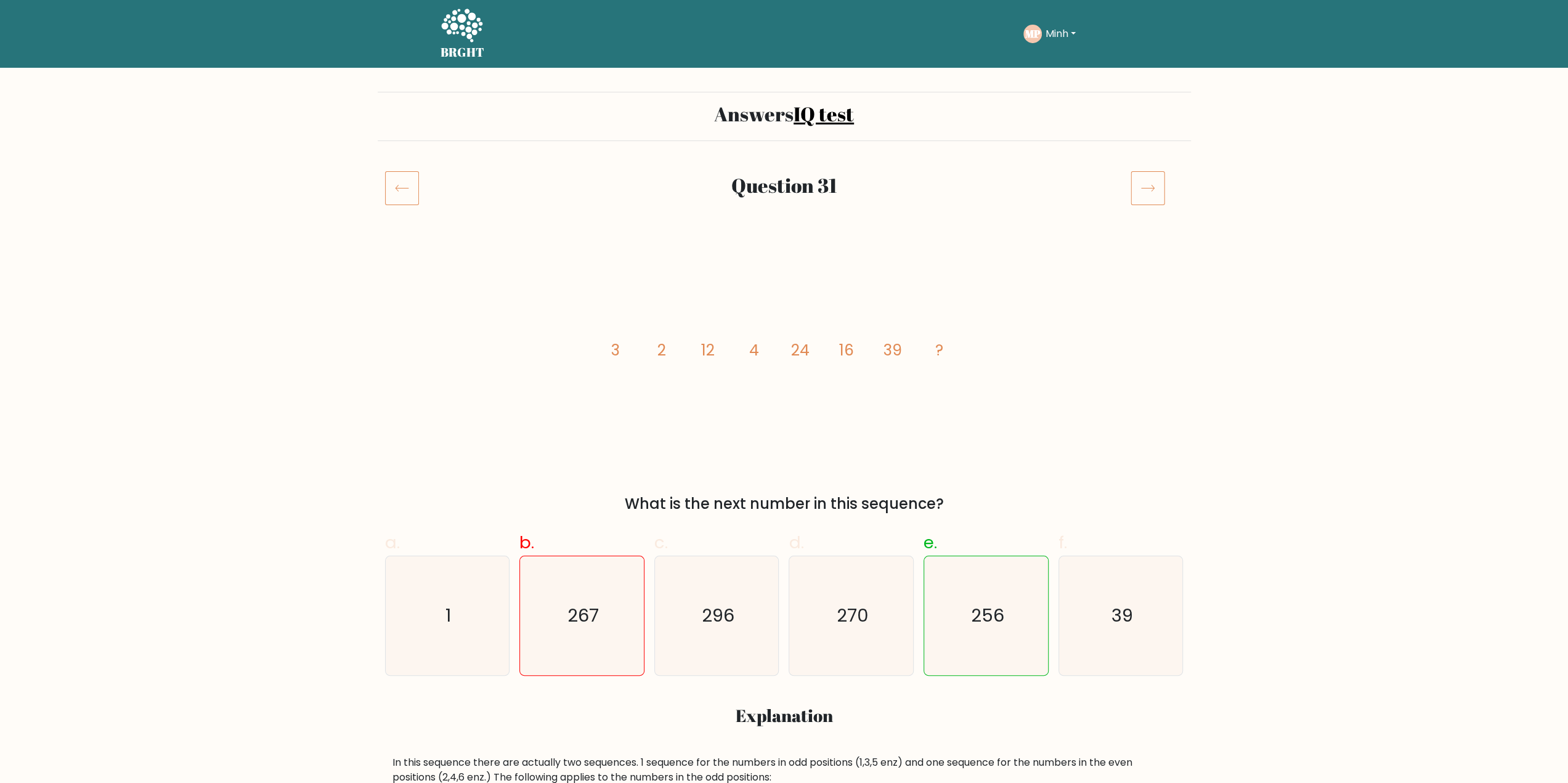
click at [868, 350] on icon "image/svg+xml 3 2 12 4 24 16 39 ?" at bounding box center [784, 355] width 370 height 216
click at [868, 350] on icon "image/svg+xml 3 2 12 4 24 16 39 ?" at bounding box center [784, 355] width 370 height 216
click at [901, 348] on tspan "39" at bounding box center [893, 350] width 18 height 21
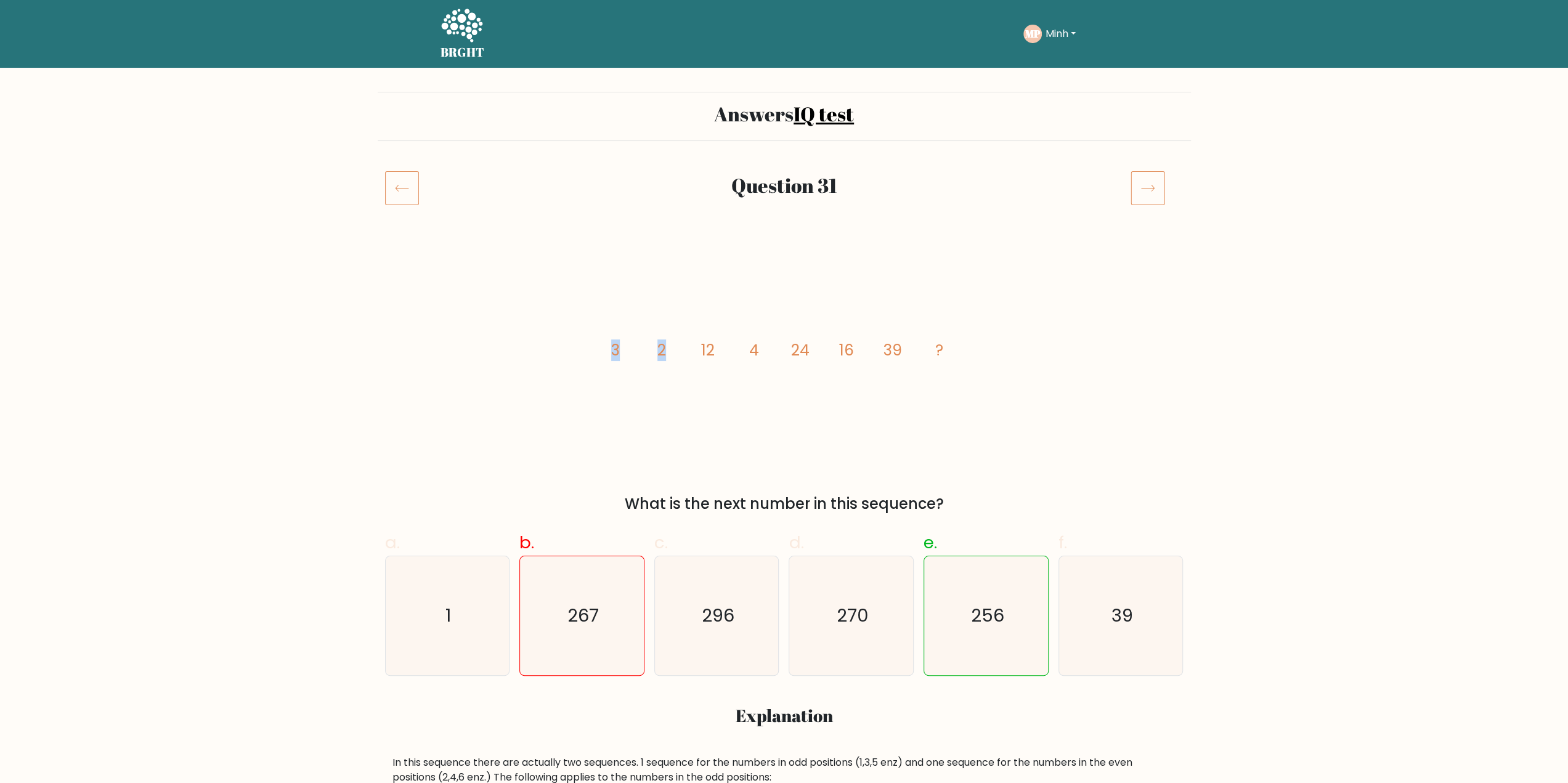
drag, startPoint x: 610, startPoint y: 348, endPoint x: 686, endPoint y: 348, distance: 76.0
click at [686, 348] on icon "image/svg+xml 3 2 12 4 24 16 39 ?" at bounding box center [784, 355] width 370 height 216
click at [725, 348] on icon "image/svg+xml 3 2 12 4 24 16 39 ?" at bounding box center [784, 355] width 370 height 216
drag, startPoint x: 699, startPoint y: 352, endPoint x: 717, endPoint y: 350, distance: 18.1
click at [717, 350] on icon "image/svg+xml 3 2 12 4 24 16 39 ?" at bounding box center [784, 355] width 370 height 216
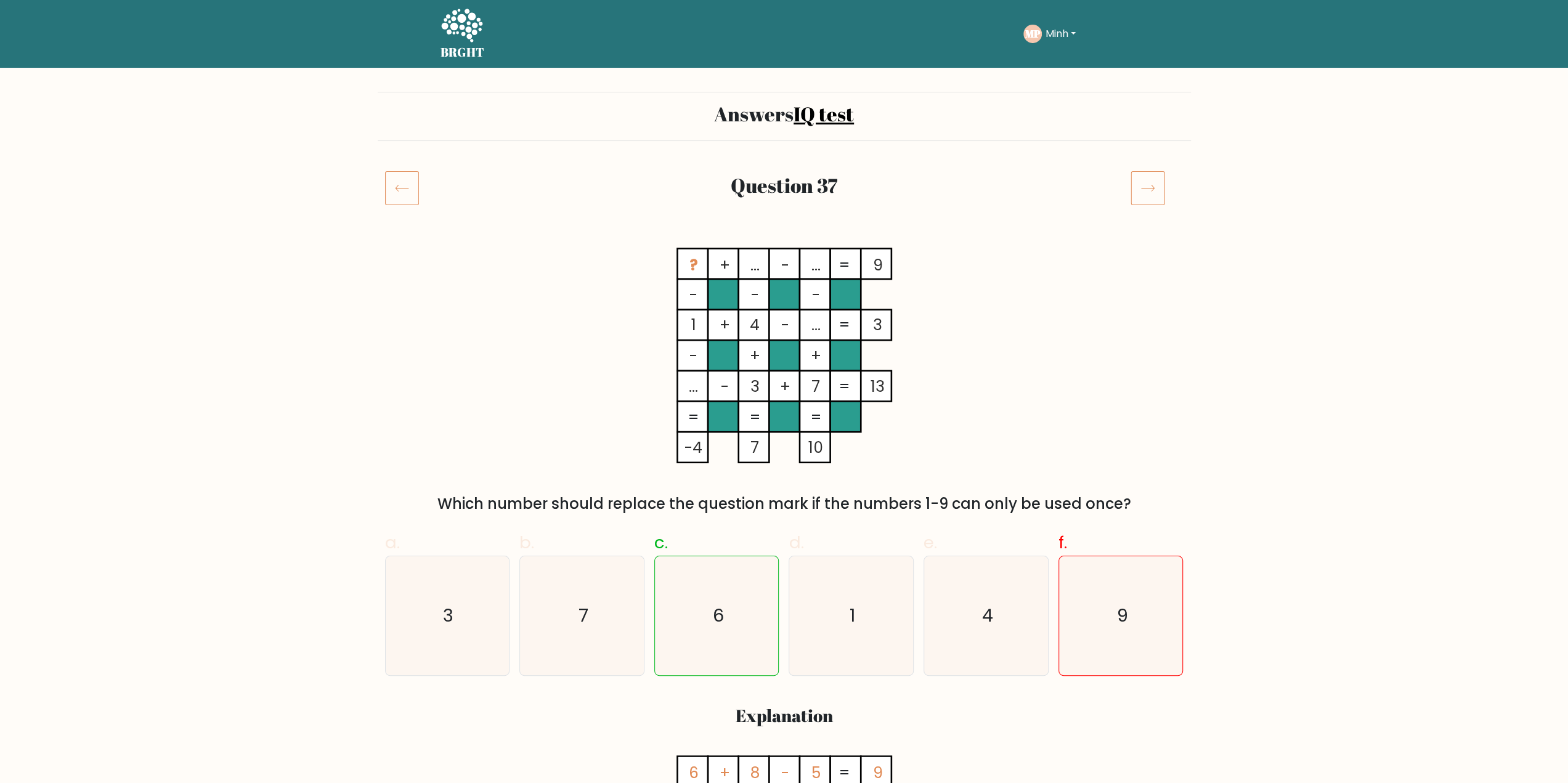
click at [587, 185] on h2 "Question 37" at bounding box center [784, 185] width 663 height 24
click at [816, 283] on rect at bounding box center [815, 295] width 31 height 31
click at [818, 269] on tspan "..." at bounding box center [815, 264] width 9 height 21
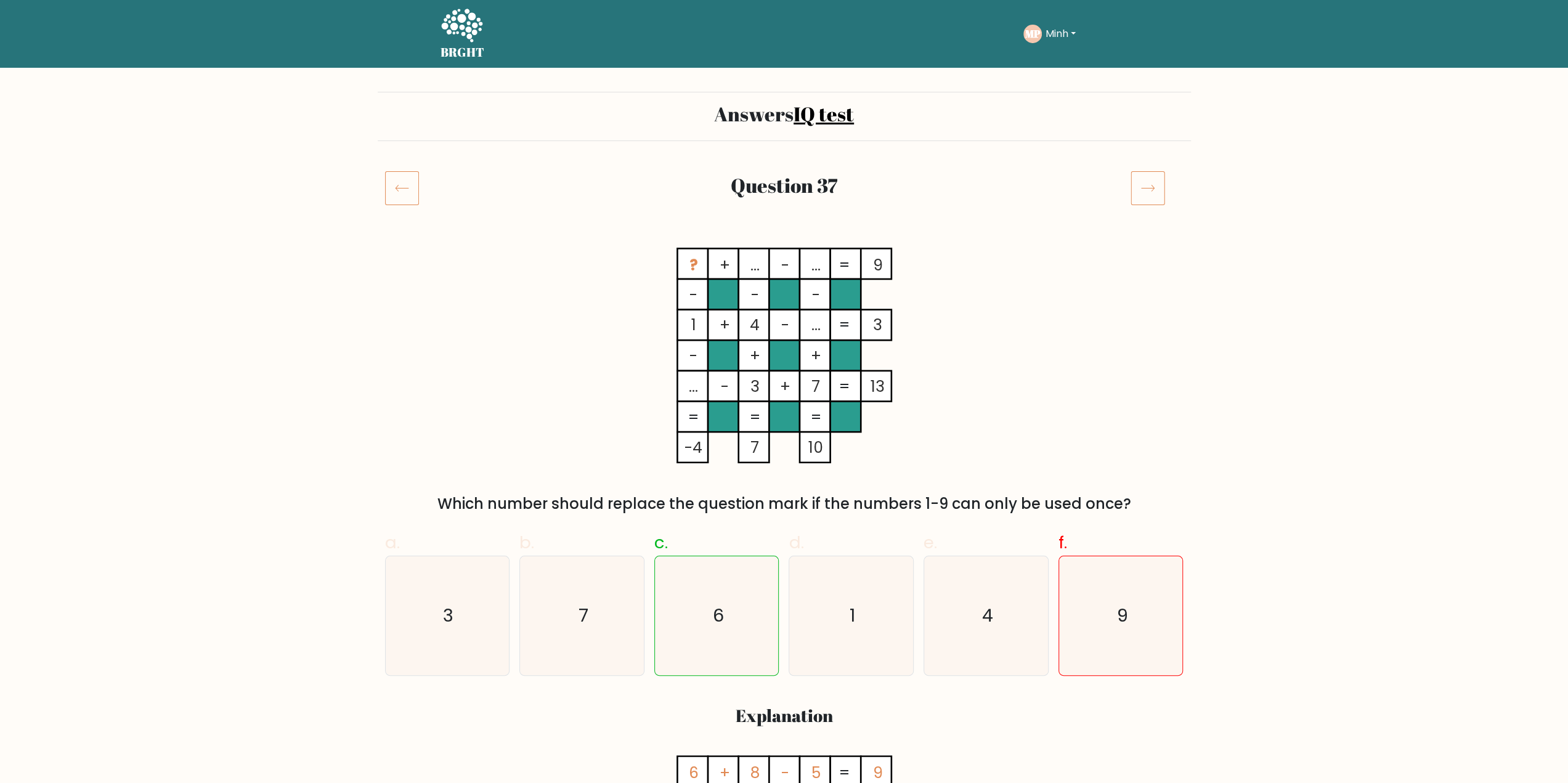
click at [811, 305] on rect at bounding box center [815, 295] width 31 height 31
click at [811, 329] on tspan "..." at bounding box center [815, 325] width 9 height 21
click at [820, 337] on rect at bounding box center [815, 326] width 31 height 31
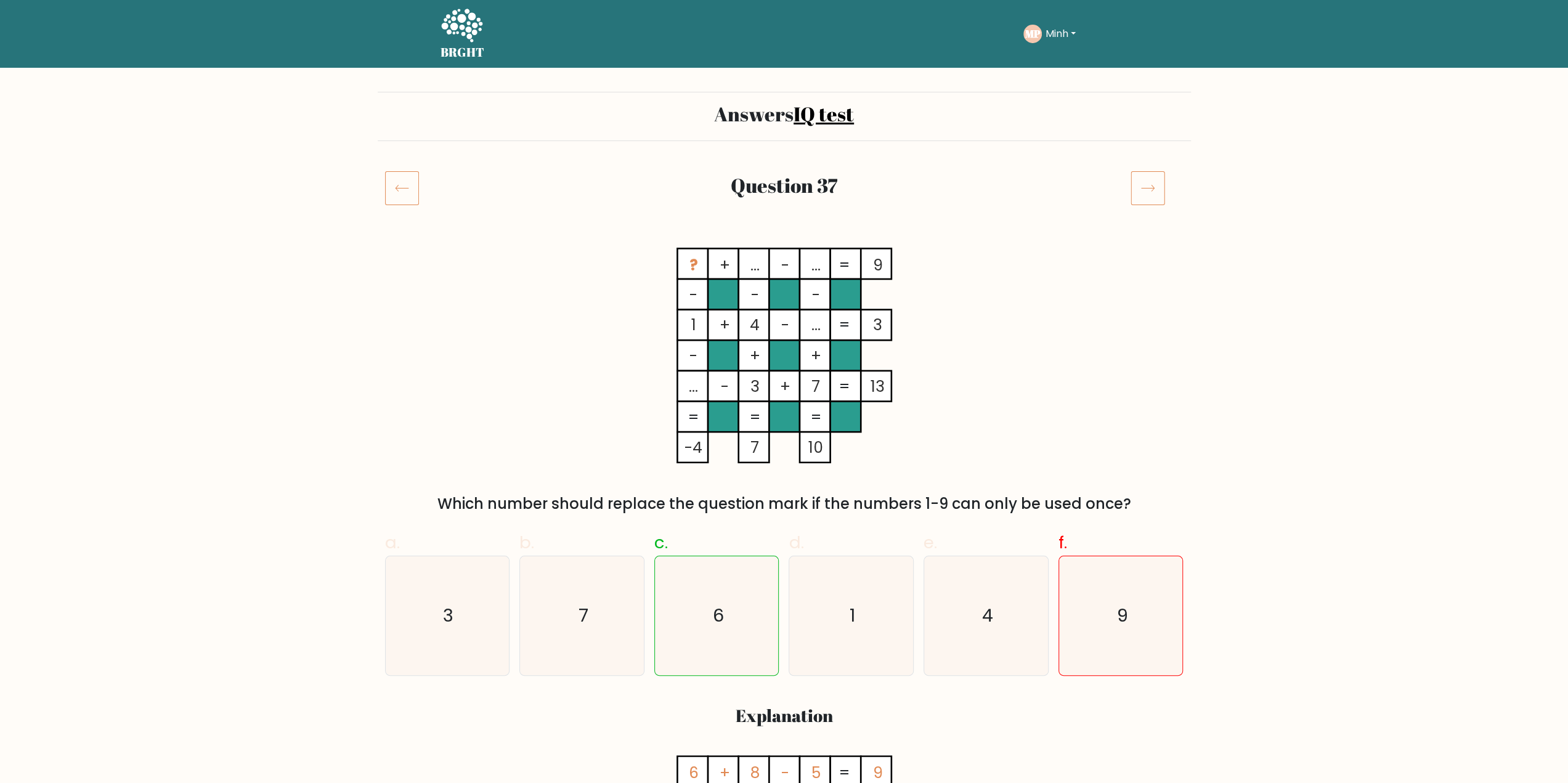
click at [818, 326] on tspan "..." at bounding box center [815, 325] width 9 height 21
click at [813, 391] on tspan "7" at bounding box center [815, 386] width 8 height 21
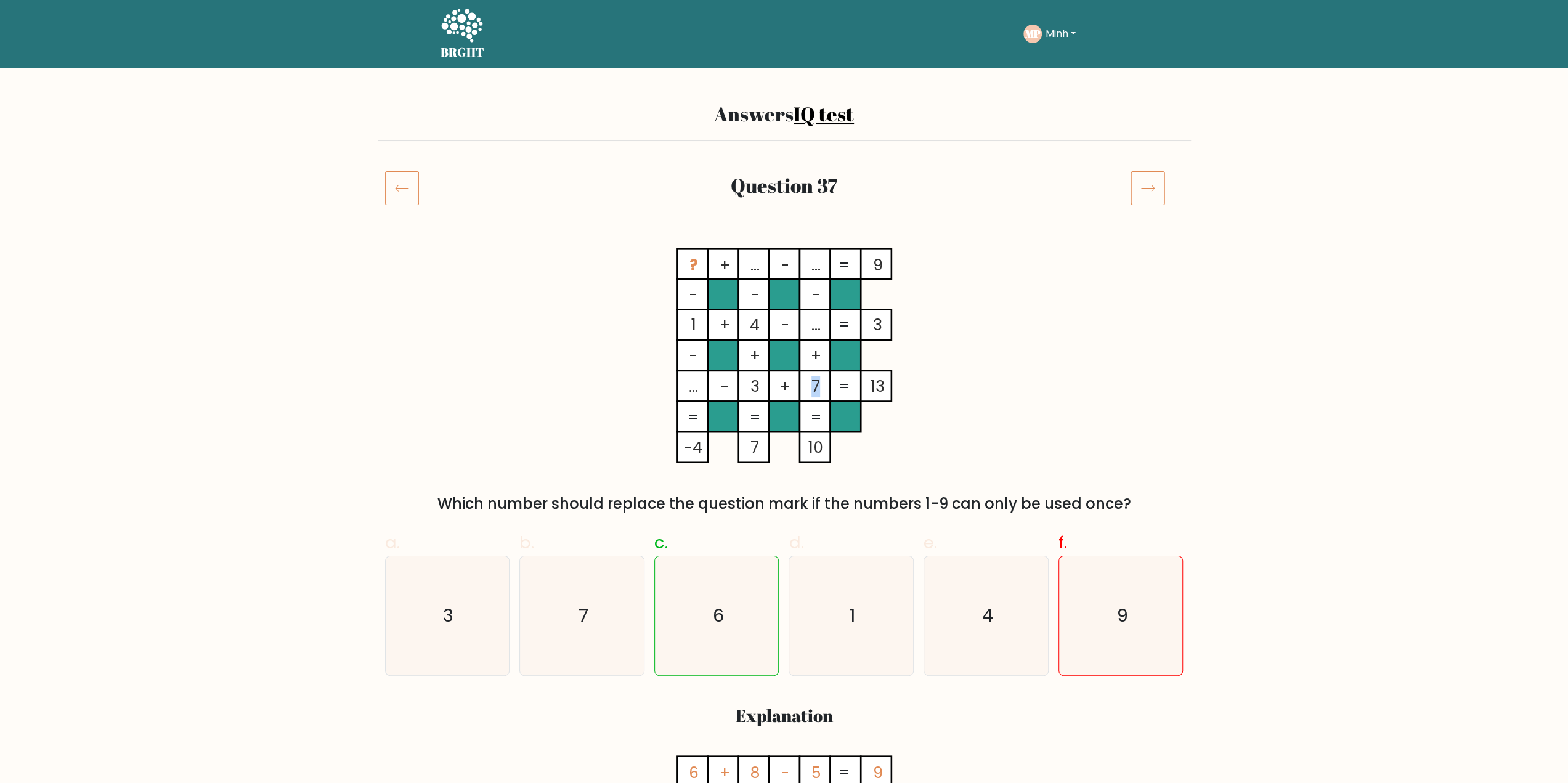
click at [813, 391] on tspan "7" at bounding box center [815, 386] width 8 height 21
click at [820, 329] on tspan "..." at bounding box center [815, 325] width 9 height 21
click at [741, 257] on rect at bounding box center [754, 264] width 31 height 31
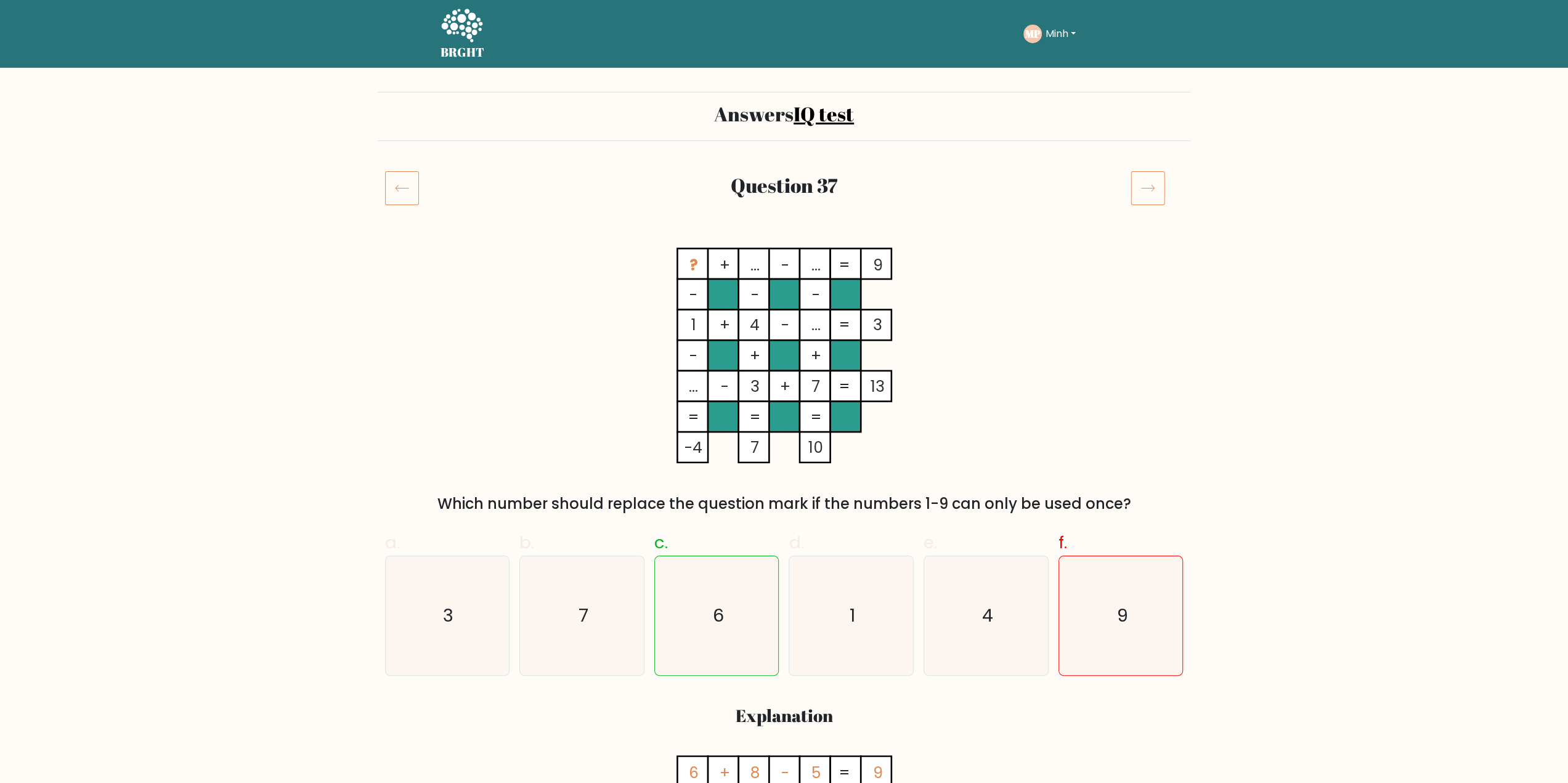
click at [741, 257] on rect at bounding box center [754, 264] width 31 height 31
click at [755, 266] on tspan "..." at bounding box center [755, 264] width 9 height 21
drag, startPoint x: 692, startPoint y: 327, endPoint x: 756, endPoint y: 327, distance: 64.0
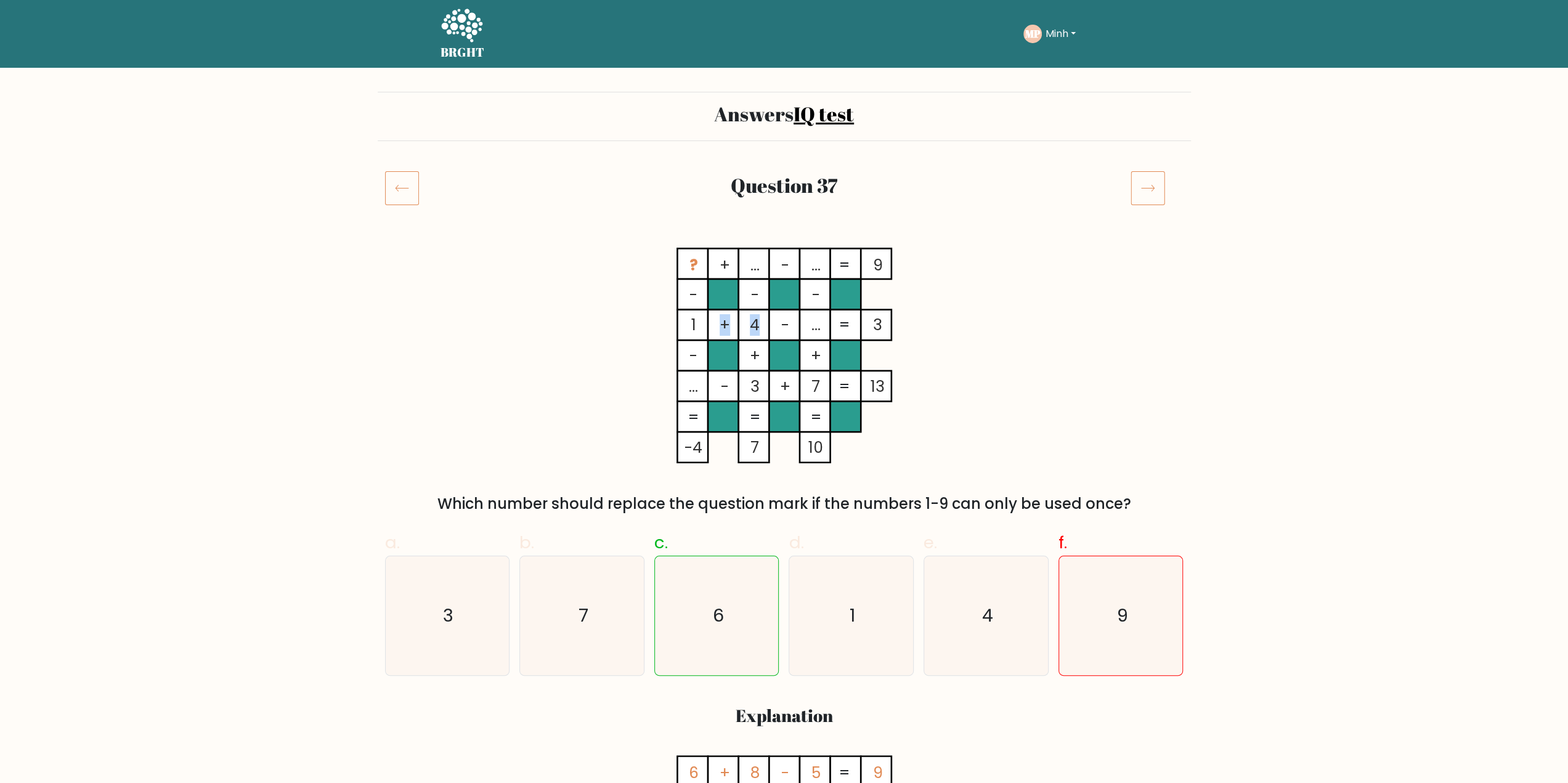
click at [756, 327] on icon "? + ... - ... 9 - - - 1 + 4 - ... 3 - + + ... - 3 + 7 = 13 = = = = -4 7 10 =" at bounding box center [784, 355] width 370 height 216
click at [818, 329] on tspan "..." at bounding box center [815, 325] width 9 height 21
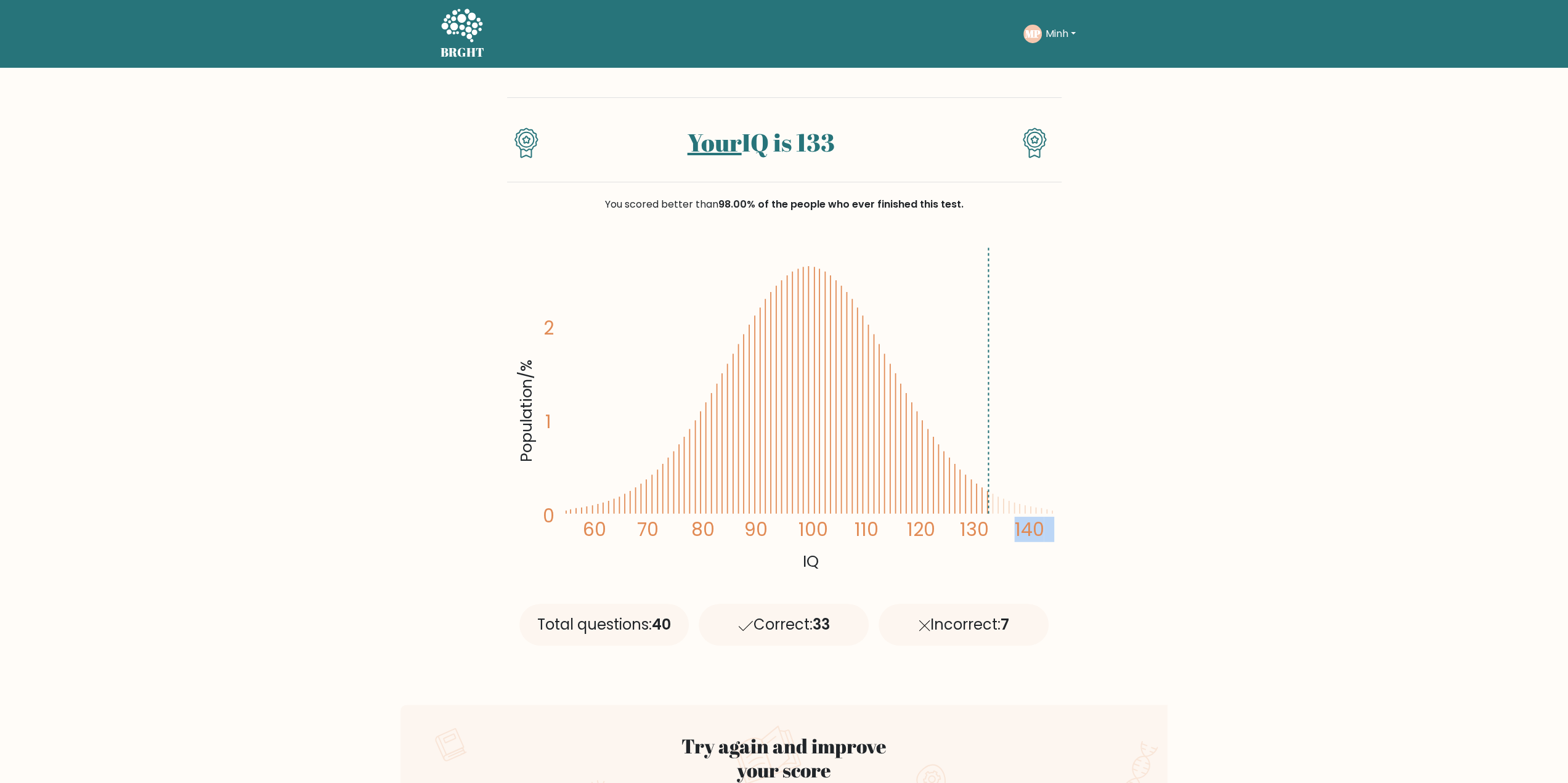
click at [987, 503] on icon "Population/% IQ 0 1 2 60 70 80 90 100 110 120 130 140" at bounding box center [784, 408] width 540 height 332
click at [988, 503] on icon at bounding box center [988, 502] width 0 height 23
click at [997, 505] on icon "Population/% IQ 0 1 2 60 70 80 90 100 110 120 130 140" at bounding box center [784, 408] width 540 height 332
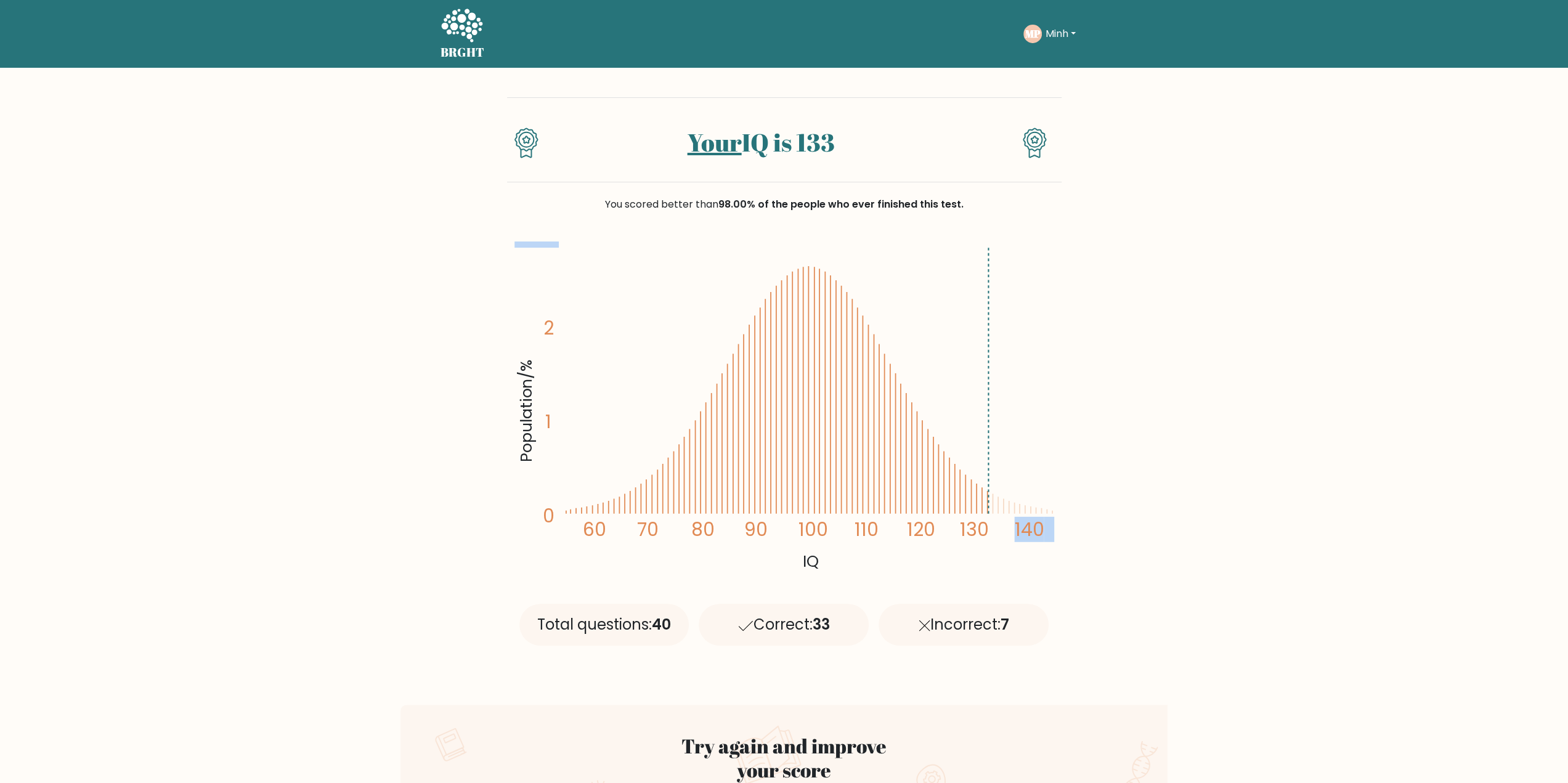
click at [997, 505] on icon "Population/% IQ 0 1 2 60 70 80 90 100 110 120 130 140" at bounding box center [784, 408] width 540 height 332
click at [749, 205] on span "98.00% of the people who ever finished this test." at bounding box center [841, 204] width 245 height 14
click at [801, 202] on span "98.00% of the people who ever finished this test." at bounding box center [841, 204] width 245 height 14
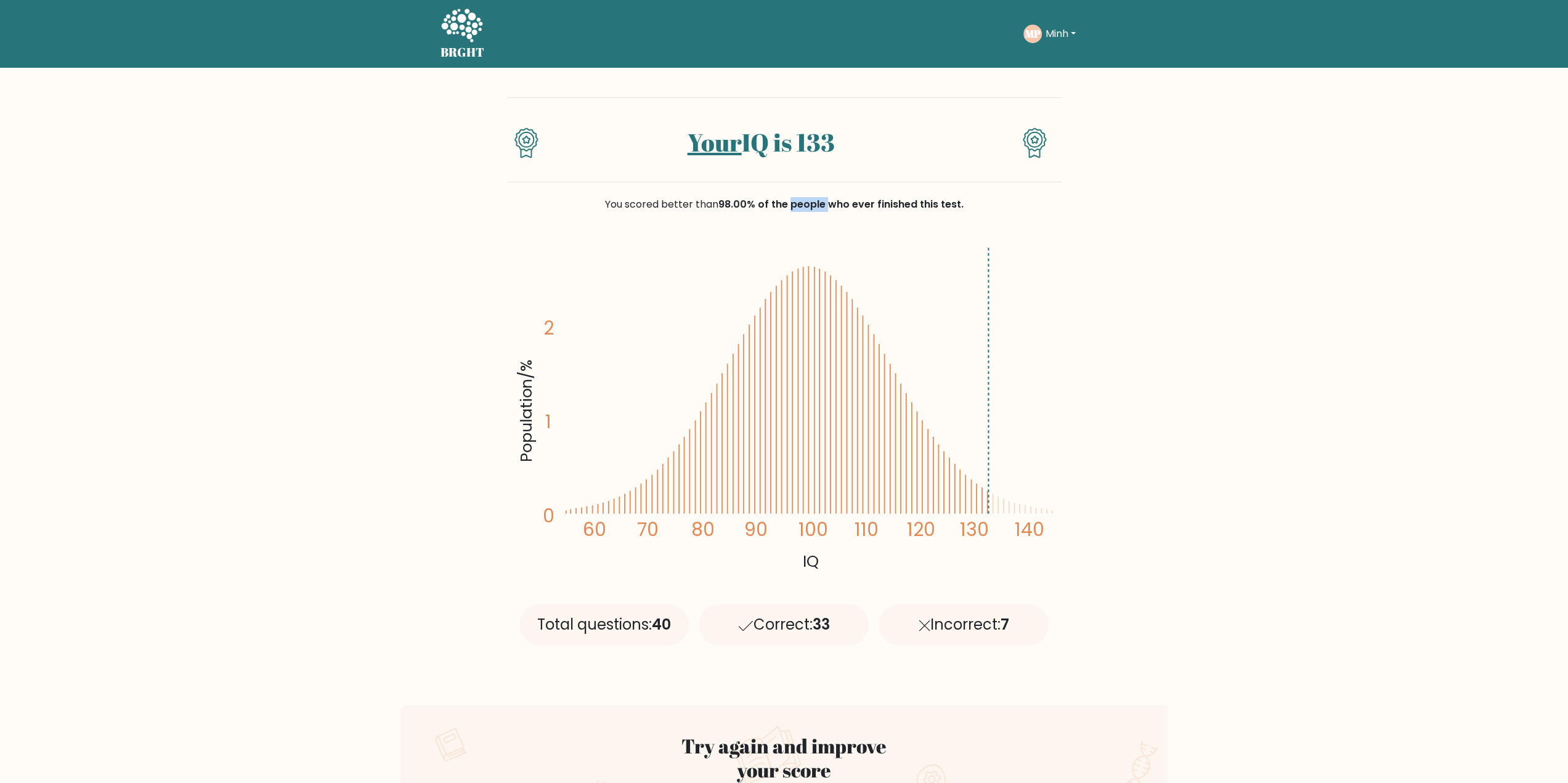
click at [801, 202] on span "98.00% of the people who ever finished this test." at bounding box center [841, 204] width 245 height 14
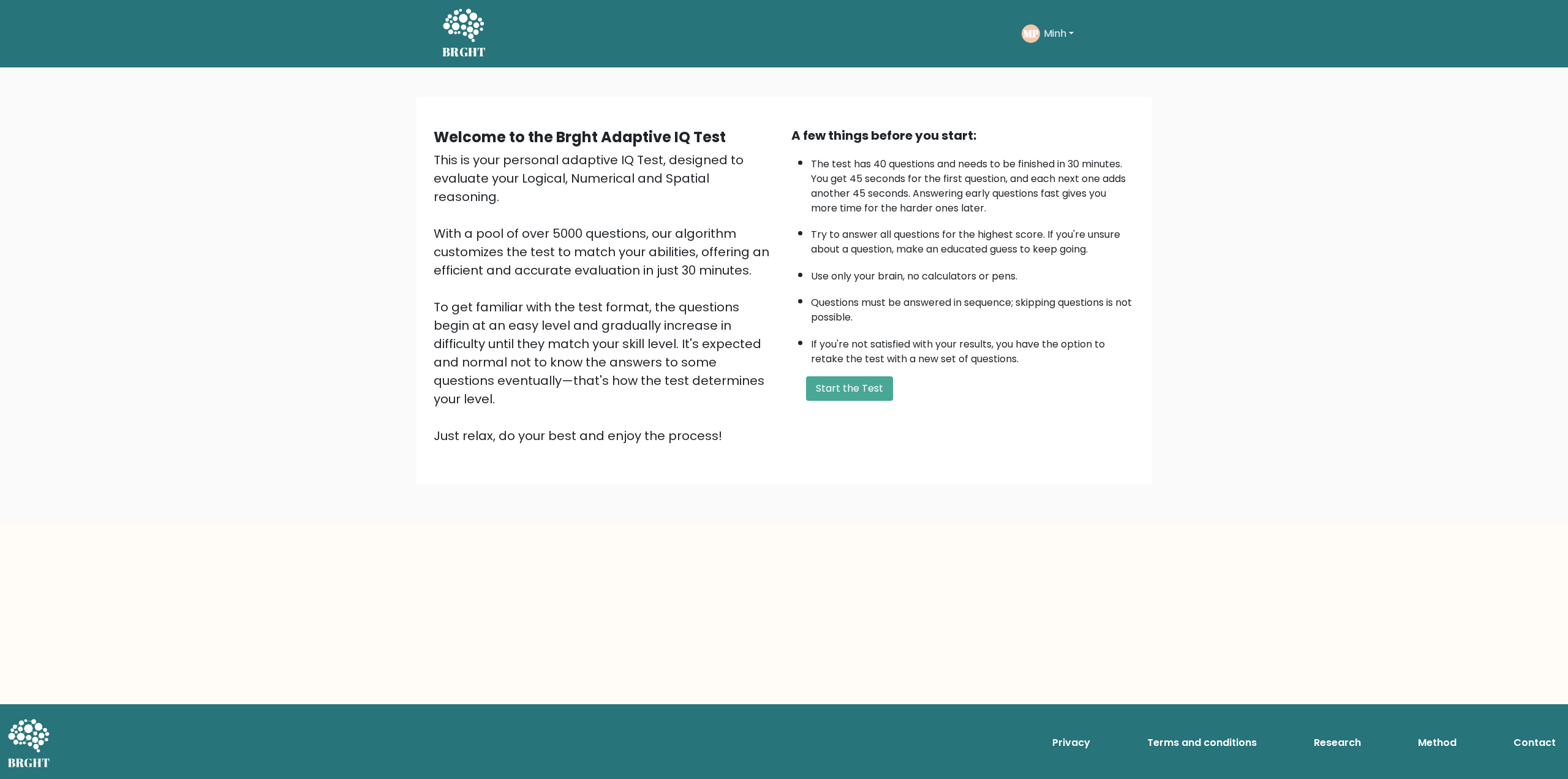
click at [959, 273] on li "Use only your brain, no calculators or pens." at bounding box center [973, 273] width 323 height 21
click at [871, 284] on ul "The test has 40 questions and needs to be finished in 30 minutes. You get 45 se…" at bounding box center [963, 258] width 343 height 216
click at [988, 289] on li "Questions must be answered in sequence; skipping questions is not possible." at bounding box center [973, 307] width 323 height 36
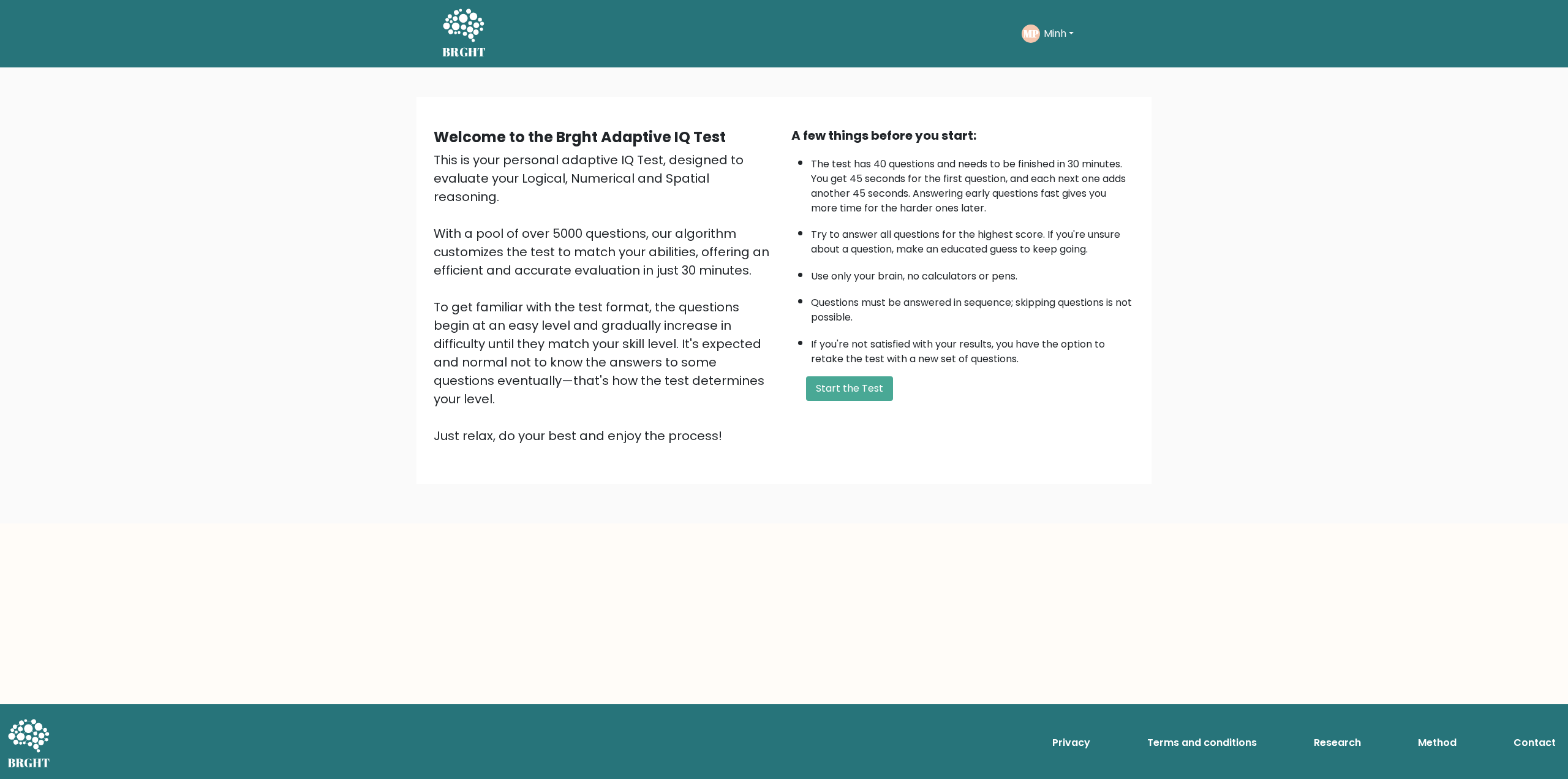
drag, startPoint x: 999, startPoint y: 286, endPoint x: 1004, endPoint y: 279, distance: 8.6
click at [999, 286] on ul "The test has 40 questions and needs to be finished in 30 minutes. You get 45 se…" at bounding box center [963, 258] width 343 height 216
click at [1008, 271] on li "Use only your brain, no calculators or pens." at bounding box center [973, 273] width 323 height 21
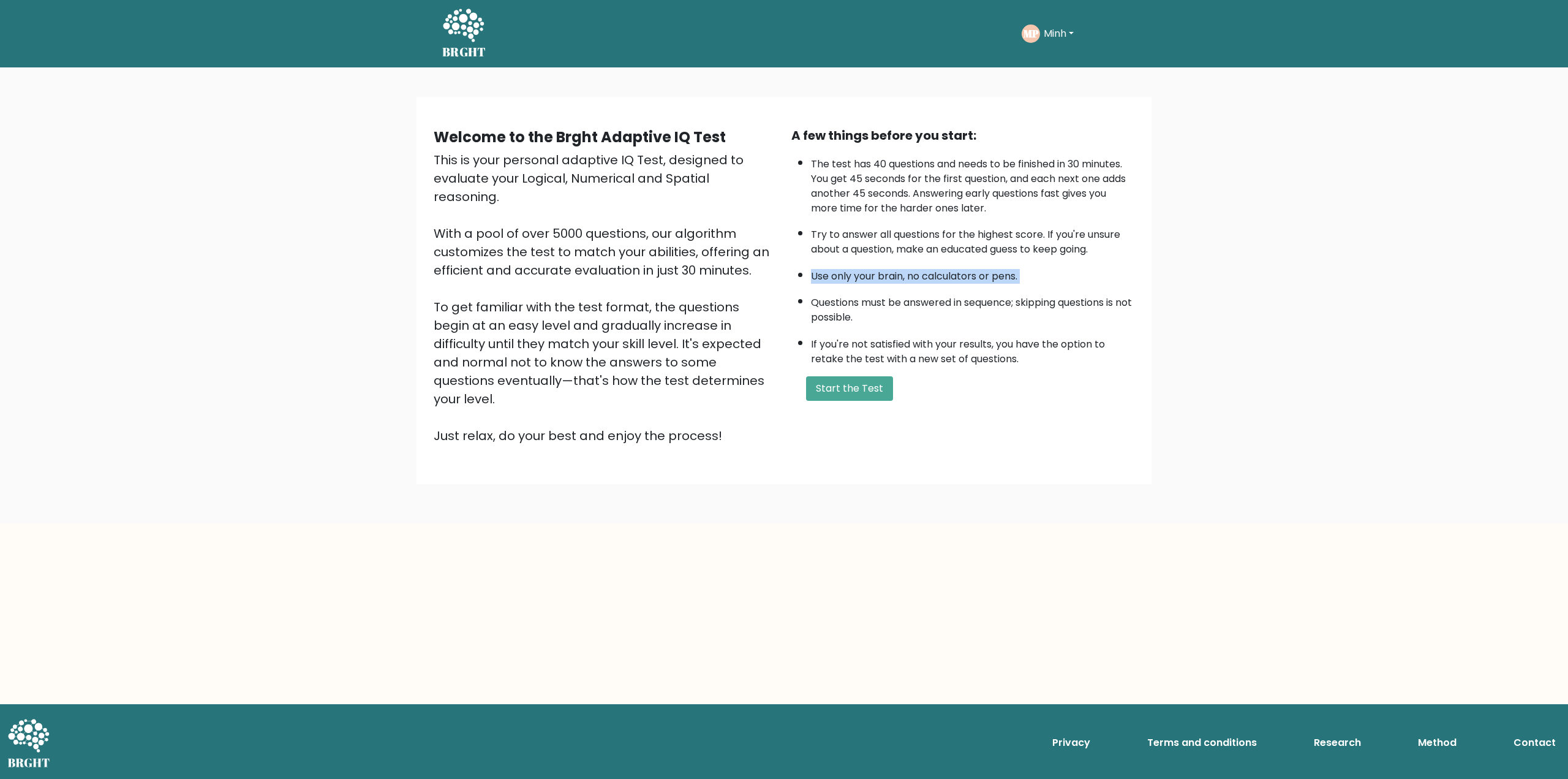
click at [1164, 266] on div "Welcome to the Brght Adaptive IQ Test This is your personal adaptive IQ Test, d…" at bounding box center [784, 295] width 1568 height 456
click at [701, 217] on div "This is your personal adaptive IQ Test, designed to evaluate your Logical, Nume…" at bounding box center [605, 298] width 343 height 294
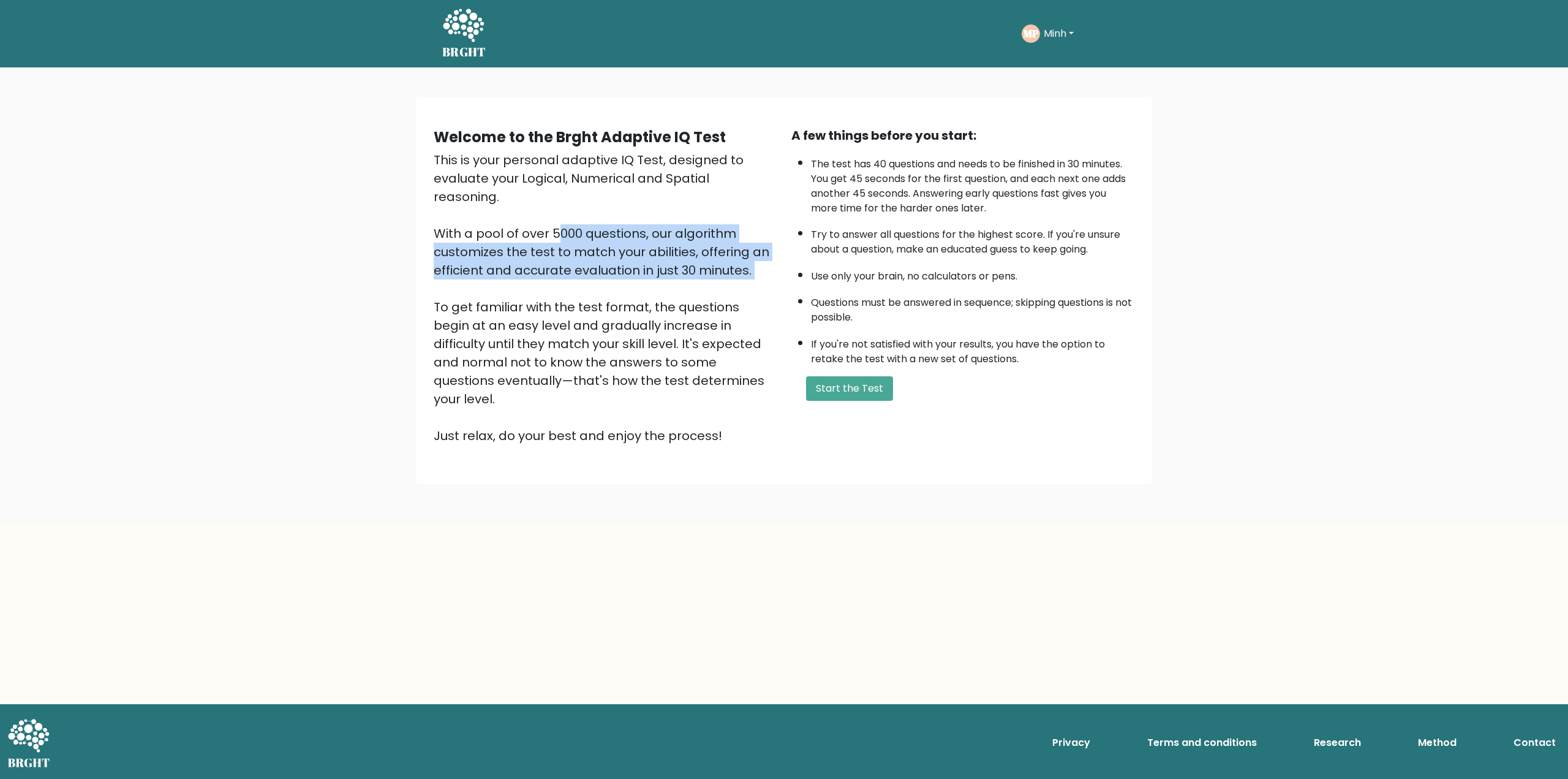
click at [701, 217] on div "This is your personal adaptive IQ Test, designed to evaluate your Logical, Nume…" at bounding box center [605, 298] width 343 height 294
click at [844, 398] on button "Start the Test" at bounding box center [849, 388] width 87 height 25
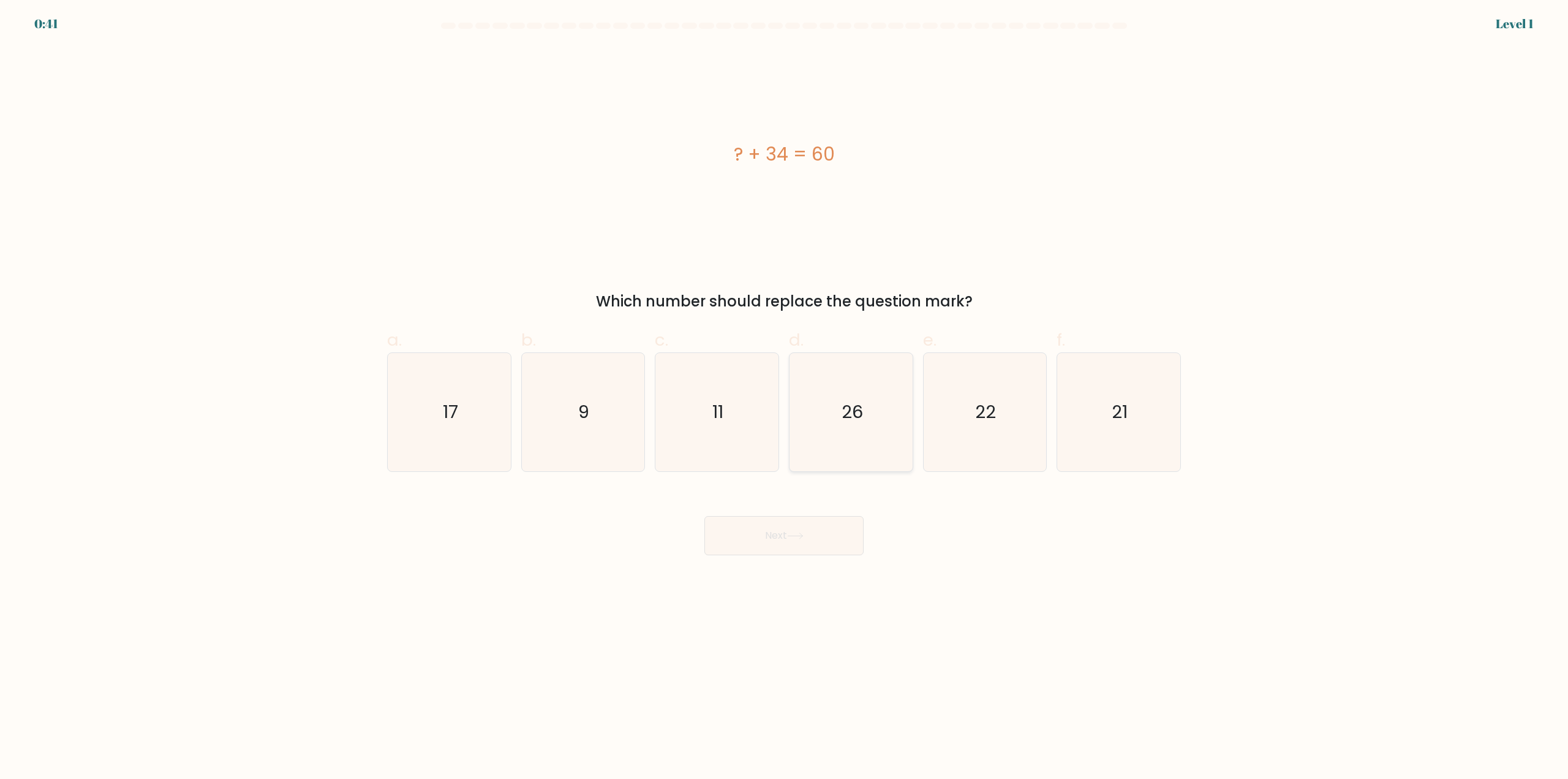
click at [862, 411] on text "26" at bounding box center [852, 412] width 21 height 25
click at [785, 398] on input "d. 26" at bounding box center [784, 394] width 1 height 8
radio input "true"
click at [838, 521] on button "Next" at bounding box center [784, 535] width 160 height 39
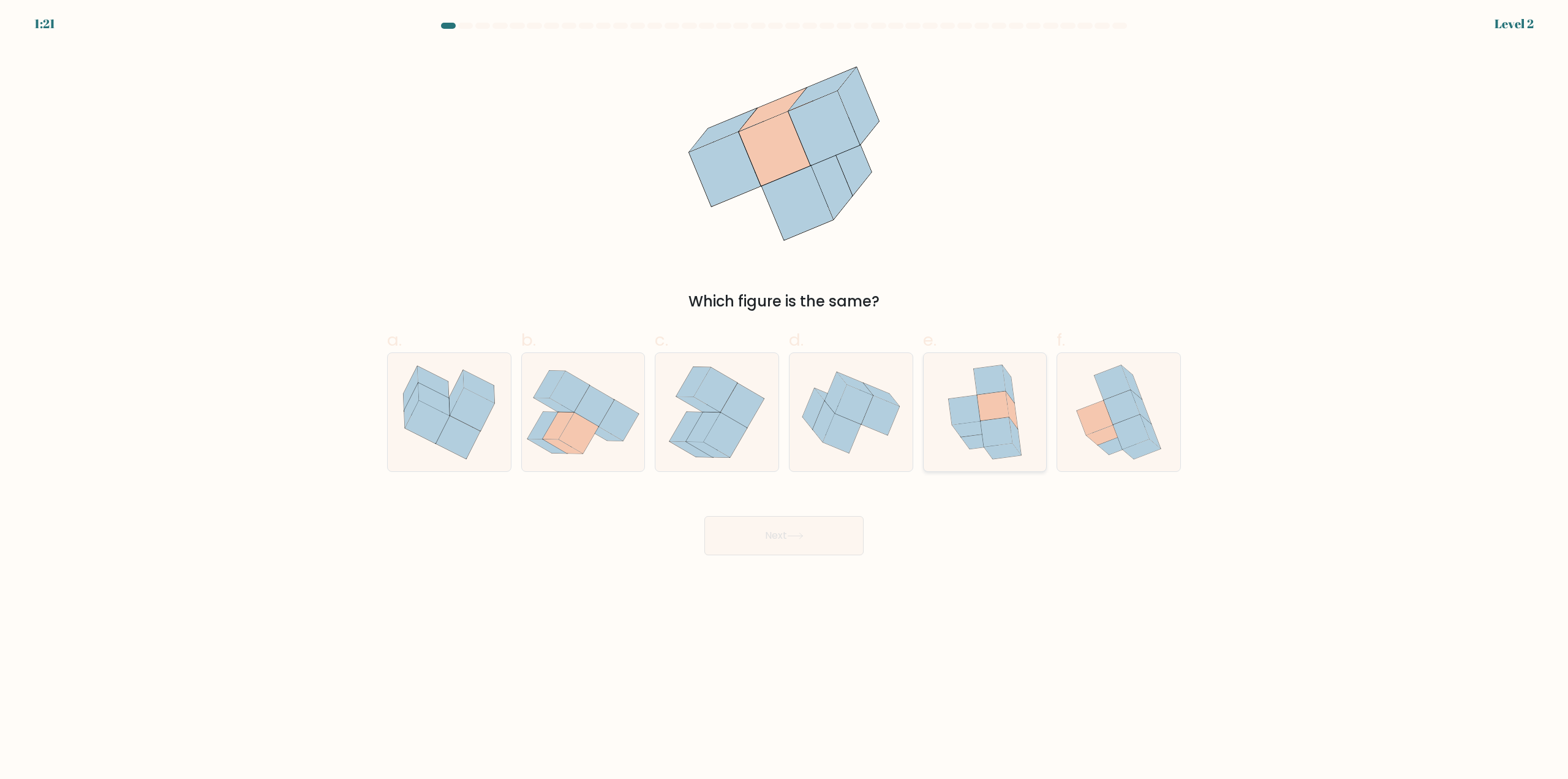
click at [989, 412] on icon at bounding box center [993, 406] width 32 height 29
click at [785, 398] on input "e." at bounding box center [784, 394] width 1 height 8
radio input "true"
click at [815, 545] on button "Next" at bounding box center [784, 535] width 160 height 39
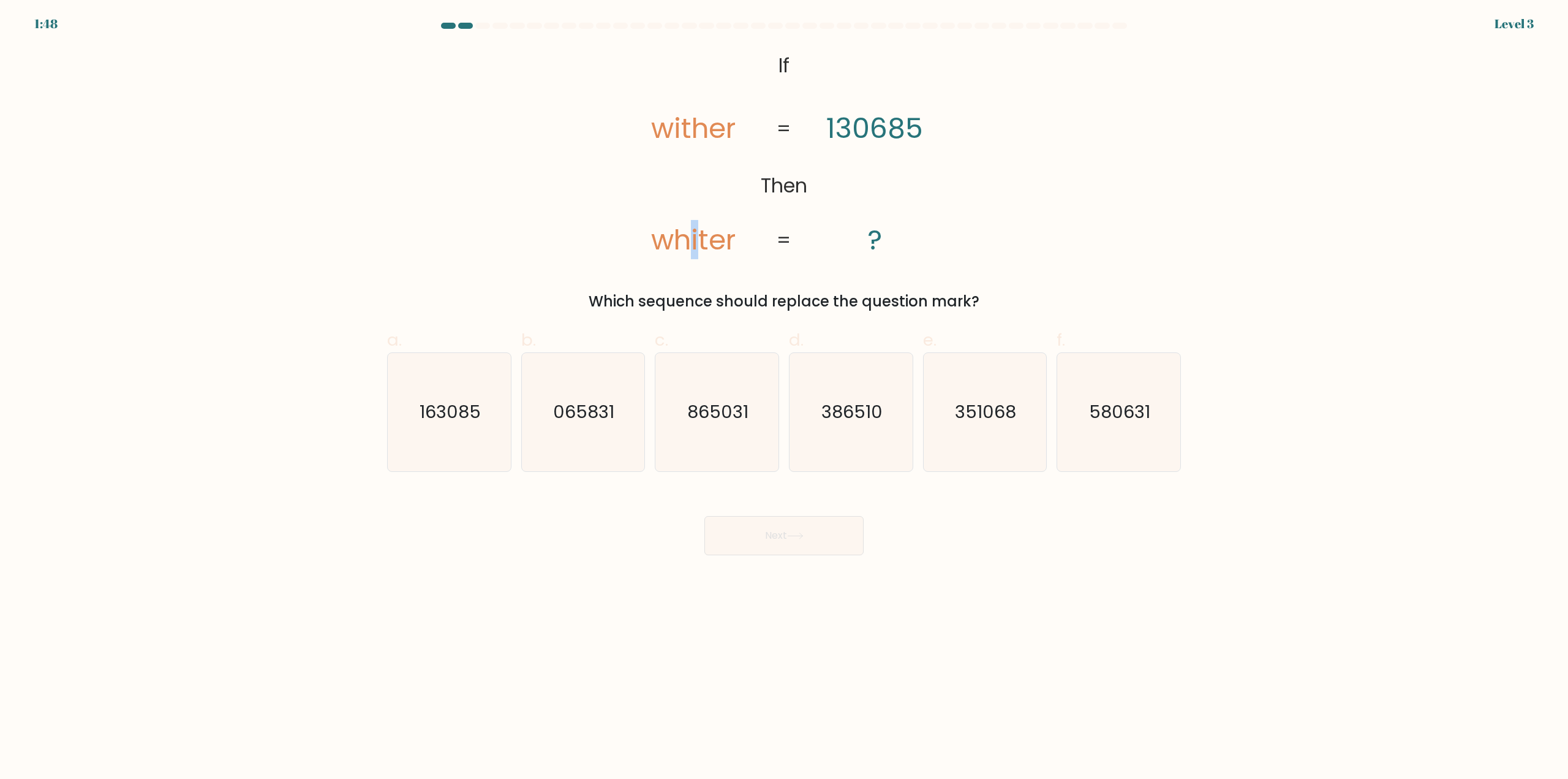
click at [692, 241] on tspan "whiter" at bounding box center [694, 239] width 85 height 39
drag, startPoint x: 676, startPoint y: 130, endPoint x: 658, endPoint y: 146, distance: 24.1
click at [670, 130] on tspan "wither" at bounding box center [694, 128] width 85 height 39
click at [453, 405] on text "163085" at bounding box center [450, 412] width 61 height 25
click at [784, 398] on input "a. 163085" at bounding box center [784, 394] width 1 height 8
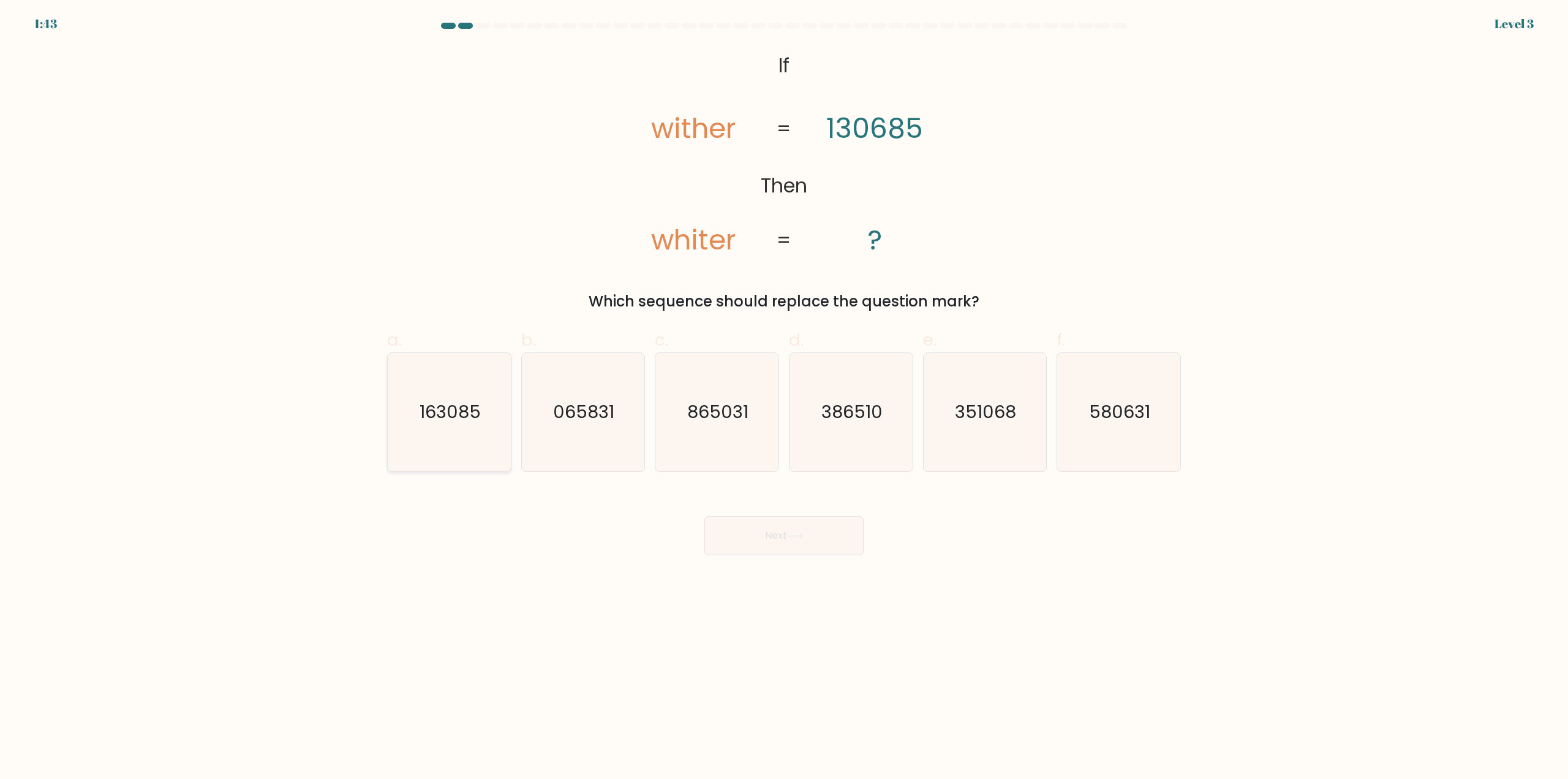
radio input "true"
click at [800, 556] on body "1:41 Level 3 If" at bounding box center [784, 389] width 1568 height 779
click at [796, 538] on icon at bounding box center [796, 535] width 16 height 6
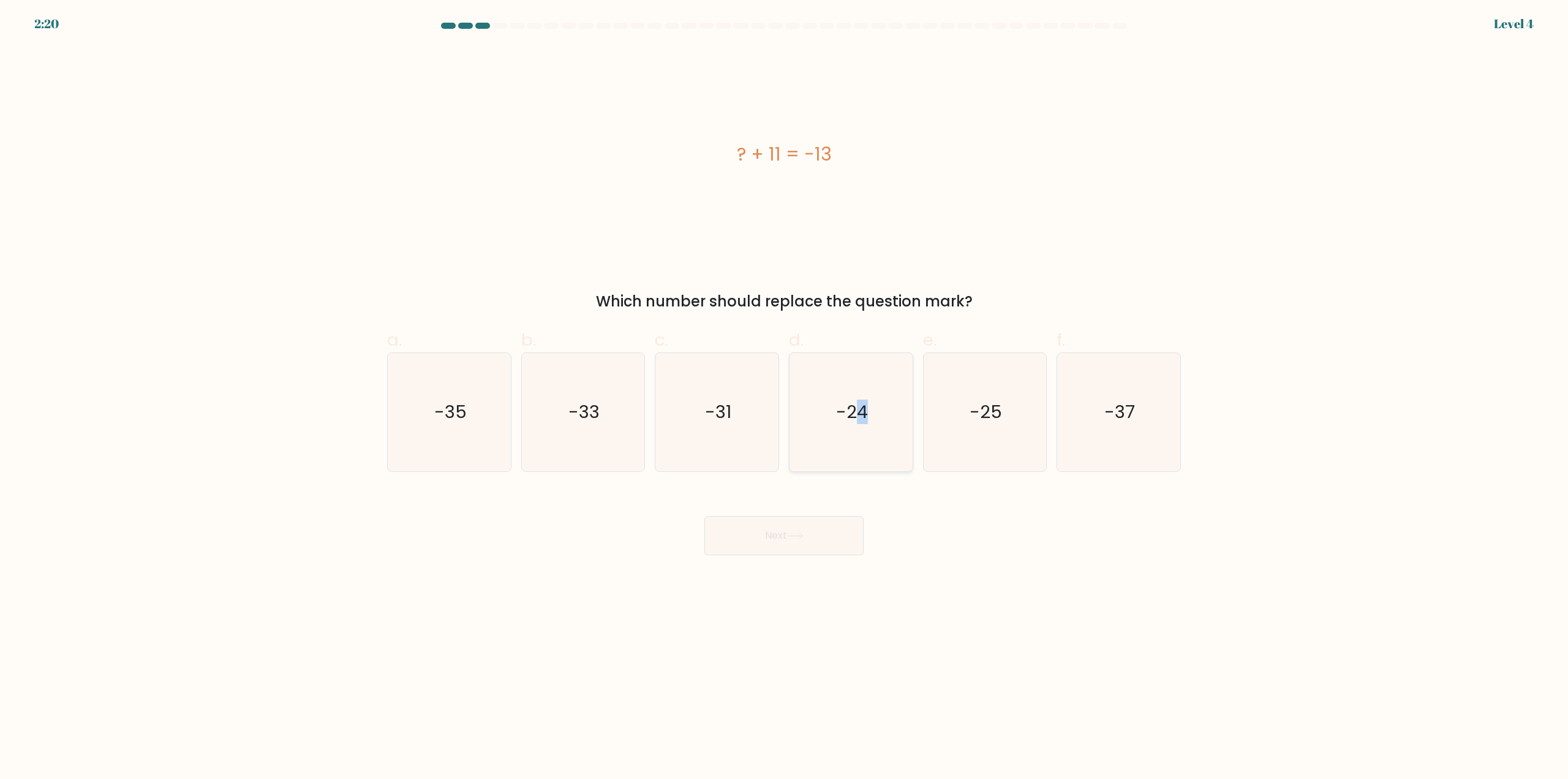
drag, startPoint x: 860, startPoint y: 409, endPoint x: 867, endPoint y: 424, distance: 16.6
click at [858, 410] on text "-24" at bounding box center [852, 412] width 32 height 25
click at [841, 375] on icon "-24" at bounding box center [852, 413] width 119 height 119
click at [785, 390] on input "d. -24" at bounding box center [784, 394] width 1 height 8
radio input "true"
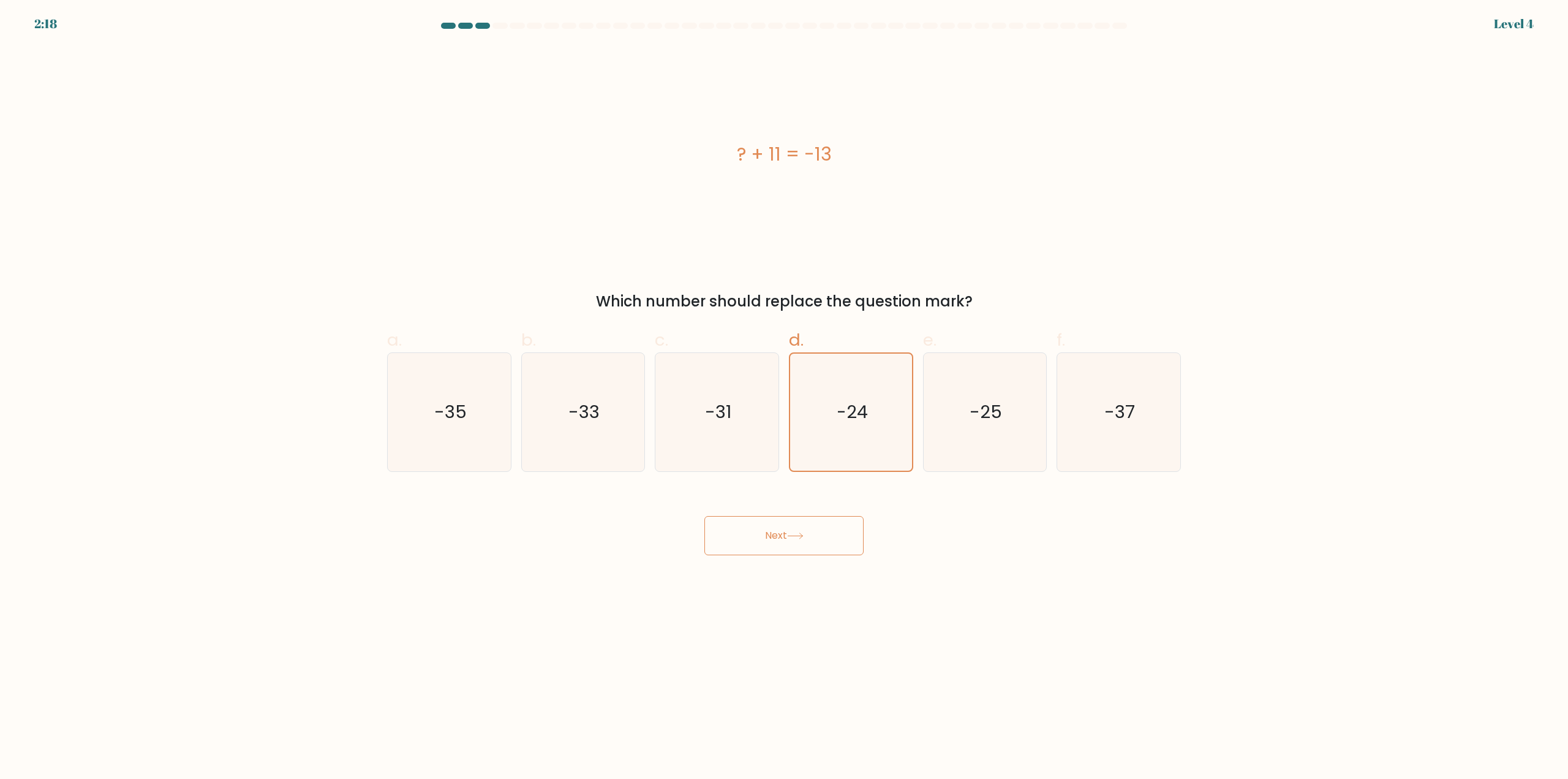
click at [797, 556] on body "2:18 Level 4 a." at bounding box center [784, 389] width 1568 height 779
click at [805, 545] on button "Next" at bounding box center [784, 535] width 160 height 39
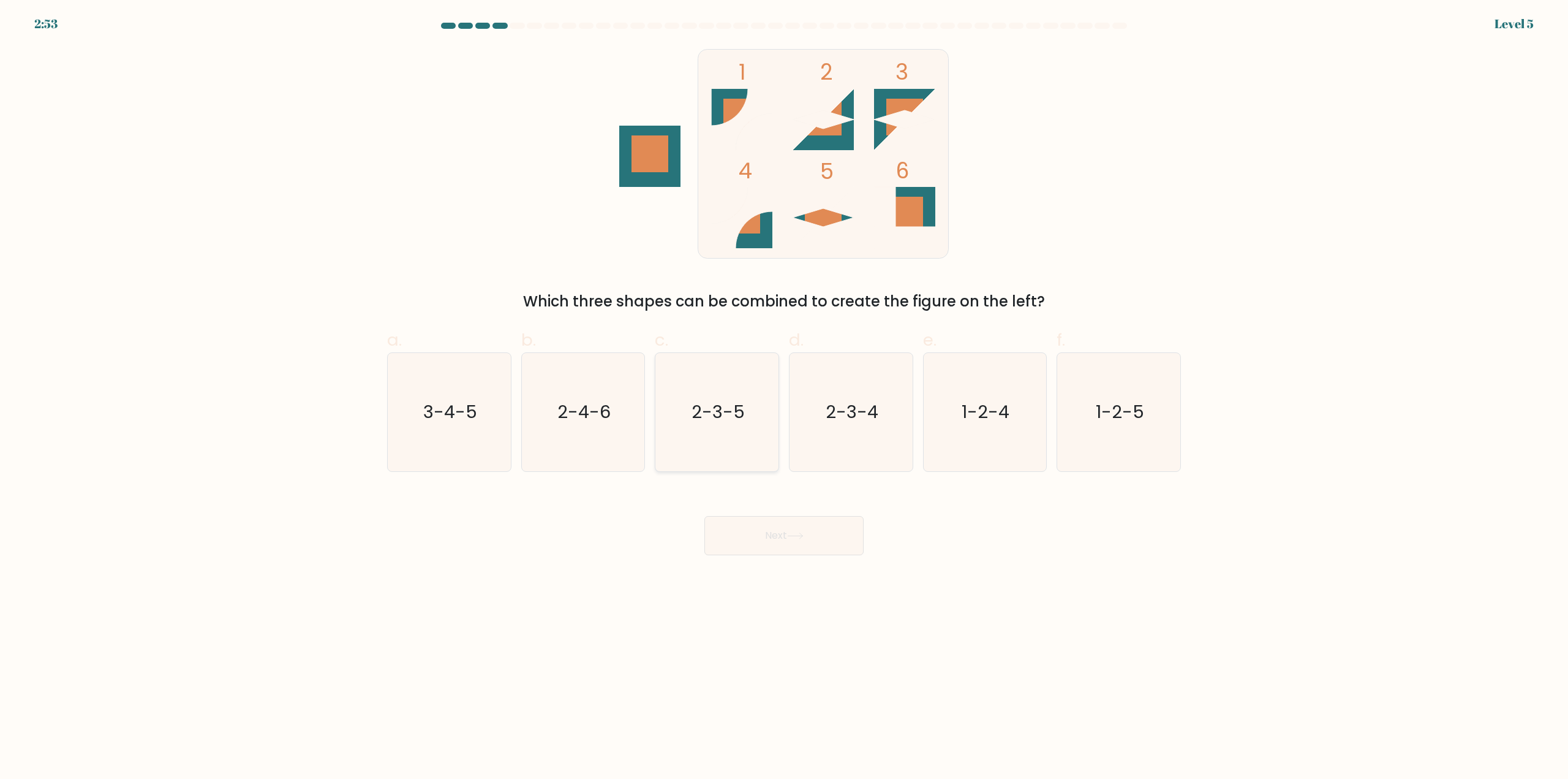
click at [694, 411] on text "2-3-5" at bounding box center [718, 412] width 53 height 25
click at [784, 398] on input "c. 2-3-5" at bounding box center [784, 394] width 1 height 8
radio input "true"
click at [805, 563] on body "2:52 Level 5" at bounding box center [784, 389] width 1568 height 779
drag, startPoint x: 819, startPoint y: 542, endPoint x: 881, endPoint y: 515, distance: 67.6
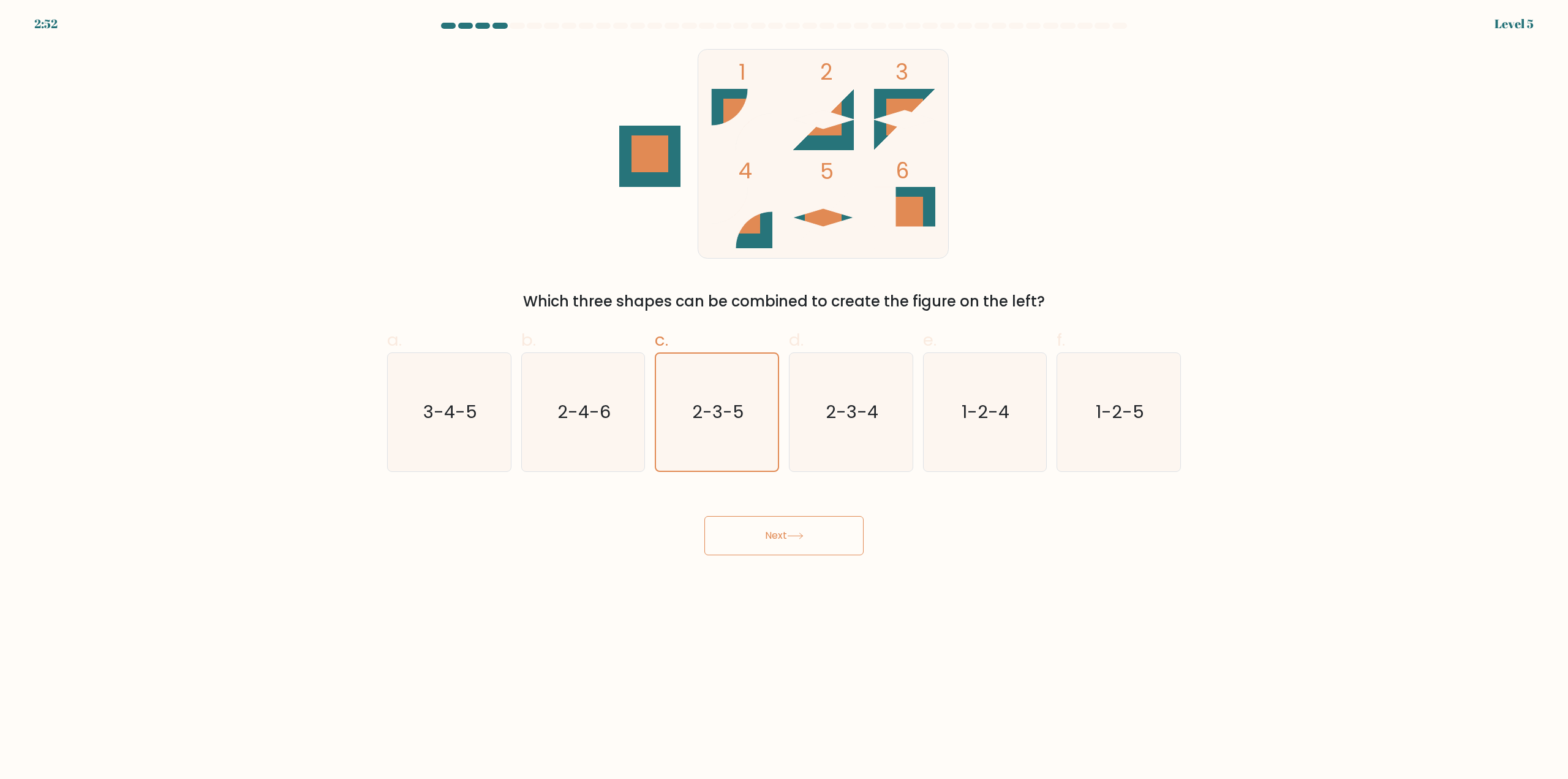
click at [819, 542] on button "Next" at bounding box center [784, 535] width 160 height 39
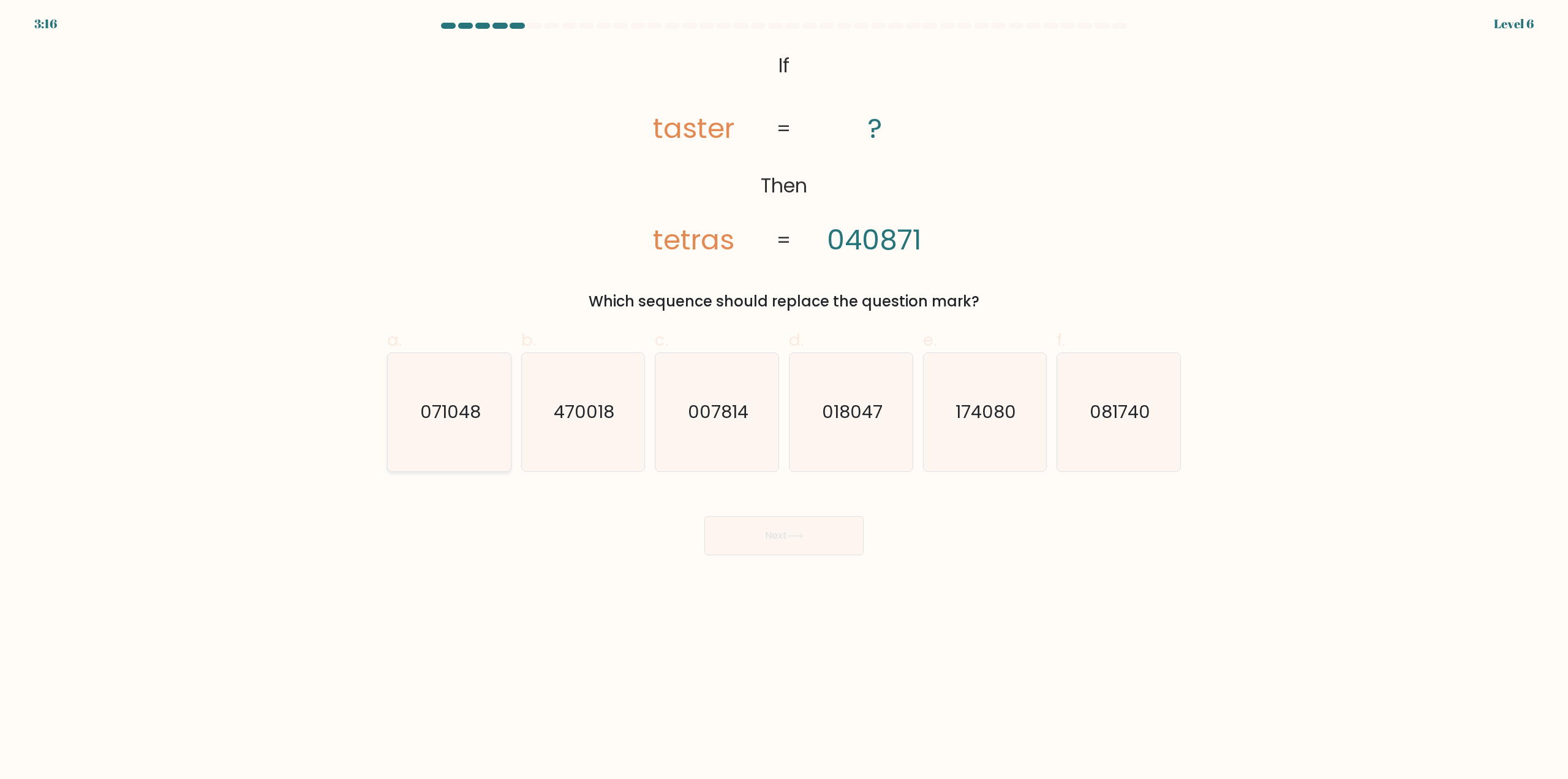
click at [462, 421] on text "071048" at bounding box center [450, 412] width 60 height 25
click at [784, 398] on input "a. 071048" at bounding box center [784, 394] width 1 height 8
radio input "true"
click at [813, 532] on button "Next" at bounding box center [784, 535] width 160 height 39
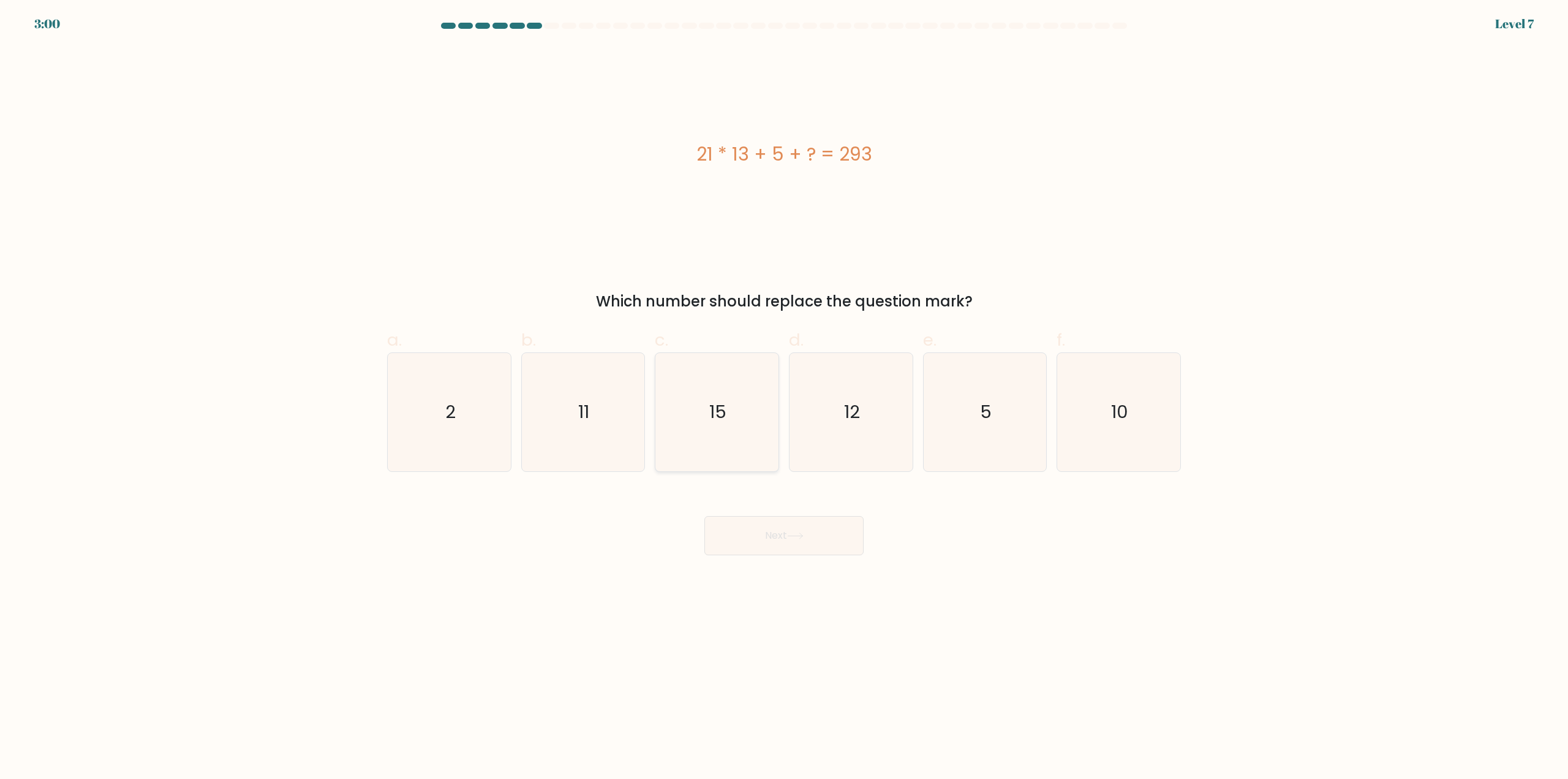
click at [737, 399] on icon "15" at bounding box center [717, 413] width 119 height 119
click at [784, 398] on input "c. 15" at bounding box center [784, 394] width 1 height 8
radio input "true"
drag, startPoint x: 789, startPoint y: 543, endPoint x: 875, endPoint y: 530, distance: 87.0
click at [789, 543] on button "Next" at bounding box center [784, 535] width 160 height 39
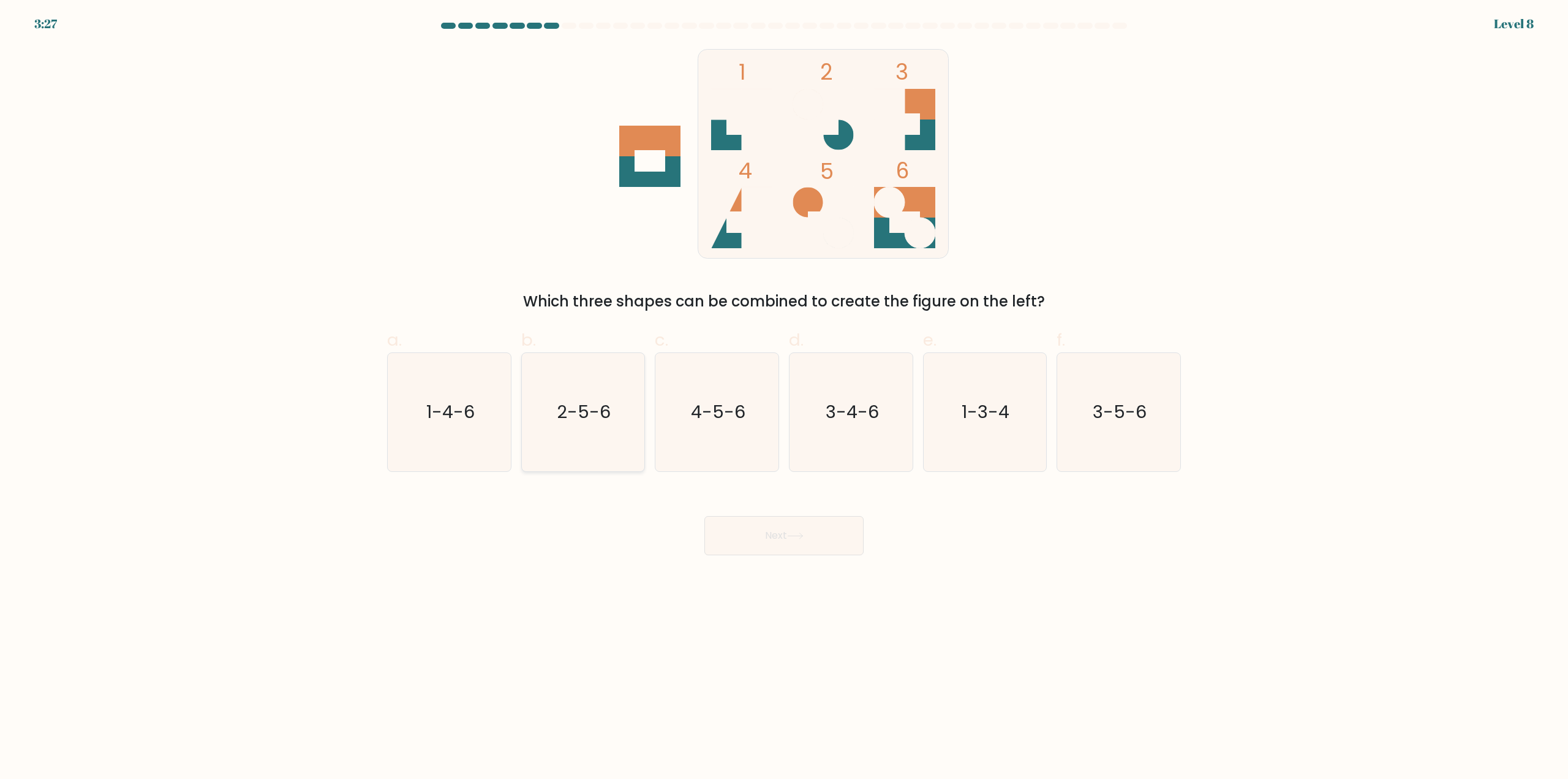
click at [549, 388] on icon "2-5-6" at bounding box center [583, 413] width 119 height 119
click at [784, 390] on input "b. 2-5-6" at bounding box center [784, 394] width 1 height 8
radio input "true"
click at [770, 547] on button "Next" at bounding box center [784, 535] width 160 height 39
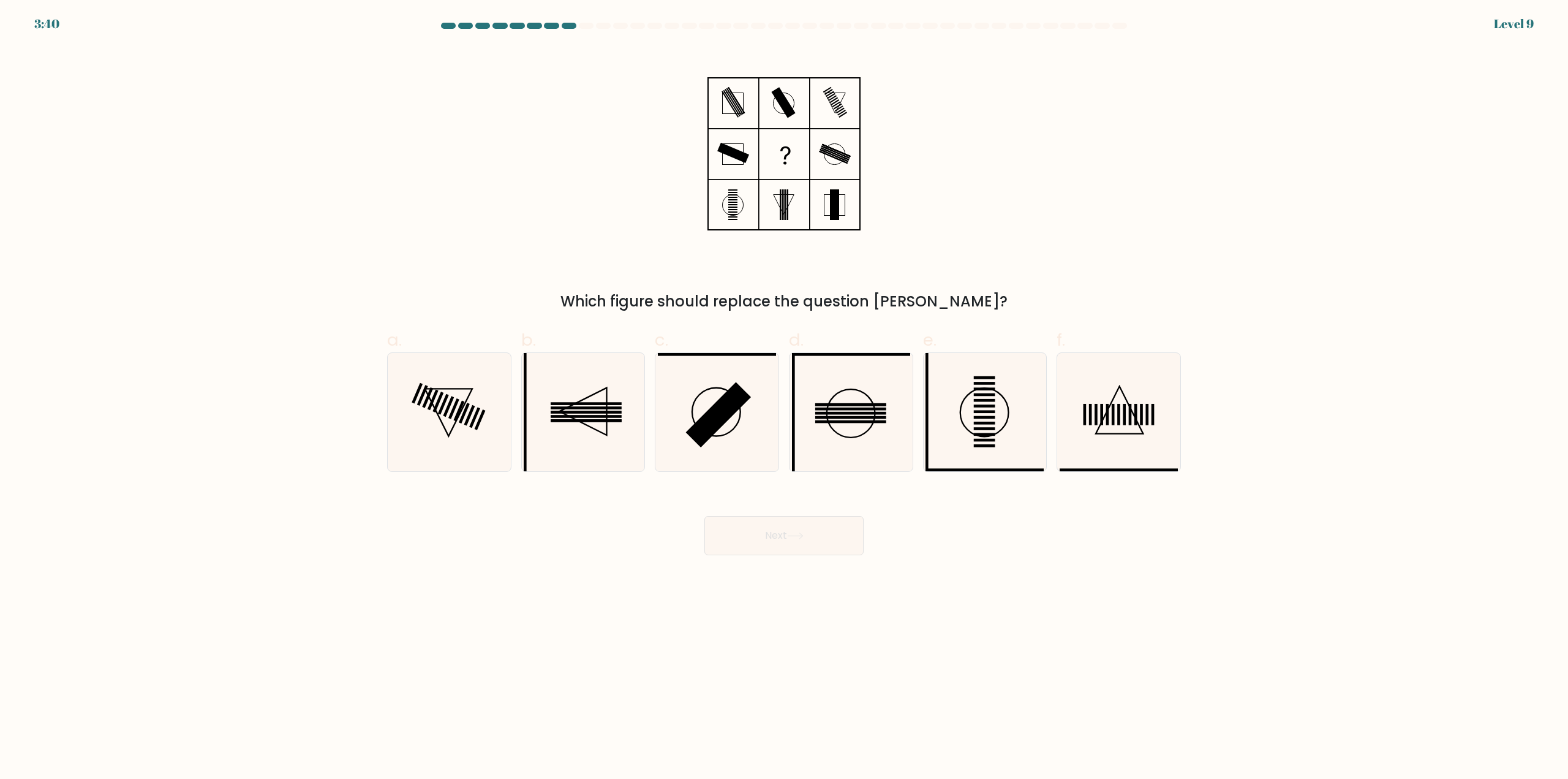
drag, startPoint x: 314, startPoint y: 407, endPoint x: 446, endPoint y: 415, distance: 132.2
click at [316, 407] on form at bounding box center [784, 289] width 1568 height 532
click at [450, 411] on icon at bounding box center [450, 413] width 119 height 119
click at [784, 398] on input "a." at bounding box center [784, 394] width 1 height 8
radio input "true"
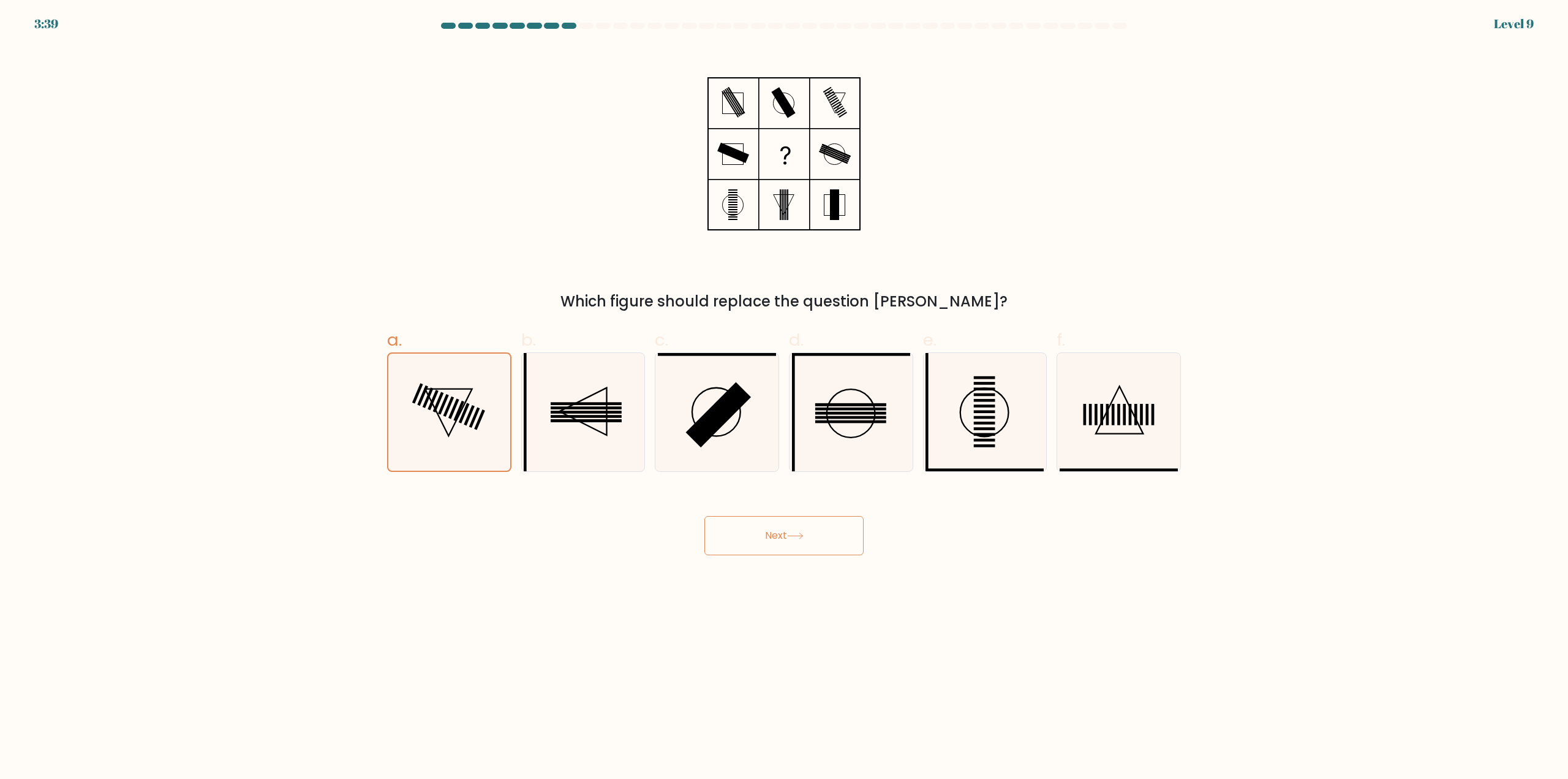
click at [767, 536] on button "Next" at bounding box center [784, 535] width 160 height 39
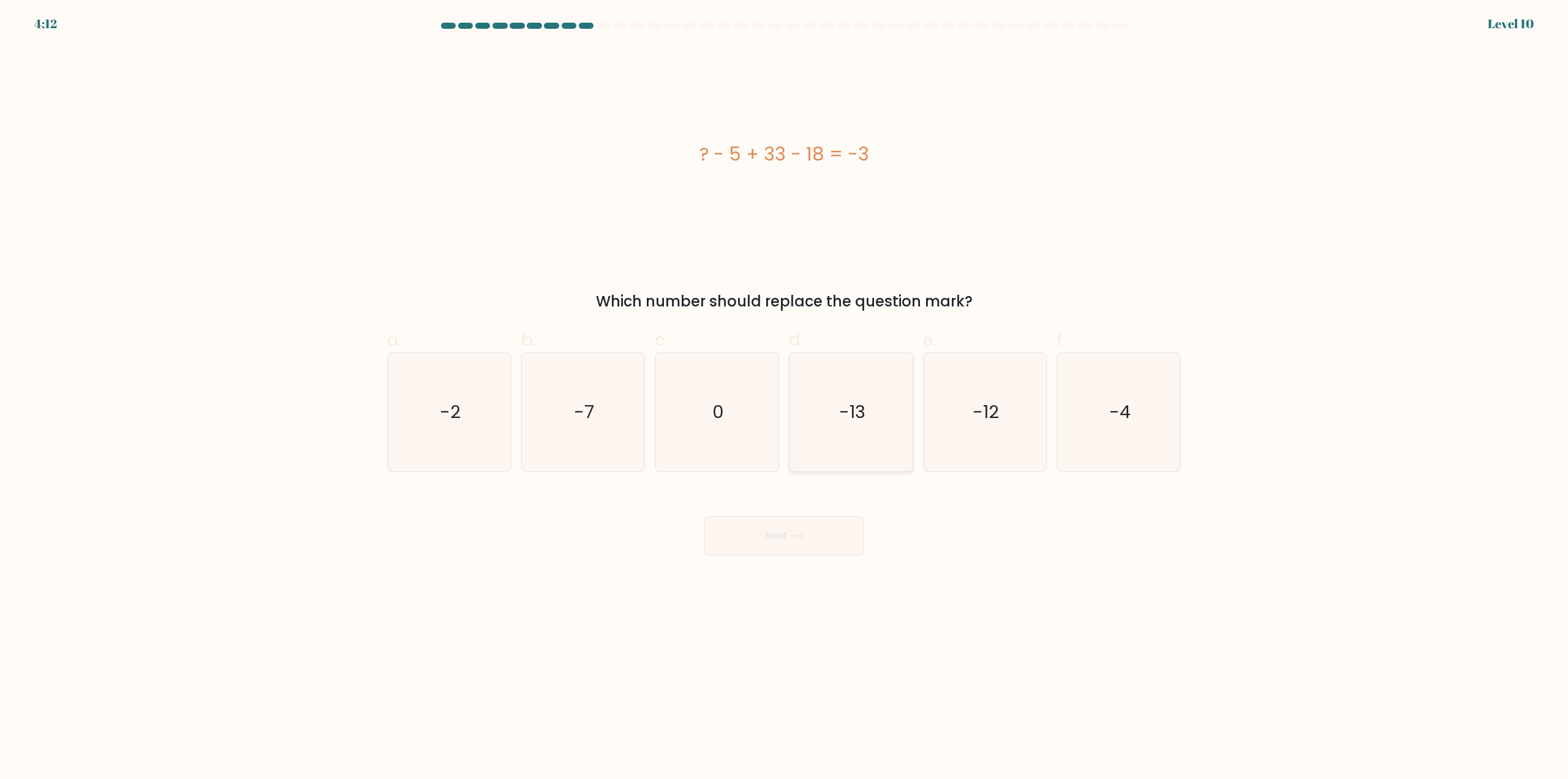
click at [871, 416] on icon "-13" at bounding box center [852, 413] width 119 height 119
click at [785, 398] on input "d. -13" at bounding box center [784, 394] width 1 height 8
radio input "true"
drag, startPoint x: 840, startPoint y: 521, endPoint x: 848, endPoint y: 521, distance: 8.0
click at [838, 521] on button "Next" at bounding box center [784, 535] width 160 height 39
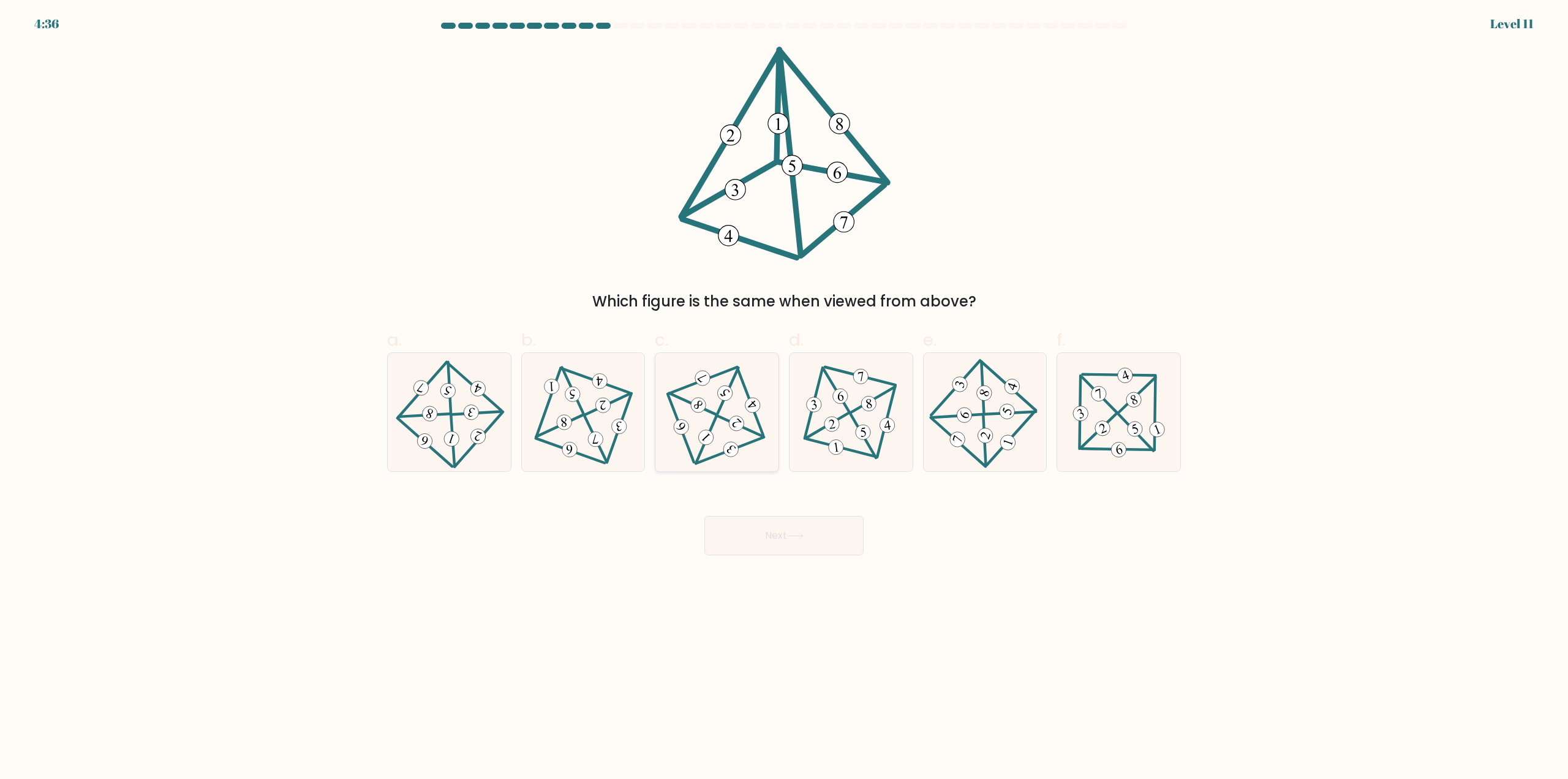
click at [727, 407] on icon at bounding box center [717, 412] width 97 height 94
click at [784, 398] on input "c." at bounding box center [784, 394] width 1 height 8
radio input "true"
click at [747, 521] on button "Next" at bounding box center [784, 535] width 160 height 39
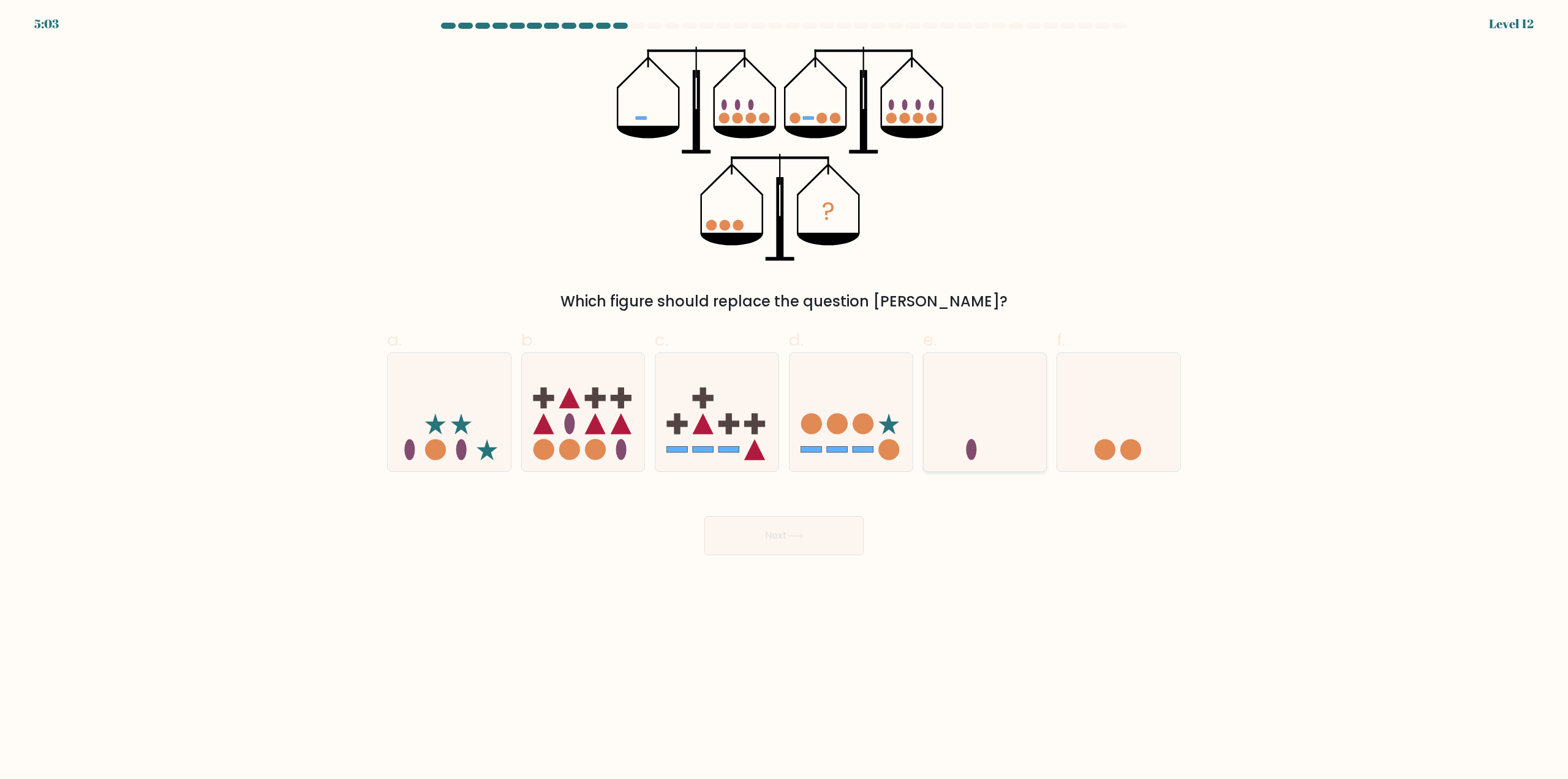
click at [1009, 445] on icon at bounding box center [985, 412] width 123 height 101
click at [785, 398] on input "e." at bounding box center [784, 394] width 1 height 8
radio input "true"
click at [804, 544] on button "Next" at bounding box center [784, 535] width 160 height 39
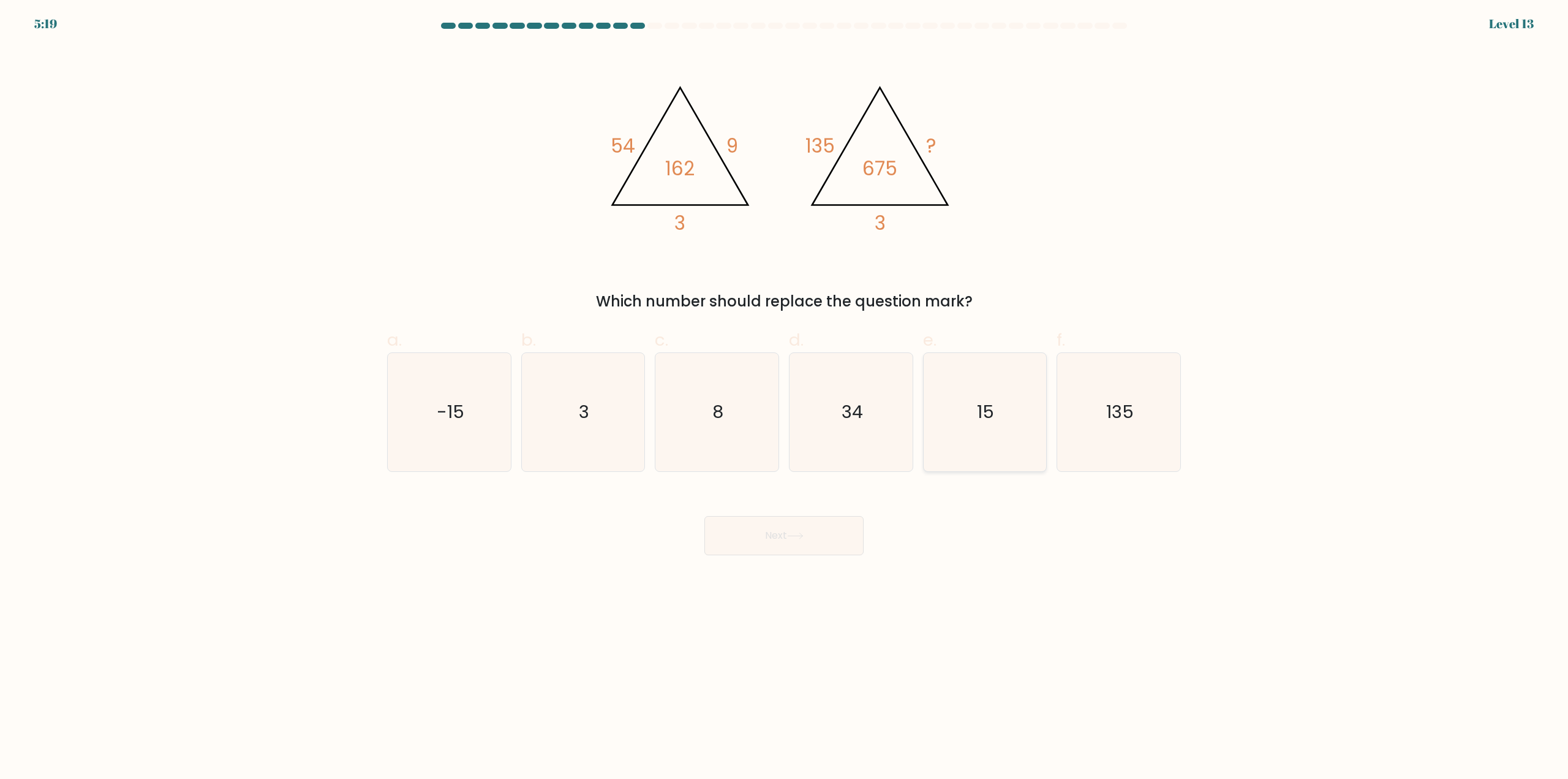
click at [977, 422] on icon "15" at bounding box center [985, 413] width 119 height 119
click at [785, 398] on input "e. 15" at bounding box center [784, 394] width 1 height 8
radio input "true"
click at [793, 545] on button "Next" at bounding box center [784, 535] width 160 height 39
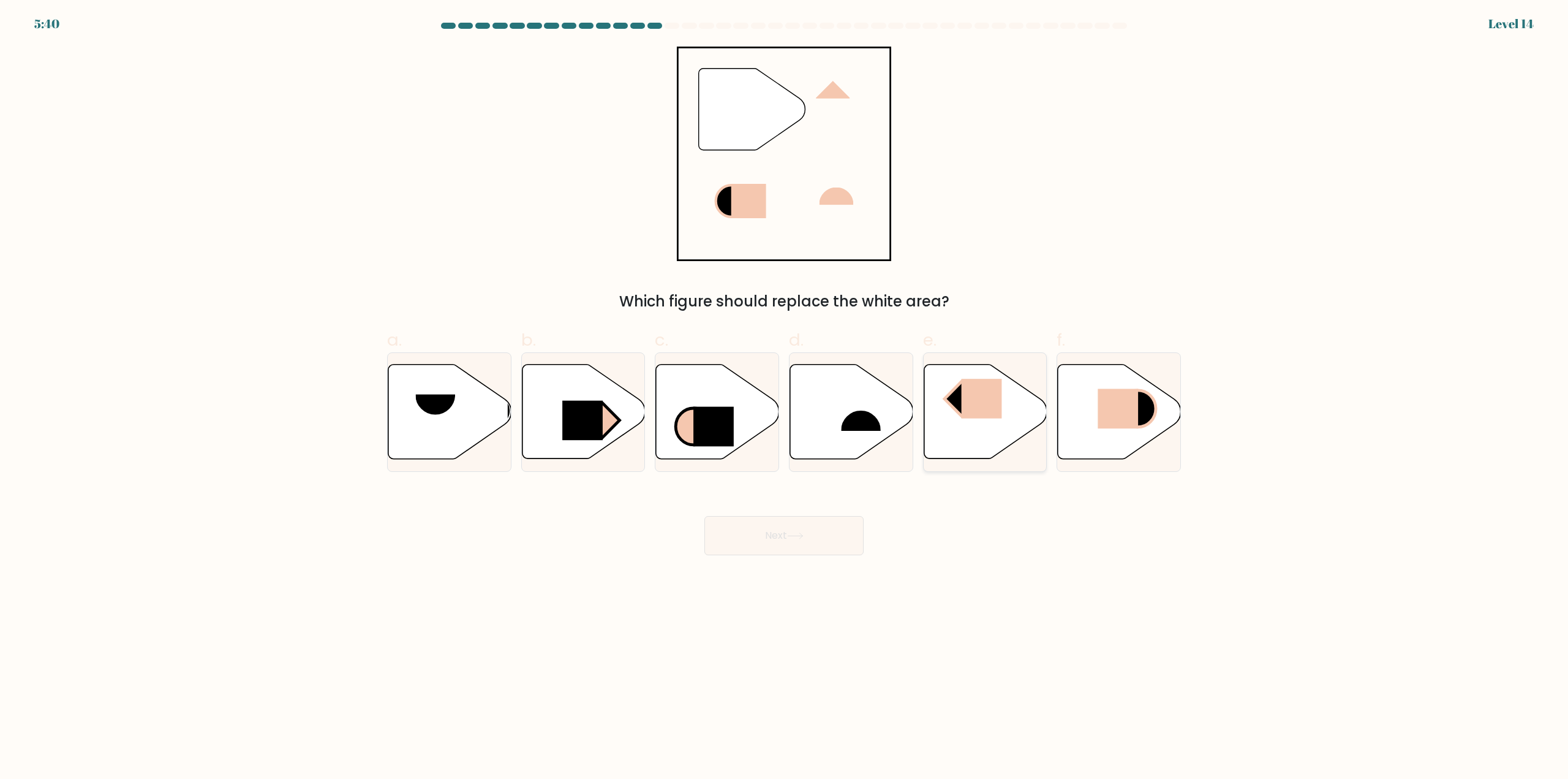
click at [962, 416] on rect at bounding box center [981, 399] width 40 height 40
click at [785, 398] on input "e." at bounding box center [784, 394] width 1 height 8
radio input "true"
click at [818, 555] on body "5:39 Level 14" at bounding box center [784, 389] width 1568 height 779
drag, startPoint x: 765, startPoint y: 535, endPoint x: 1014, endPoint y: 474, distance: 256.4
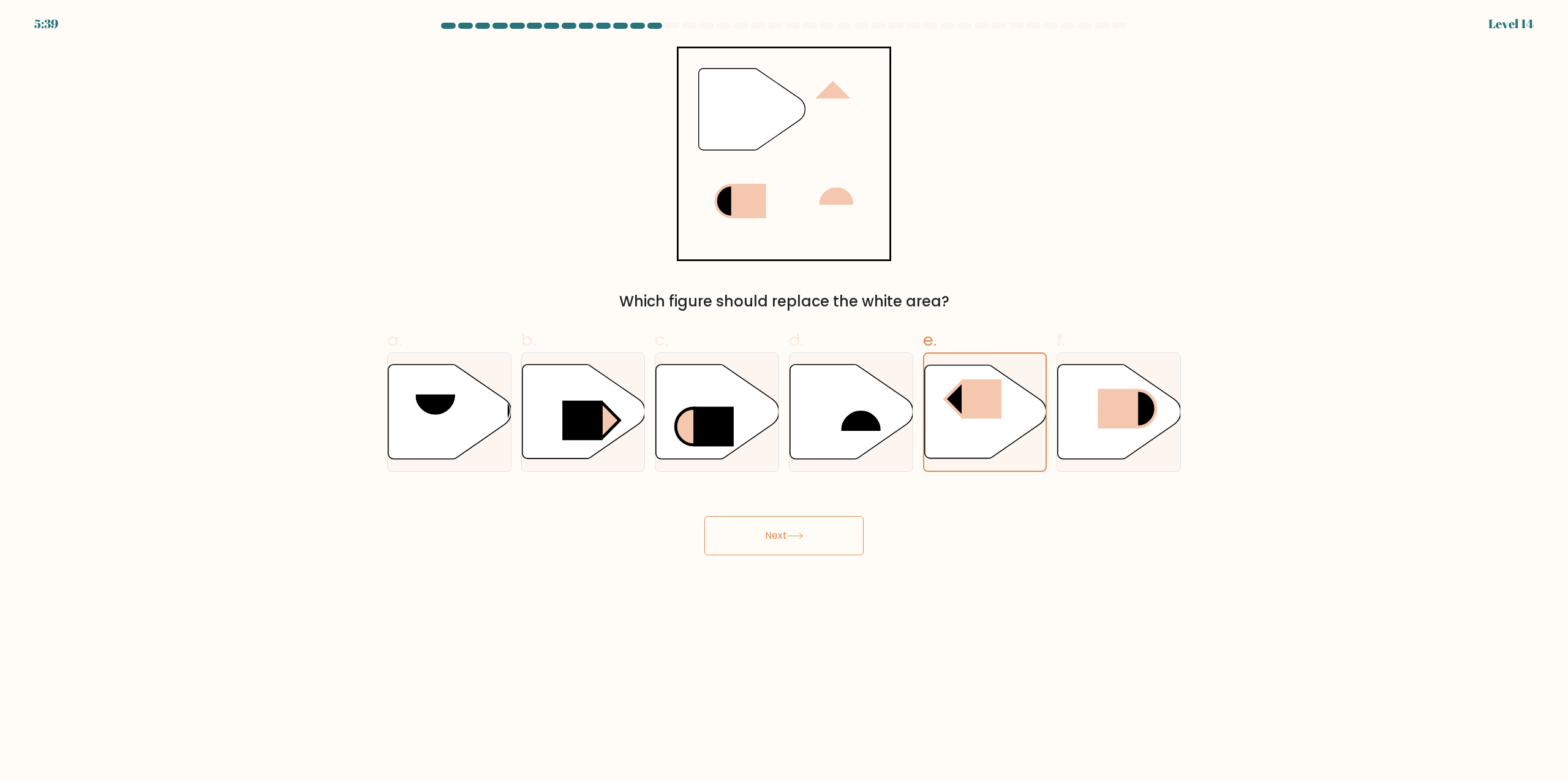
click at [766, 534] on button "Next" at bounding box center [784, 535] width 160 height 39
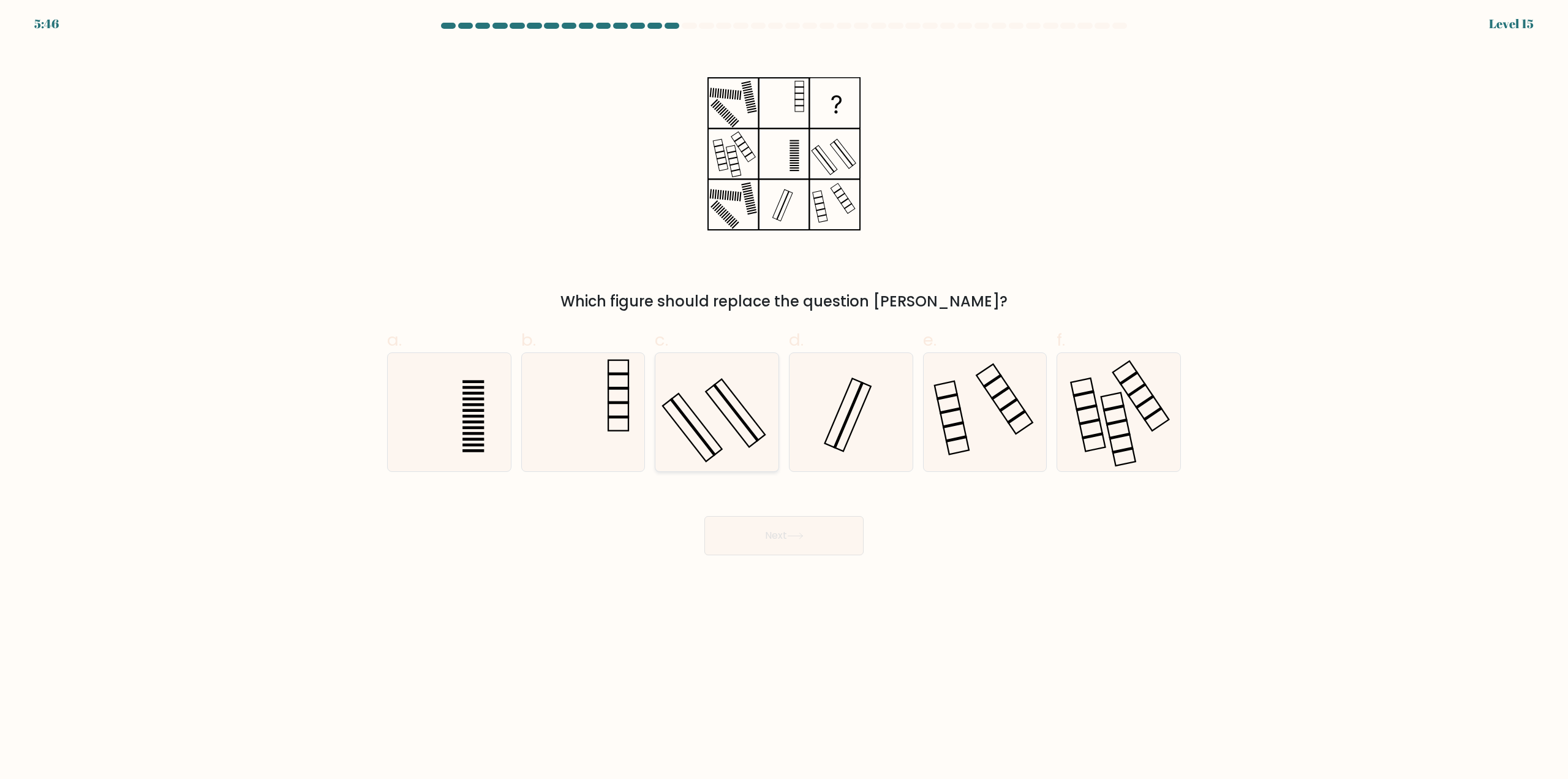
click at [717, 416] on icon at bounding box center [717, 413] width 119 height 119
click at [784, 398] on input "c." at bounding box center [784, 394] width 1 height 8
radio input "true"
click at [813, 551] on button "Next" at bounding box center [784, 535] width 160 height 39
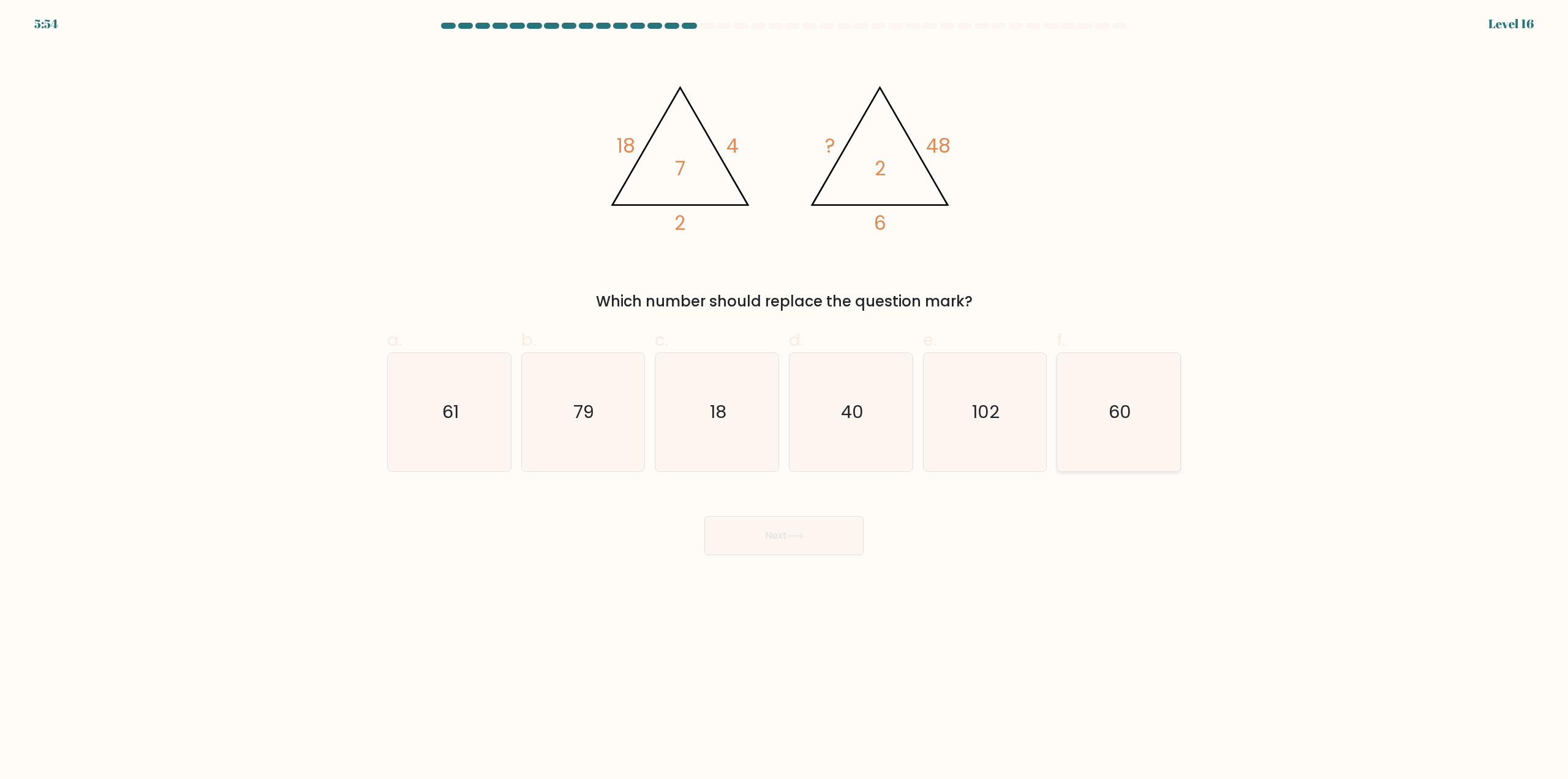
click at [1121, 421] on text "60" at bounding box center [1120, 412] width 23 height 25
click at [785, 398] on input "f. 60" at bounding box center [784, 394] width 1 height 8
radio input "true"
click at [808, 553] on button "Next" at bounding box center [784, 535] width 160 height 39
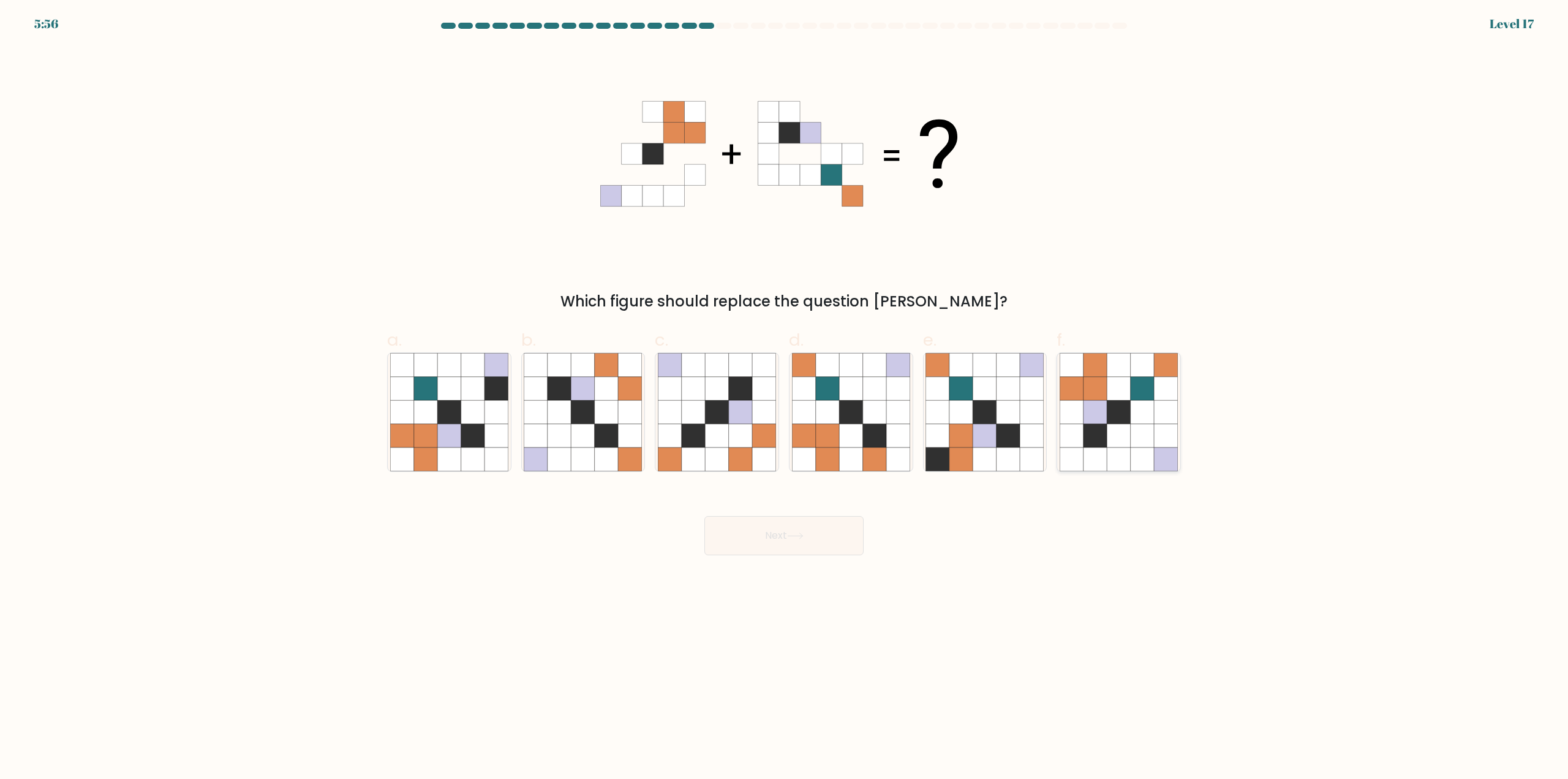
click at [1162, 415] on icon at bounding box center [1166, 413] width 24 height 24
click at [785, 398] on input "f." at bounding box center [784, 394] width 1 height 8
radio input "true"
click at [812, 540] on button "Next" at bounding box center [784, 535] width 160 height 39
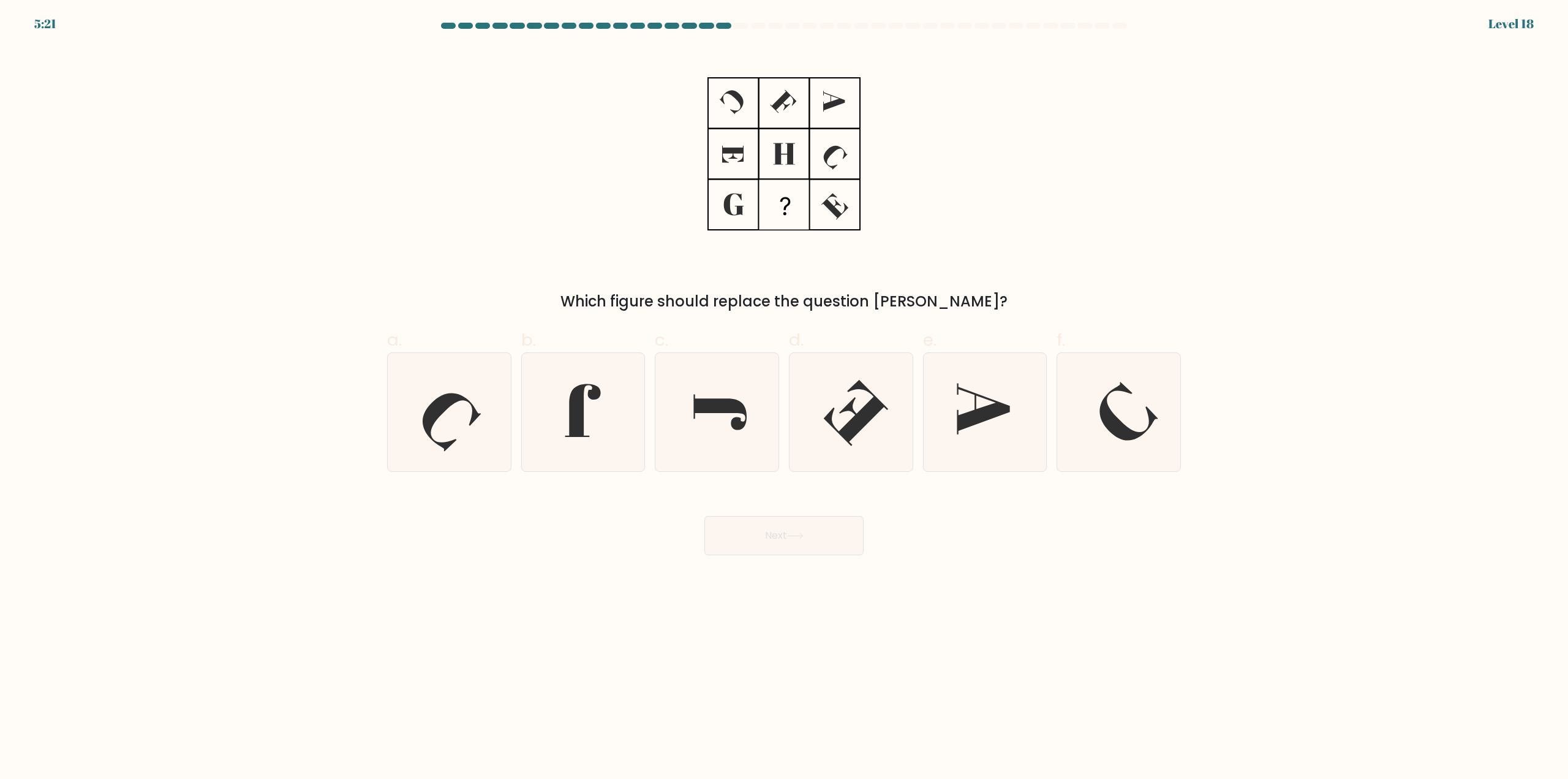
click at [1203, 362] on form at bounding box center [784, 289] width 1568 height 532
click at [1160, 415] on icon at bounding box center [1119, 413] width 119 height 119
click at [785, 398] on input "f." at bounding box center [784, 394] width 1 height 8
radio input "true"
click at [791, 550] on button "Next" at bounding box center [784, 535] width 160 height 39
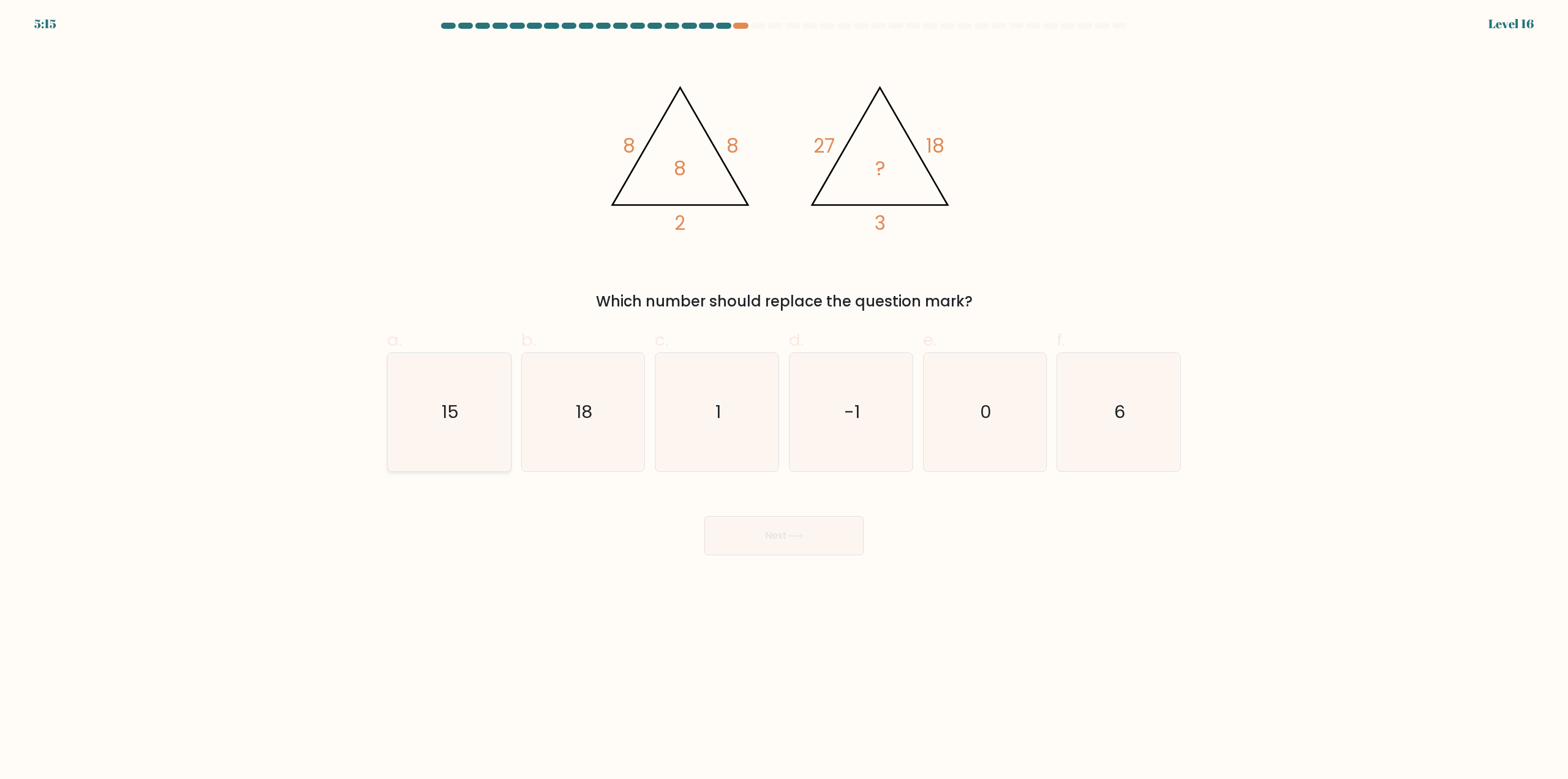
click at [441, 416] on icon "15" at bounding box center [450, 413] width 119 height 119
click at [784, 398] on input "a. 15" at bounding box center [784, 394] width 1 height 8
radio input "true"
click at [785, 536] on button "Next" at bounding box center [784, 535] width 160 height 39
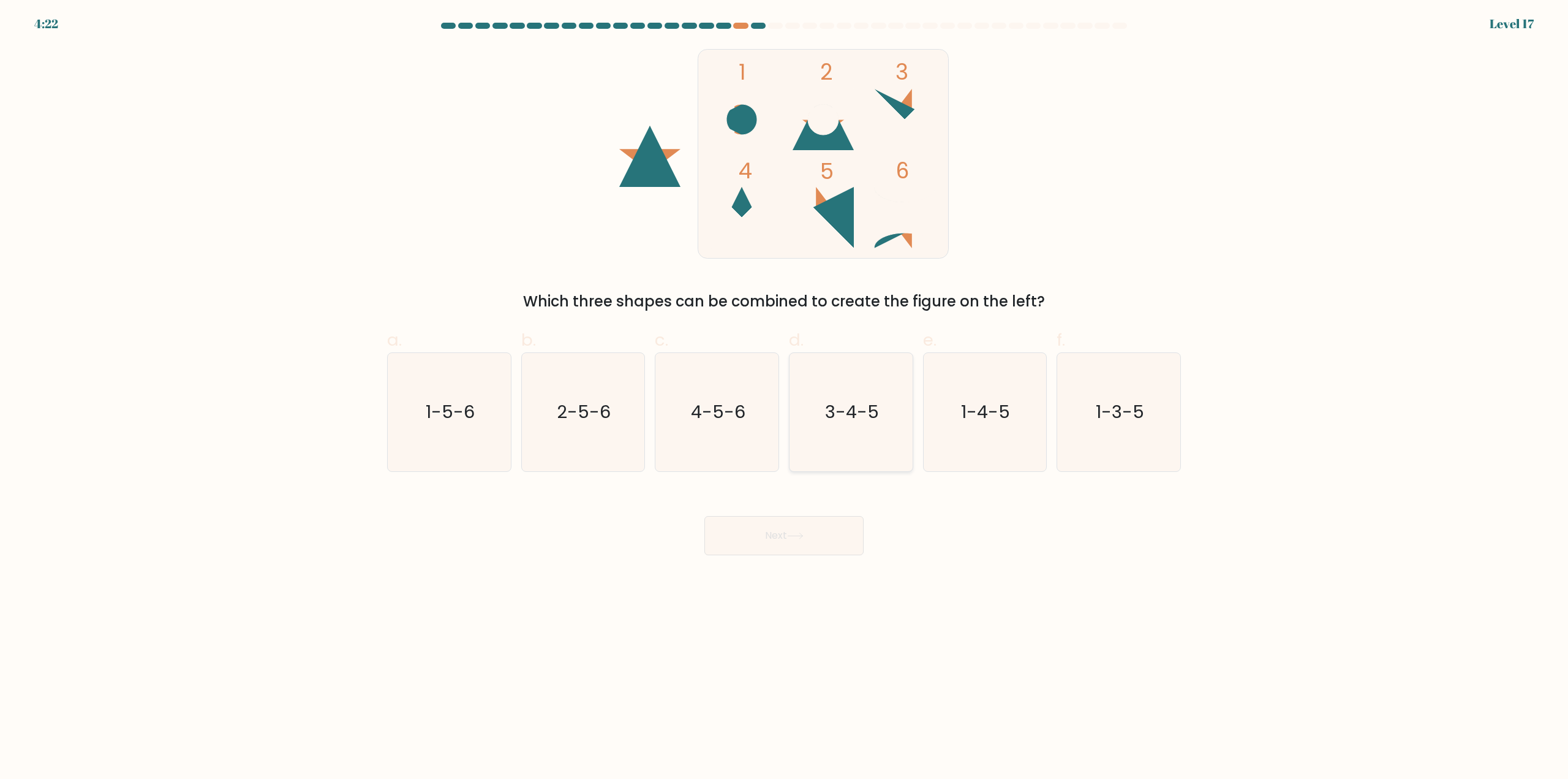
click at [852, 392] on icon "3-4-5" at bounding box center [852, 413] width 119 height 119
click at [785, 392] on input "d. 3-4-5" at bounding box center [784, 394] width 1 height 8
radio input "true"
drag, startPoint x: 798, startPoint y: 534, endPoint x: 799, endPoint y: 528, distance: 6.1
click at [798, 534] on icon at bounding box center [796, 535] width 16 height 6
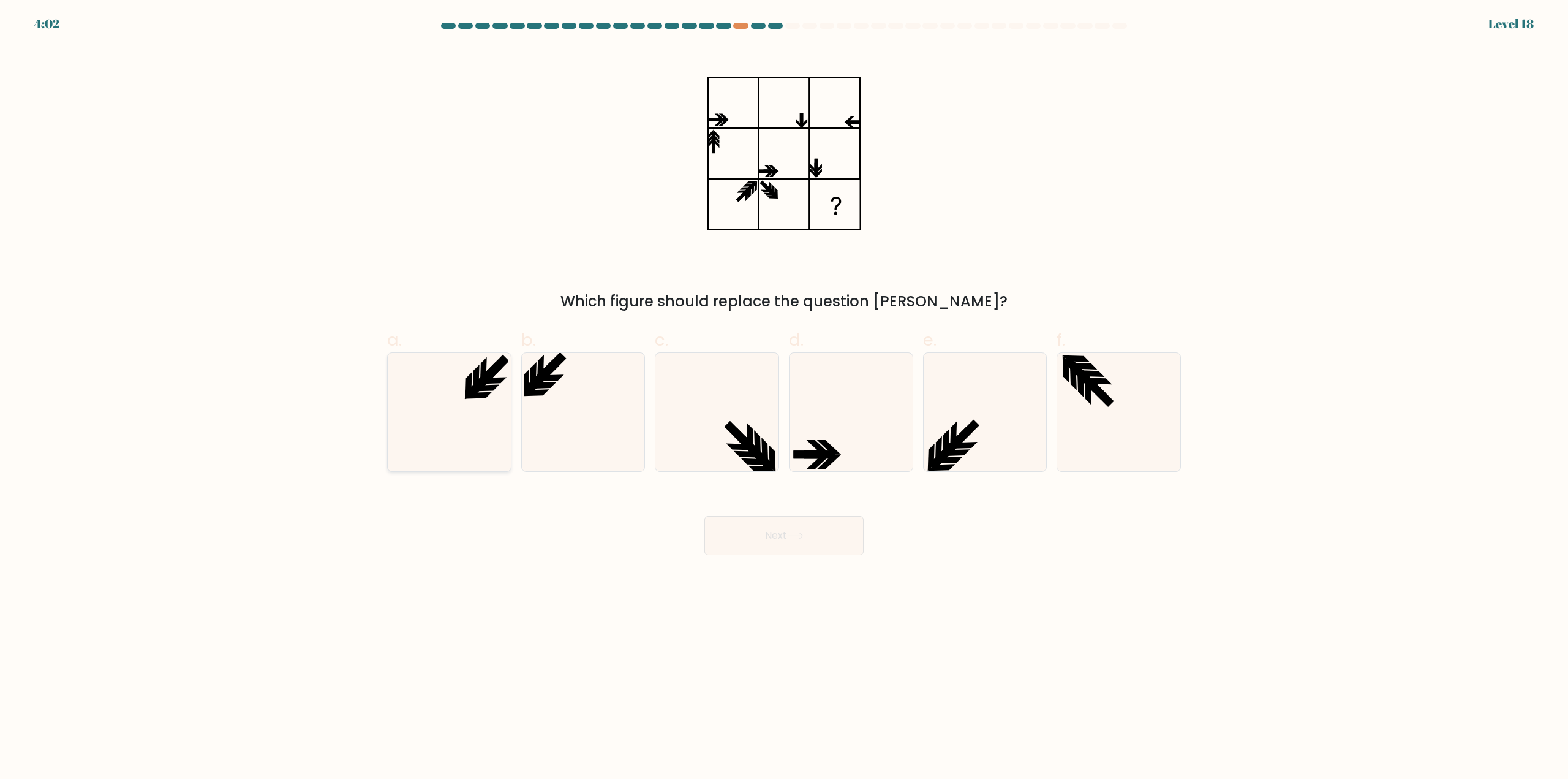
click at [422, 432] on icon at bounding box center [450, 413] width 119 height 119
click at [784, 398] on input "a." at bounding box center [784, 394] width 1 height 8
radio input "true"
click at [830, 556] on body "4:02 Level 18" at bounding box center [784, 389] width 1568 height 779
click at [827, 539] on button "Next" at bounding box center [784, 535] width 160 height 39
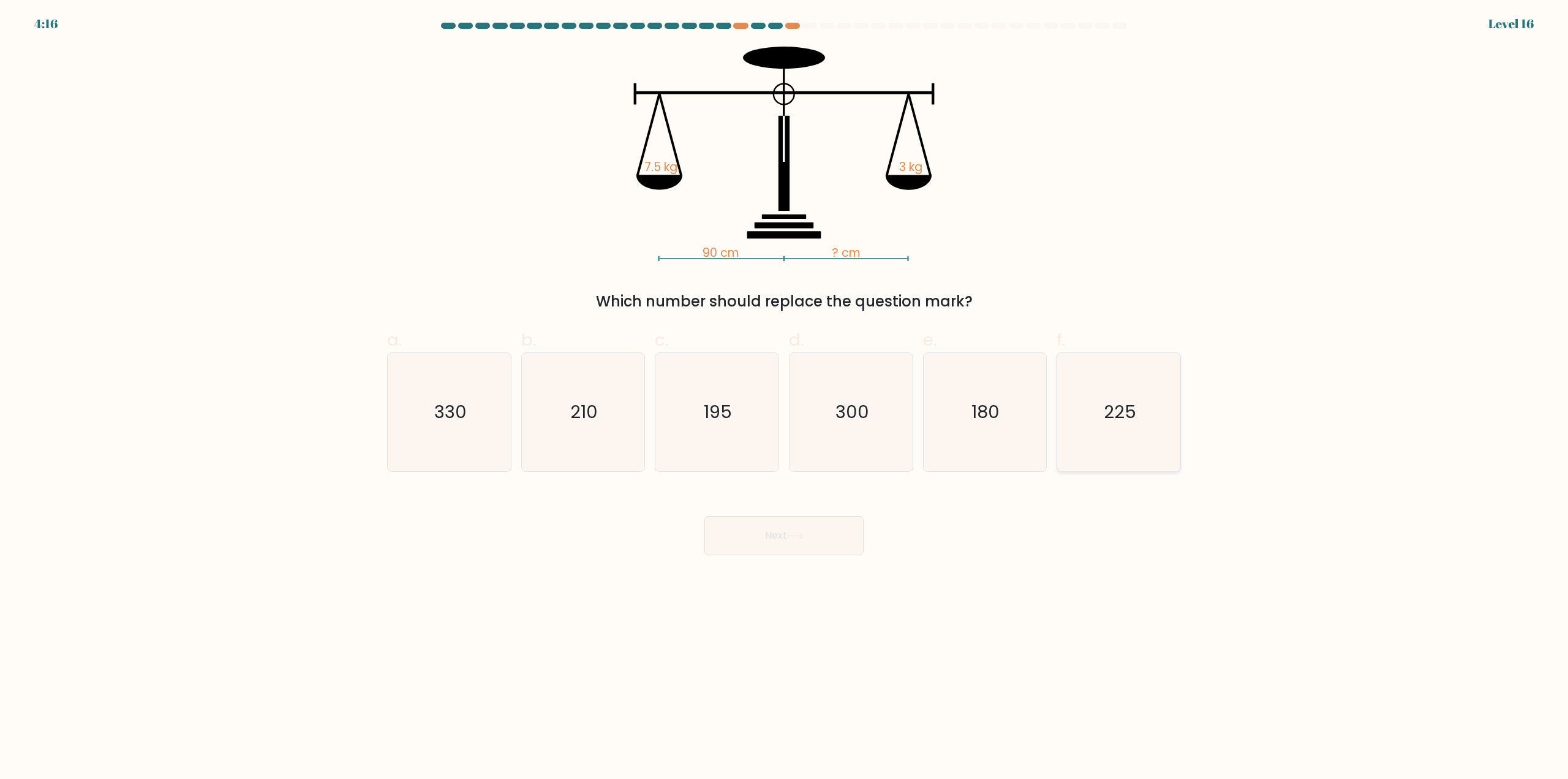
click at [1082, 445] on icon "225" at bounding box center [1119, 413] width 119 height 119
click at [785, 398] on input "f. 225" at bounding box center [784, 394] width 1 height 8
radio input "true"
click at [802, 511] on div "Next" at bounding box center [784, 521] width 809 height 68
click at [797, 535] on icon at bounding box center [796, 535] width 16 height 6
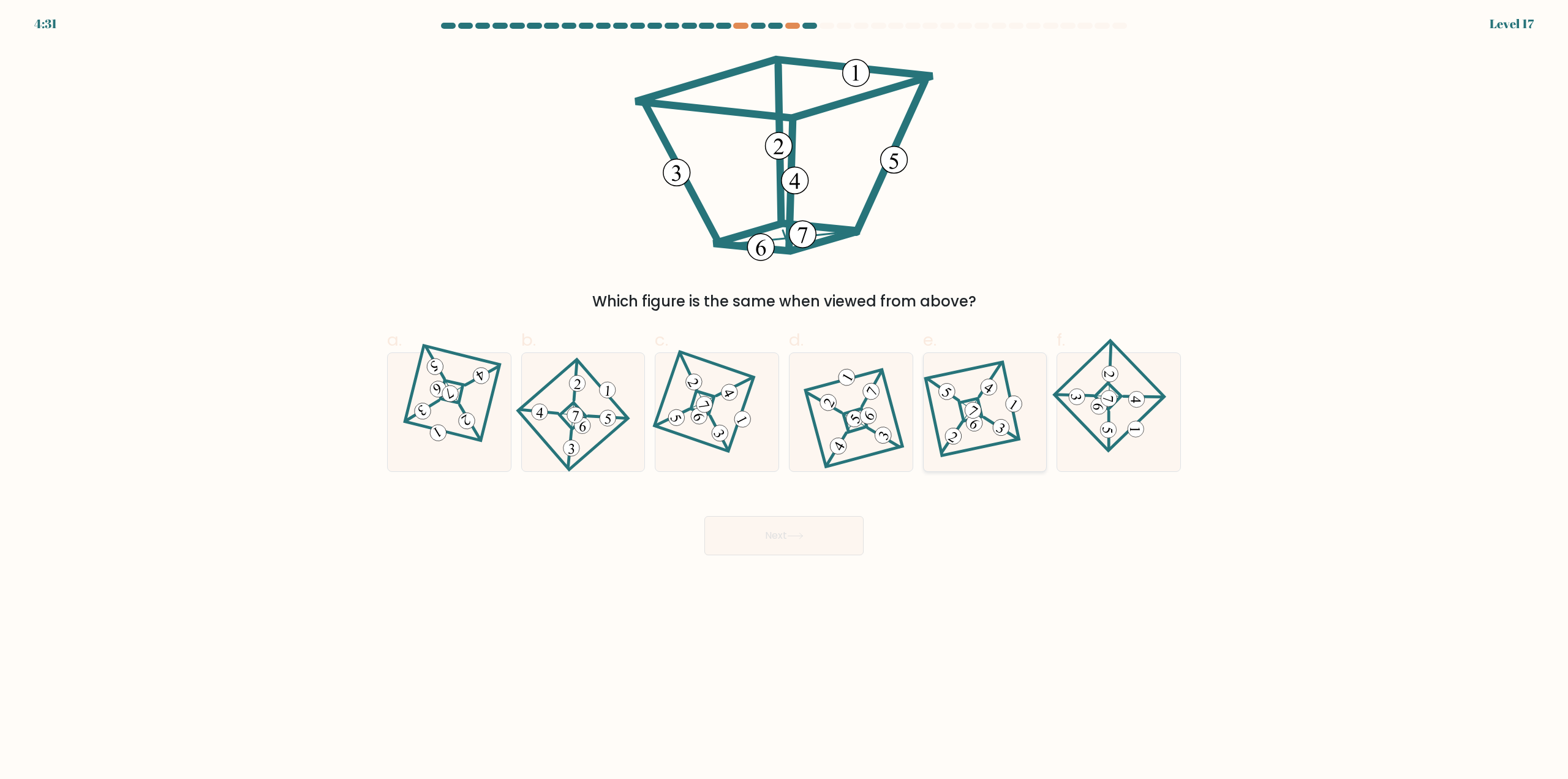
click at [981, 407] on 276 at bounding box center [970, 409] width 23 height 23
click at [785, 398] on input "e." at bounding box center [784, 394] width 1 height 8
radio input "true"
click at [762, 553] on button "Next" at bounding box center [784, 535] width 160 height 39
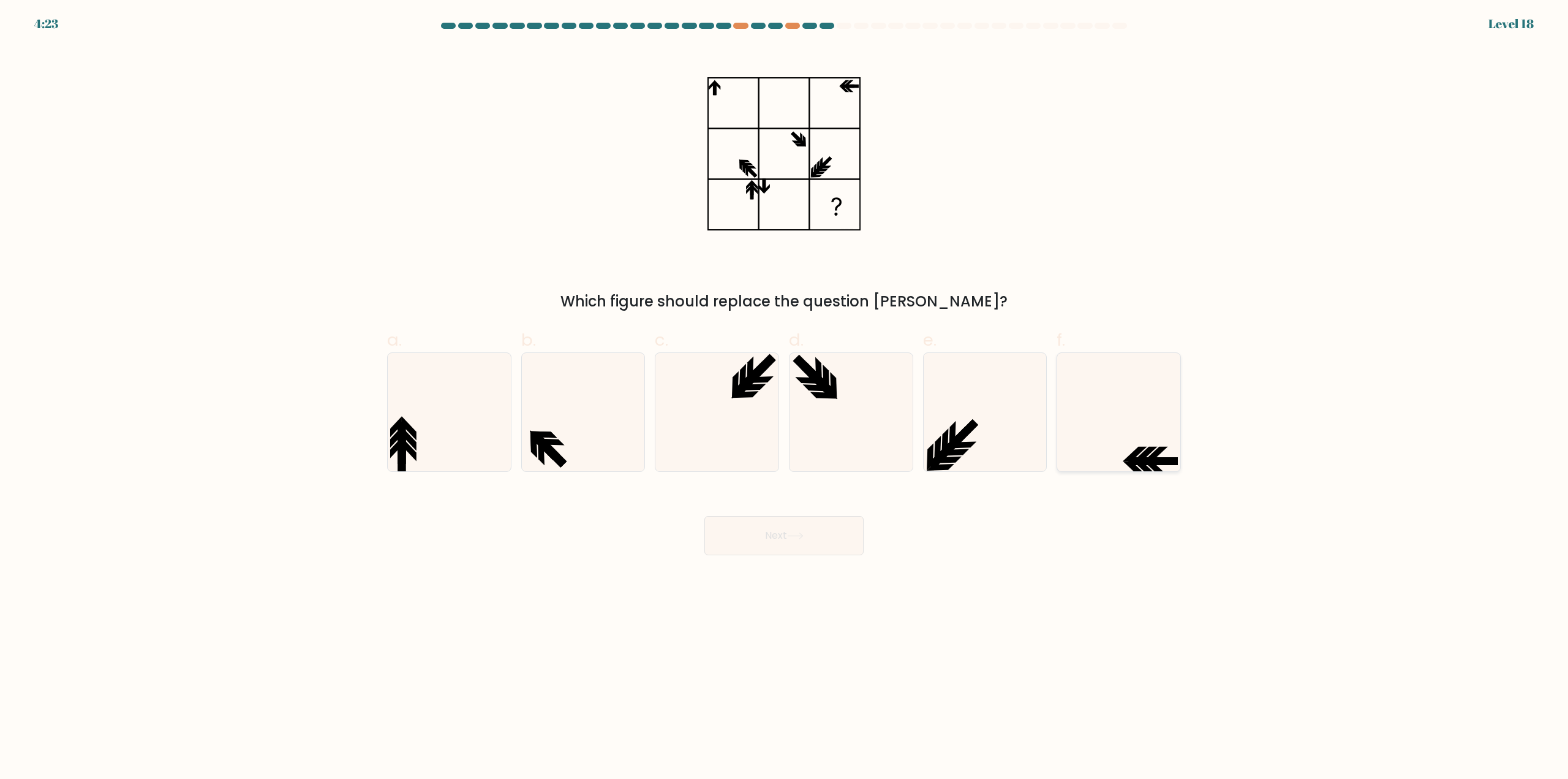
click at [1144, 434] on icon at bounding box center [1119, 413] width 119 height 119
click at [785, 398] on input "f." at bounding box center [784, 394] width 1 height 8
radio input "true"
click at [822, 553] on button "Next" at bounding box center [784, 535] width 160 height 39
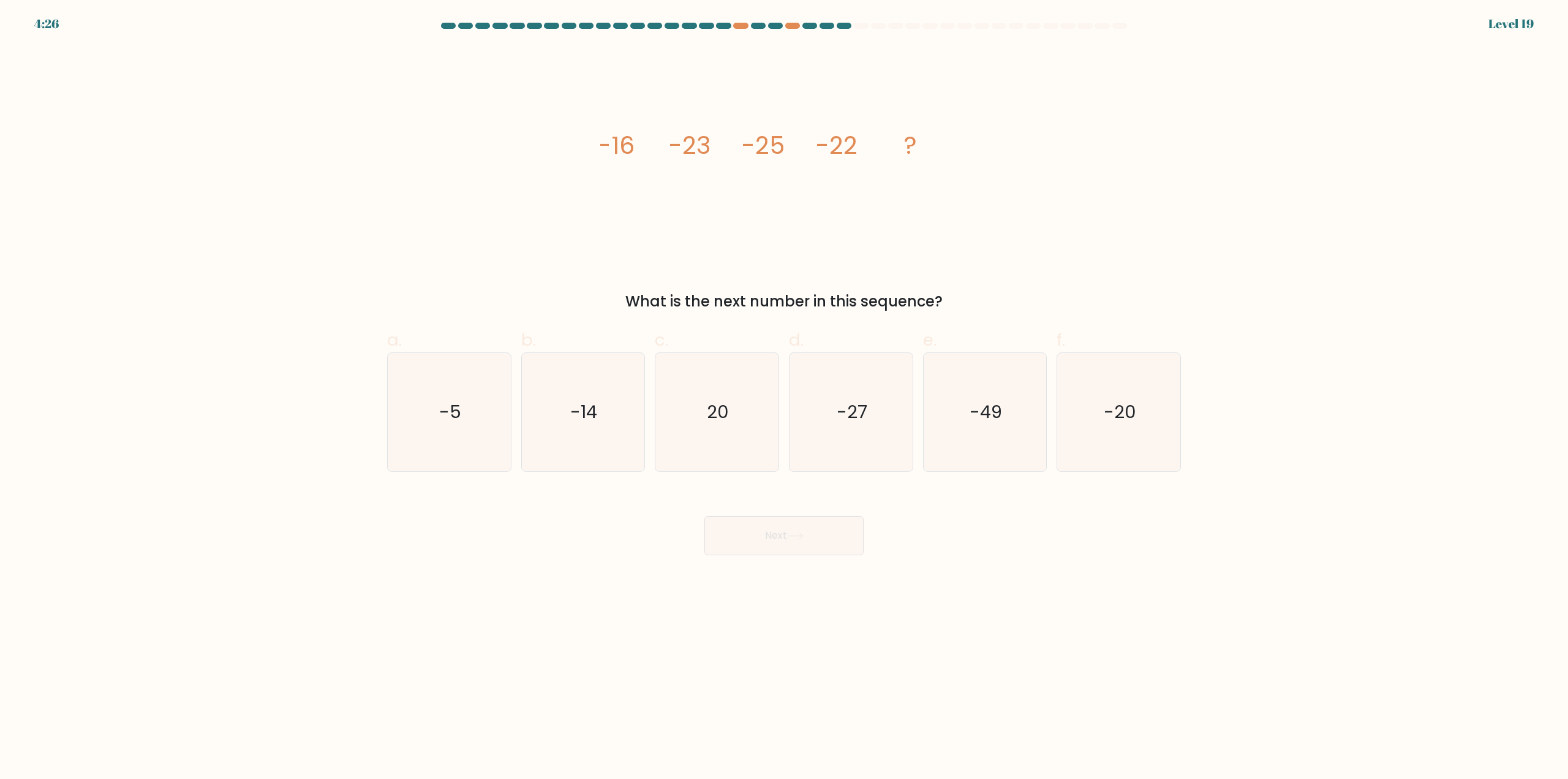
click at [997, 314] on form at bounding box center [784, 289] width 1568 height 532
click at [625, 389] on icon "-14" at bounding box center [583, 413] width 119 height 119
click at [784, 390] on input "b. -14" at bounding box center [784, 394] width 1 height 8
radio input "true"
click at [805, 554] on button "Next" at bounding box center [784, 535] width 160 height 39
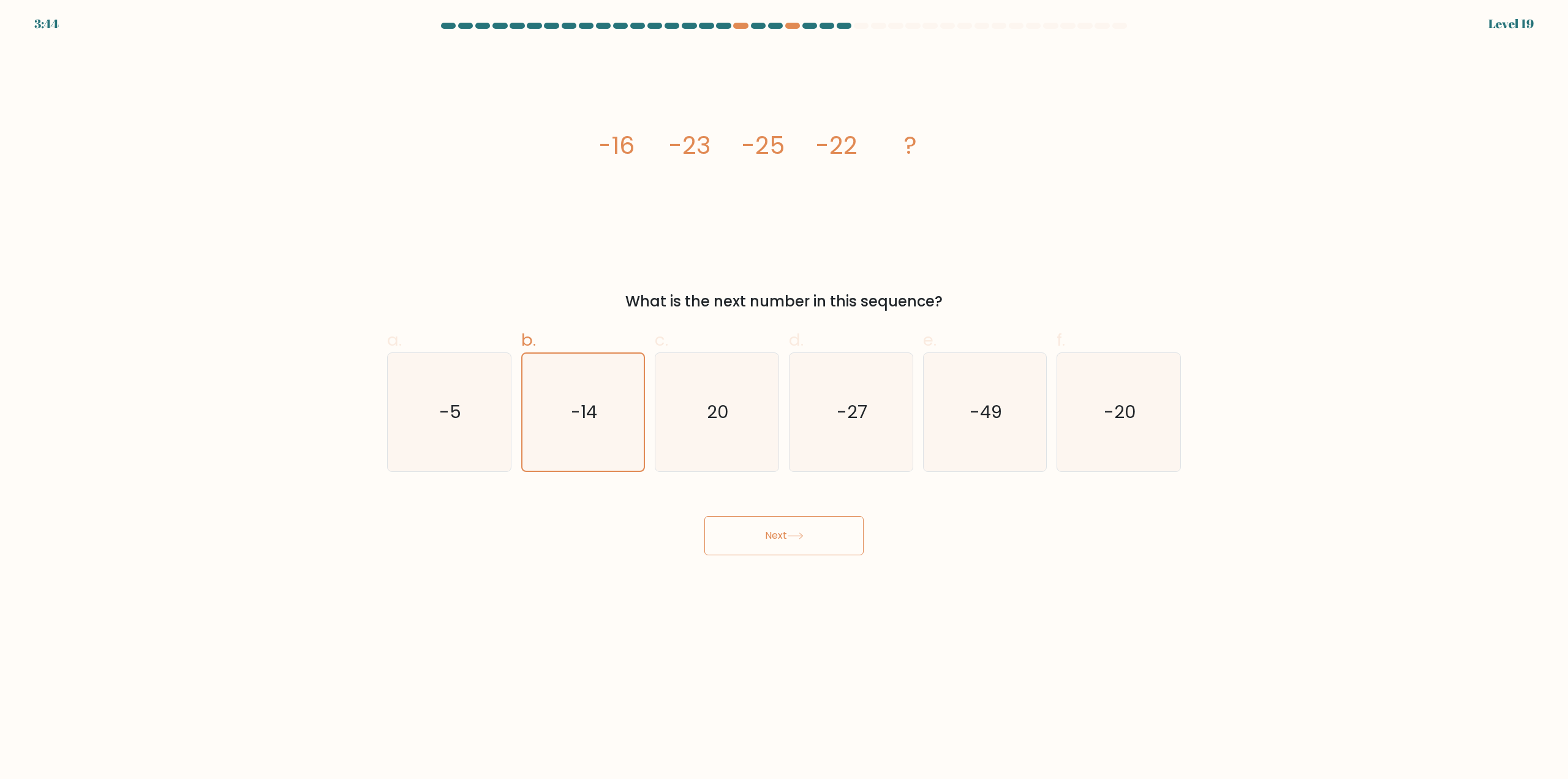
click at [804, 539] on icon at bounding box center [796, 535] width 16 height 6
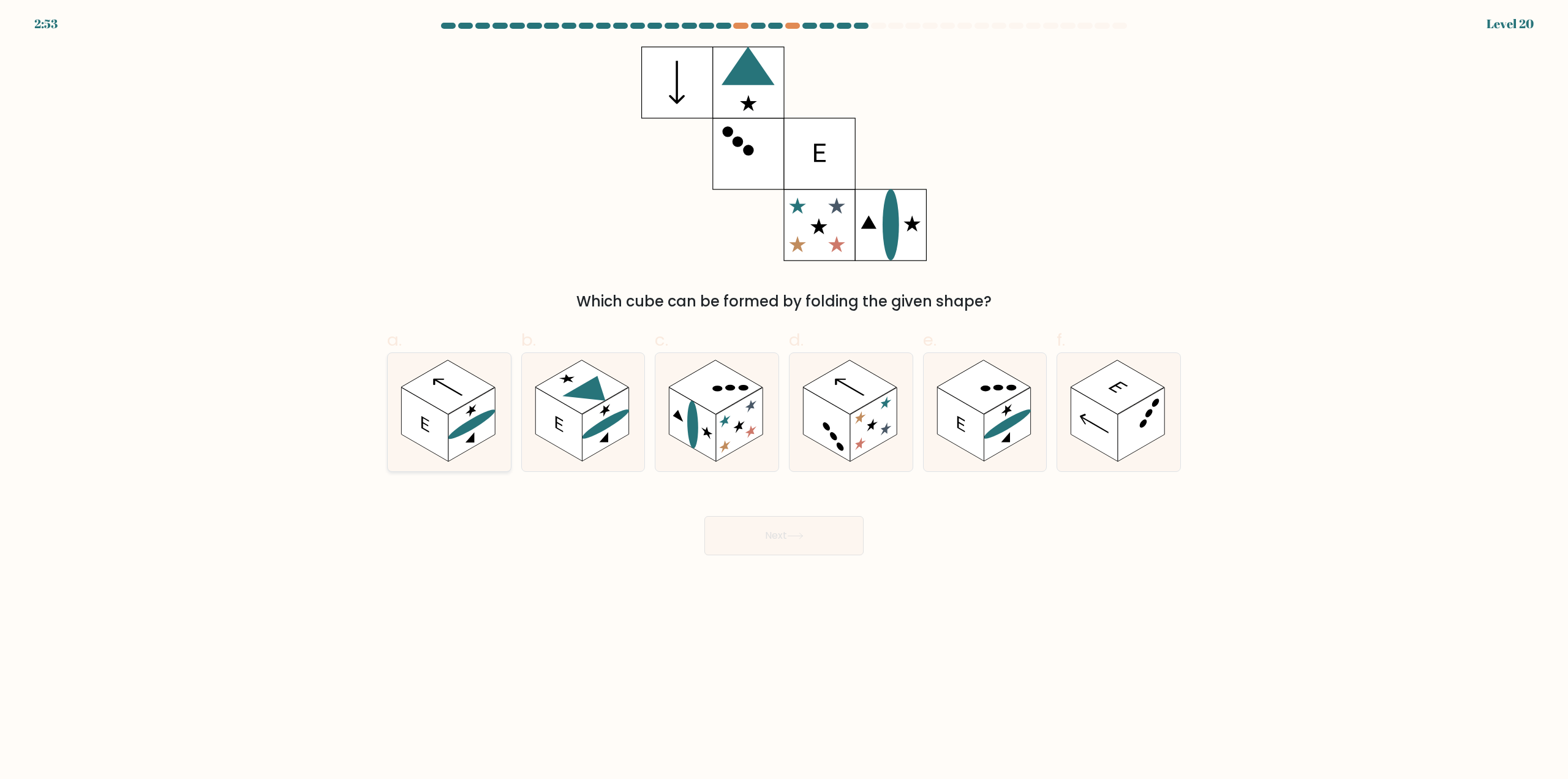
click at [500, 393] on icon at bounding box center [449, 413] width 123 height 119
click at [784, 393] on input "a." at bounding box center [784, 394] width 1 height 8
radio input "true"
click at [568, 396] on g at bounding box center [582, 387] width 94 height 54
click at [784, 396] on input "b." at bounding box center [784, 394] width 1 height 8
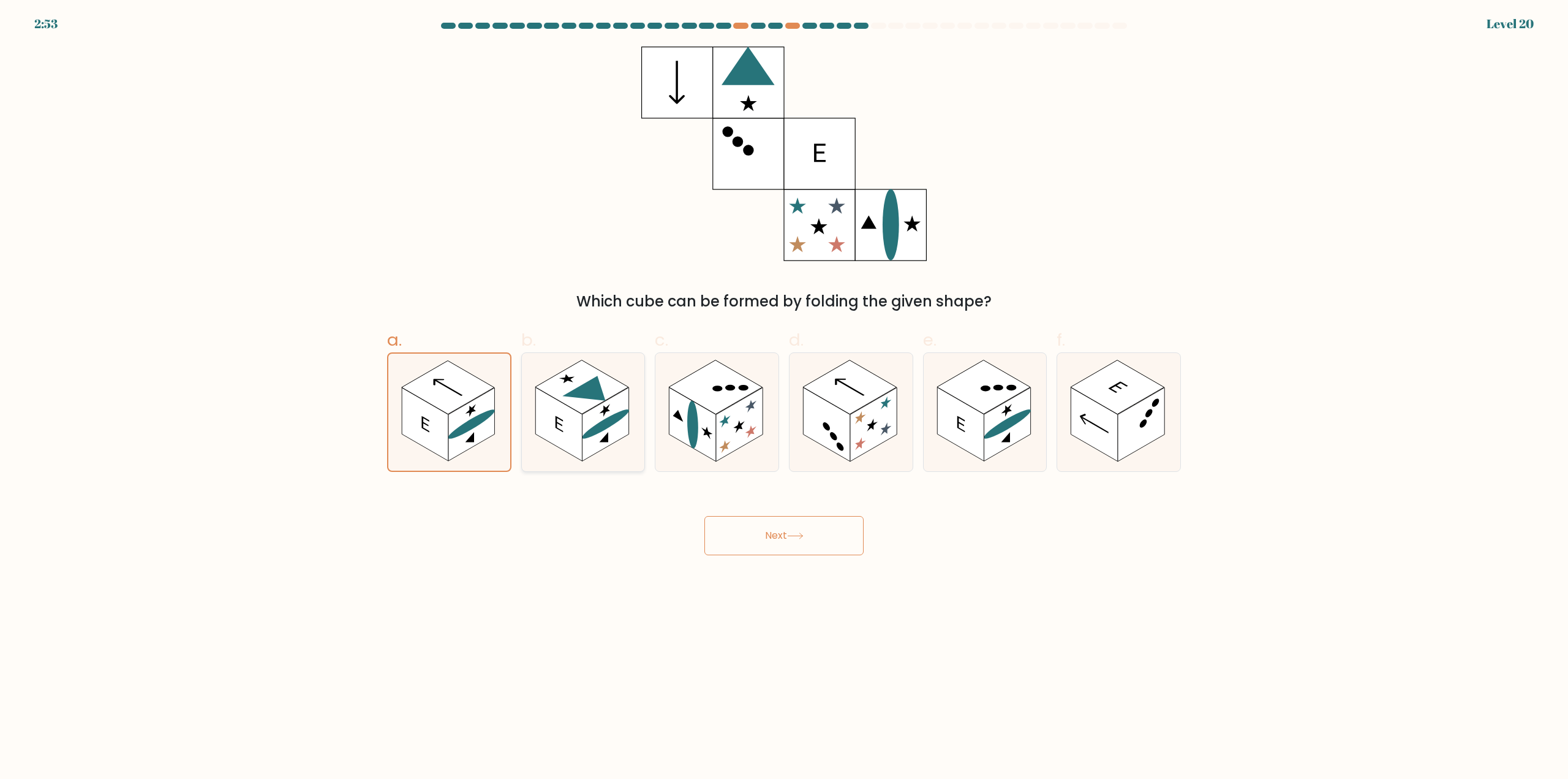
radio input "true"
click at [782, 526] on button "Next" at bounding box center [784, 535] width 160 height 39
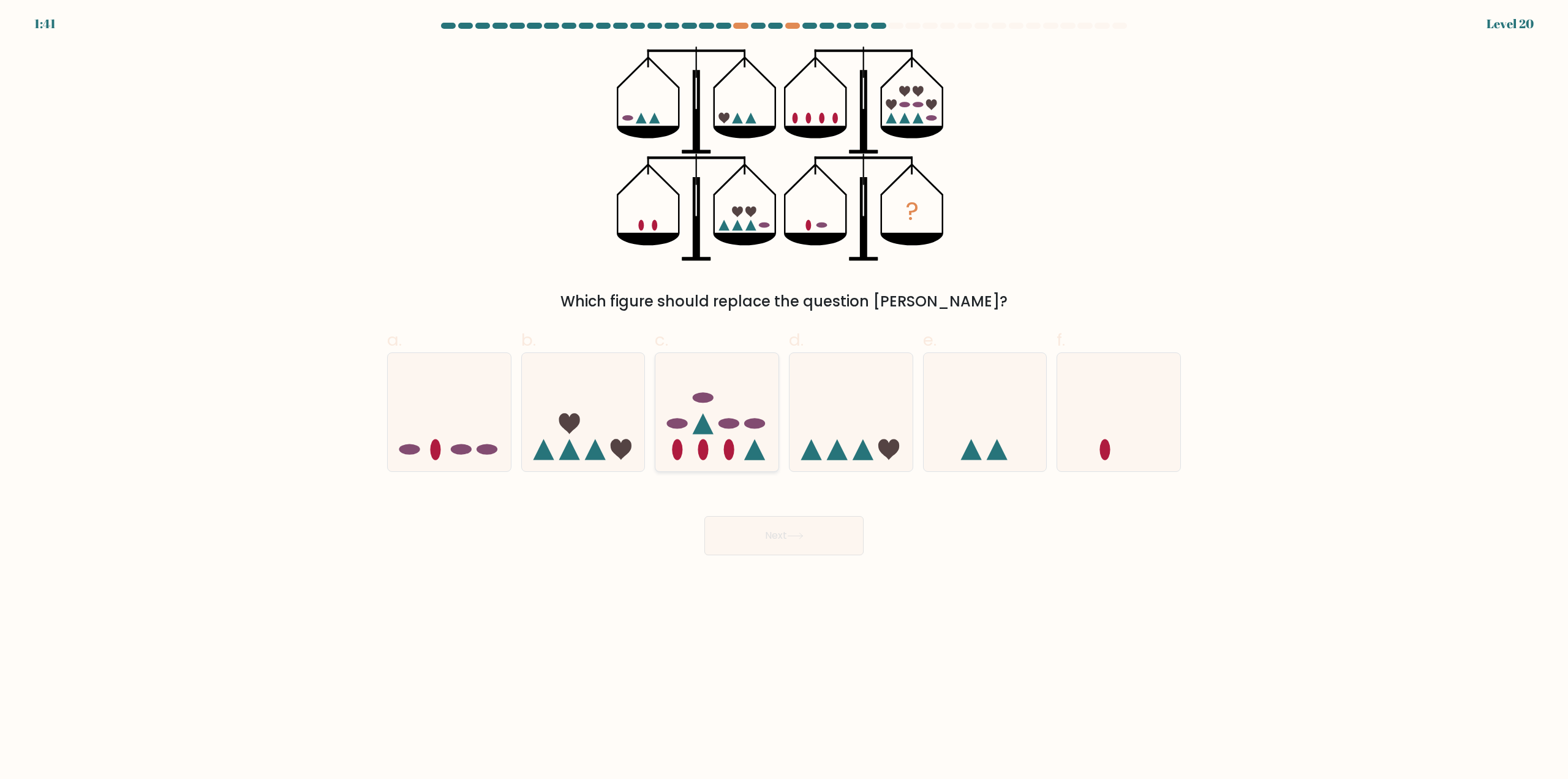
click at [675, 421] on ellipse at bounding box center [677, 423] width 21 height 10
click at [784, 398] on input "c." at bounding box center [784, 394] width 1 height 8
radio input "true"
click at [793, 542] on button "Next" at bounding box center [784, 535] width 160 height 39
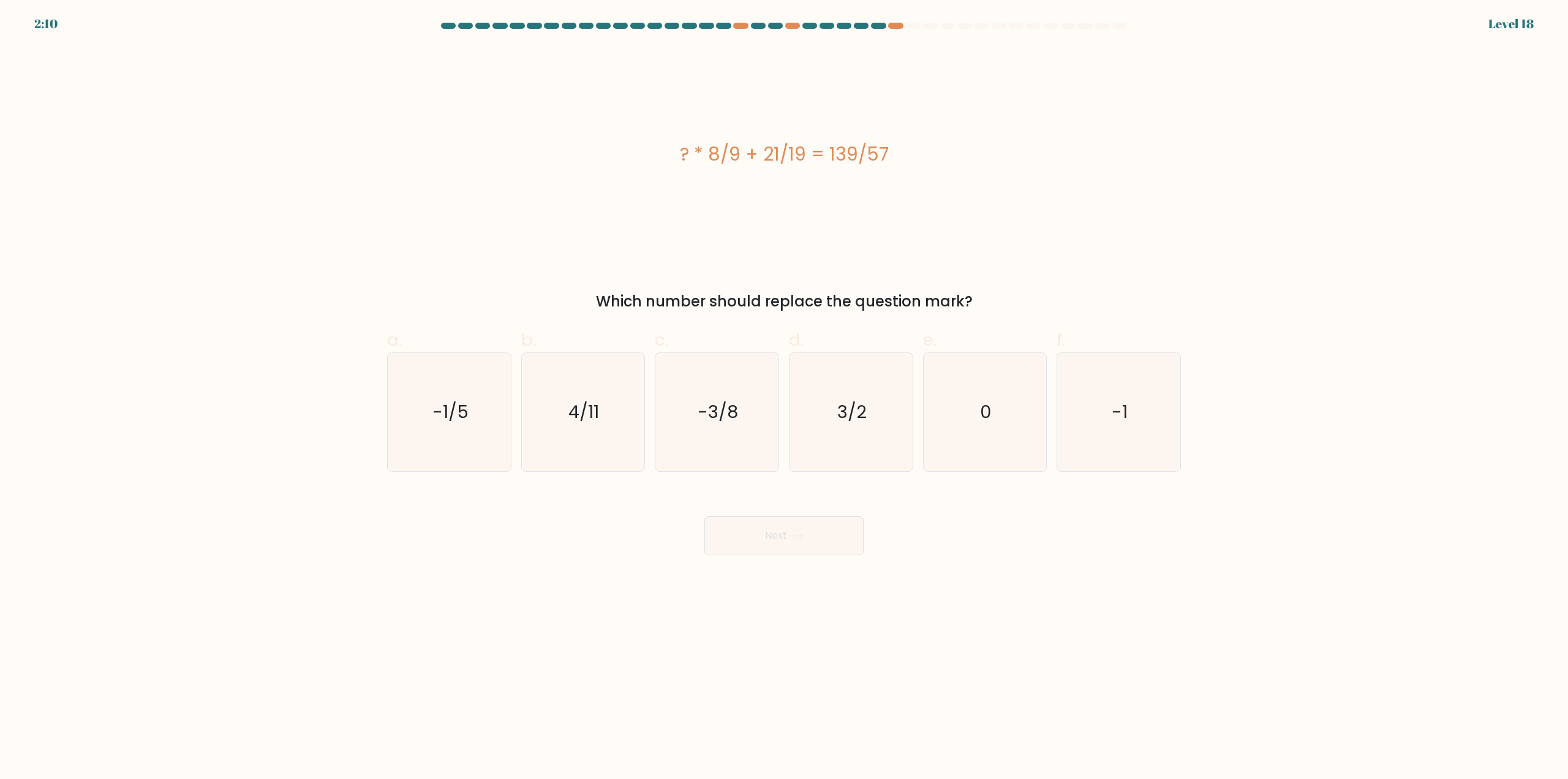
drag, startPoint x: 788, startPoint y: 156, endPoint x: 810, endPoint y: 155, distance: 22.0
click at [810, 155] on div "? * 8/9 + 21/19 = 139/57" at bounding box center [784, 154] width 794 height 27
click at [849, 156] on div "? * 8/9 + 21/19 = 139/57" at bounding box center [784, 154] width 794 height 27
drag, startPoint x: 860, startPoint y: 154, endPoint x: 829, endPoint y: 154, distance: 31.0
click at [829, 154] on div "? * 8/9 + 21/19 = 139/57" at bounding box center [784, 154] width 794 height 27
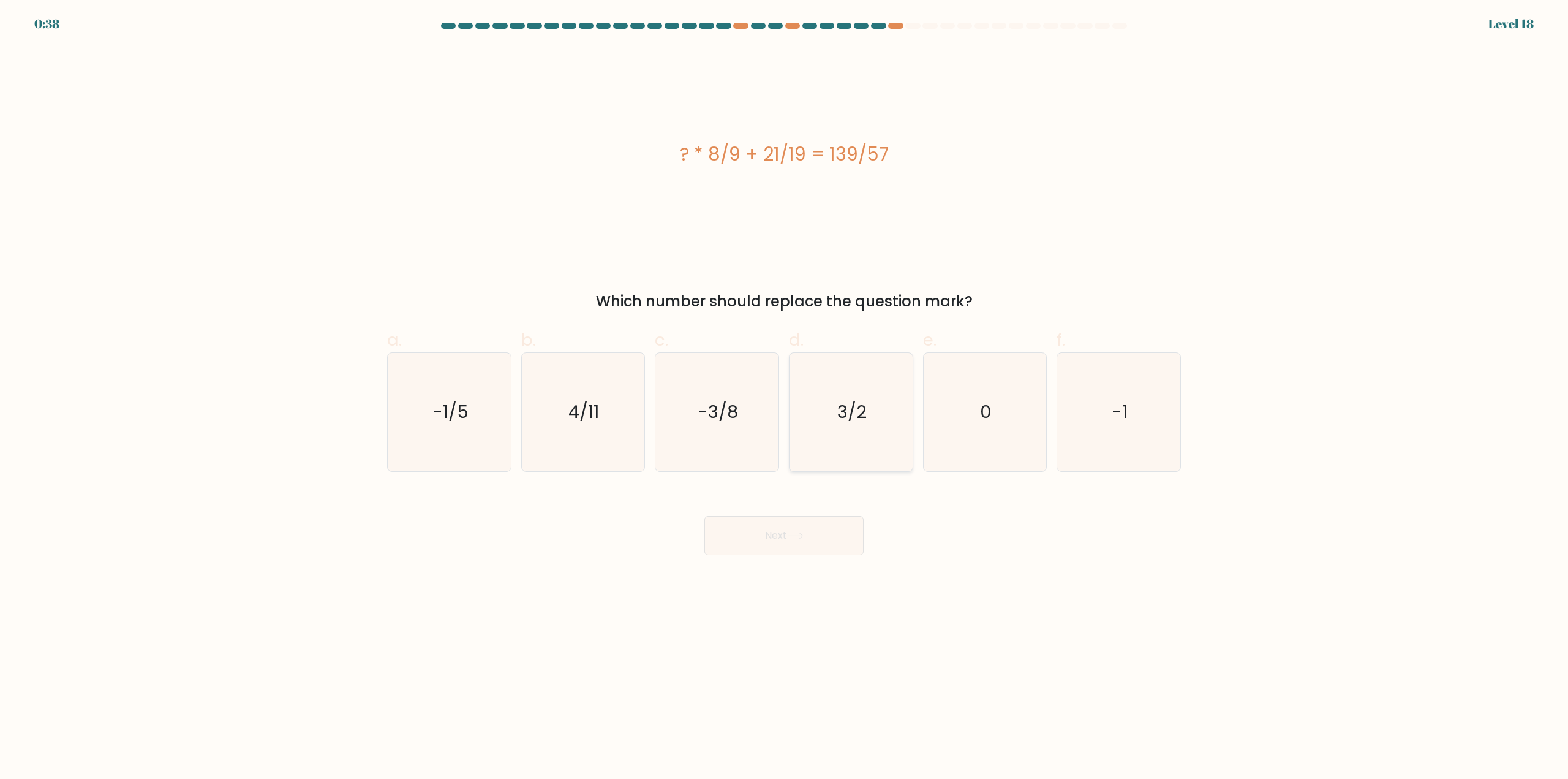
click at [873, 409] on icon "3/2" at bounding box center [852, 413] width 119 height 119
click at [785, 398] on input "d. 3/2" at bounding box center [784, 394] width 1 height 8
radio input "true"
click at [791, 529] on button "Next" at bounding box center [784, 535] width 160 height 39
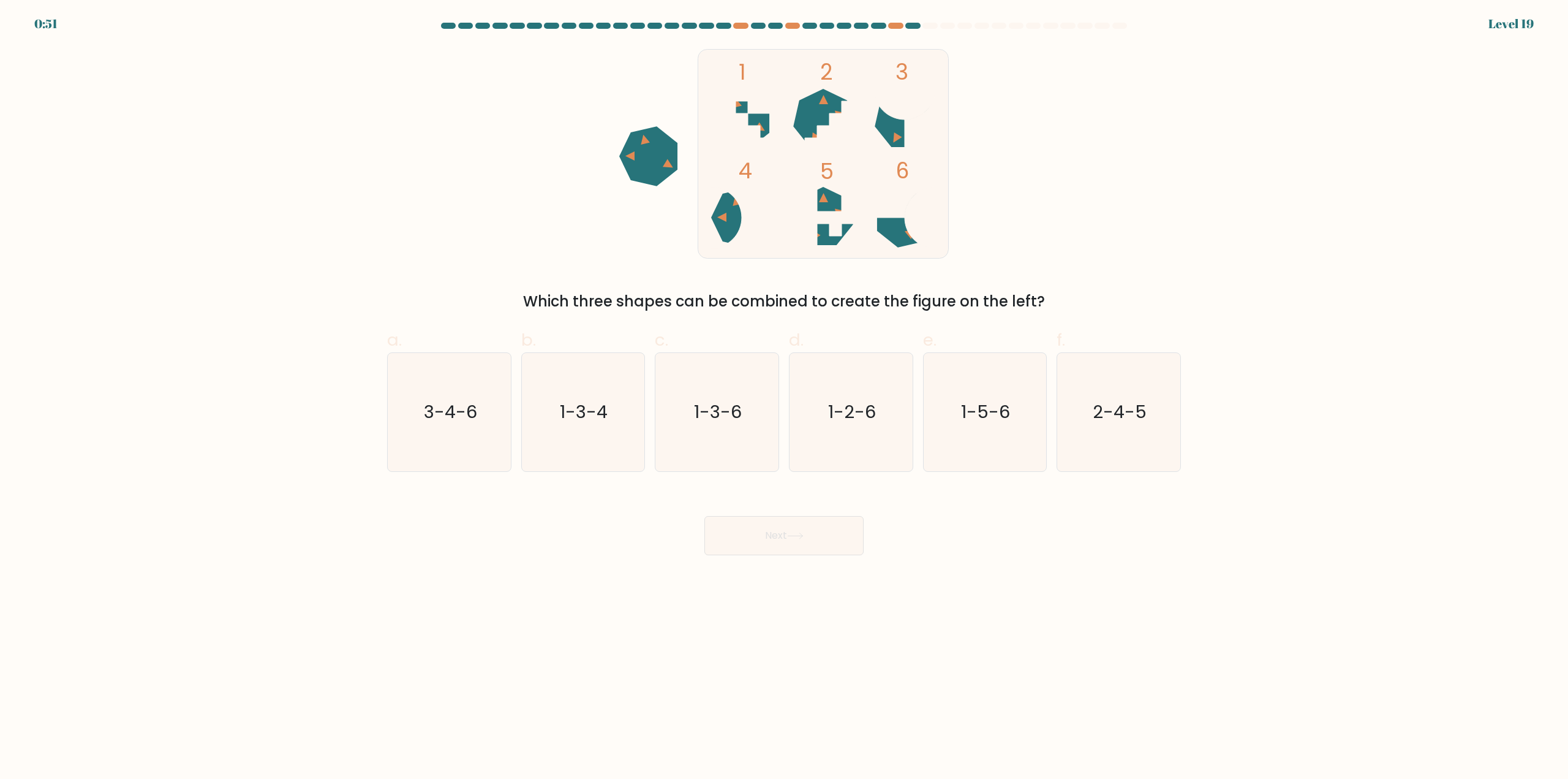
click at [519, 393] on div "b. 1-3-4" at bounding box center [583, 399] width 134 height 144
click at [451, 413] on text "3-4-6" at bounding box center [450, 412] width 53 height 25
click at [784, 398] on input "a. 3-4-6" at bounding box center [784, 394] width 1 height 8
radio input "true"
click at [838, 536] on button "Next" at bounding box center [784, 535] width 160 height 39
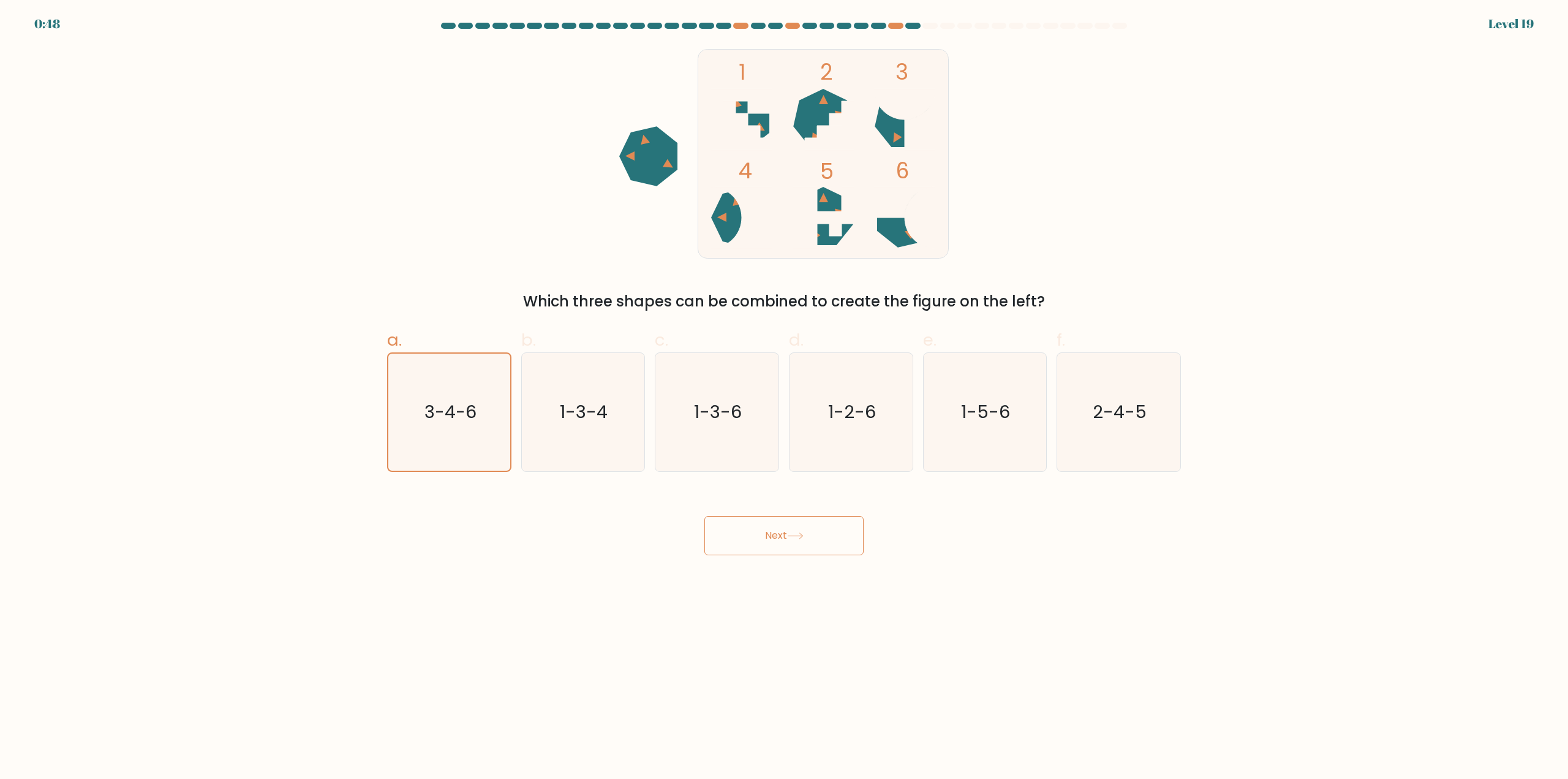
click at [794, 531] on button "Next" at bounding box center [784, 535] width 160 height 39
click at [771, 535] on button "Next" at bounding box center [784, 535] width 160 height 39
click at [616, 402] on icon "1-3-4" at bounding box center [583, 413] width 119 height 119
click at [784, 398] on input "b. 1-3-4" at bounding box center [784, 394] width 1 height 8
radio input "true"
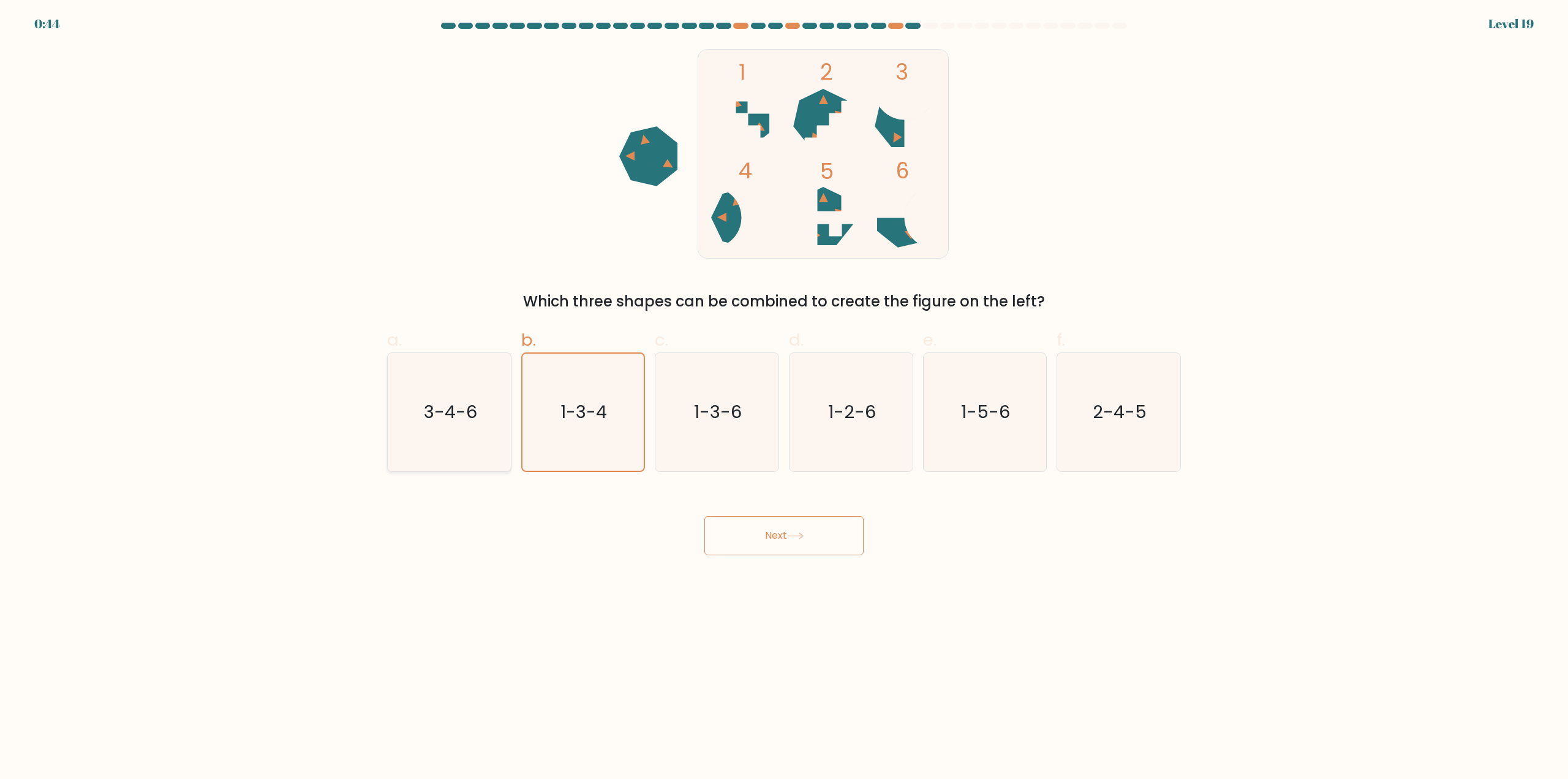
click at [475, 411] on text "3-4-6" at bounding box center [450, 412] width 53 height 25
click at [784, 398] on input "a. 3-4-6" at bounding box center [784, 394] width 1 height 8
radio input "true"
click at [737, 551] on button "Next" at bounding box center [784, 535] width 160 height 39
click at [796, 532] on icon at bounding box center [796, 535] width 16 height 6
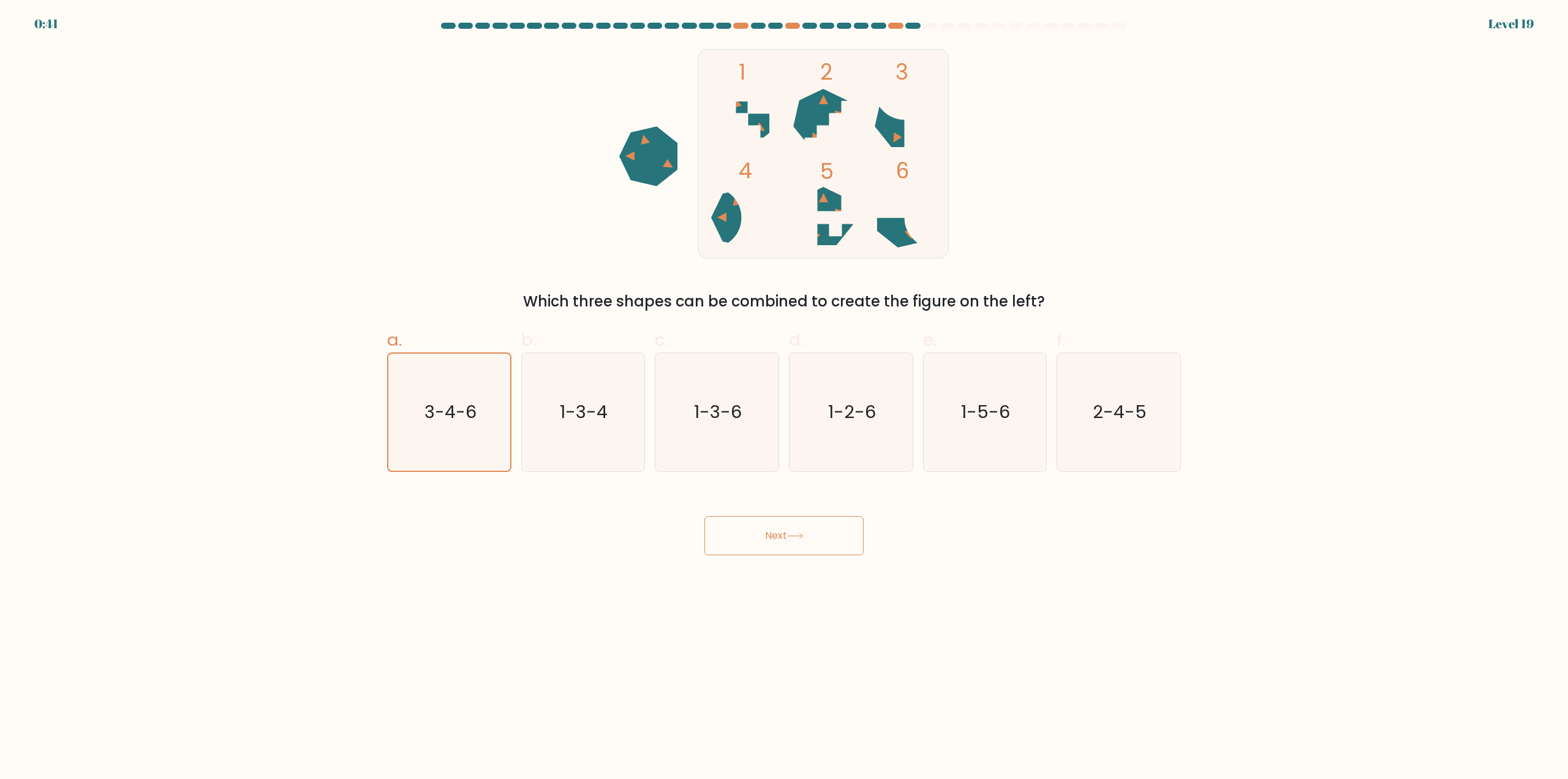
click at [795, 531] on button "Next" at bounding box center [784, 535] width 160 height 39
click at [806, 545] on button "Next" at bounding box center [784, 535] width 160 height 39
drag, startPoint x: 806, startPoint y: 543, endPoint x: 830, endPoint y: 521, distance: 32.6
click at [807, 542] on button "Next" at bounding box center [784, 535] width 160 height 39
click at [840, 384] on icon "1-2-6" at bounding box center [852, 413] width 119 height 119
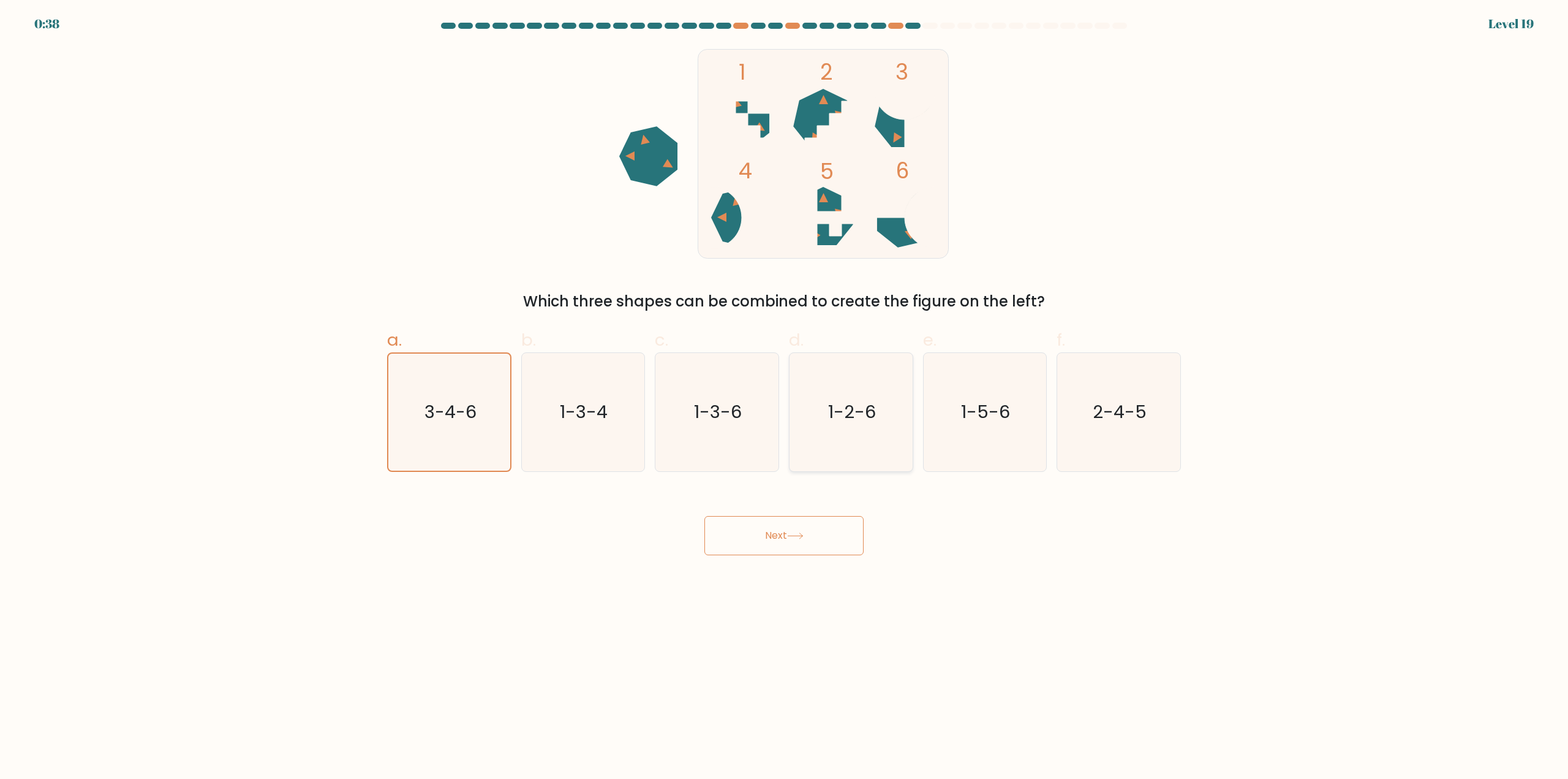
click at [785, 390] on input "d. 1-2-6" at bounding box center [784, 394] width 1 height 8
radio input "true"
click at [800, 523] on button "Next" at bounding box center [784, 535] width 160 height 39
click at [483, 412] on icon "3-4-6" at bounding box center [450, 413] width 119 height 119
click at [784, 398] on input "a. 3-4-6" at bounding box center [784, 394] width 1 height 8
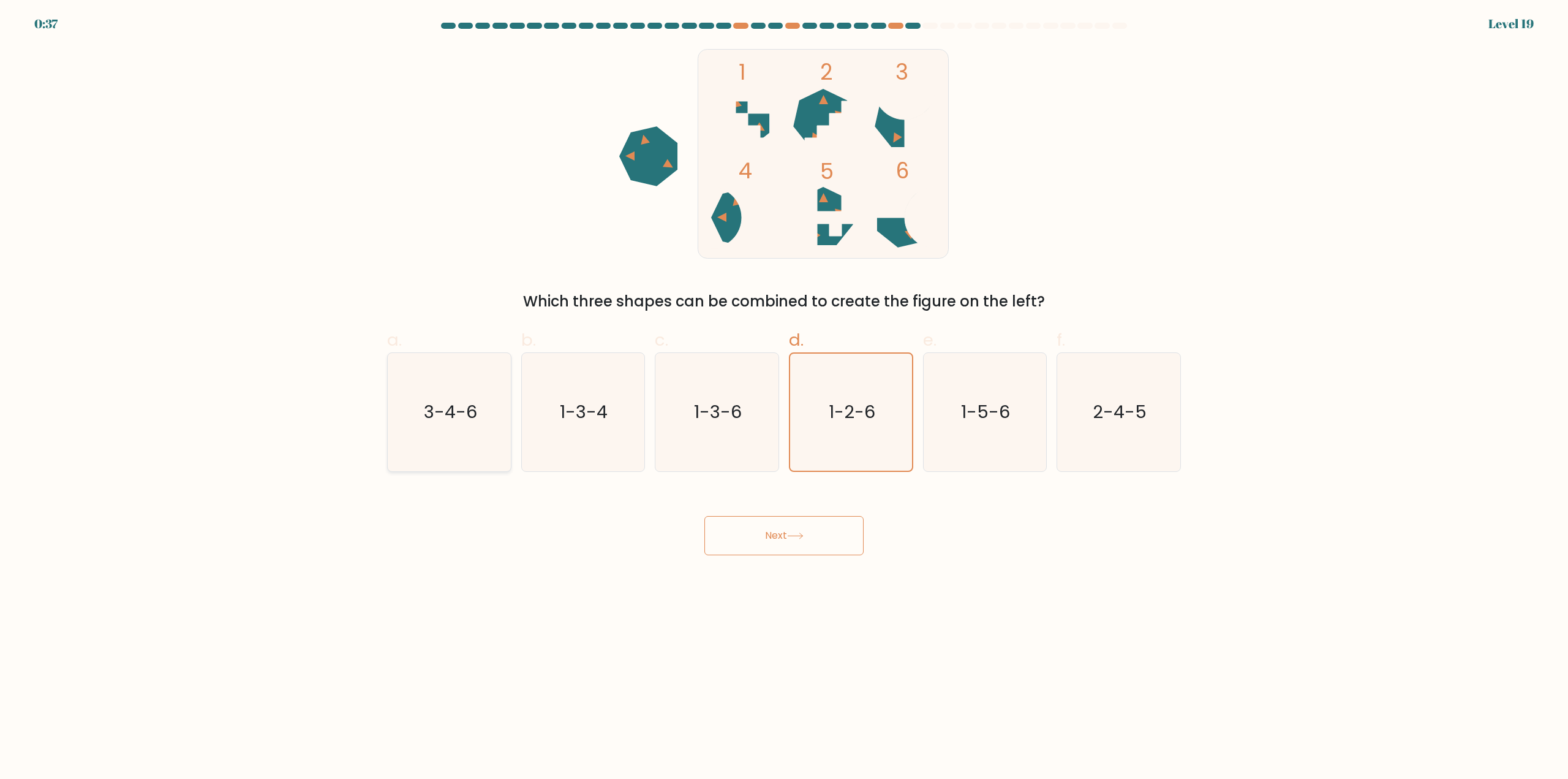
radio input "true"
click at [789, 534] on button "Next" at bounding box center [784, 535] width 160 height 39
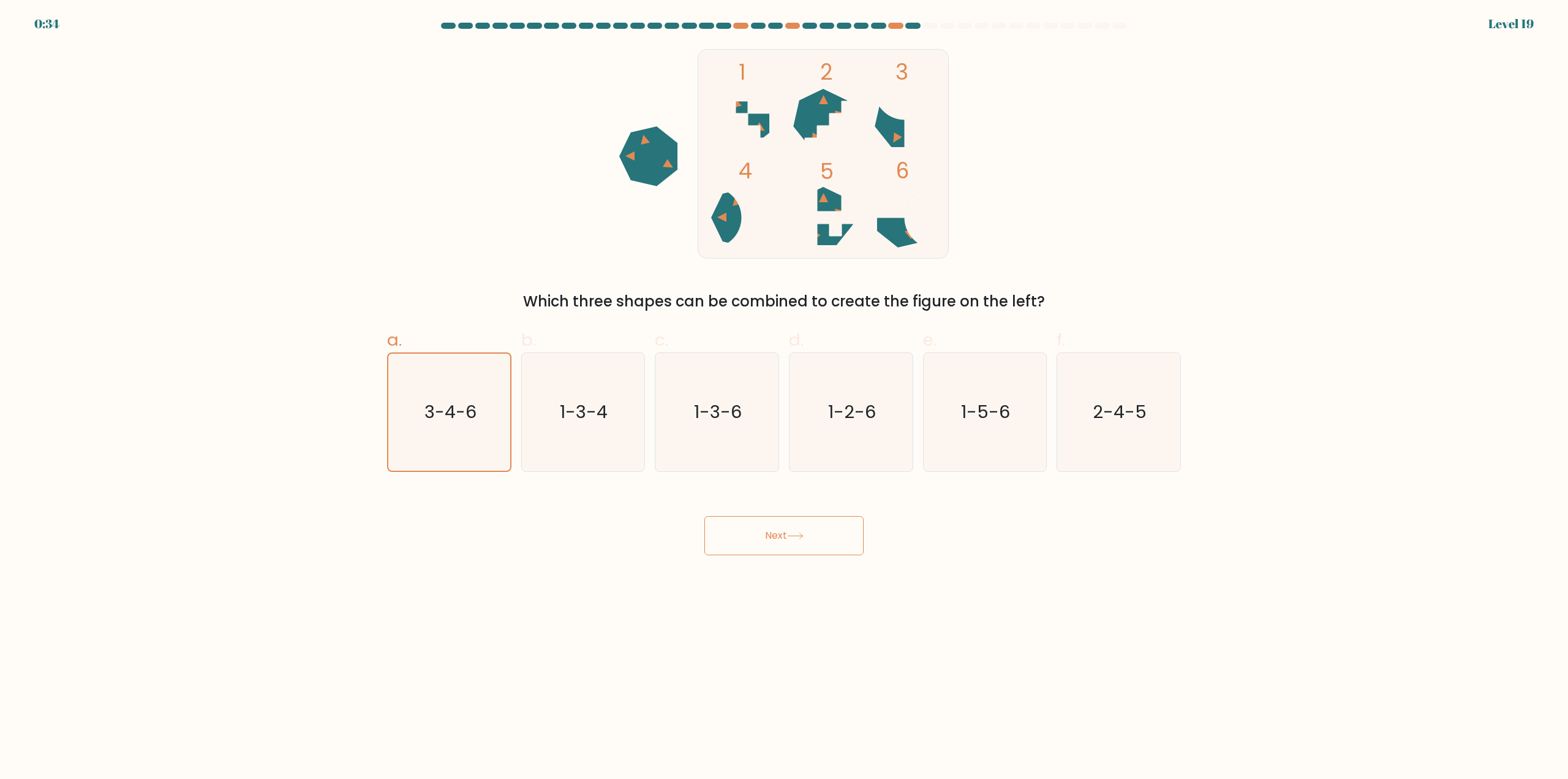
click at [657, 155] on icon at bounding box center [649, 155] width 58 height 59
click at [777, 141] on rect at bounding box center [823, 153] width 251 height 209
click at [1510, 29] on form at bounding box center [784, 289] width 1568 height 532
click at [1514, 26] on form at bounding box center [784, 289] width 1568 height 532
click at [1016, 395] on icon "1-5-6" at bounding box center [985, 413] width 119 height 119
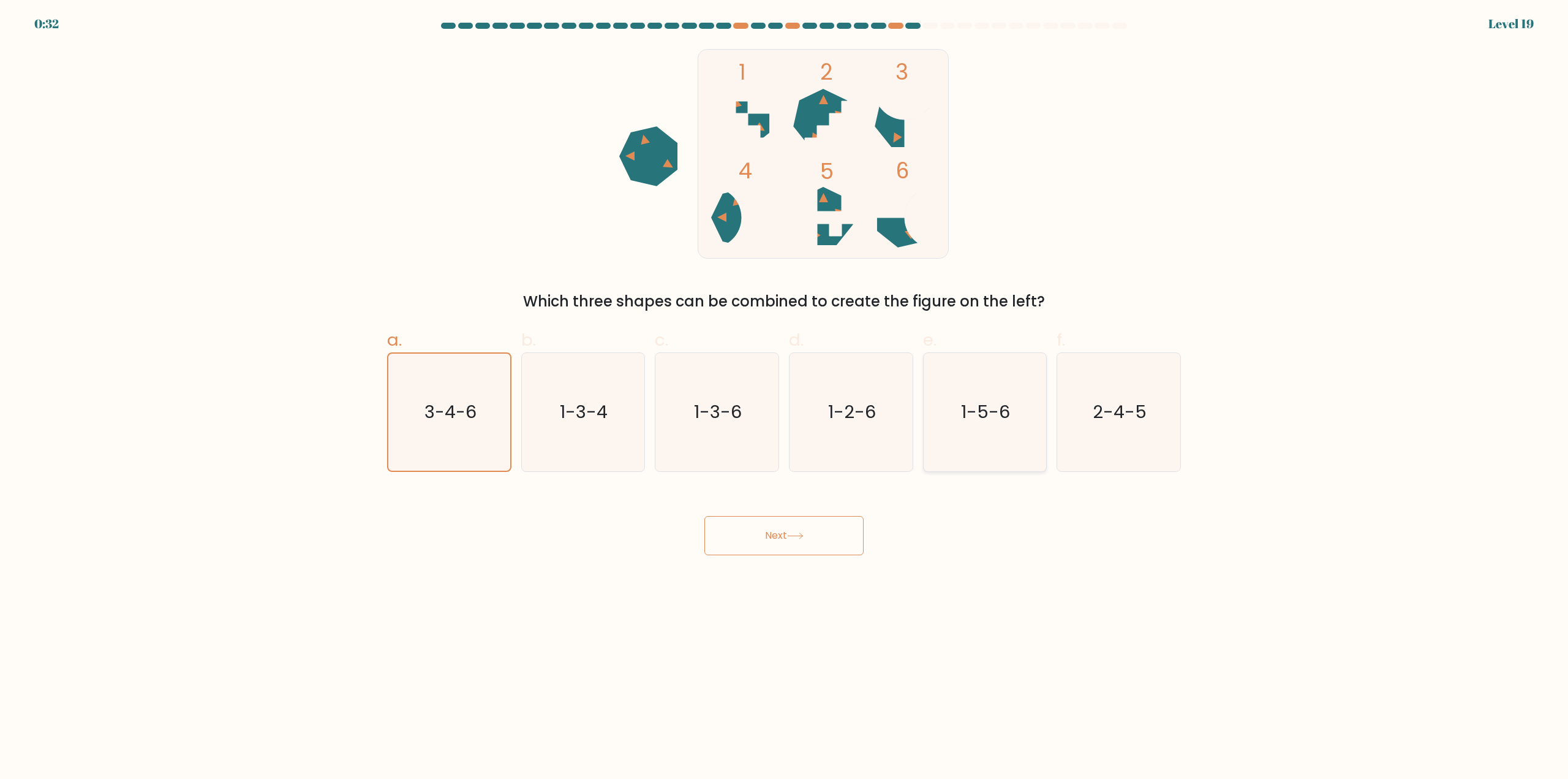
click at [785, 395] on input "e. 1-5-6" at bounding box center [784, 394] width 1 height 8
radio input "true"
click at [1016, 395] on icon "1-5-6" at bounding box center [985, 412] width 117 height 117
click at [785, 395] on input "e. 1-5-6" at bounding box center [784, 394] width 1 height 8
click at [1116, 396] on icon "2-4-5" at bounding box center [1119, 413] width 119 height 119
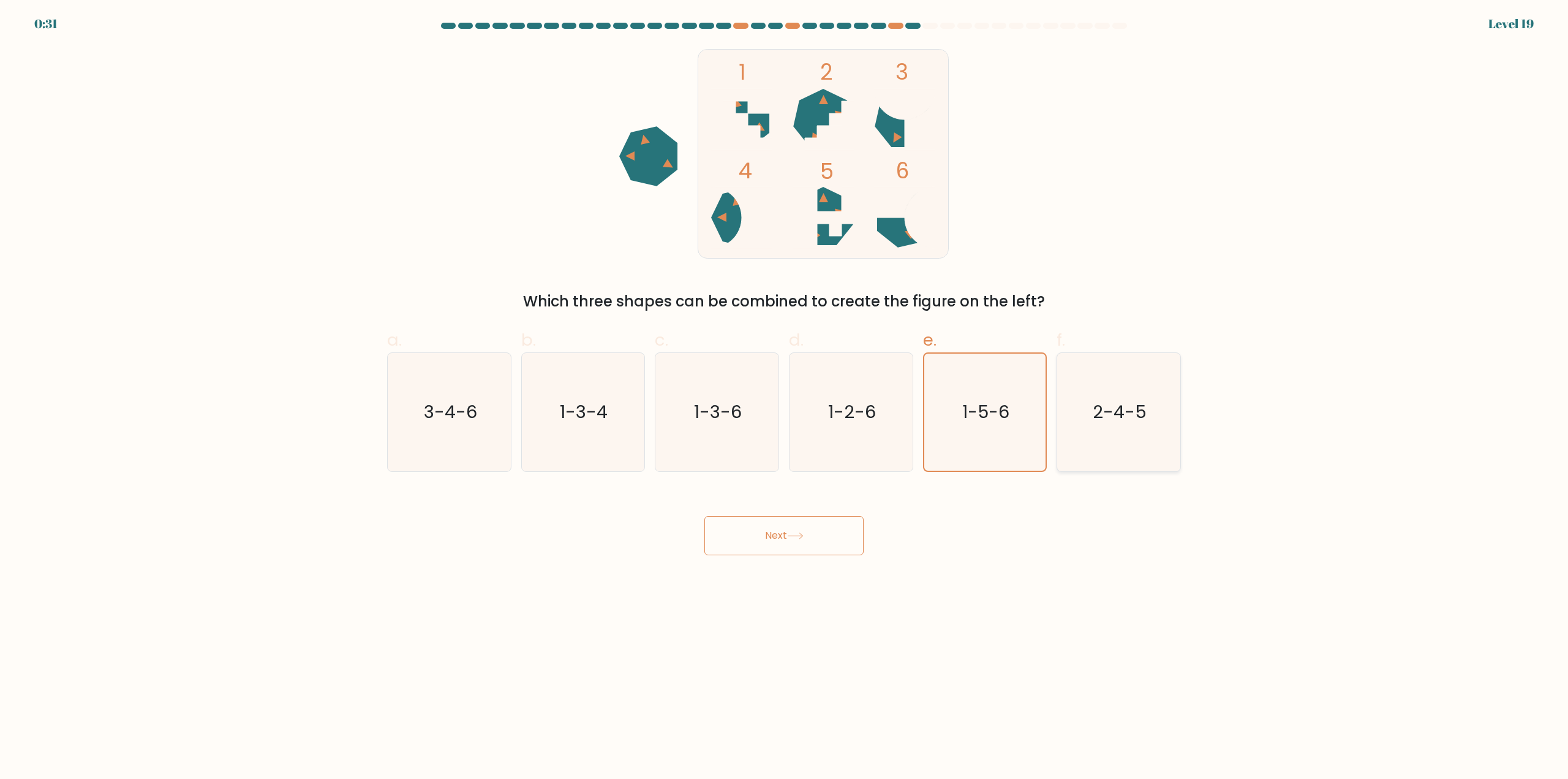
click at [785, 396] on input "f. 2-4-5" at bounding box center [784, 394] width 1 height 8
radio input "true"
click at [420, 407] on icon "3-4-6" at bounding box center [450, 413] width 119 height 119
click at [784, 398] on input "a. 3-4-6" at bounding box center [784, 394] width 1 height 8
radio input "true"
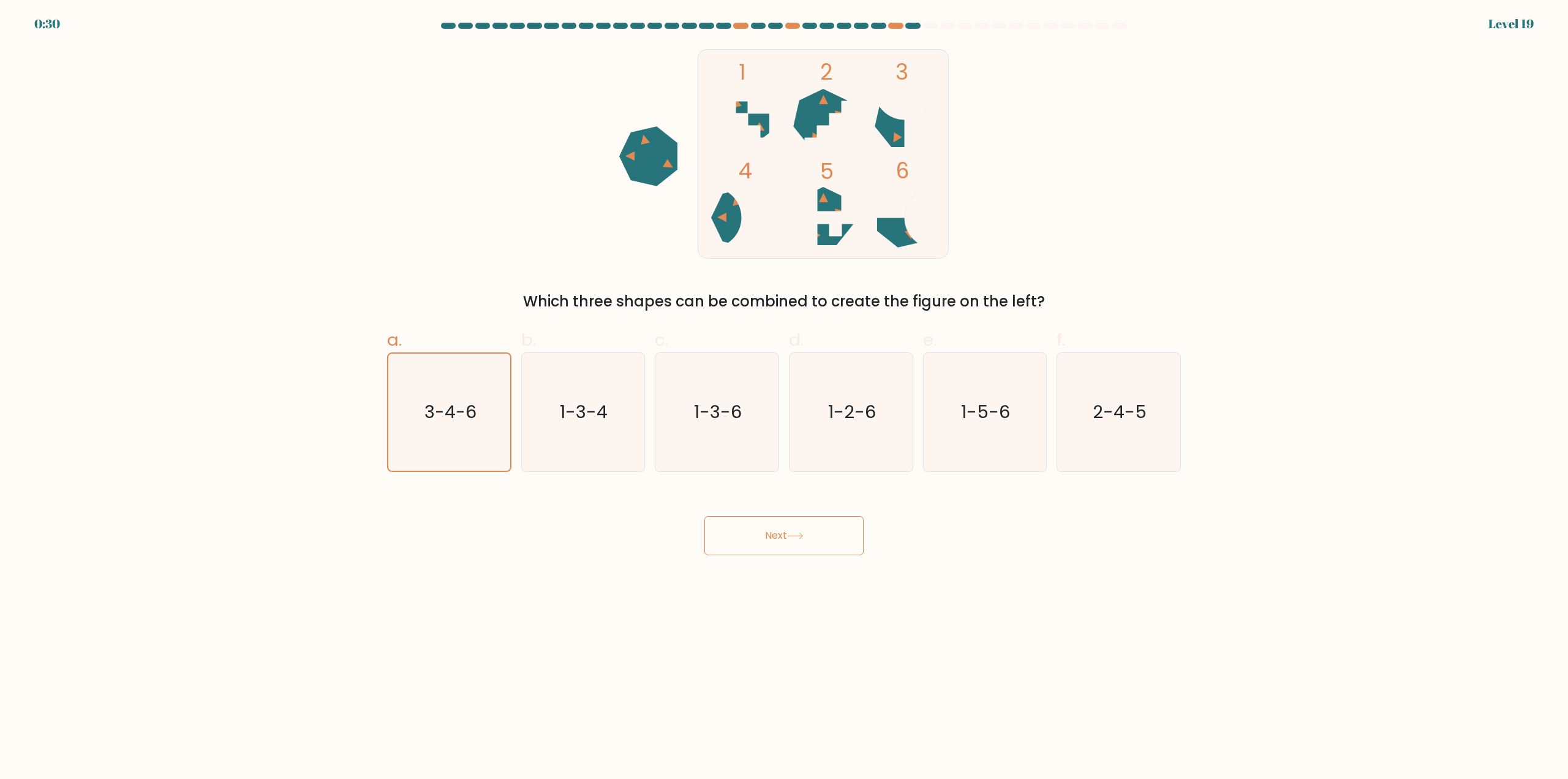
click at [629, 195] on icon "1 2 3 4 5 6" at bounding box center [784, 153] width 329 height 215
click at [643, 144] on icon at bounding box center [649, 155] width 58 height 59
click at [813, 40] on form at bounding box center [784, 289] width 1568 height 532
click at [614, 404] on icon "1-3-4" at bounding box center [583, 413] width 119 height 119
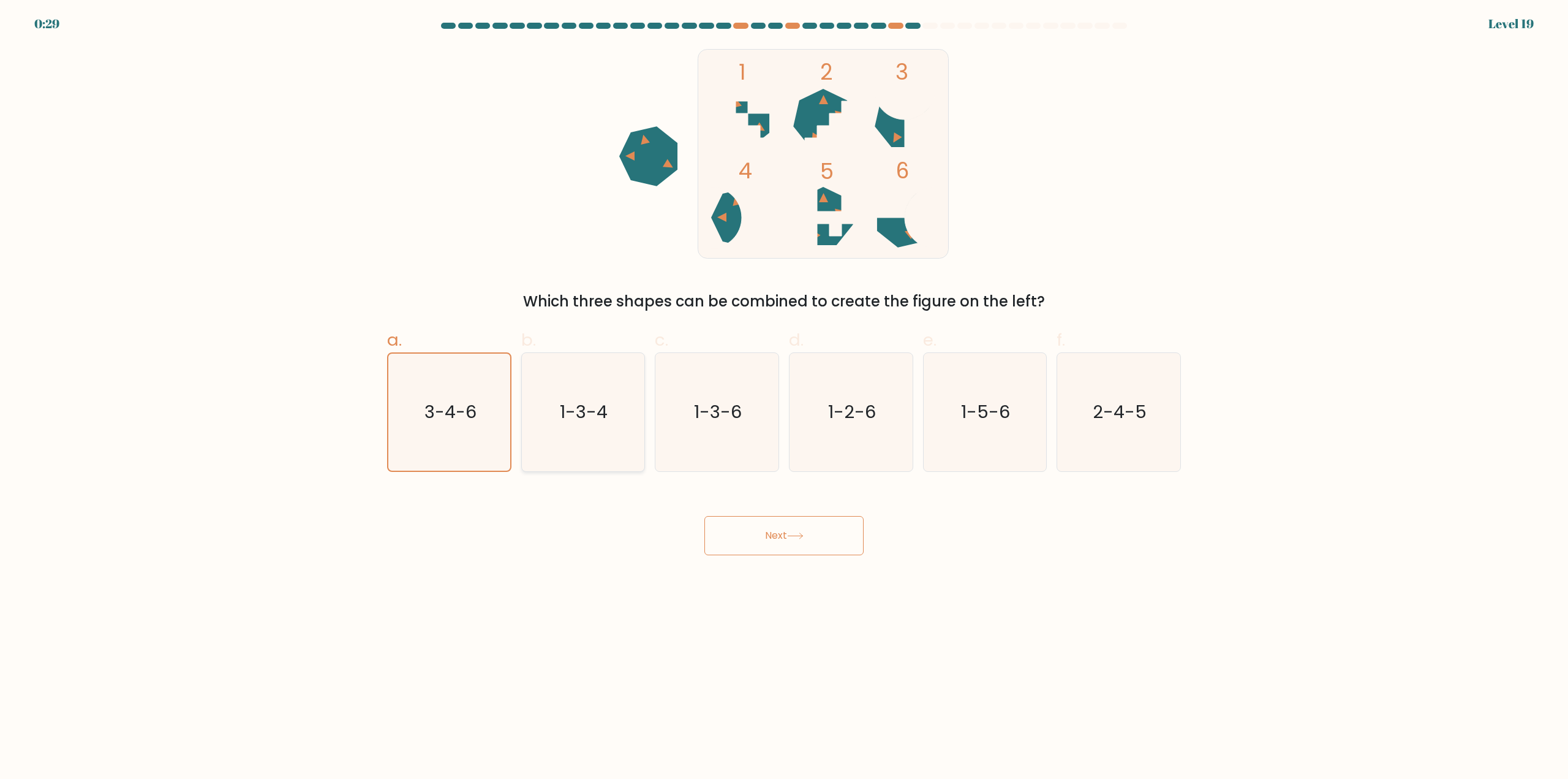
click at [784, 398] on input "b. 1-3-4" at bounding box center [784, 394] width 1 height 8
radio input "true"
click at [435, 405] on text "3-4-6" at bounding box center [450, 412] width 53 height 25
click at [784, 398] on input "a. 3-4-6" at bounding box center [784, 394] width 1 height 8
radio input "true"
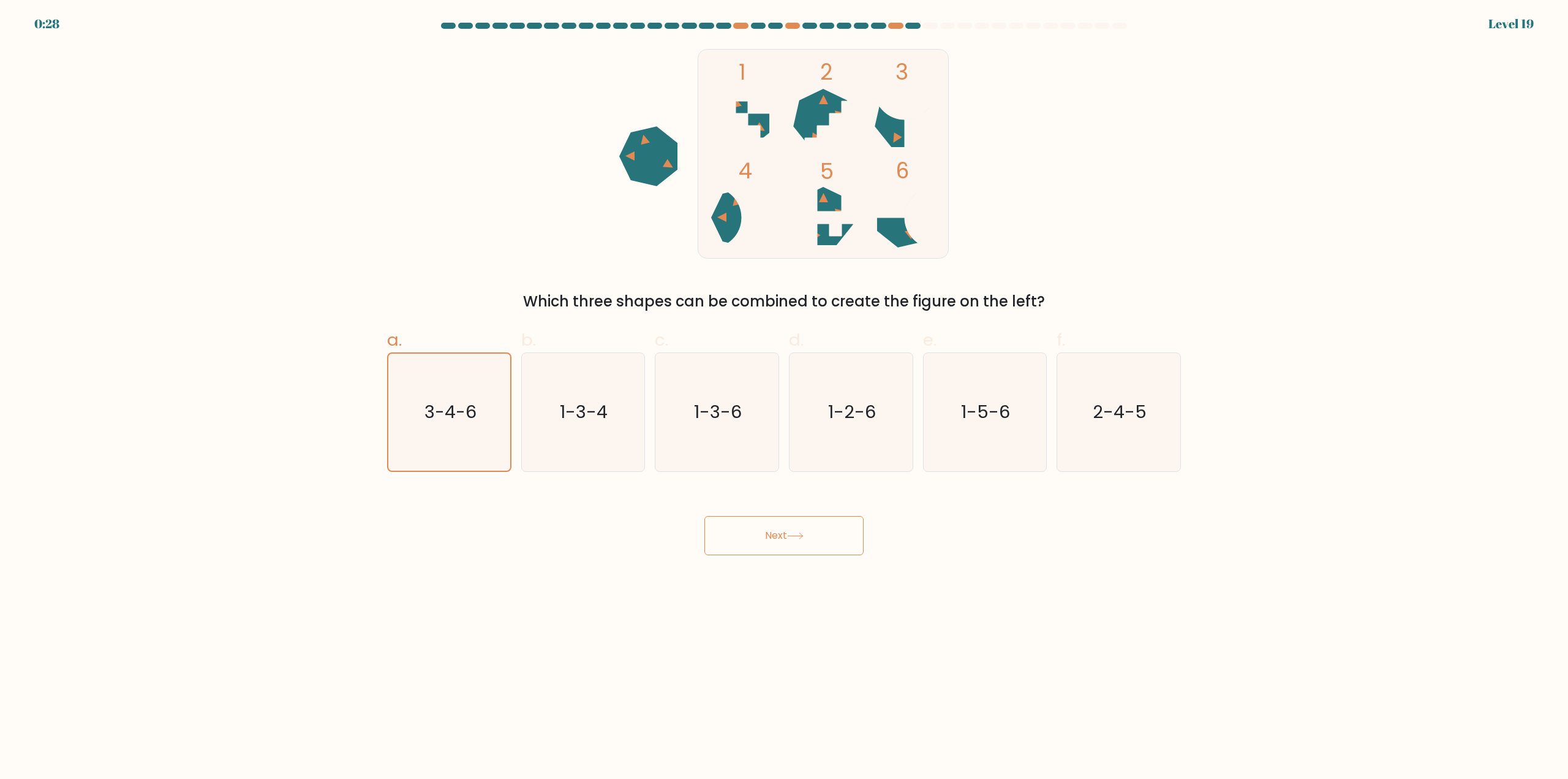
click at [728, 527] on button "Next" at bounding box center [784, 535] width 160 height 39
click at [767, 589] on body "0:27 Level 19" at bounding box center [784, 389] width 1568 height 779
click at [768, 589] on body "0:27 Level 19" at bounding box center [784, 389] width 1568 height 779
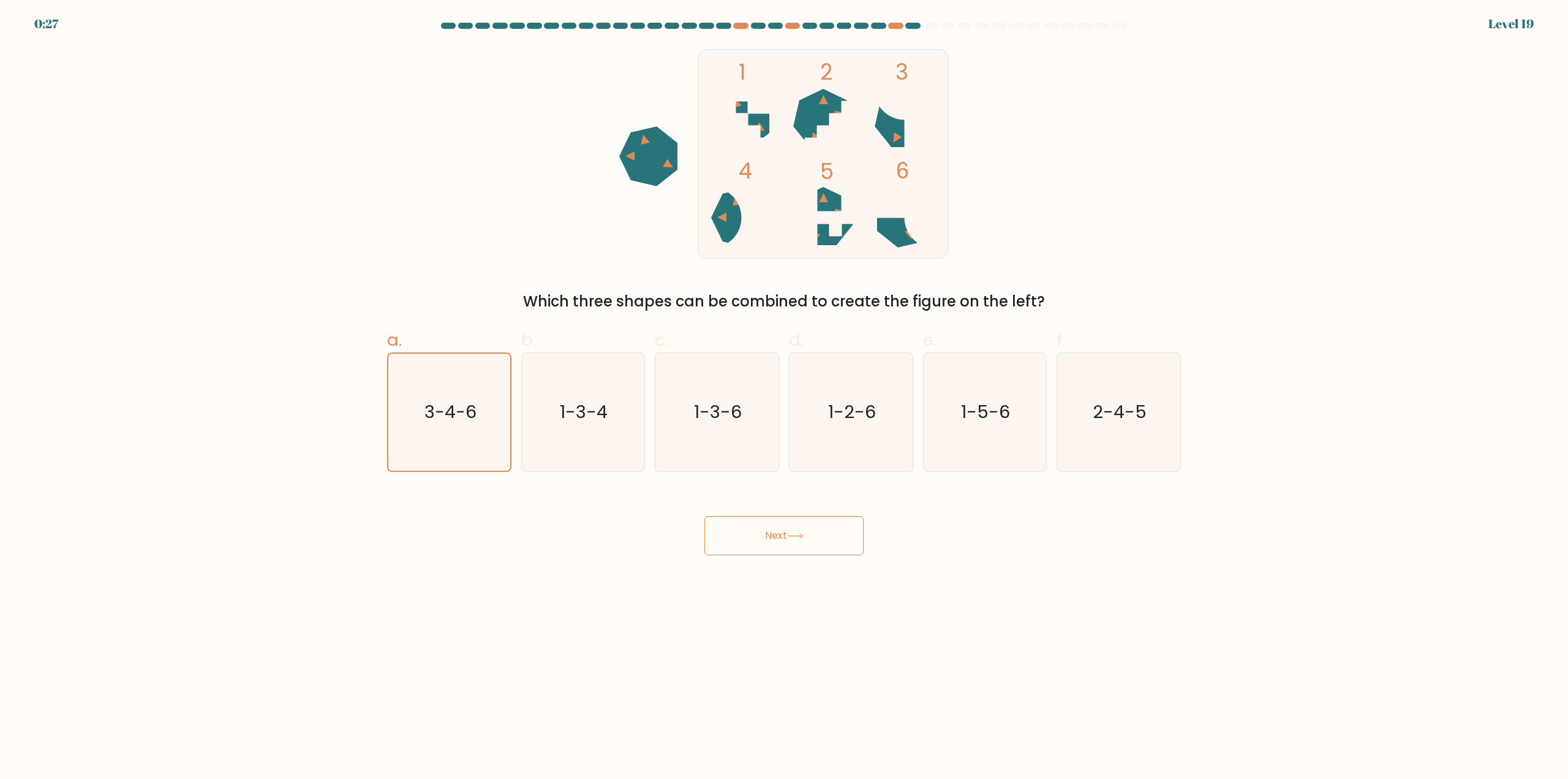
click at [847, 592] on body "0:27 Level 19" at bounding box center [784, 389] width 1568 height 779
click at [837, 532] on button "Next" at bounding box center [784, 535] width 160 height 39
click at [836, 532] on button "Next" at bounding box center [784, 535] width 160 height 39
click at [802, 536] on icon at bounding box center [796, 535] width 16 height 6
click at [802, 536] on icon at bounding box center [795, 536] width 15 height 5
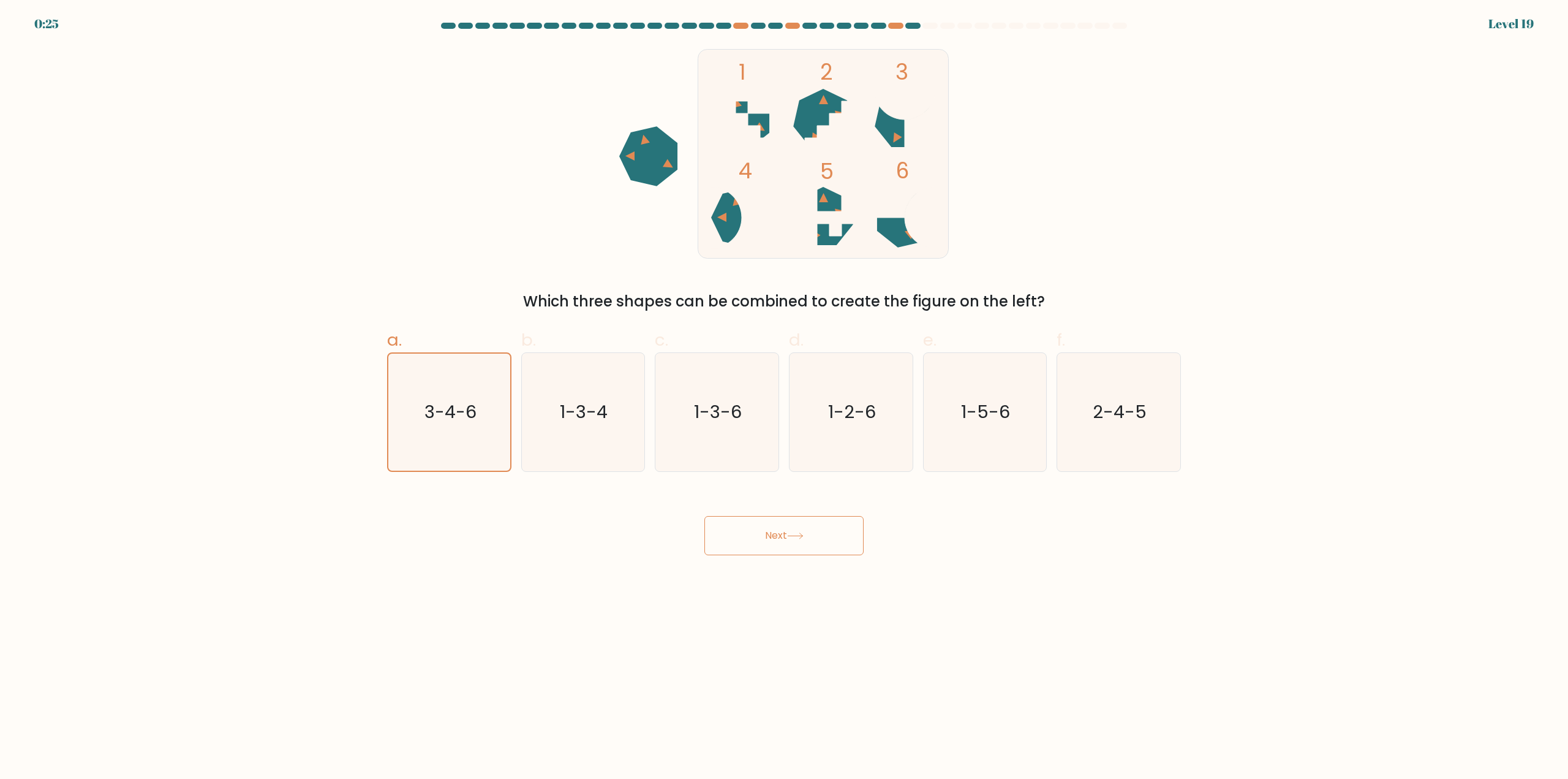
click at [802, 536] on icon at bounding box center [795, 536] width 15 height 5
click at [49, 16] on div "0:23" at bounding box center [47, 24] width 25 height 18
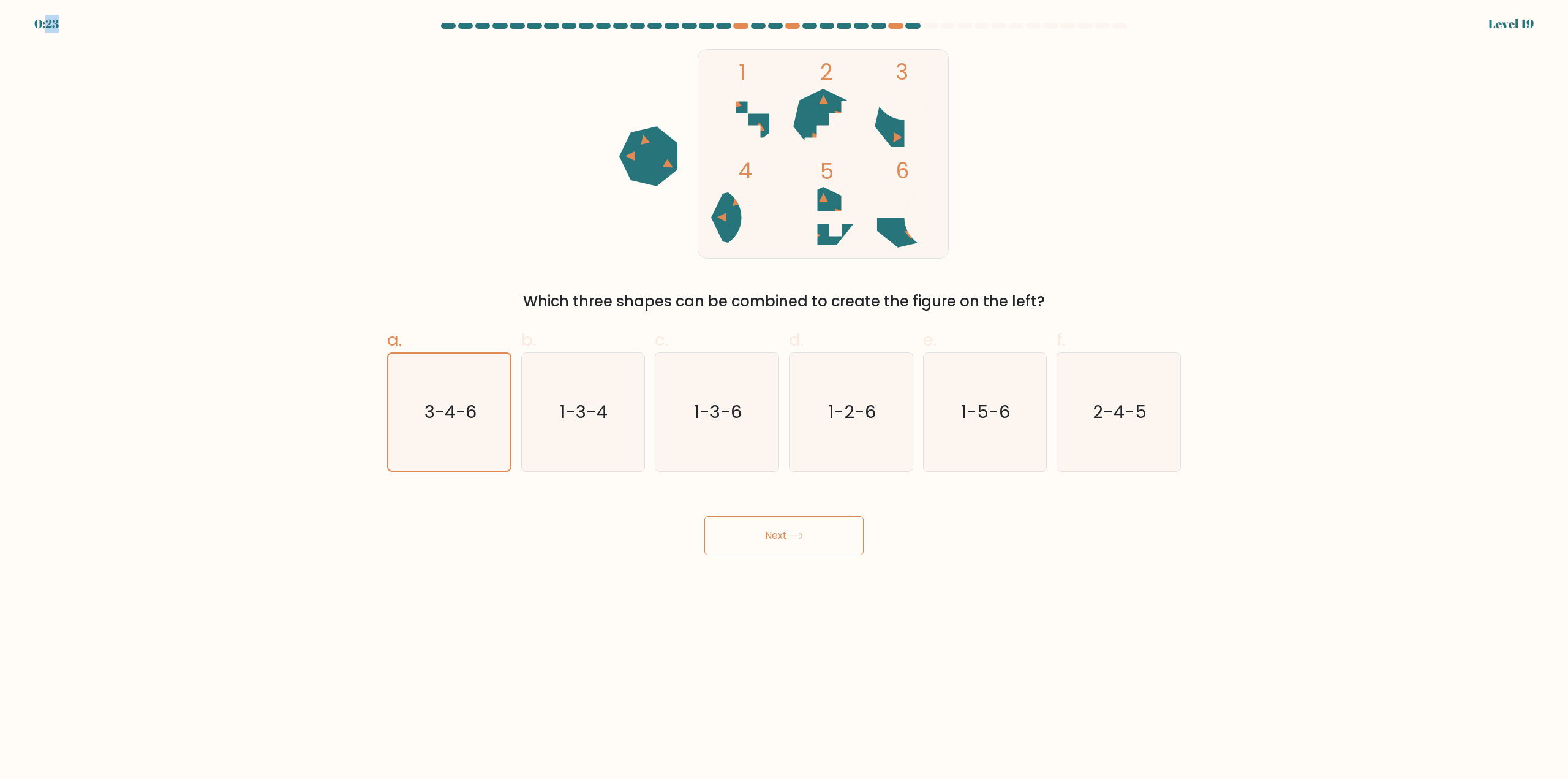
click at [49, 18] on div "0:23" at bounding box center [47, 24] width 25 height 18
click at [762, 514] on div "Next" at bounding box center [784, 521] width 809 height 68
click at [821, 569] on body "0:22 Level 19" at bounding box center [784, 389] width 1568 height 779
click at [821, 568] on body "0:22 Level 19" at bounding box center [784, 389] width 1568 height 779
click at [822, 568] on body "0:21 Level 19" at bounding box center [784, 389] width 1568 height 779
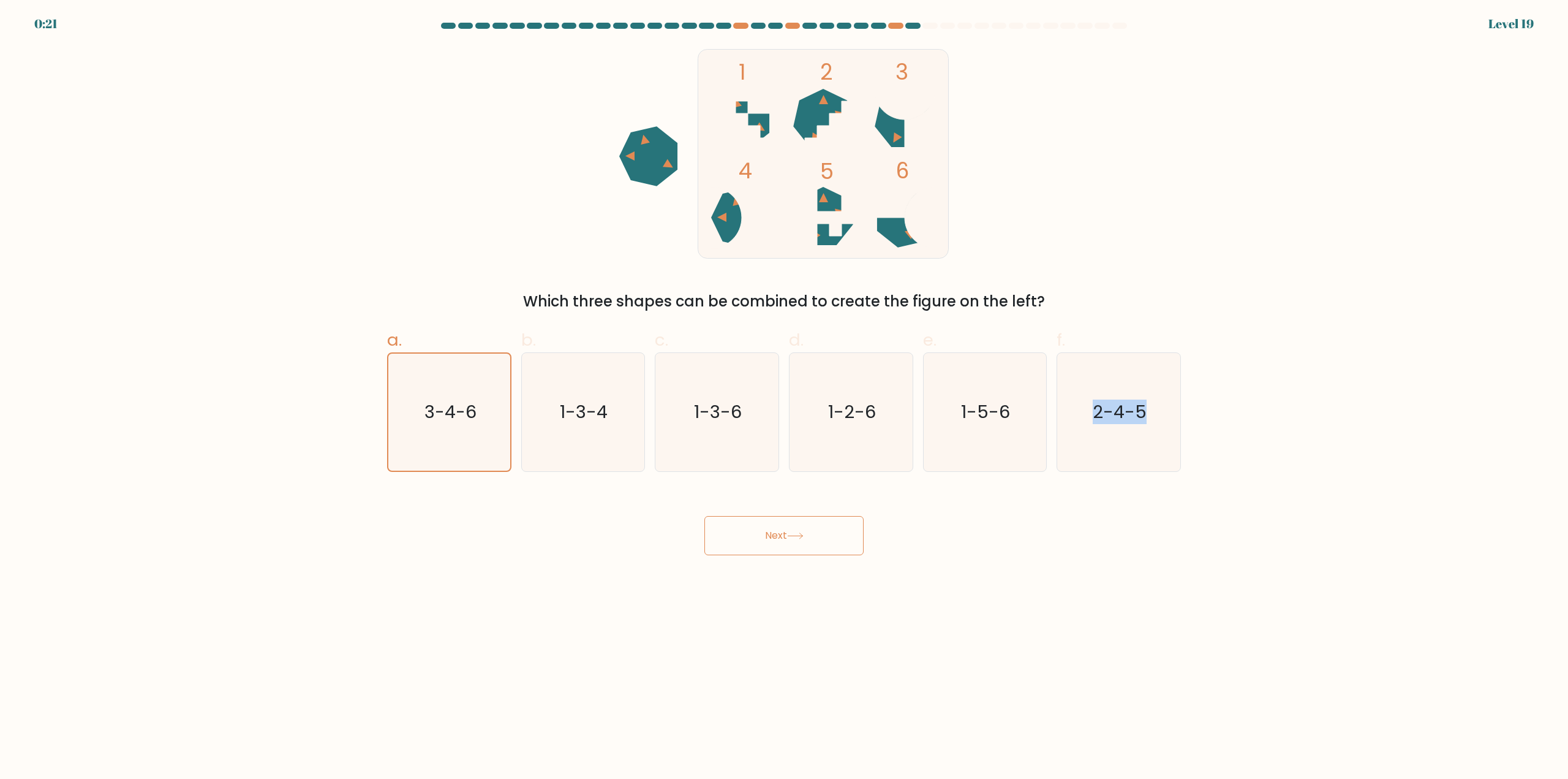
click at [822, 568] on body "0:21 Level 19" at bounding box center [784, 389] width 1568 height 779
click at [850, 563] on body "0:21 Level 19" at bounding box center [784, 389] width 1568 height 779
click at [852, 551] on button "Next" at bounding box center [784, 535] width 160 height 39
click at [847, 532] on button "Next" at bounding box center [784, 535] width 160 height 39
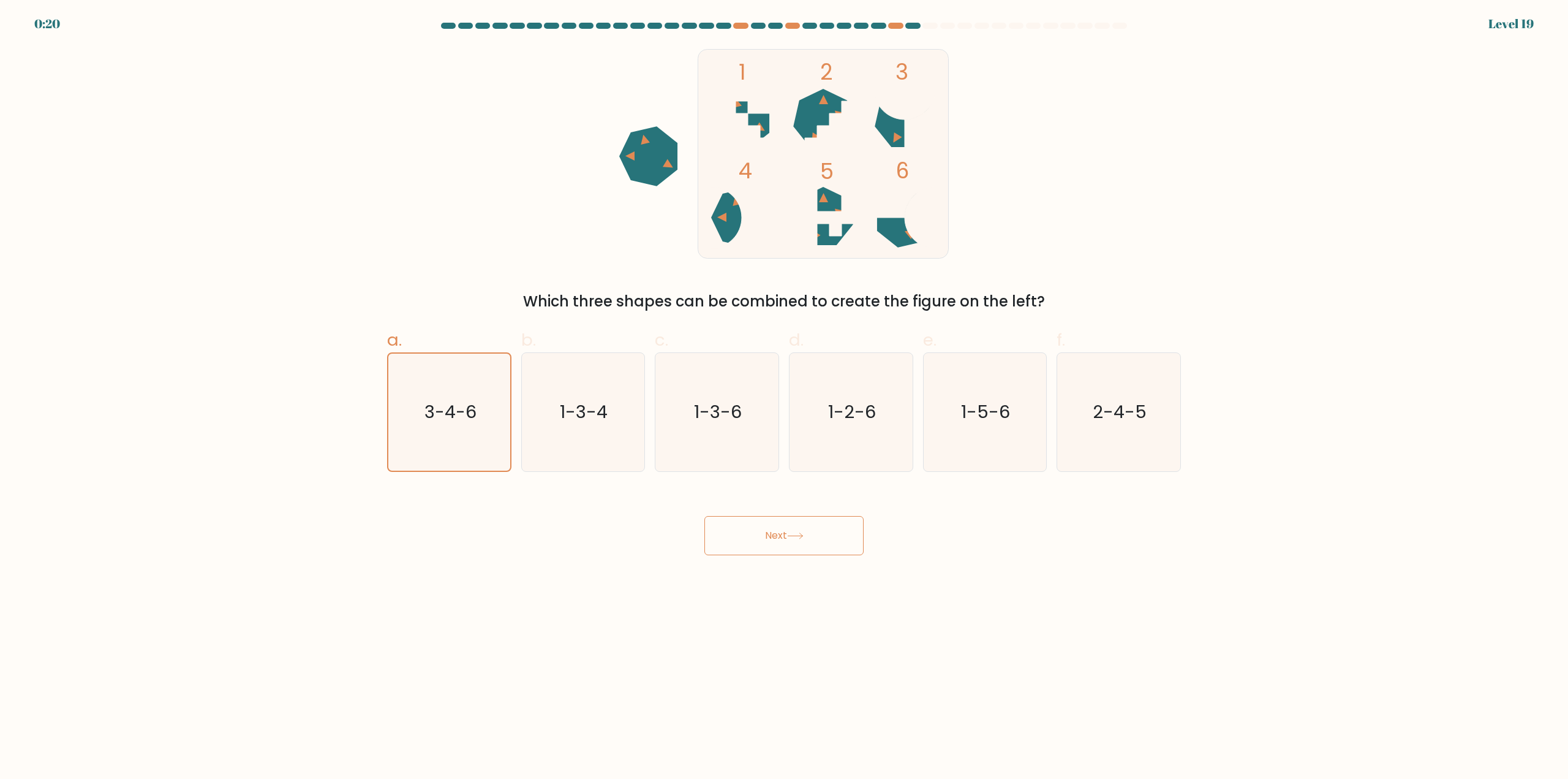
click at [847, 532] on button "Next" at bounding box center [784, 535] width 160 height 39
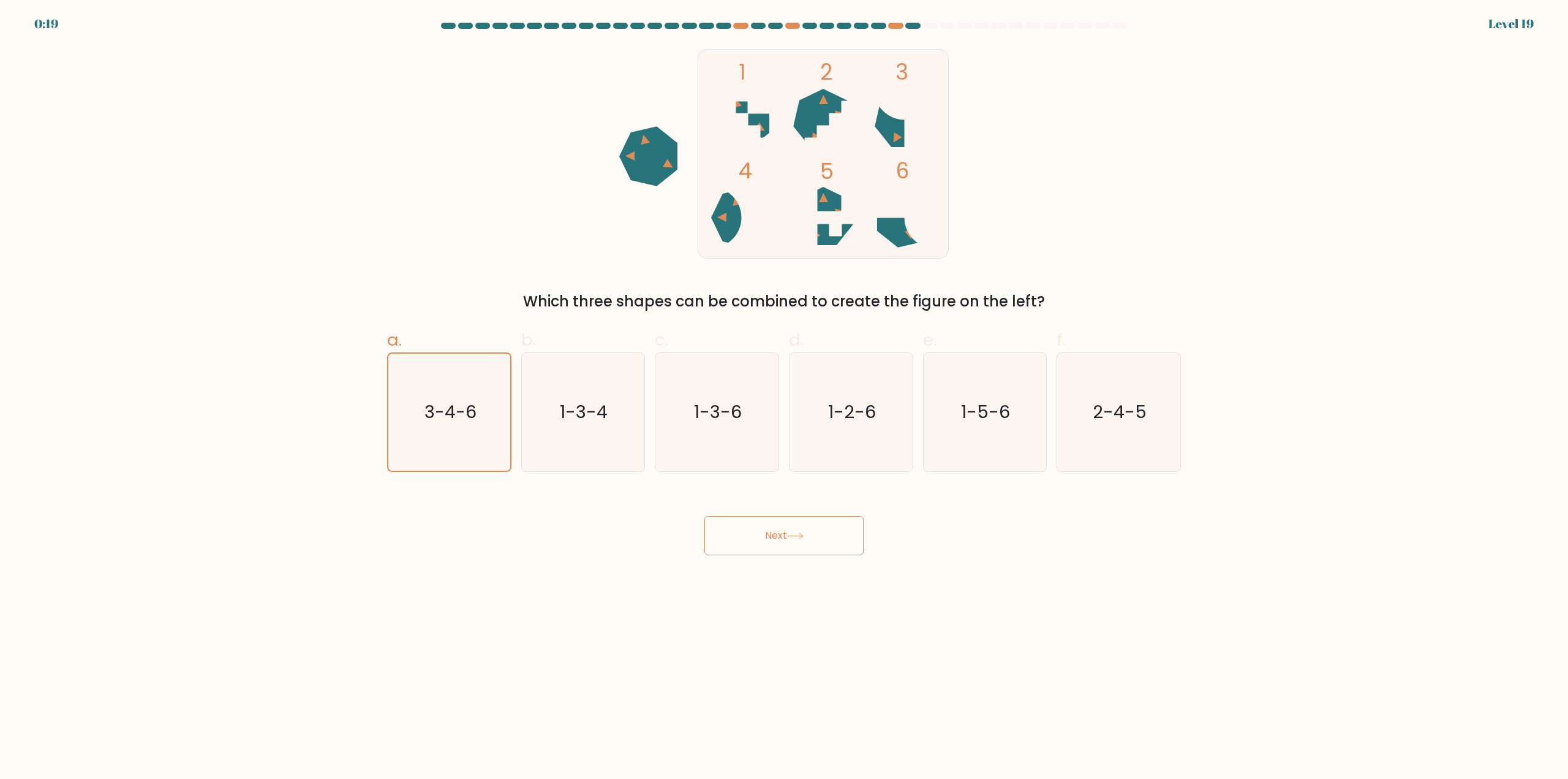
click at [847, 532] on button "Next" at bounding box center [784, 535] width 160 height 39
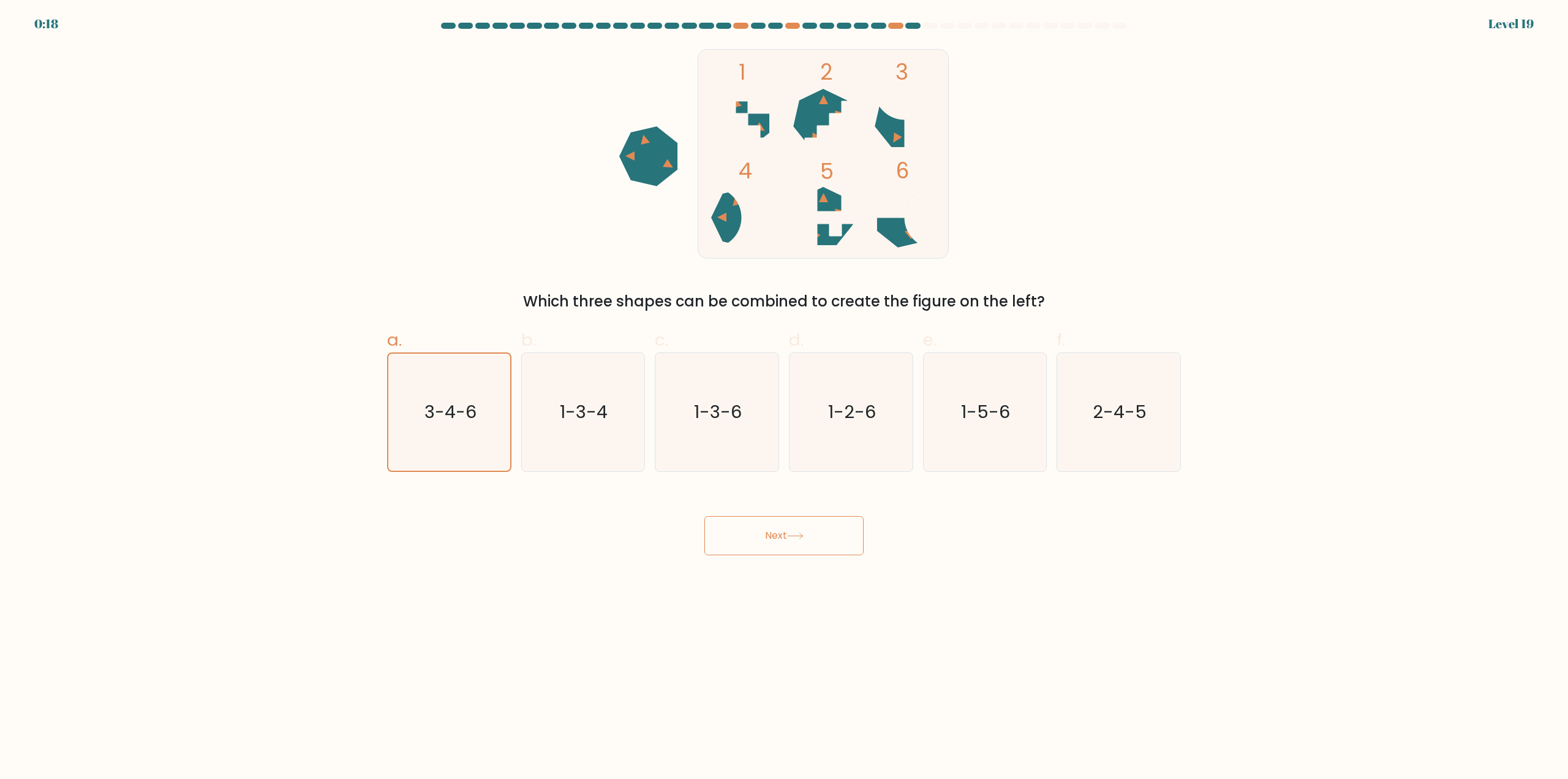
click at [847, 532] on button "Next" at bounding box center [784, 535] width 160 height 39
click at [953, 422] on icon "1-5-6" at bounding box center [985, 413] width 119 height 119
click at [785, 398] on input "e. 1-5-6" at bounding box center [784, 394] width 1 height 8
radio input "true"
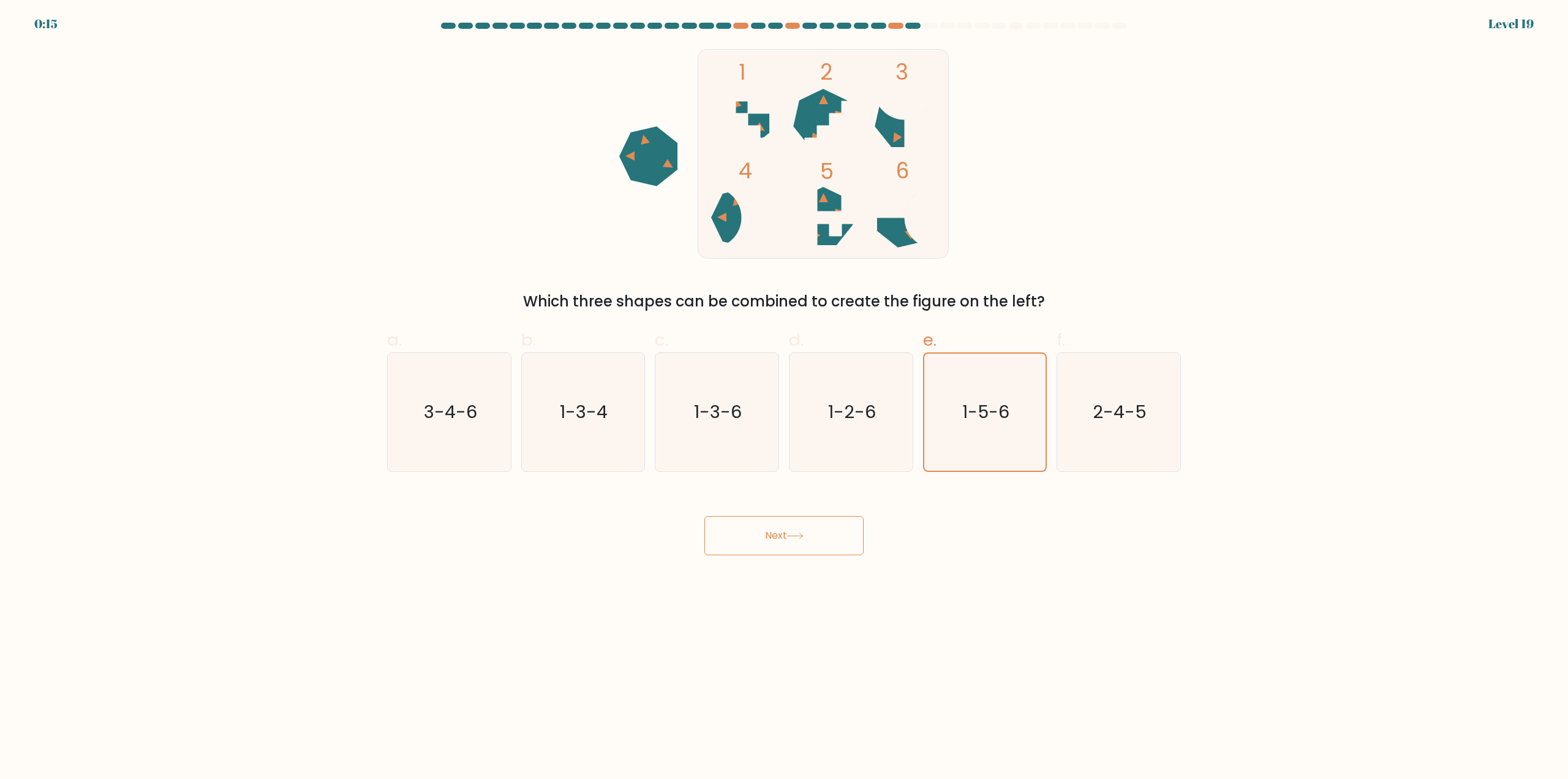
click at [321, 388] on form at bounding box center [784, 289] width 1568 height 532
click at [443, 387] on icon "3-4-6" at bounding box center [450, 413] width 119 height 119
click at [463, 413] on text "3-4-6" at bounding box center [450, 412] width 53 height 25
click at [784, 398] on input "a. 3-4-6" at bounding box center [784, 394] width 1 height 8
radio input "true"
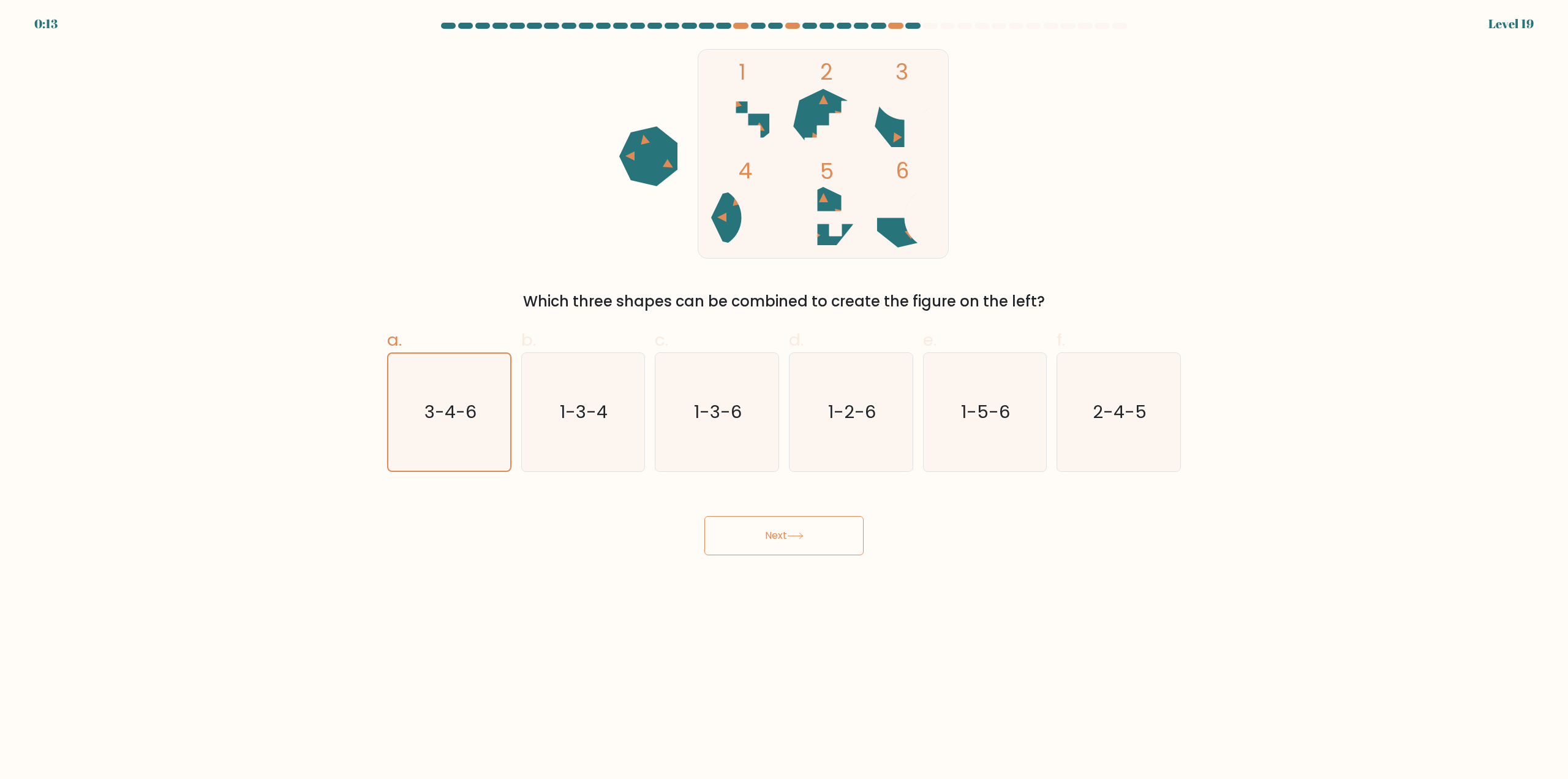
click at [784, 538] on button "Next" at bounding box center [784, 535] width 160 height 39
click at [1396, 684] on body "0:12 Level 19" at bounding box center [784, 389] width 1568 height 779
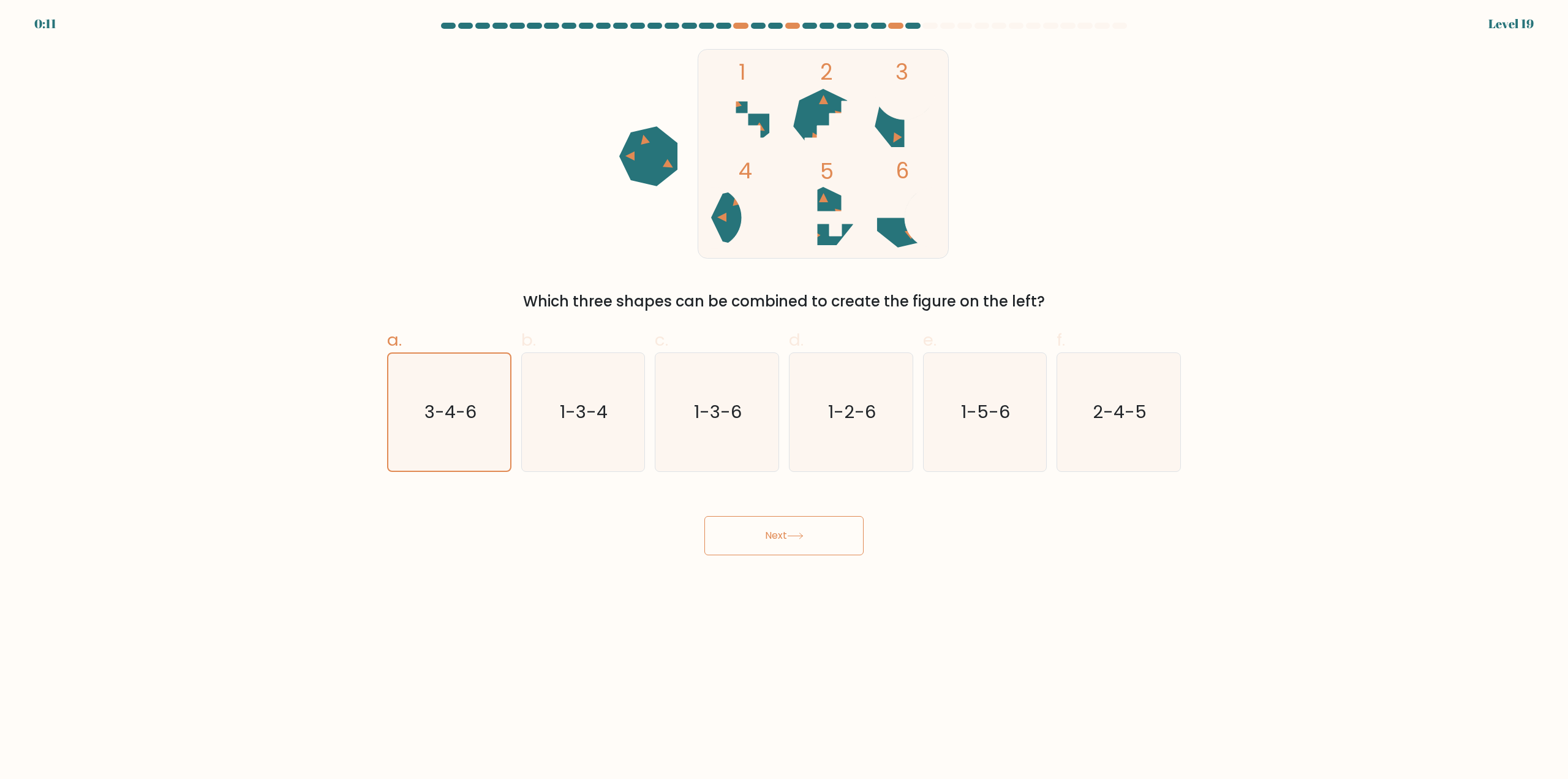
drag, startPoint x: 1396, startPoint y: 685, endPoint x: 1027, endPoint y: 659, distance: 369.9
click at [1027, 659] on body "0:11 Level 19" at bounding box center [784, 389] width 1568 height 779
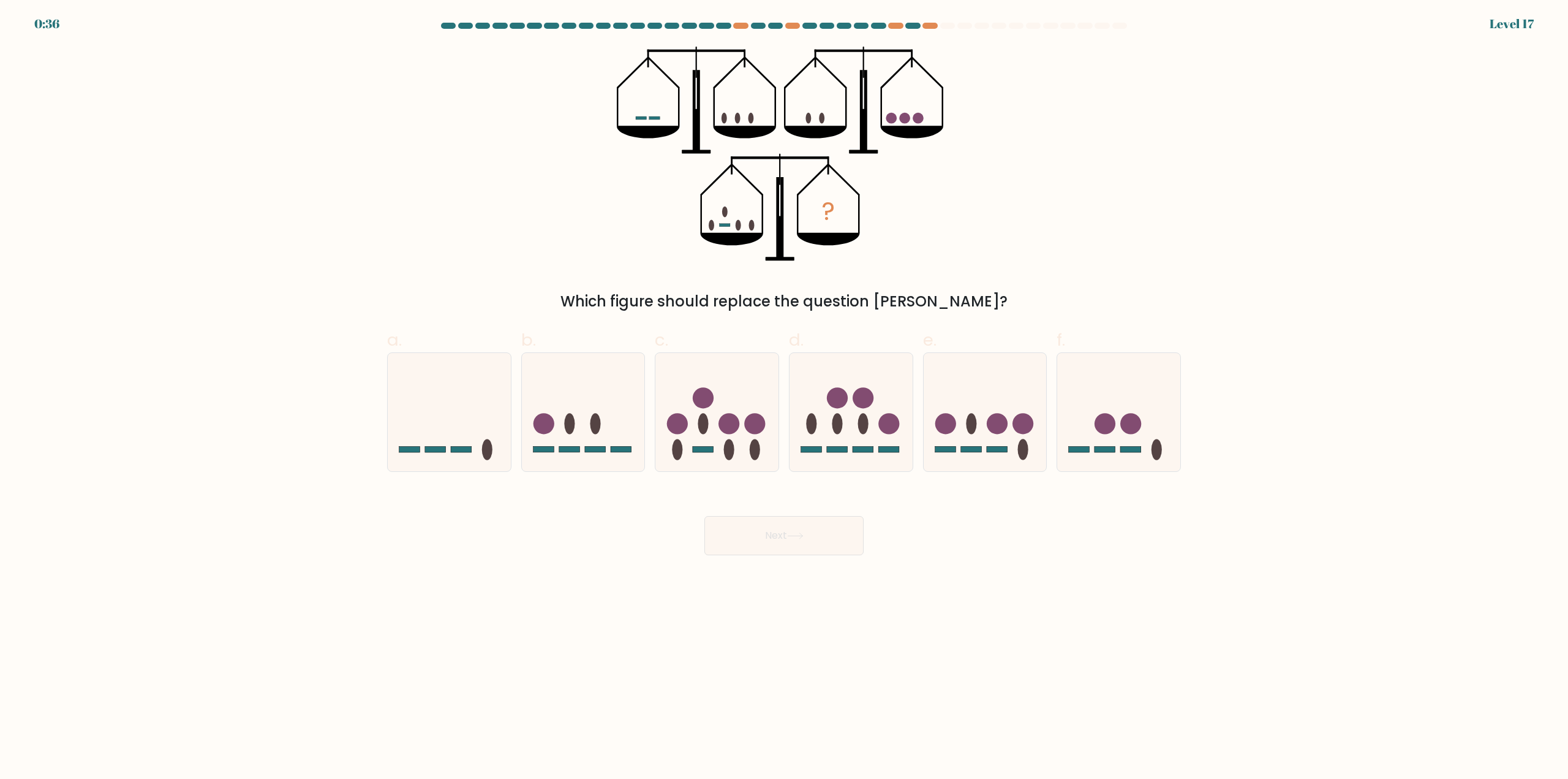
click at [931, 21] on div "0:36 Level 17" at bounding box center [784, 16] width 1568 height 33
click at [1162, 410] on icon at bounding box center [1119, 412] width 123 height 101
click at [785, 398] on input "f." at bounding box center [784, 394] width 1 height 8
radio input "true"
click at [846, 536] on button "Next" at bounding box center [784, 535] width 160 height 39
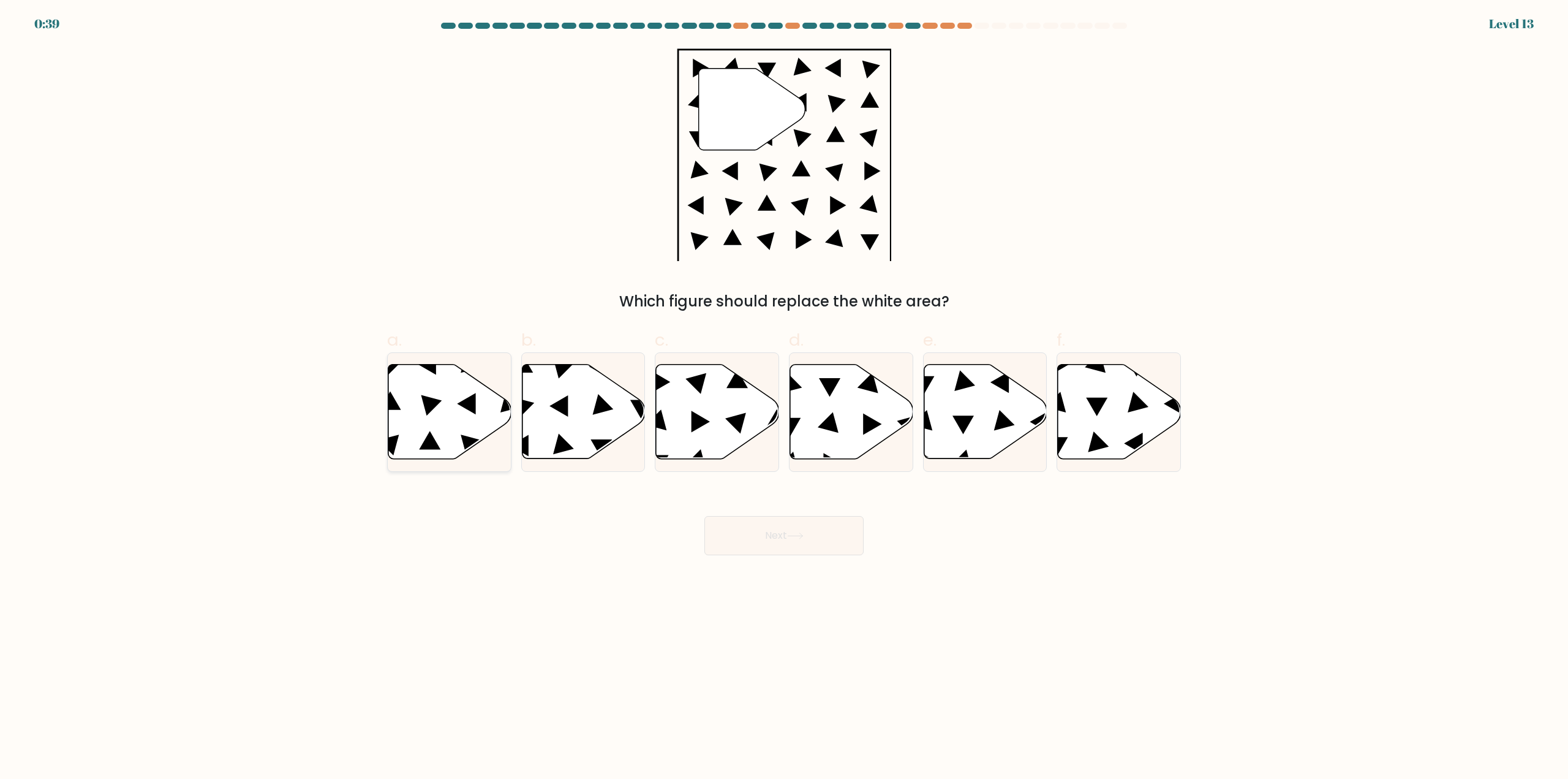
click at [455, 410] on icon at bounding box center [450, 411] width 123 height 94
click at [784, 398] on input "a." at bounding box center [784, 394] width 1 height 8
radio input "true"
click at [1068, 385] on icon at bounding box center [1119, 411] width 123 height 94
click at [785, 390] on input "f." at bounding box center [784, 394] width 1 height 8
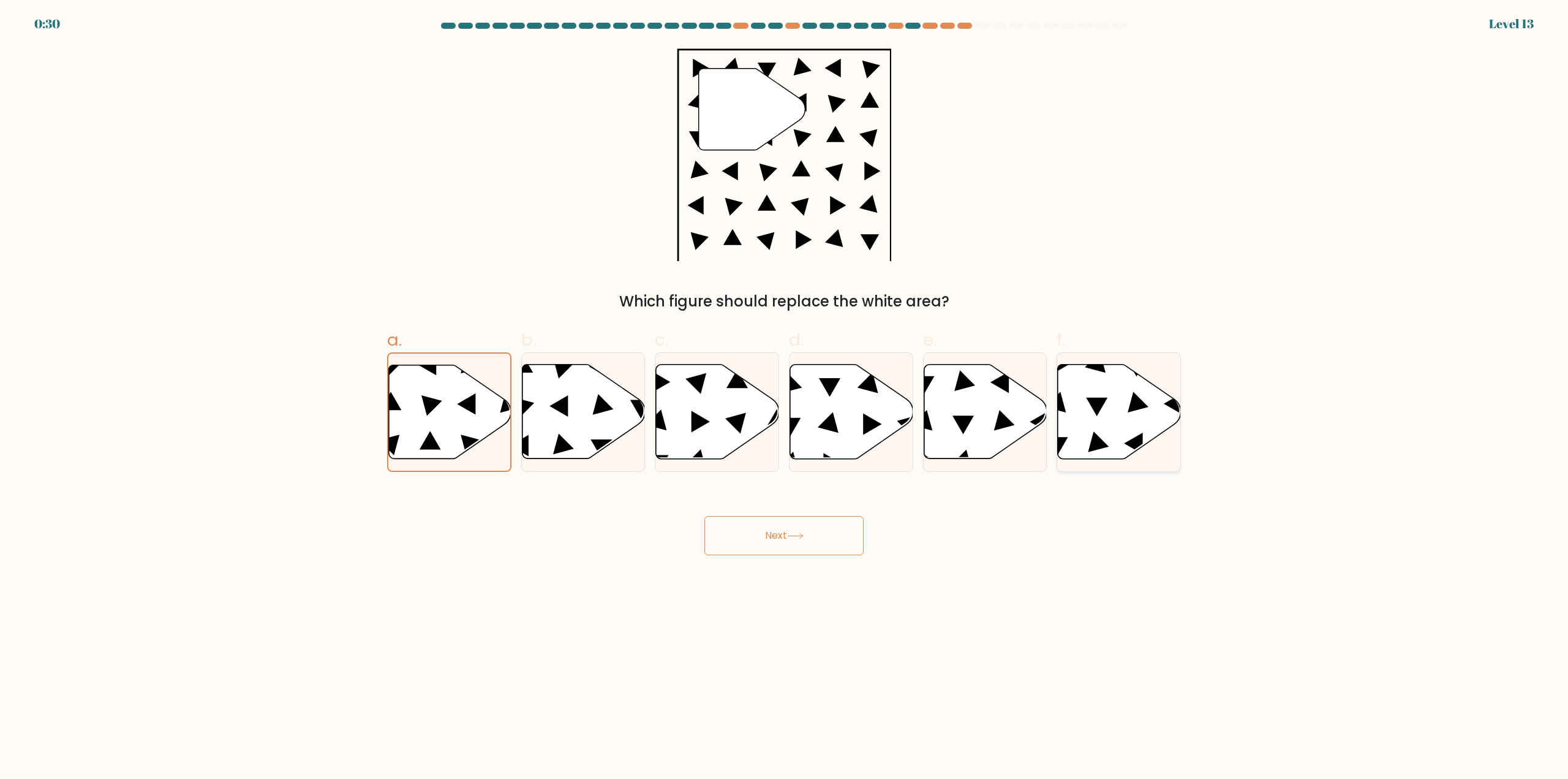
radio input "true"
click at [787, 520] on button "Next" at bounding box center [784, 535] width 160 height 39
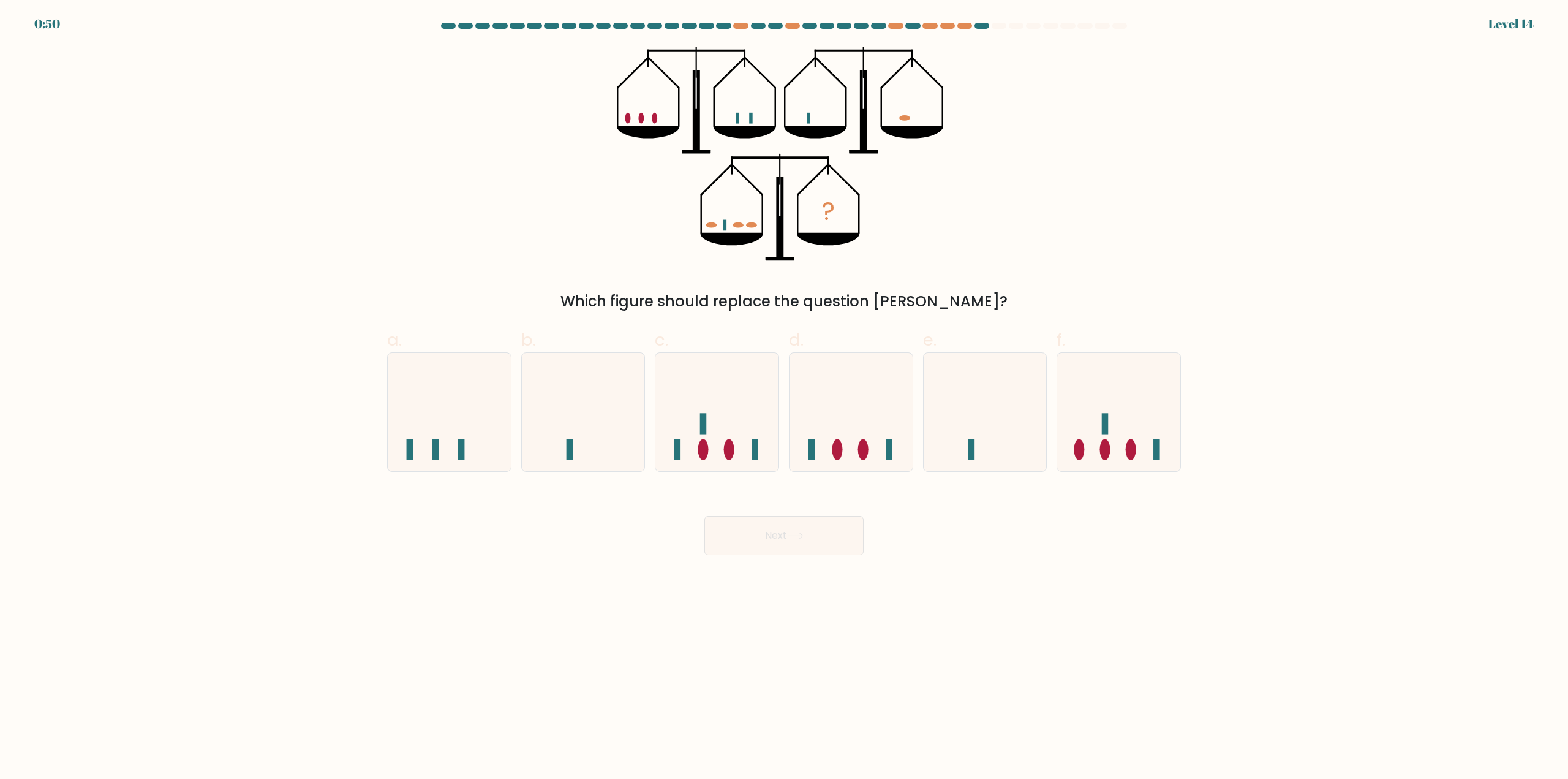
click at [1096, 480] on form at bounding box center [784, 289] width 1568 height 532
click at [1134, 426] on icon at bounding box center [1119, 412] width 123 height 101
click at [785, 398] on input "f." at bounding box center [784, 394] width 1 height 8
radio input "true"
click at [800, 533] on icon at bounding box center [796, 535] width 16 height 6
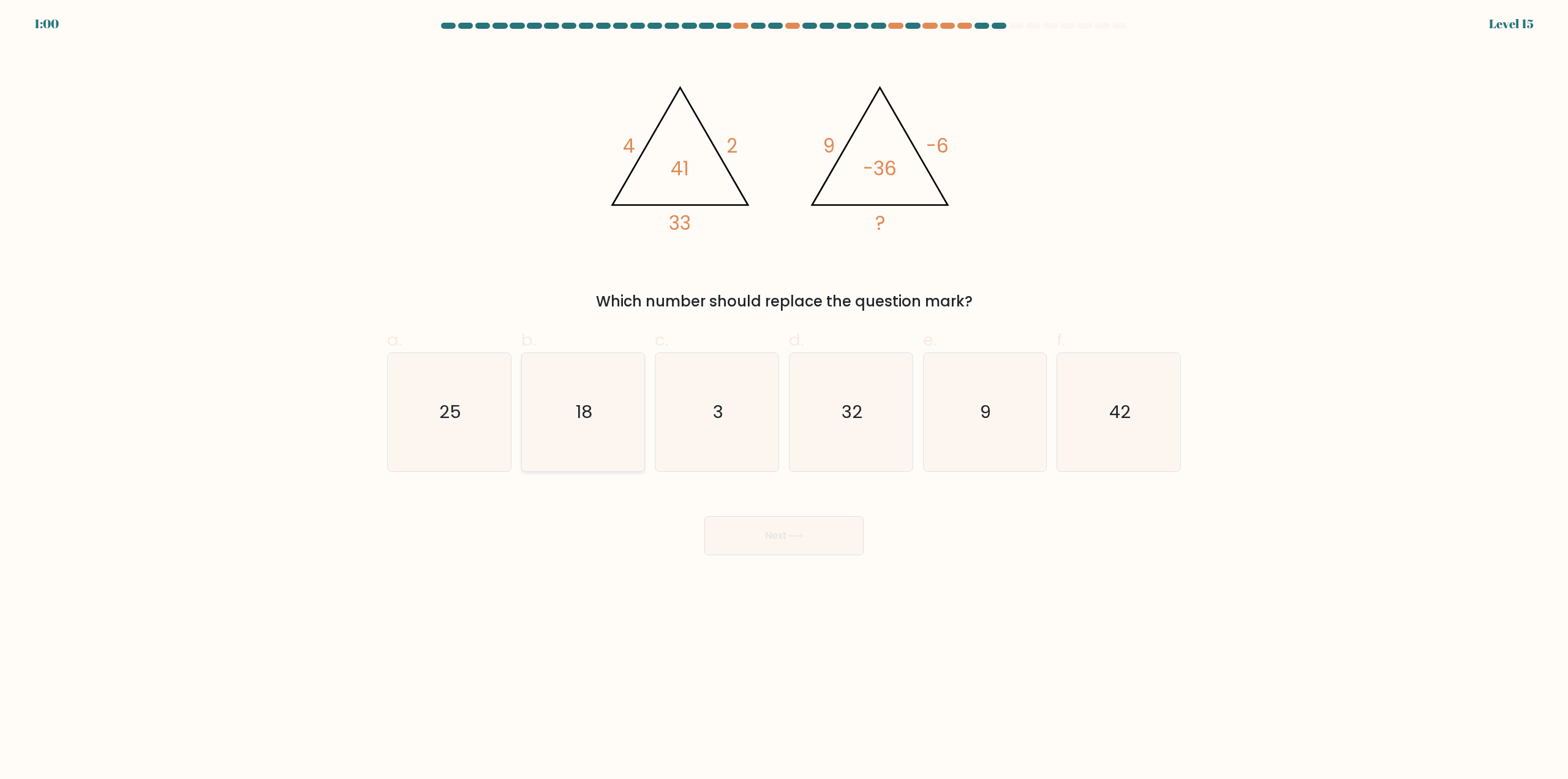
click at [563, 393] on icon "18" at bounding box center [583, 413] width 119 height 119
click at [784, 393] on input "b. 18" at bounding box center [784, 394] width 1 height 8
radio input "true"
click at [754, 521] on button "Next" at bounding box center [784, 535] width 160 height 39
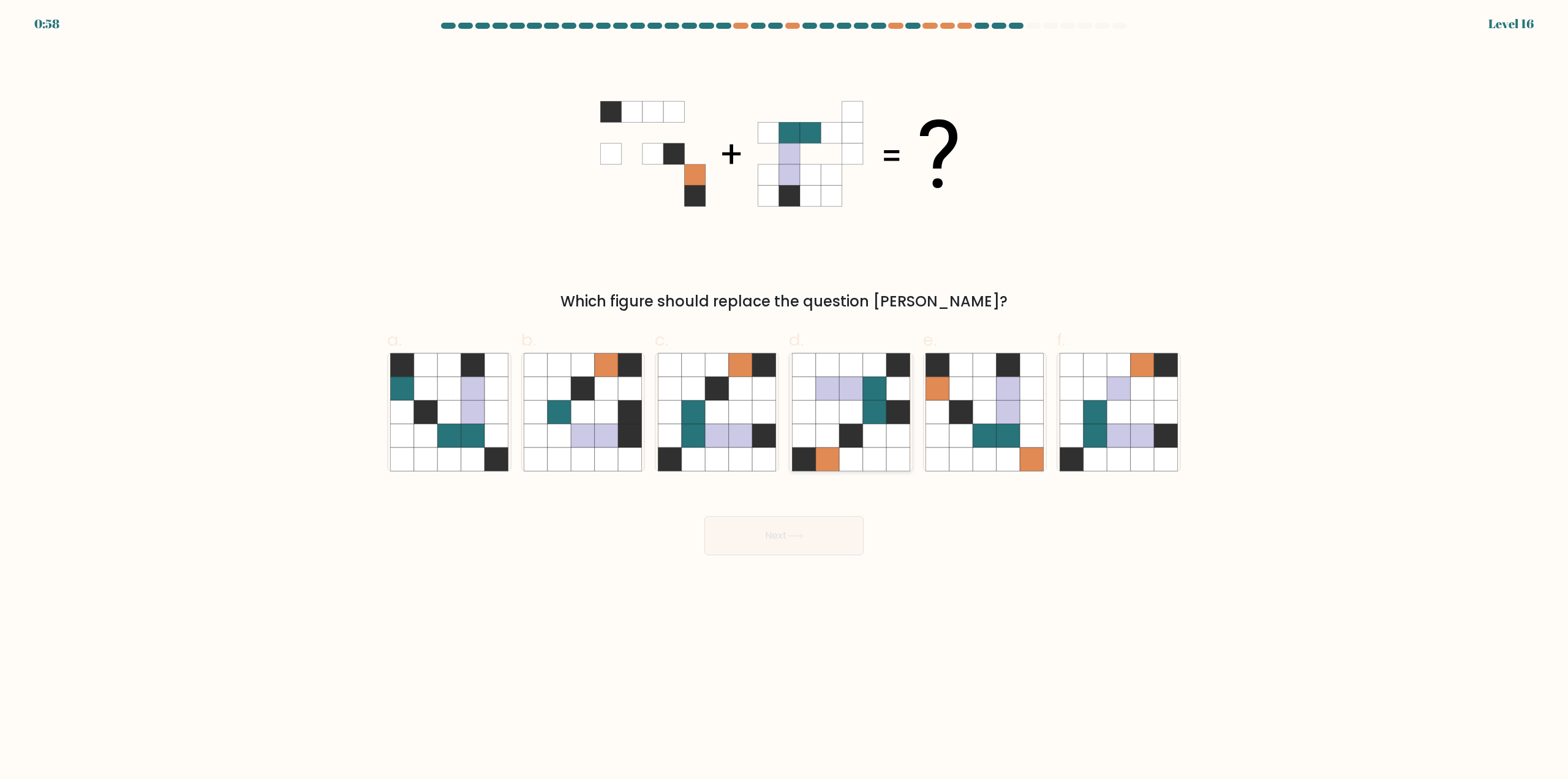
click at [877, 413] on icon at bounding box center [875, 413] width 24 height 24
click at [785, 398] on input "d." at bounding box center [784, 394] width 1 height 8
radio input "true"
click at [1015, 553] on div "Next" at bounding box center [784, 521] width 809 height 68
click at [1013, 421] on icon at bounding box center [1009, 413] width 24 height 24
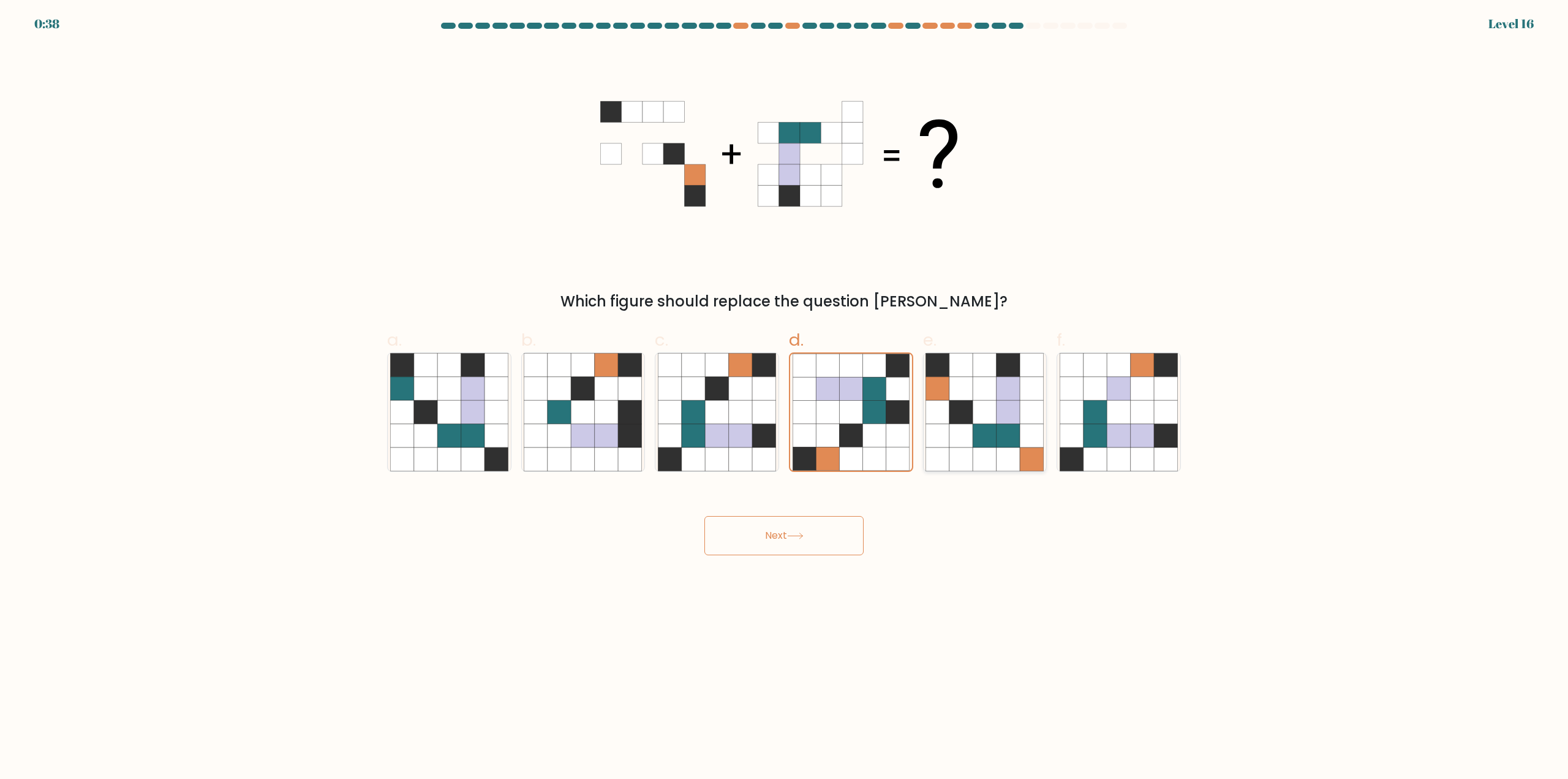
click at [785, 398] on input "e." at bounding box center [784, 394] width 1 height 8
radio input "true"
click at [1110, 480] on form at bounding box center [784, 289] width 1568 height 532
click at [1124, 428] on icon at bounding box center [1119, 436] width 24 height 24
click at [785, 398] on input "f." at bounding box center [784, 394] width 1 height 8
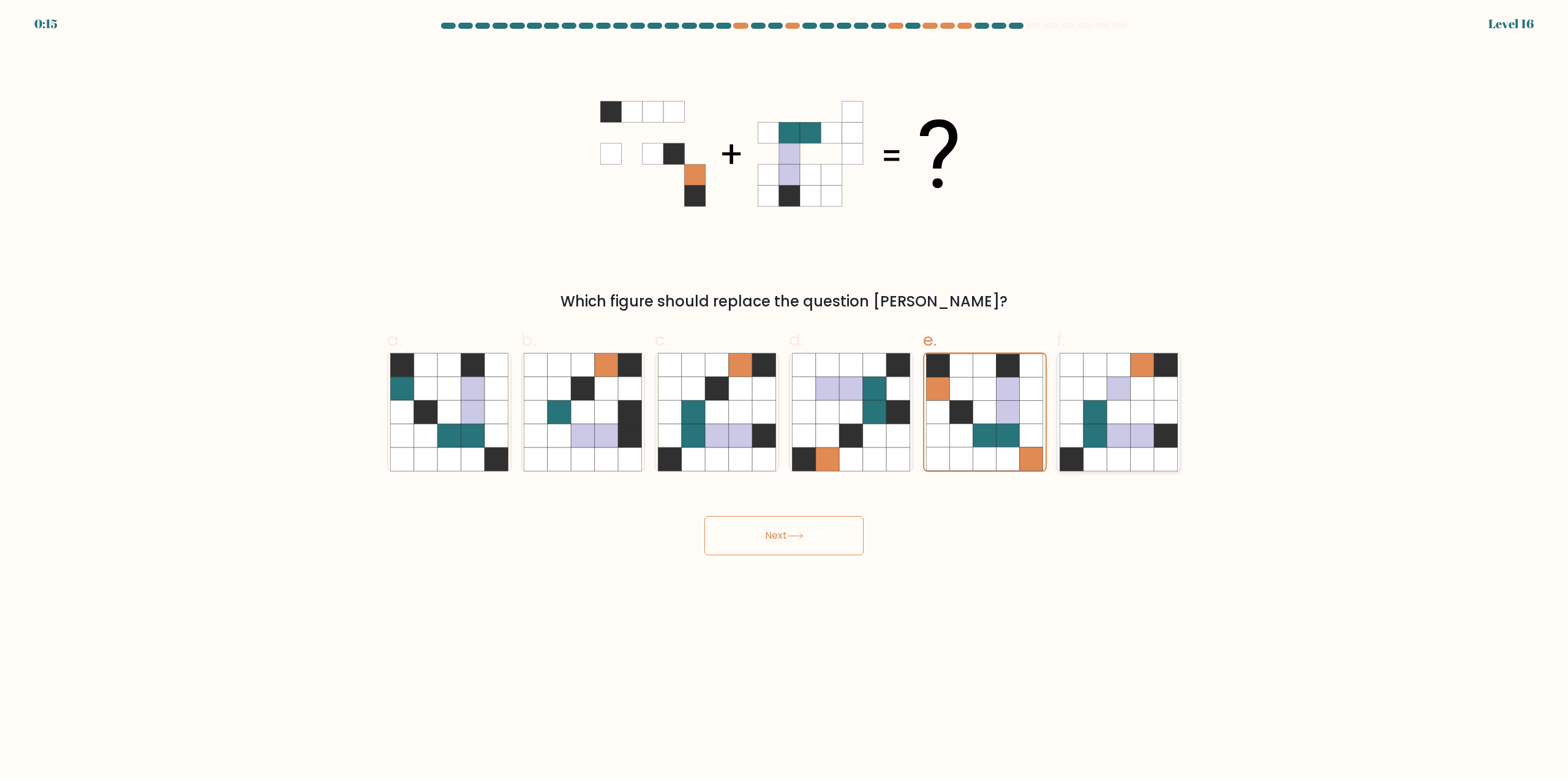
radio input "true"
click at [845, 403] on icon at bounding box center [852, 413] width 24 height 24
click at [785, 398] on input "d." at bounding box center [784, 394] width 1 height 8
radio input "true"
click at [742, 426] on icon at bounding box center [741, 436] width 24 height 24
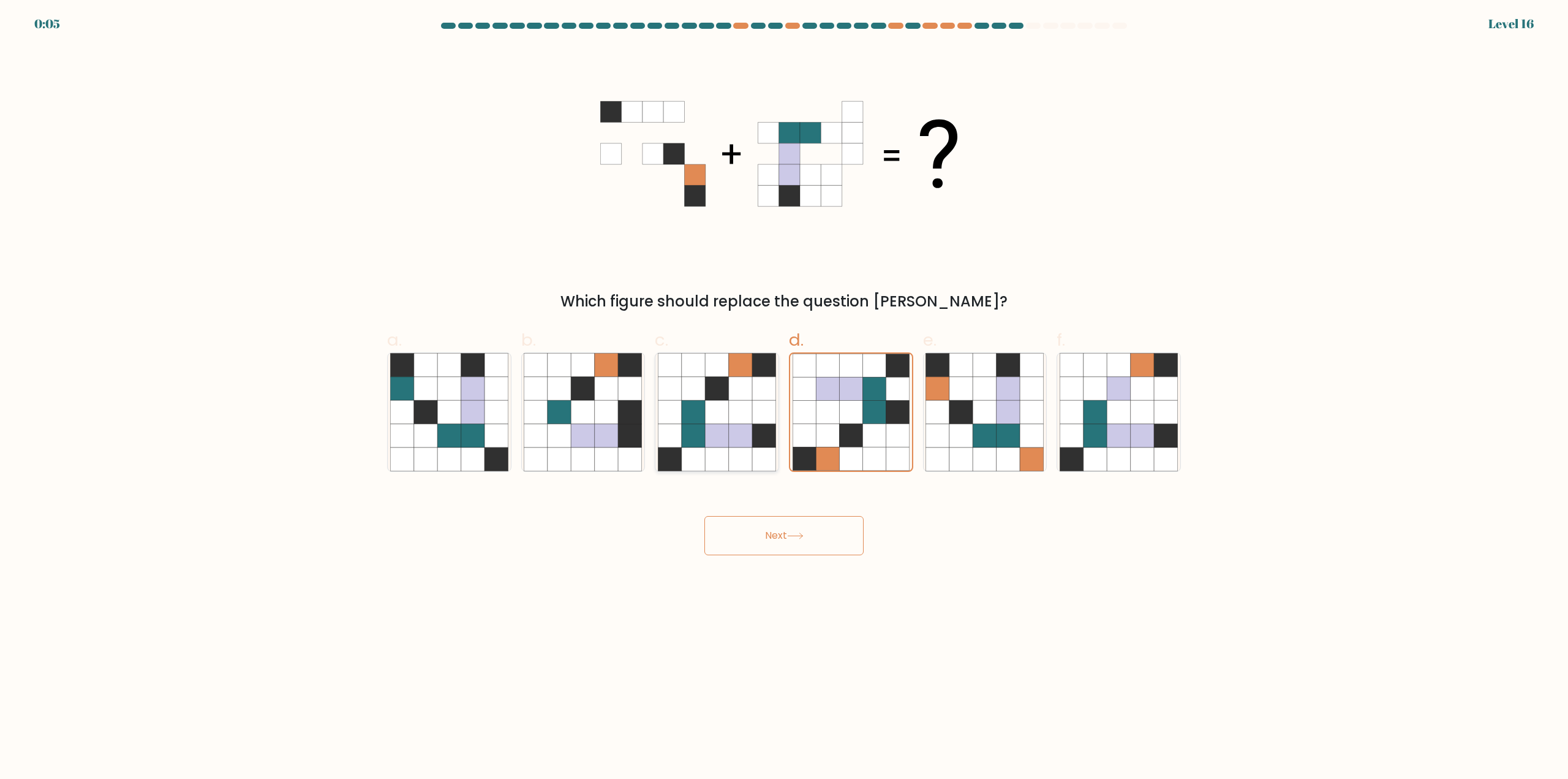
click at [784, 398] on input "c." at bounding box center [784, 394] width 1 height 8
radio input "true"
click at [781, 534] on div "Next" at bounding box center [784, 521] width 809 height 68
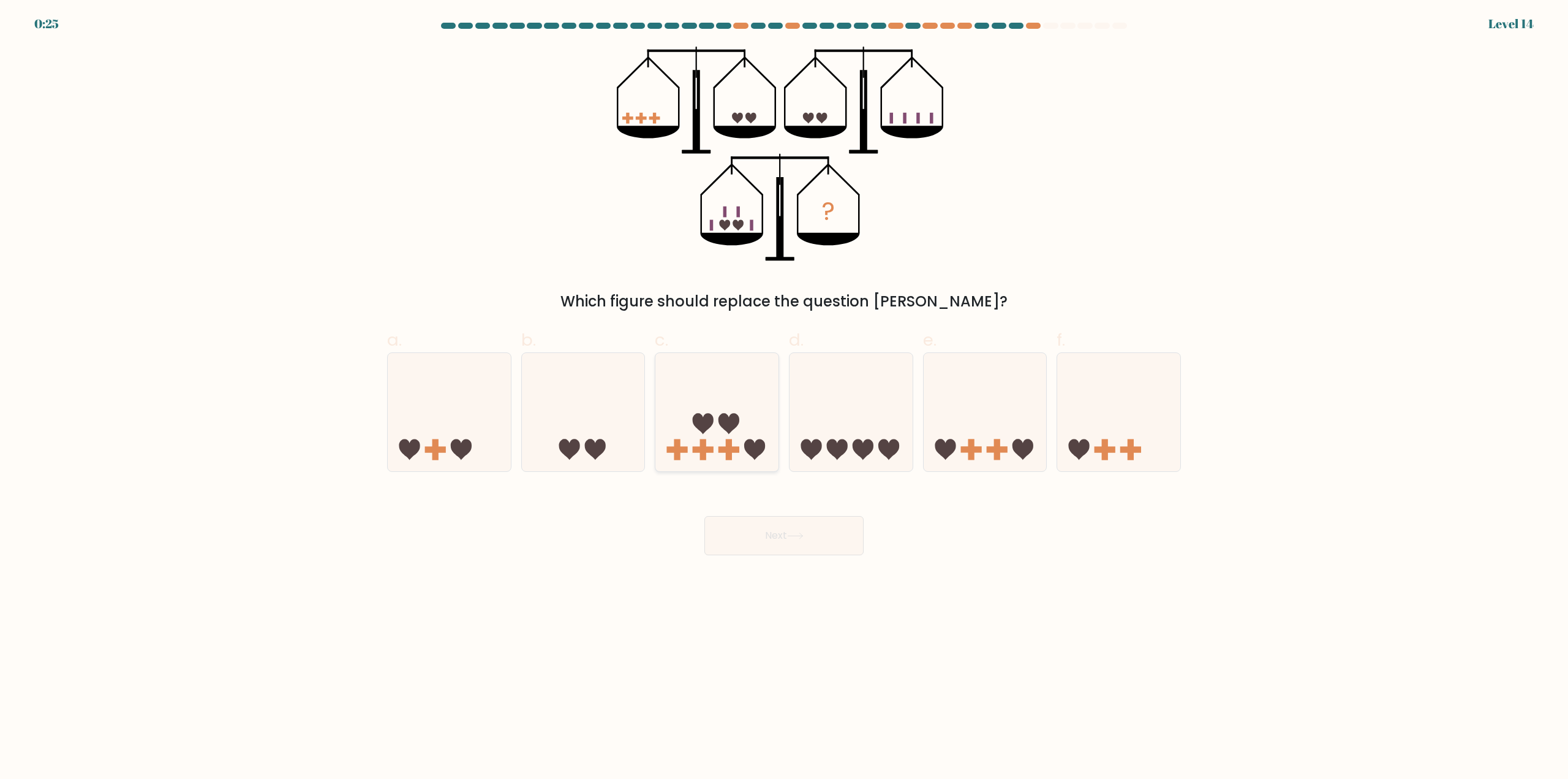
click at [738, 432] on icon at bounding box center [716, 412] width 123 height 101
click at [784, 398] on input "c." at bounding box center [784, 394] width 1 height 8
radio input "true"
click at [799, 543] on button "Next" at bounding box center [784, 535] width 160 height 39
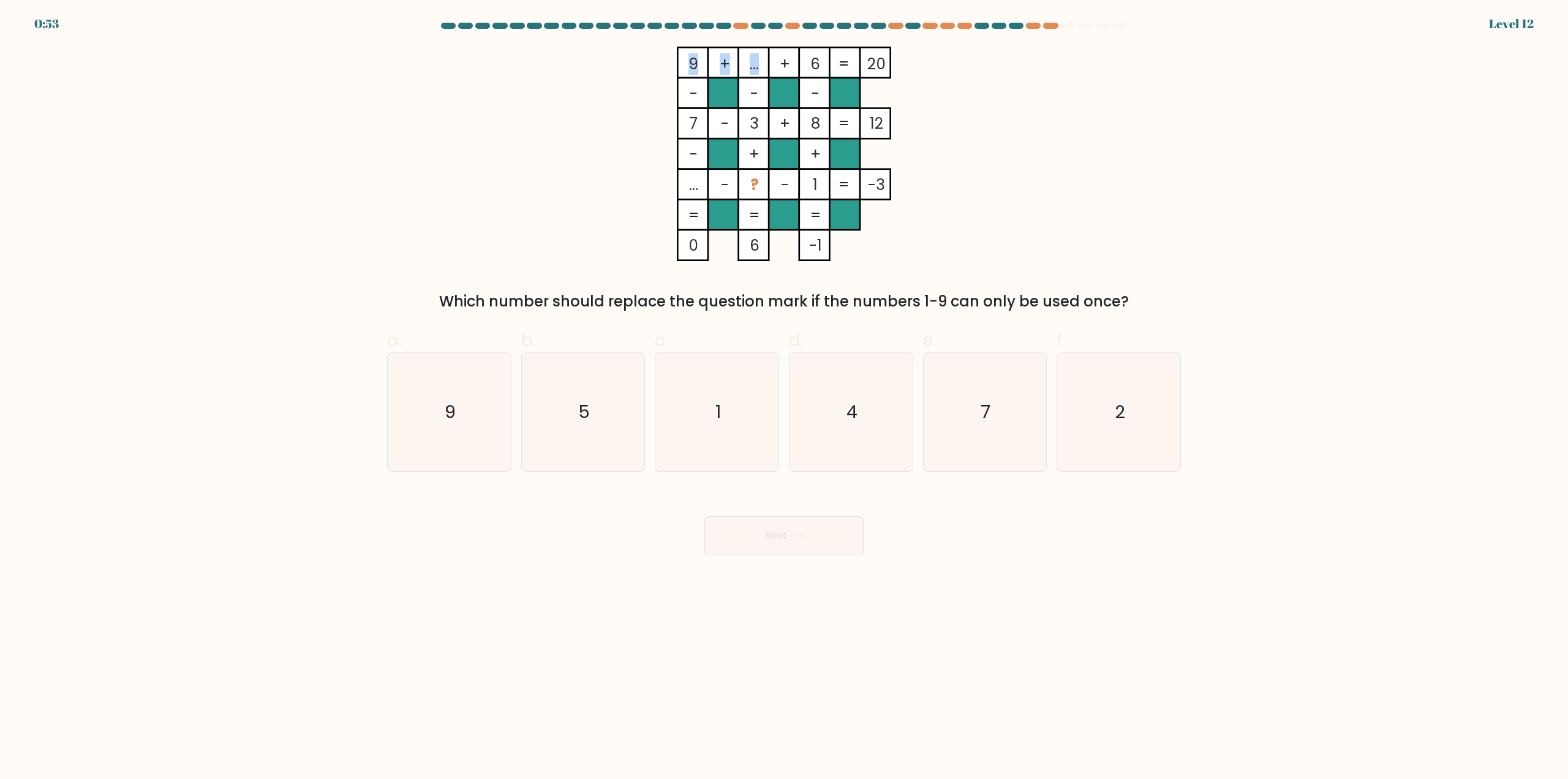
drag, startPoint x: 758, startPoint y: 62, endPoint x: 744, endPoint y: 63, distance: 14.0
click at [744, 63] on icon "9 + ... + 6 20 - - - 7 - 3 + 8 12 - + + ... - ? - 1 = -3 = = = = 0 6 -1 =" at bounding box center [784, 153] width 368 height 215
click at [996, 79] on div "9 + ... + 6 20 - - - 7 - 3 + 8 12 - + + ... - ? - 1 = -3 = = = = 0 6 -1 = Which…" at bounding box center [784, 179] width 809 height 266
click at [847, 419] on text "4" at bounding box center [852, 412] width 11 height 25
click at [785, 398] on input "d. 4" at bounding box center [784, 394] width 1 height 8
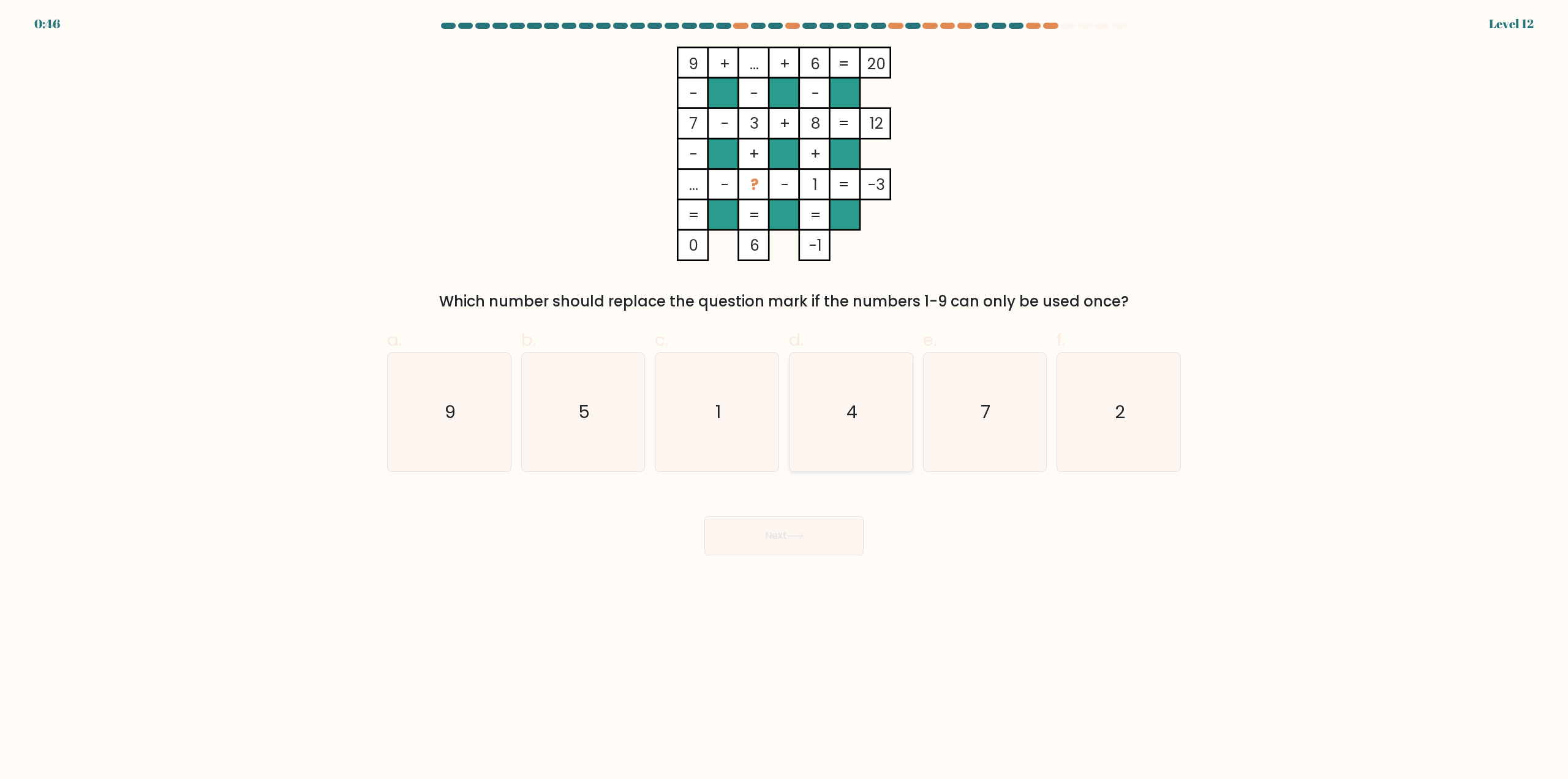
radio input "true"
click at [809, 532] on button "Next" at bounding box center [784, 535] width 160 height 39
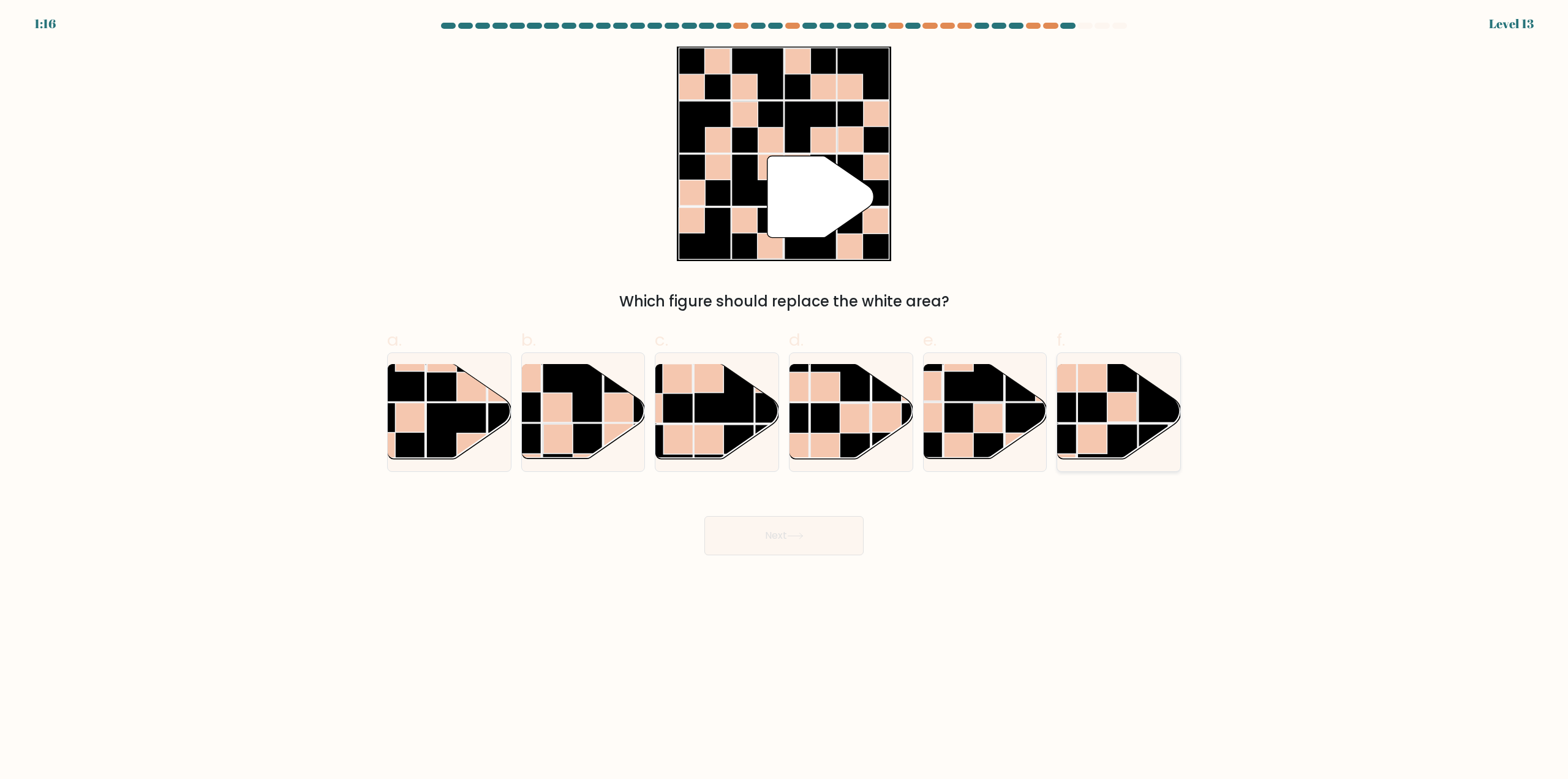
click at [1137, 400] on rect at bounding box center [1123, 407] width 29 height 29
click at [785, 398] on input "f." at bounding box center [784, 394] width 1 height 8
radio input "true"
click at [761, 550] on button "Next" at bounding box center [784, 535] width 160 height 39
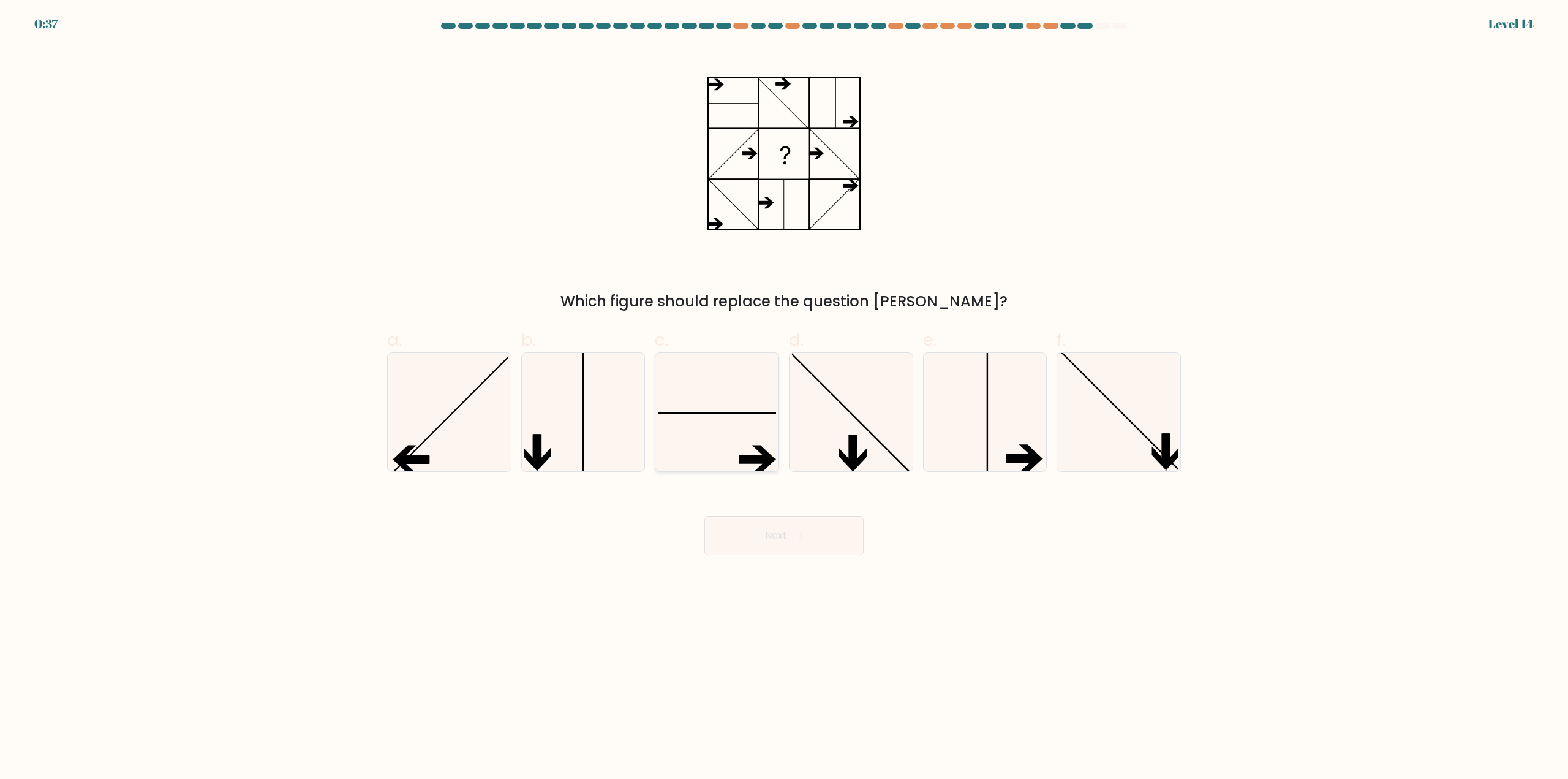
click at [743, 428] on icon at bounding box center [717, 413] width 119 height 119
click at [784, 398] on input "c." at bounding box center [784, 394] width 1 height 8
radio input "true"
click at [822, 539] on button "Next" at bounding box center [784, 535] width 160 height 39
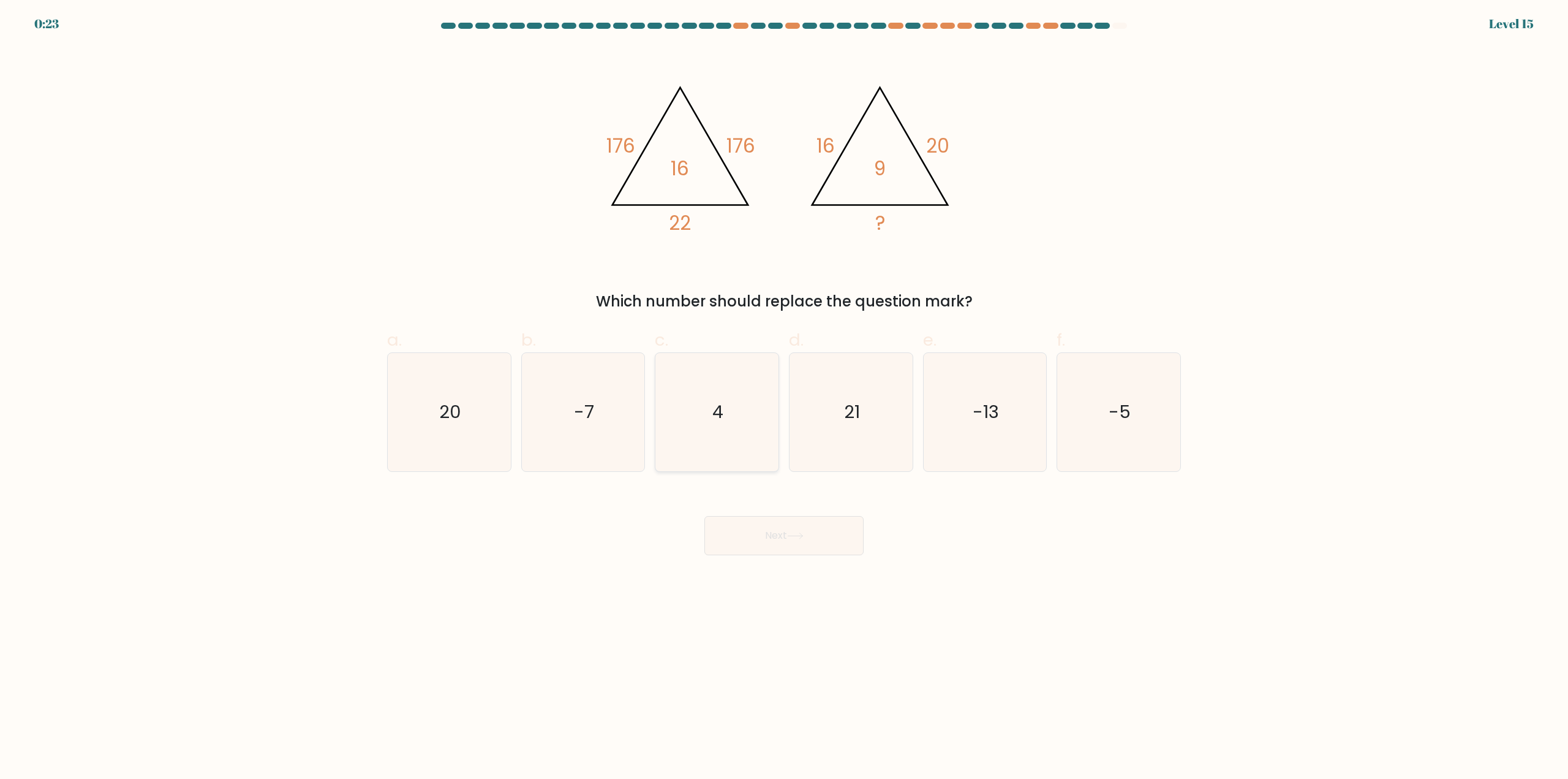
click at [720, 413] on text "4" at bounding box center [718, 412] width 11 height 25
click at [784, 398] on input "c. 4" at bounding box center [784, 394] width 1 height 8
radio input "true"
click at [783, 539] on button "Next" at bounding box center [784, 535] width 160 height 39
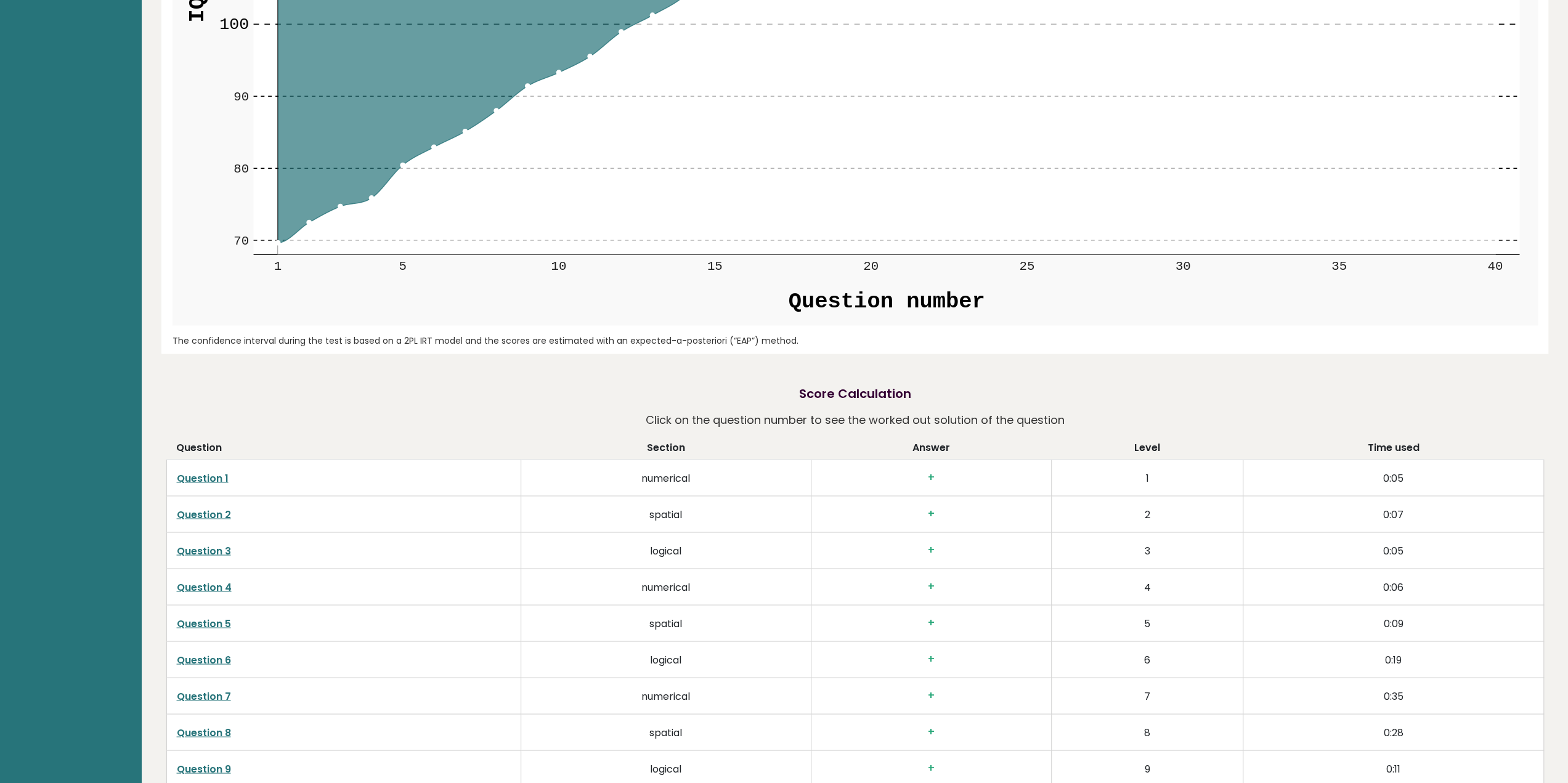
scroll to position [2566, 0]
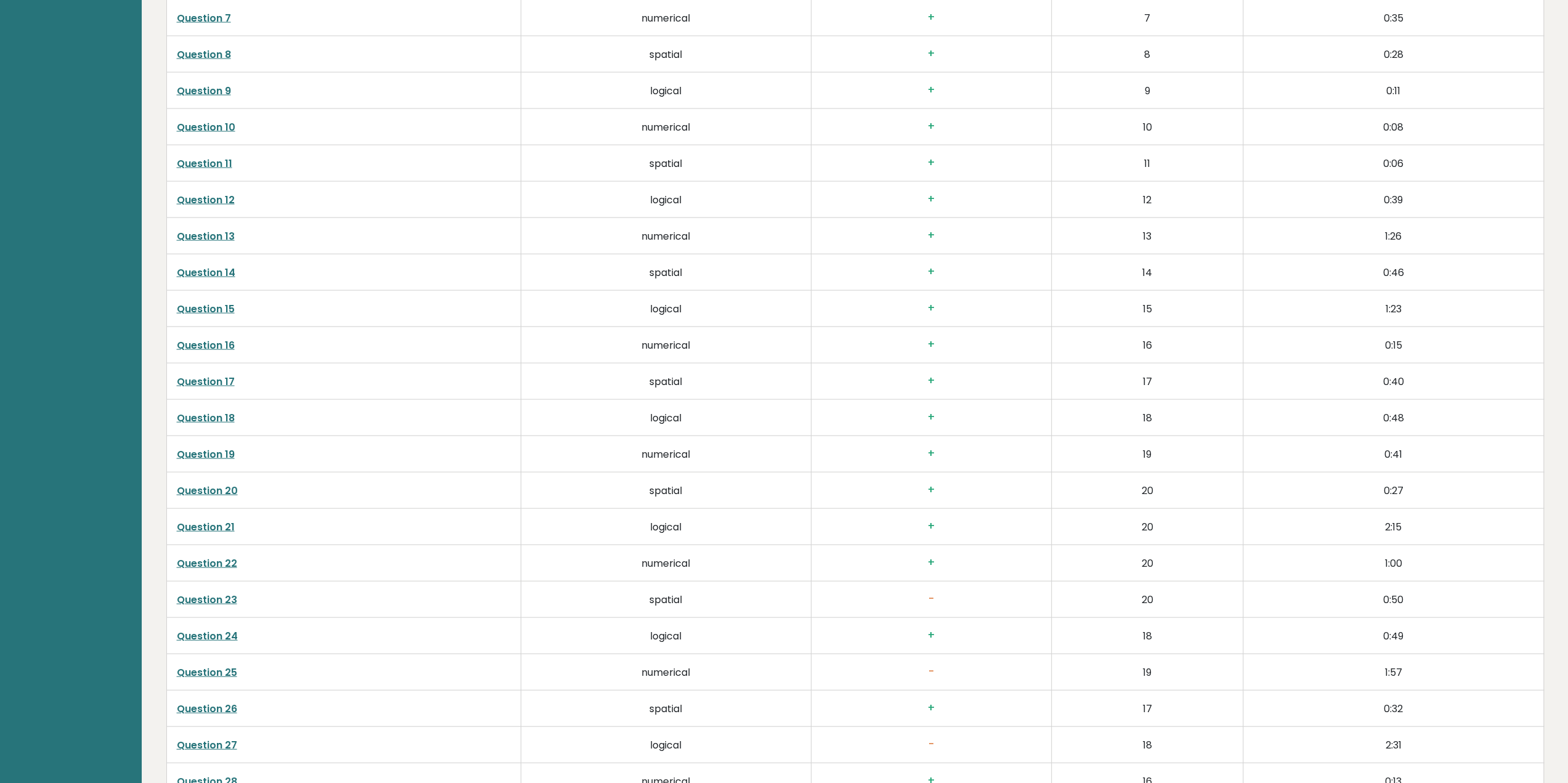
click at [204, 599] on link "Question 23" at bounding box center [207, 599] width 61 height 14
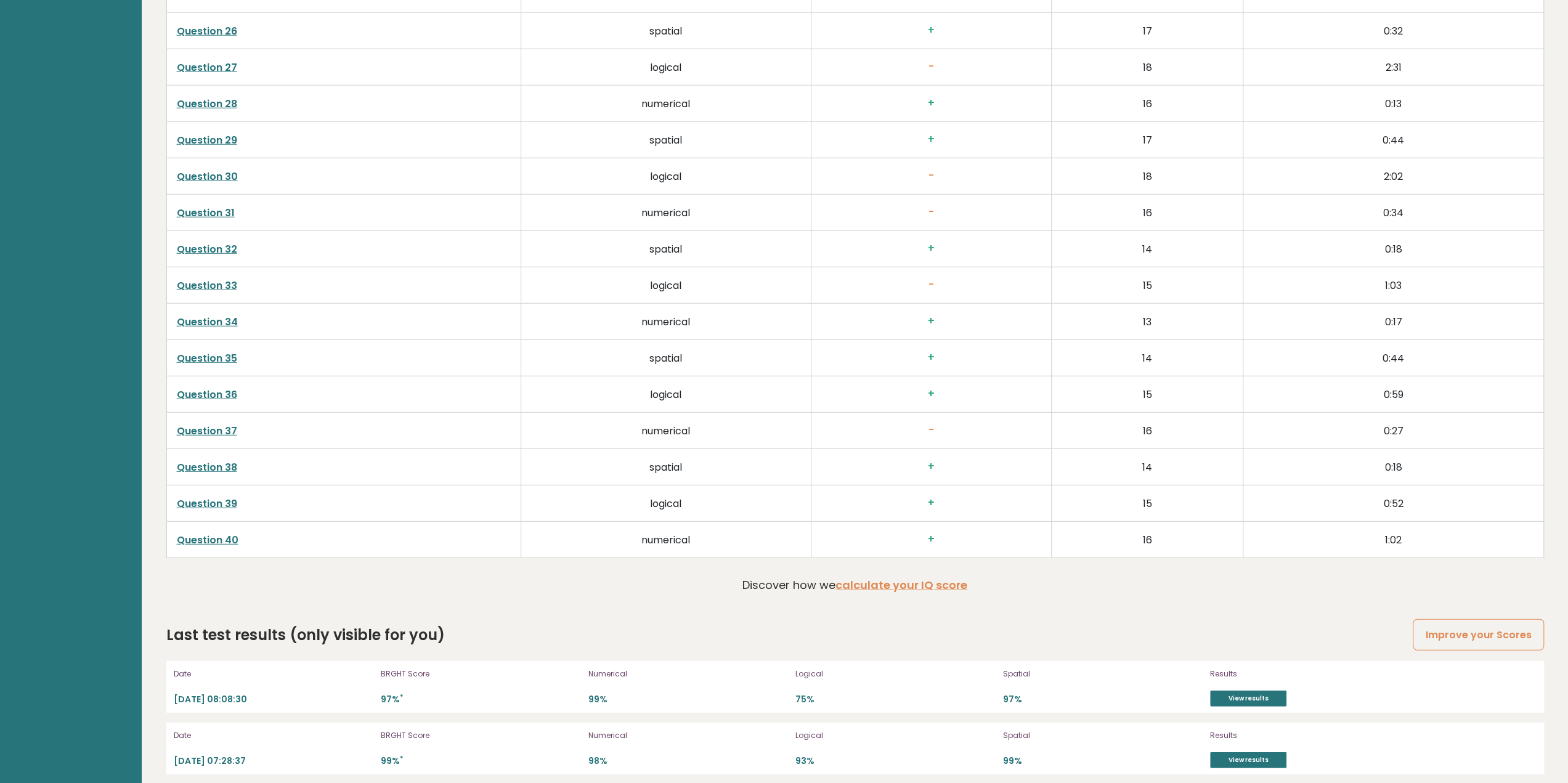
click at [230, 431] on td "Question 37" at bounding box center [343, 431] width 355 height 37
click at [228, 424] on link "Question 37" at bounding box center [207, 431] width 61 height 14
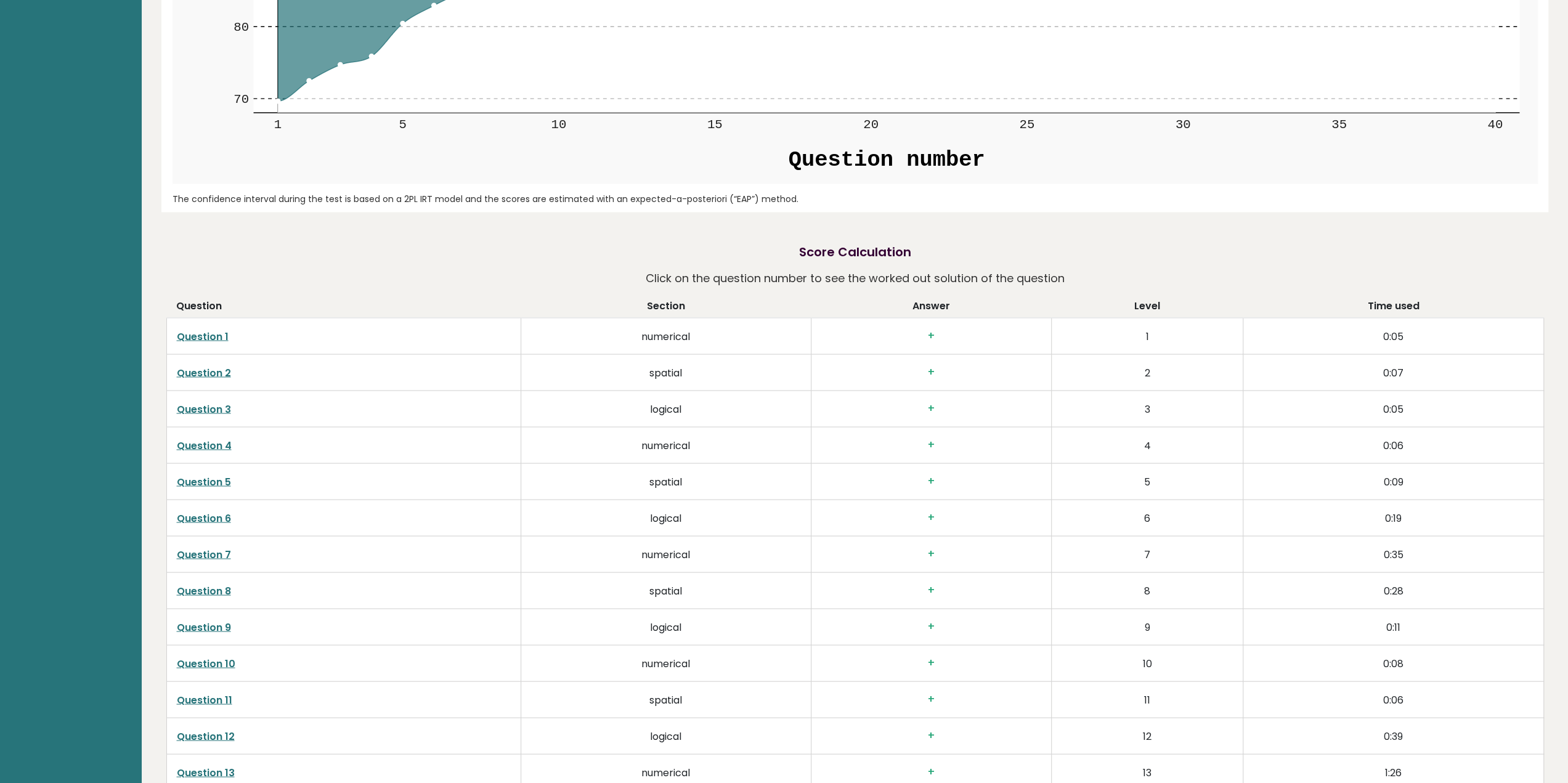
scroll to position [0, 0]
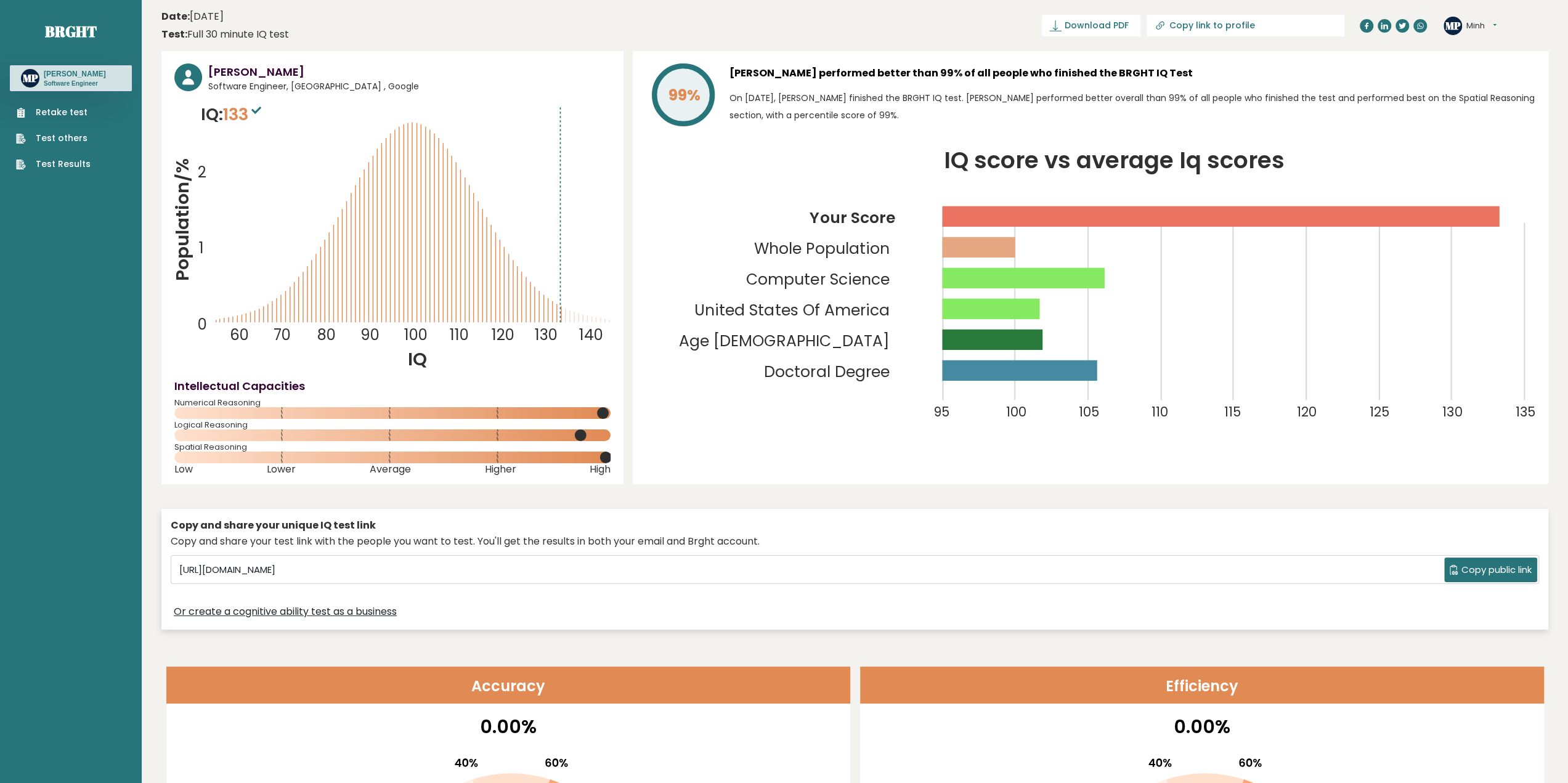
click at [72, 159] on link "Test Results" at bounding box center [52, 164] width 74 height 13
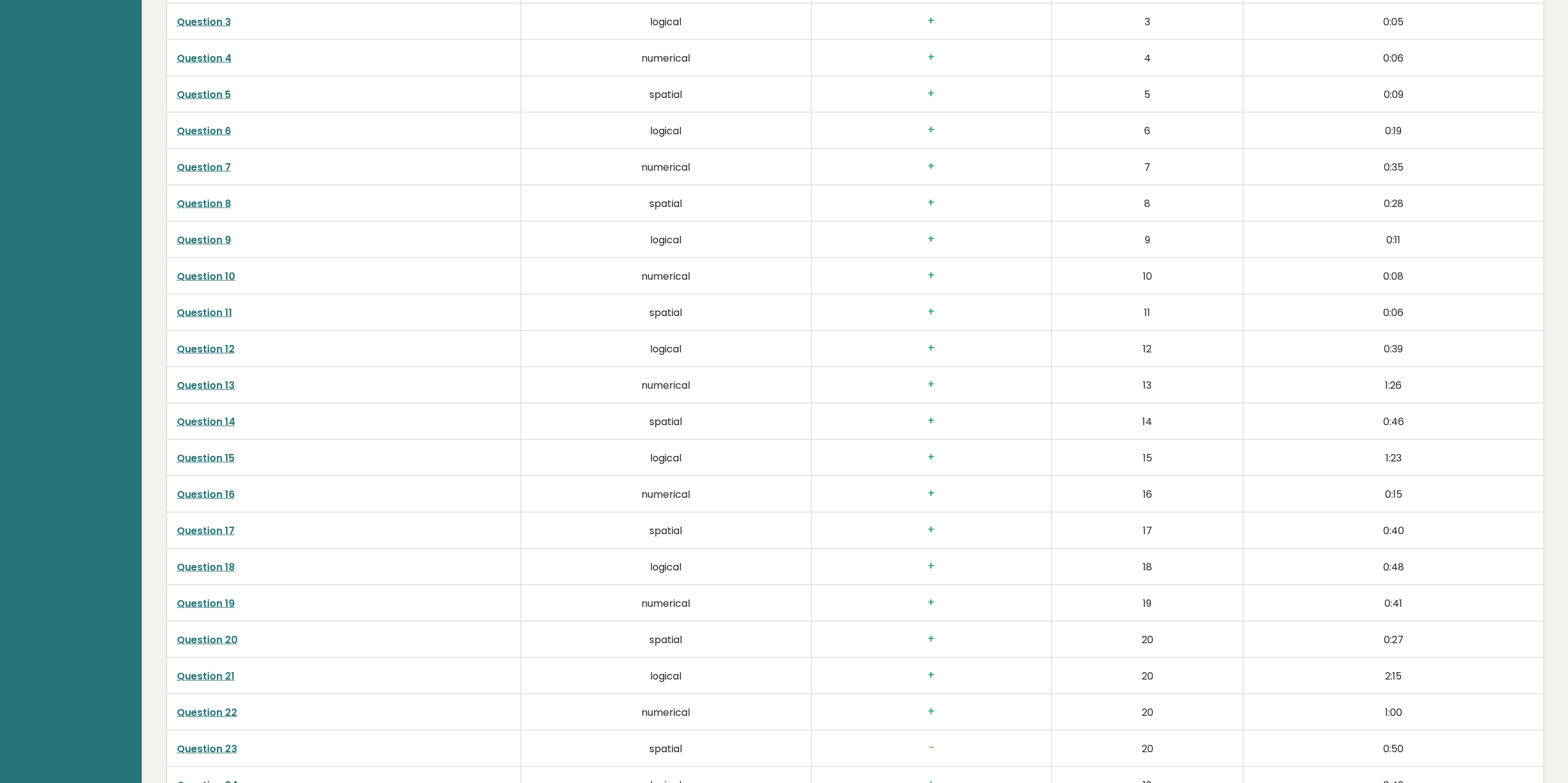
scroll to position [3243, 0]
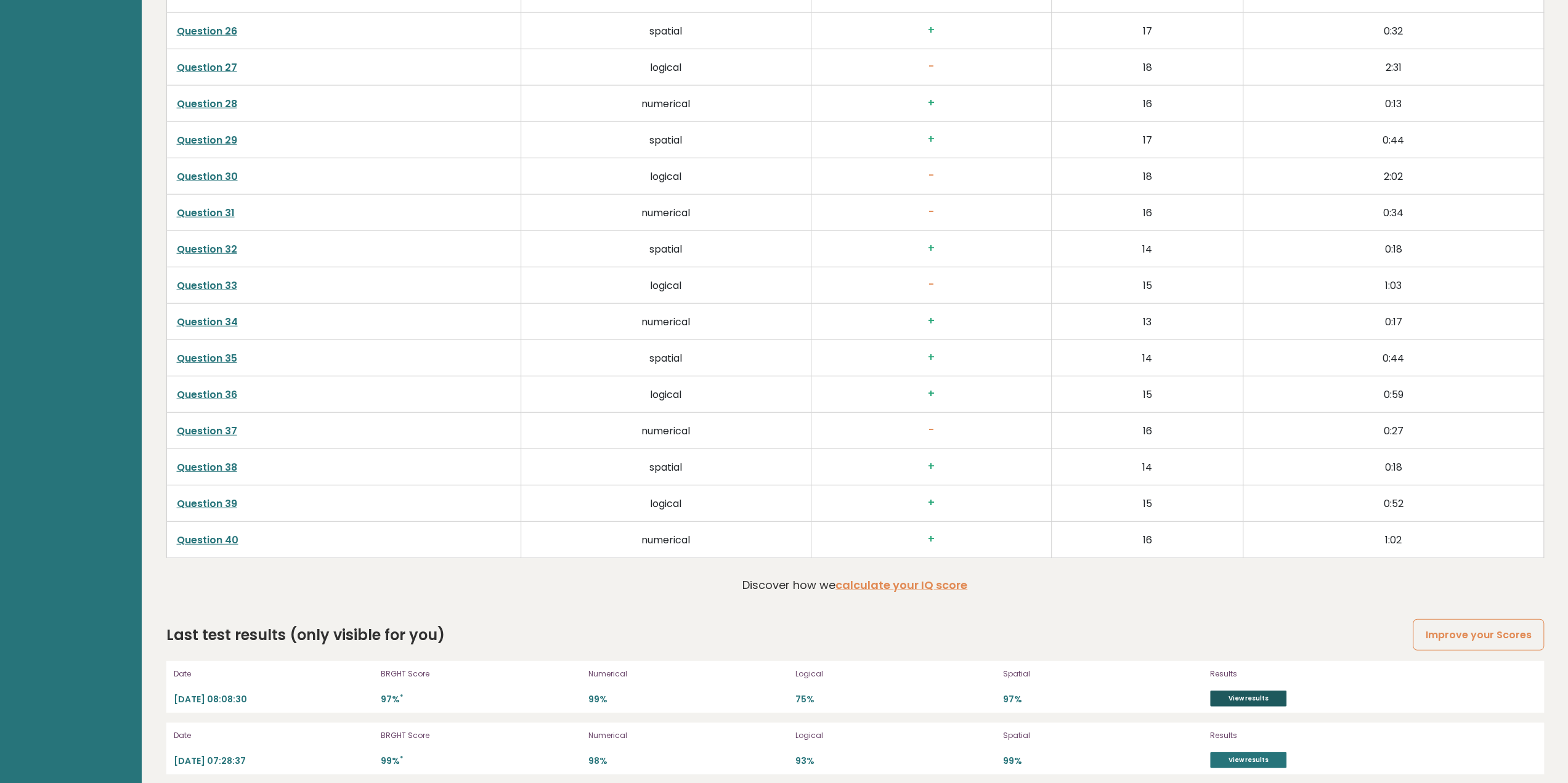
click at [1242, 690] on link "View results" at bounding box center [1248, 698] width 76 height 16
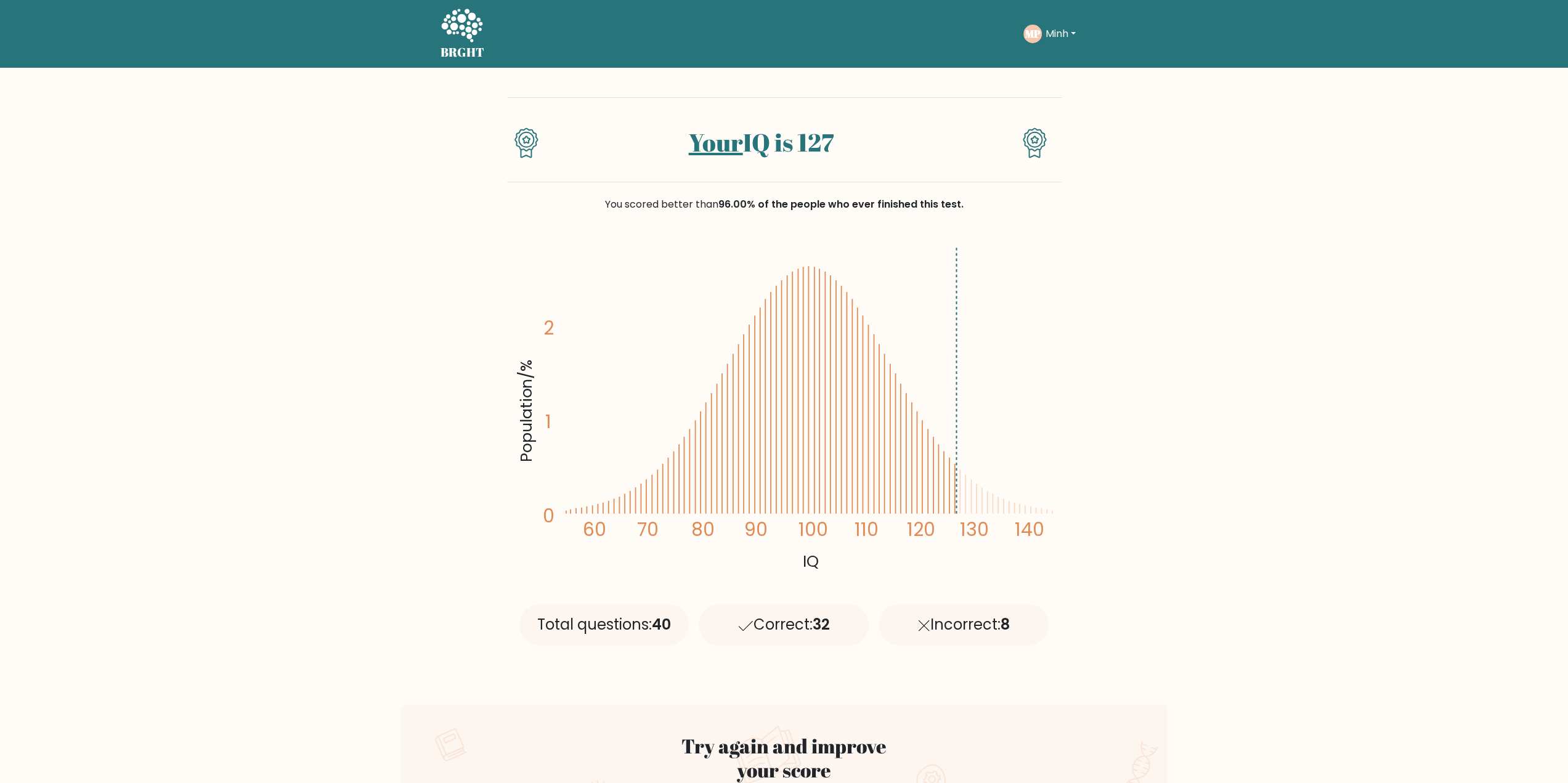
click at [976, 626] on div "Incorrect: 8" at bounding box center [963, 625] width 170 height 42
click at [976, 625] on div "Incorrect: 8" at bounding box center [963, 625] width 170 height 42
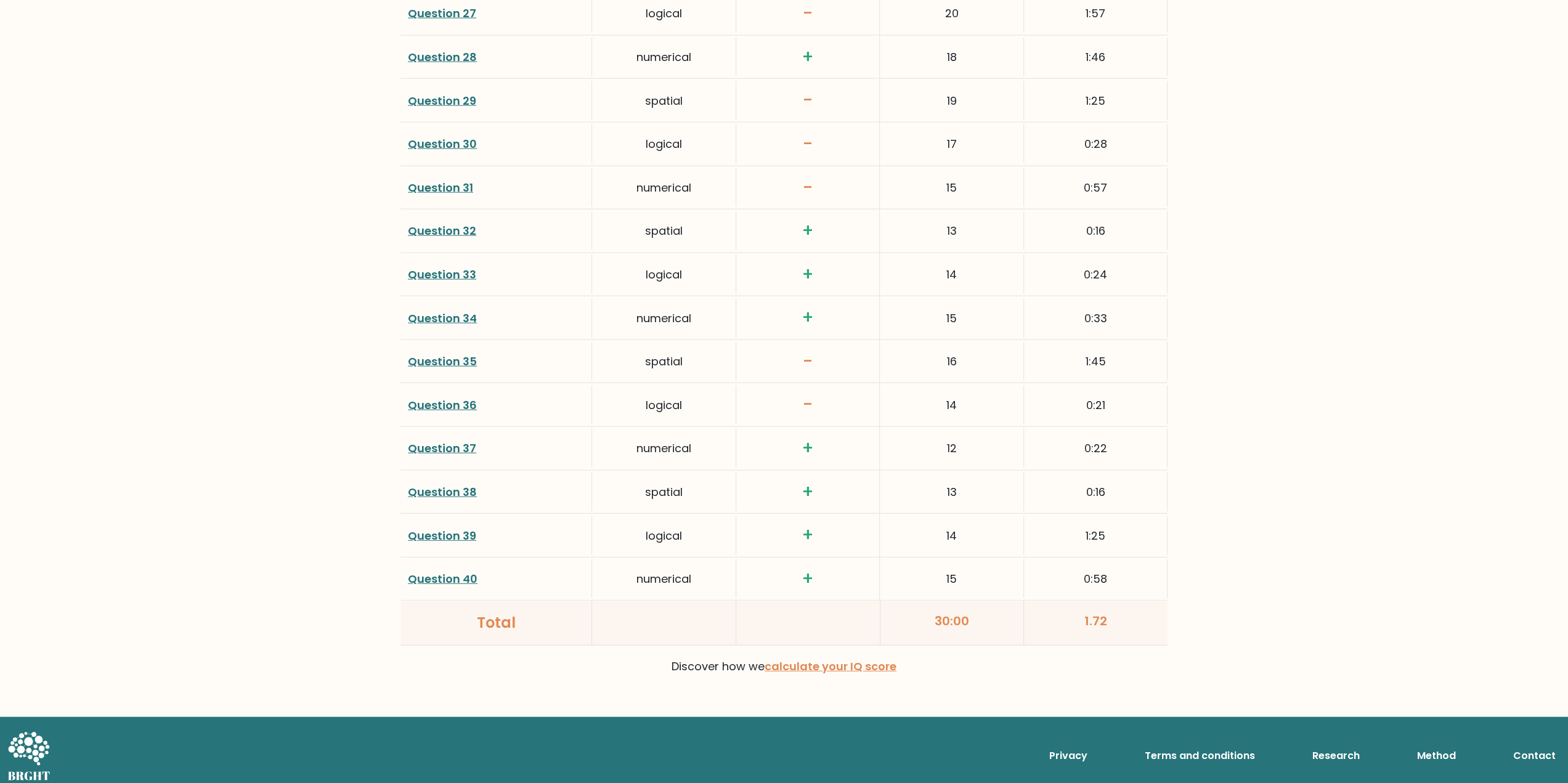
scroll to position [2246, 0]
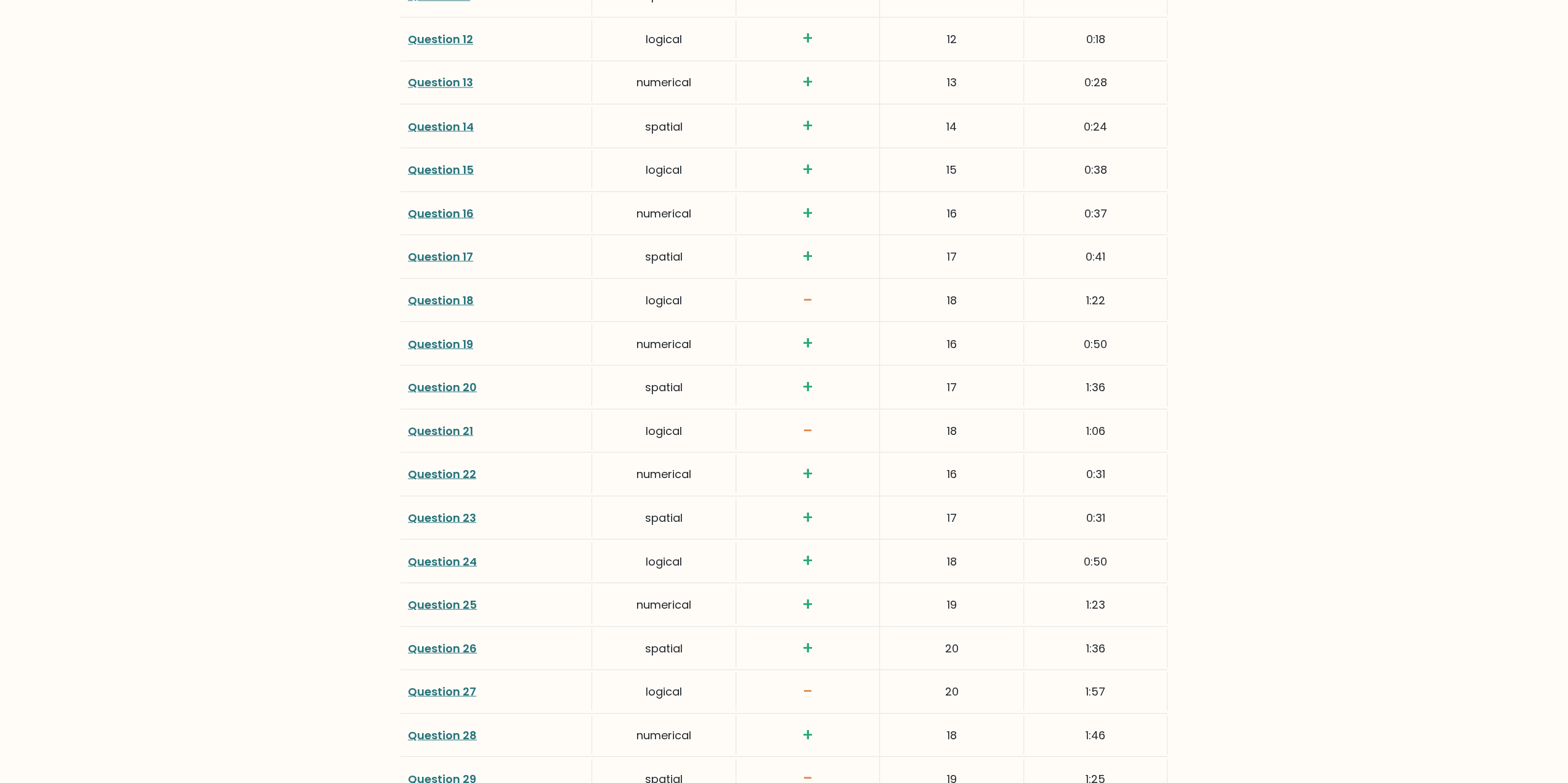
click at [424, 293] on link "Question 18" at bounding box center [441, 299] width 66 height 16
click at [460, 434] on div "Question 21" at bounding box center [496, 431] width 192 height 39
click at [458, 428] on link "Question 21" at bounding box center [440, 430] width 65 height 16
click at [444, 688] on link "Question 27" at bounding box center [442, 690] width 69 height 16
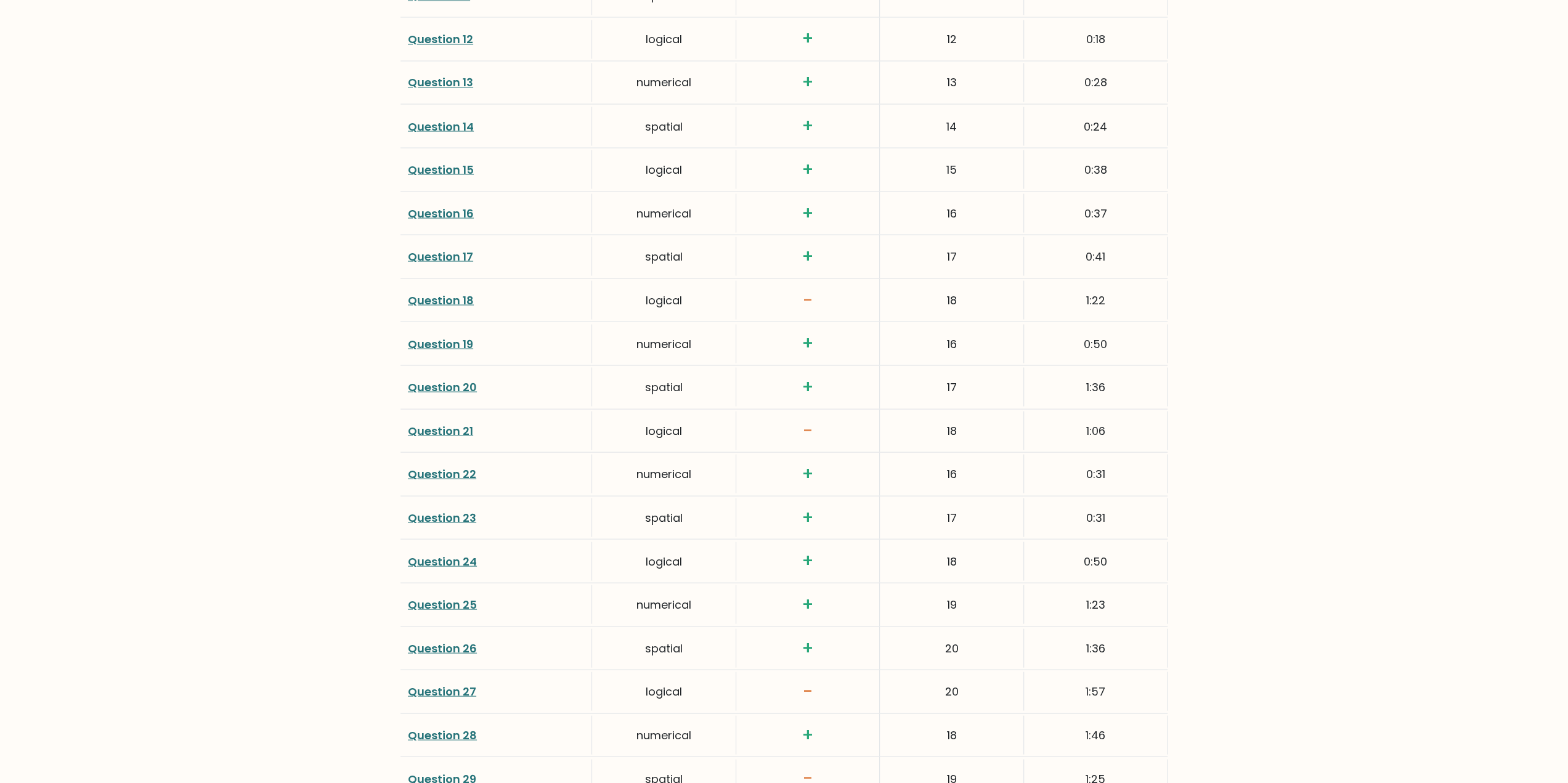
click at [435, 672] on div "Question 27" at bounding box center [496, 691] width 192 height 39
click at [431, 683] on link "Question 27" at bounding box center [442, 690] width 69 height 16
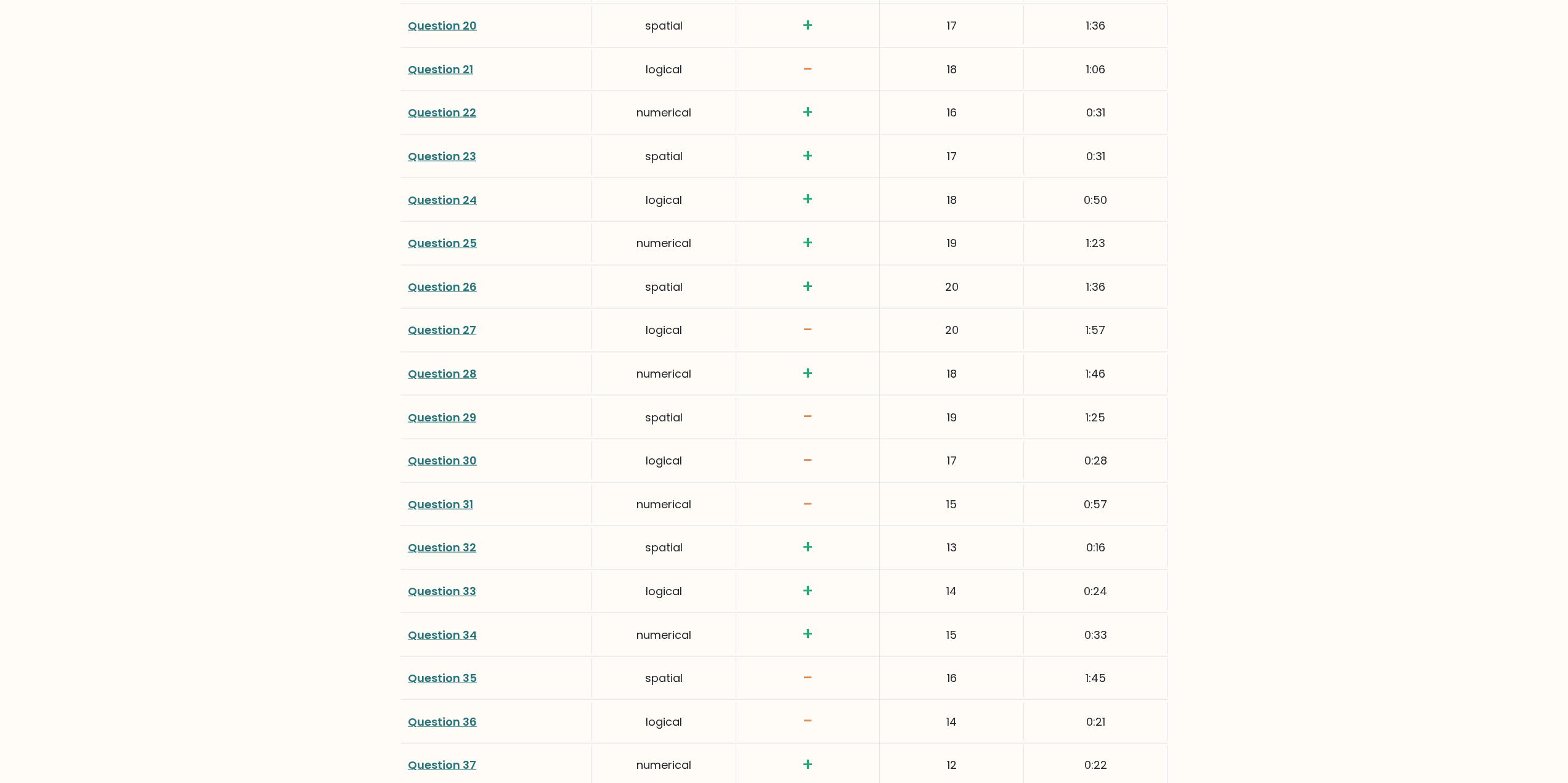
scroll to position [2925, 0]
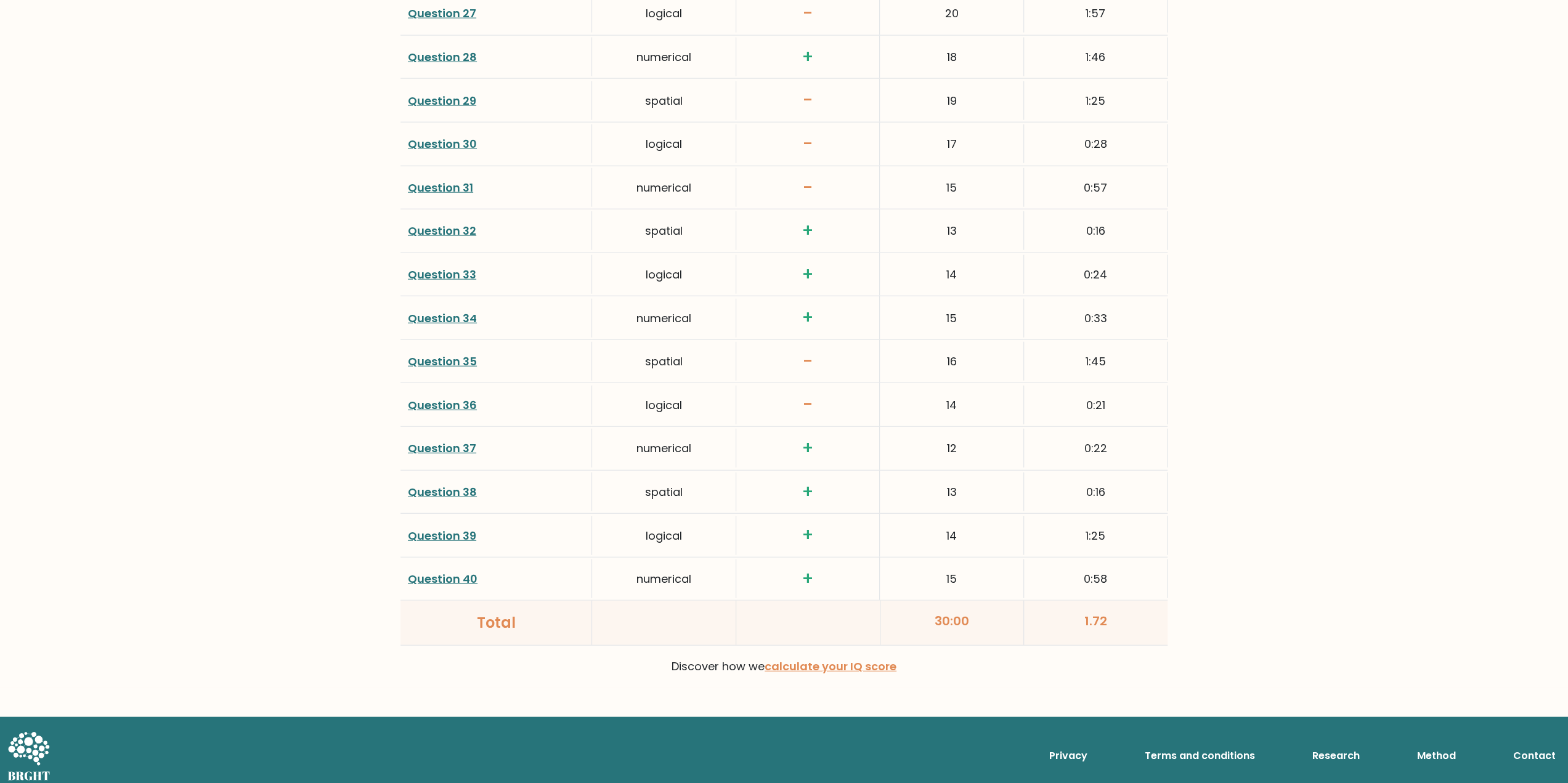
click at [455, 93] on link "Question 29" at bounding box center [442, 100] width 69 height 16
click at [446, 136] on link "Question 30" at bounding box center [442, 143] width 69 height 16
click at [449, 192] on div "Question 31" at bounding box center [496, 187] width 192 height 39
click at [452, 188] on div "Question 31" at bounding box center [496, 187] width 192 height 39
click at [454, 183] on link "Question 31" at bounding box center [440, 187] width 65 height 16
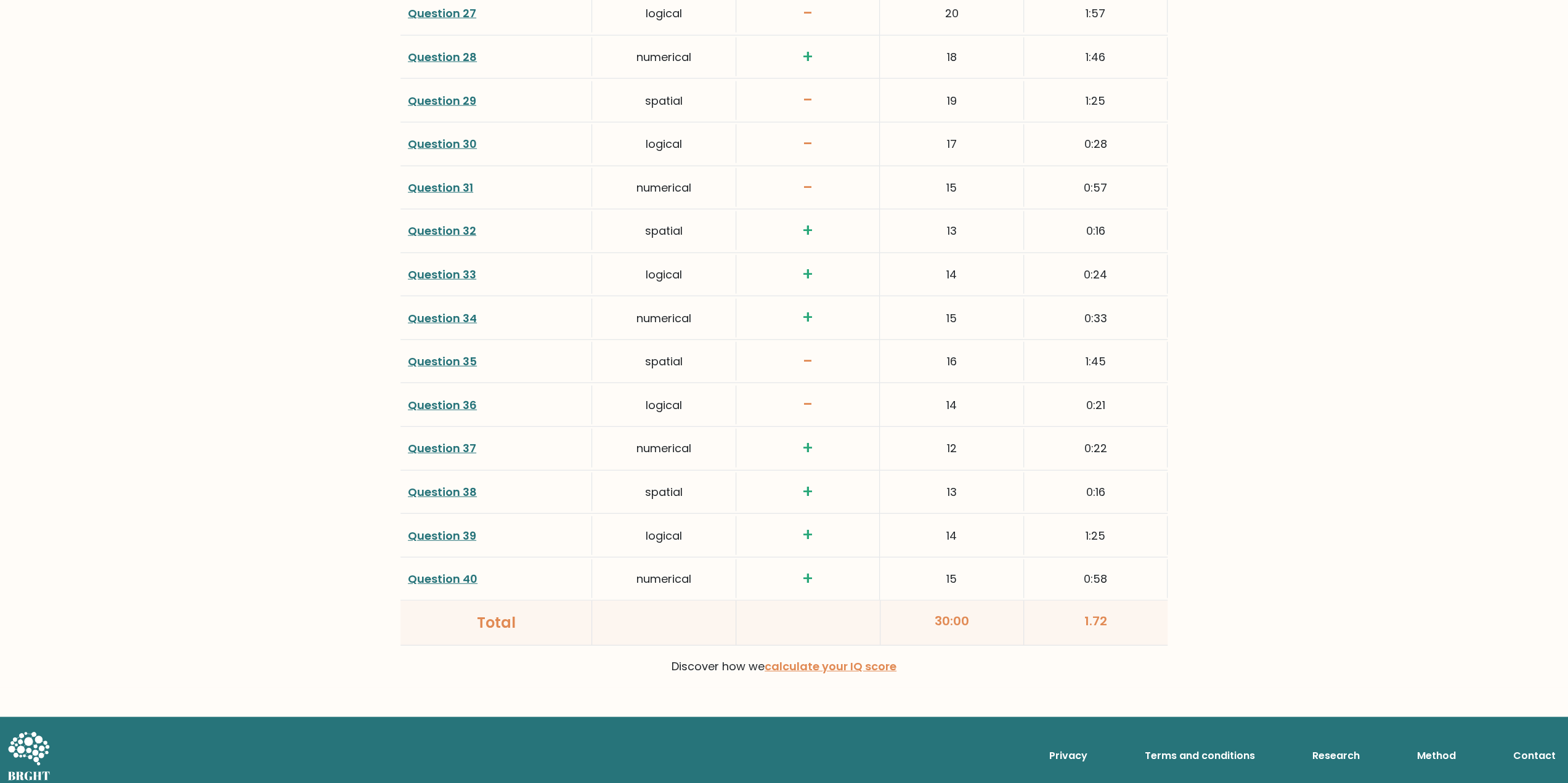
click at [460, 353] on link "Question 35" at bounding box center [442, 361] width 69 height 16
click at [426, 397] on link "Question 36" at bounding box center [442, 405] width 69 height 16
